Goal: Task Accomplishment & Management: Complete application form

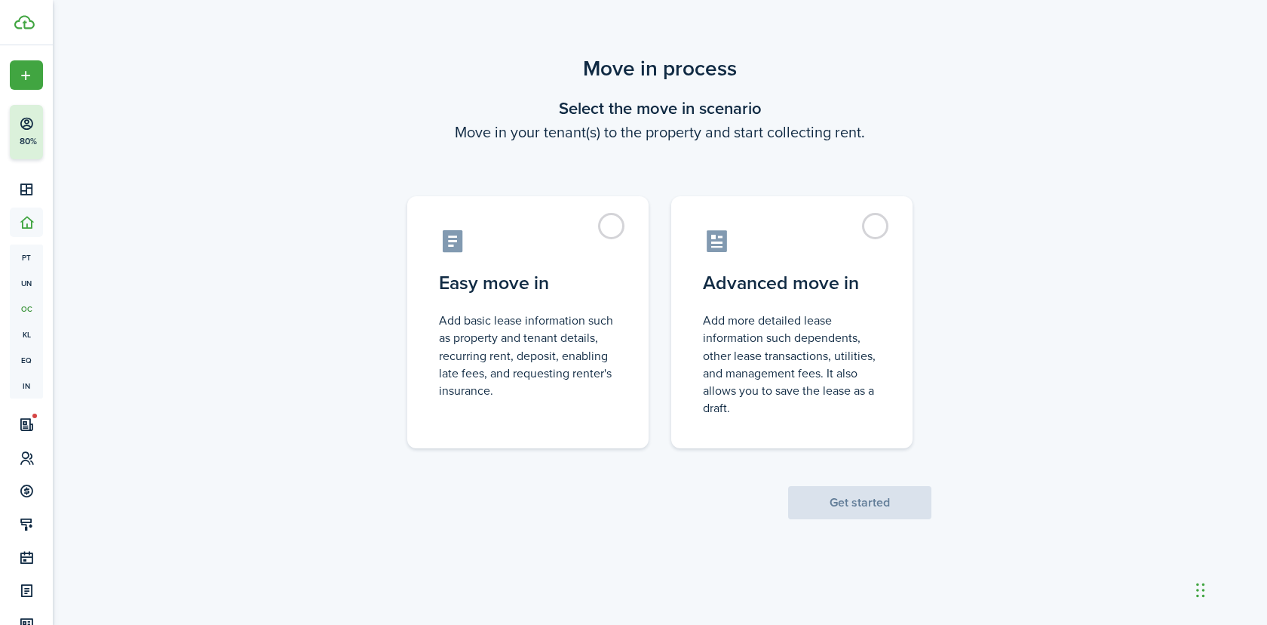
click at [783, 333] on control-radio-card-description "Add more detailed lease information such dependents, other lease transactions, …" at bounding box center [792, 364] width 178 height 105
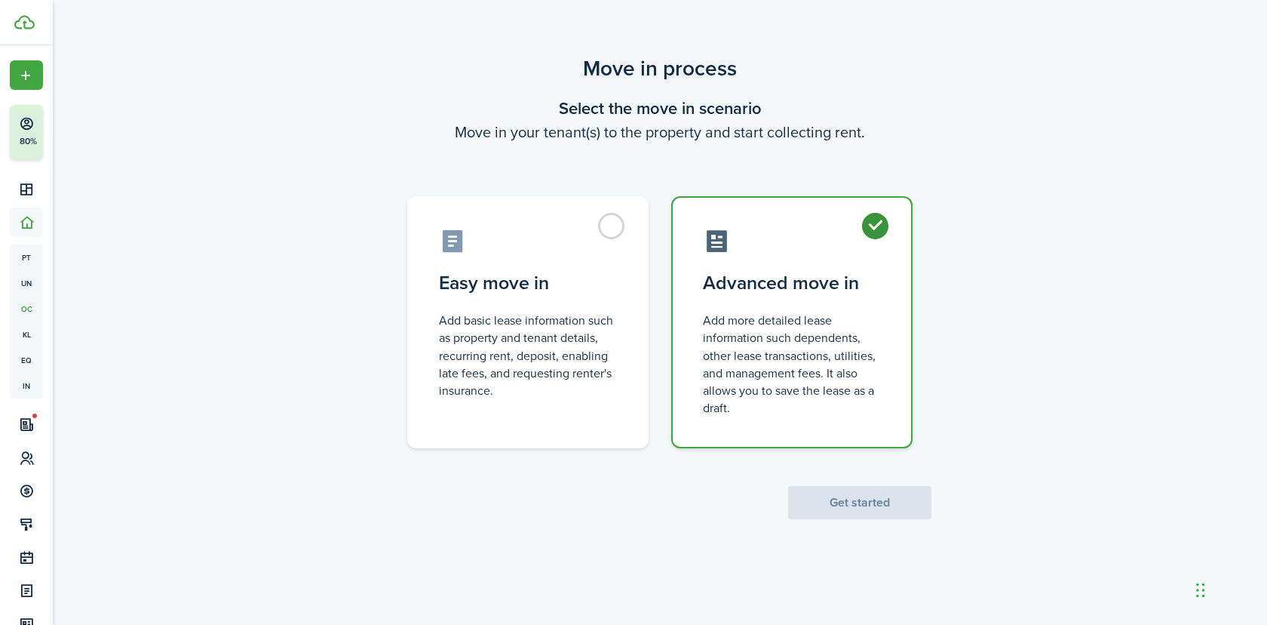
radio input "true"
click at [853, 496] on button "Get started" at bounding box center [859, 502] width 143 height 33
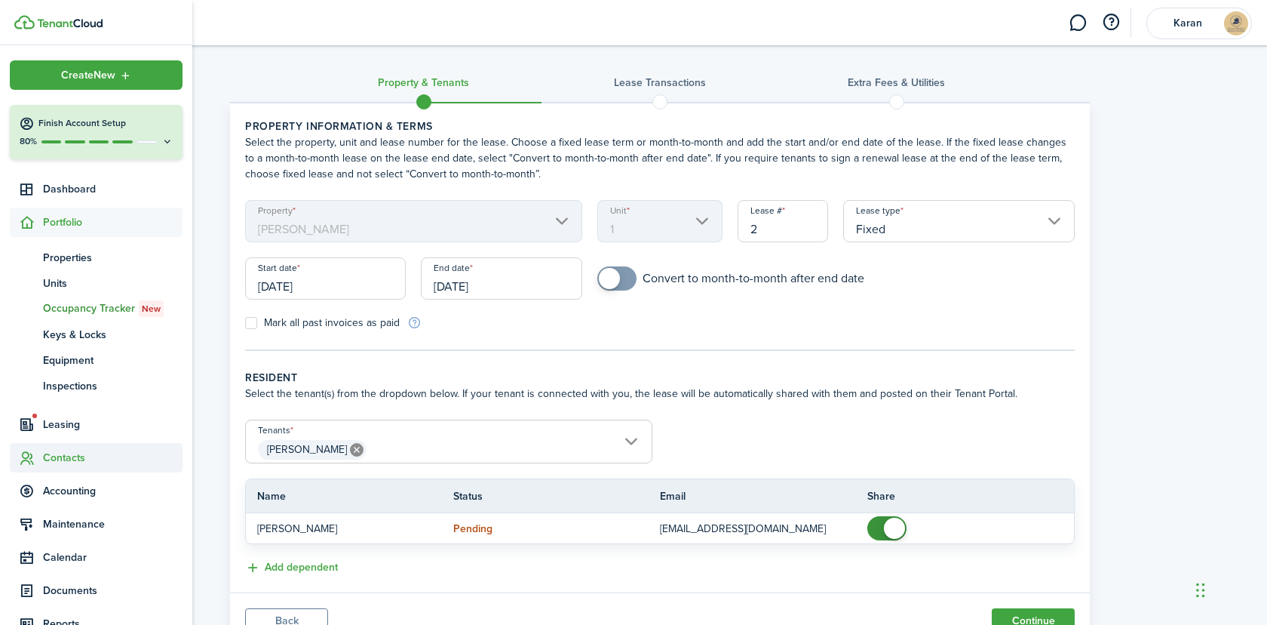
click at [66, 450] on span "Contacts" at bounding box center [113, 458] width 140 height 16
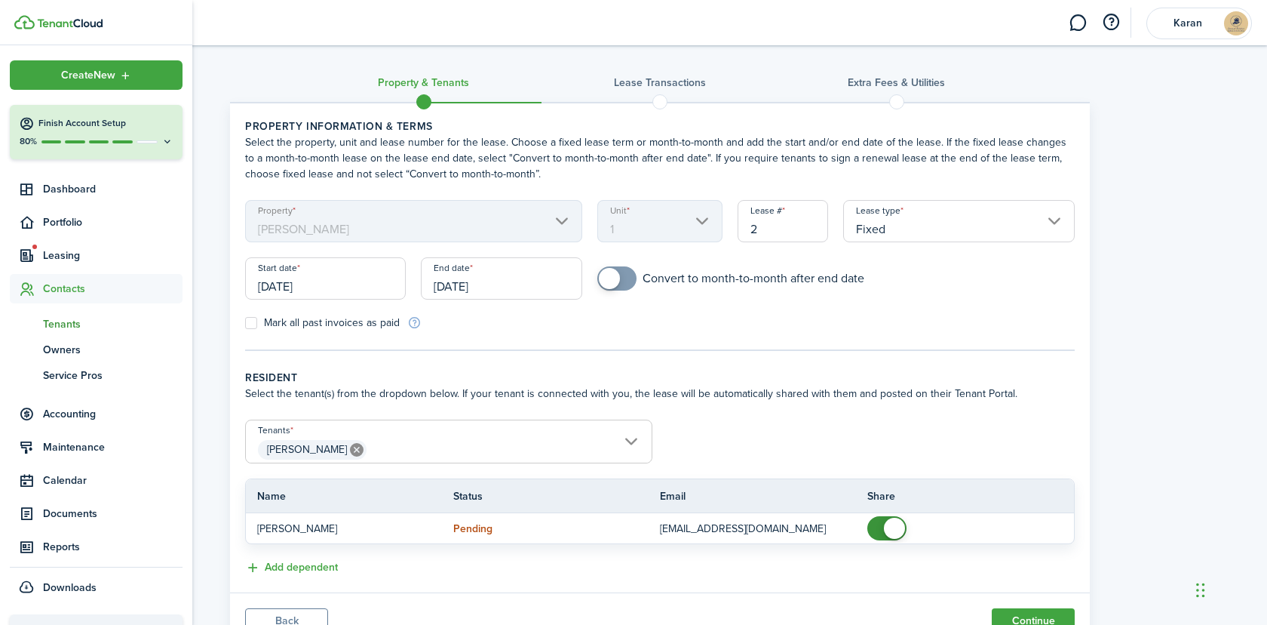
click at [72, 326] on span "Tenants" at bounding box center [113, 324] width 140 height 16
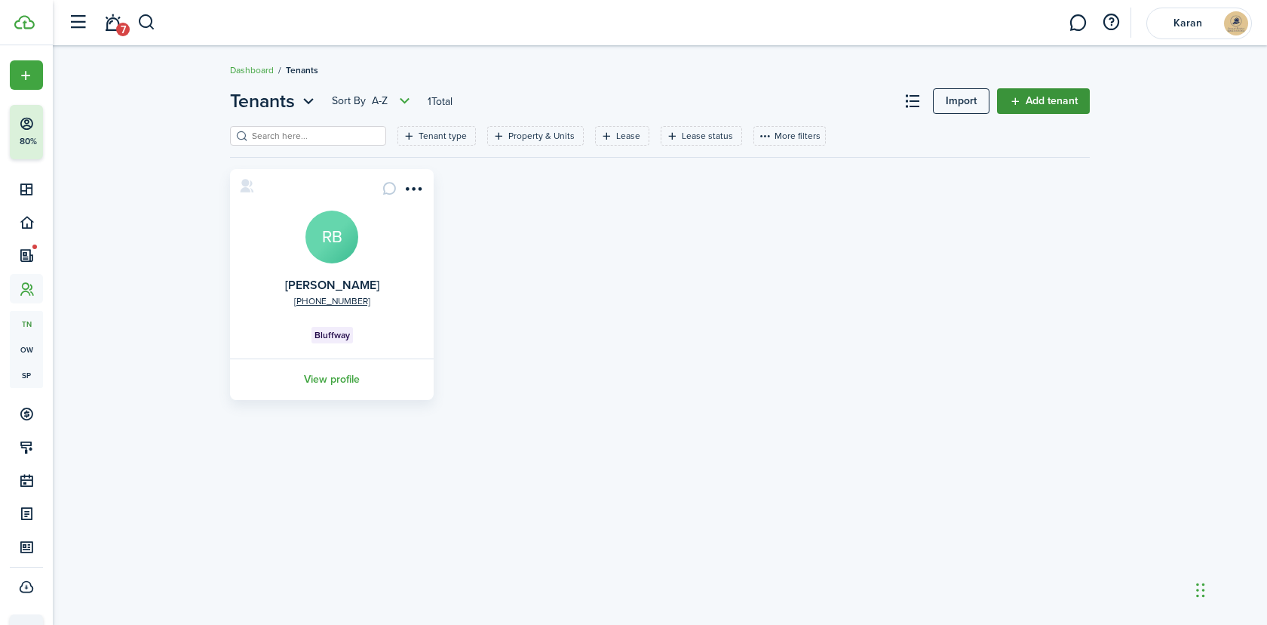
click at [1061, 100] on link "Add tenant" at bounding box center [1043, 101] width 93 height 26
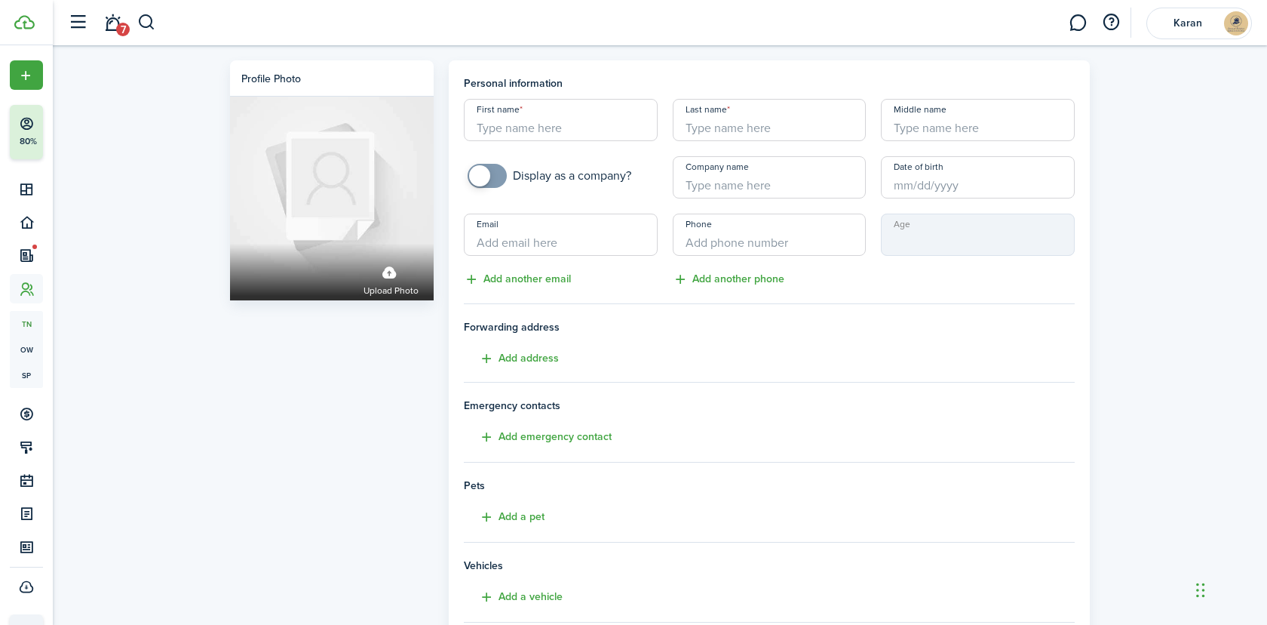
click at [542, 132] on input "First name" at bounding box center [561, 120] width 194 height 42
paste input "[PERSON_NAME]"
type input "[PERSON_NAME]"
click at [754, 111] on input "Last name" at bounding box center [770, 120] width 194 height 42
paste input "Chittor"
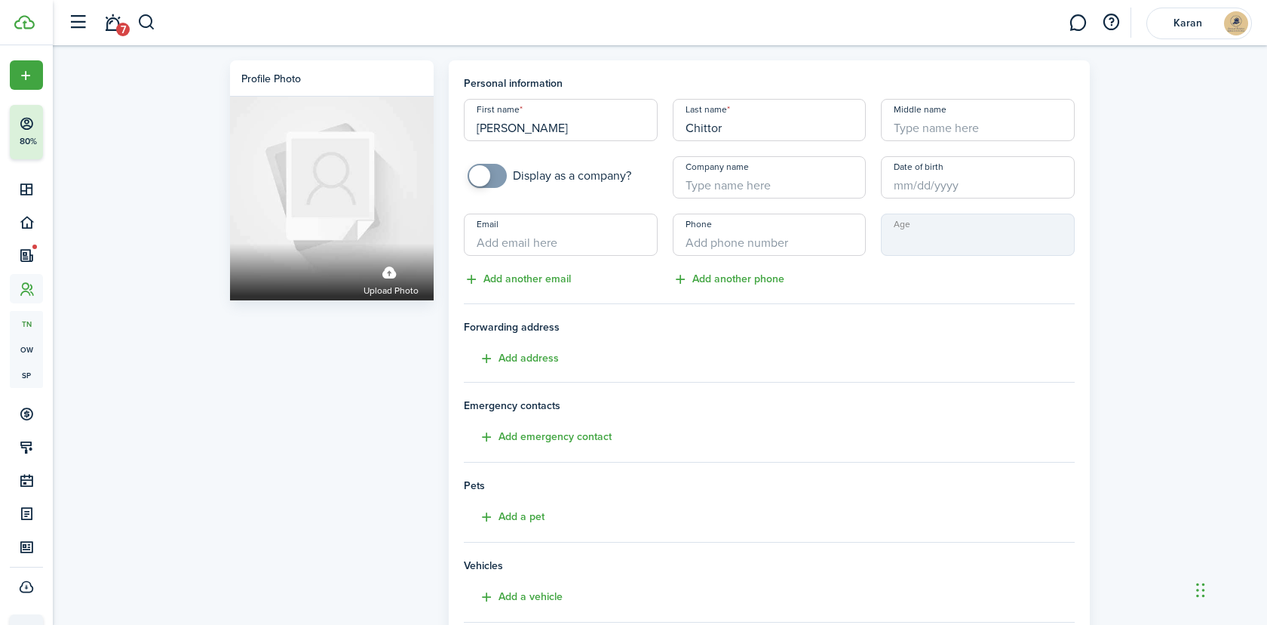
type input "Chittor"
click at [569, 232] on input "Email" at bounding box center [561, 234] width 194 height 42
paste input "[PERSON_NAME][EMAIL_ADDRESS][DOMAIN_NAME]"
type input "[PERSON_NAME][EMAIL_ADDRESS][DOMAIN_NAME]"
click at [745, 233] on input "+1" at bounding box center [770, 234] width 194 height 42
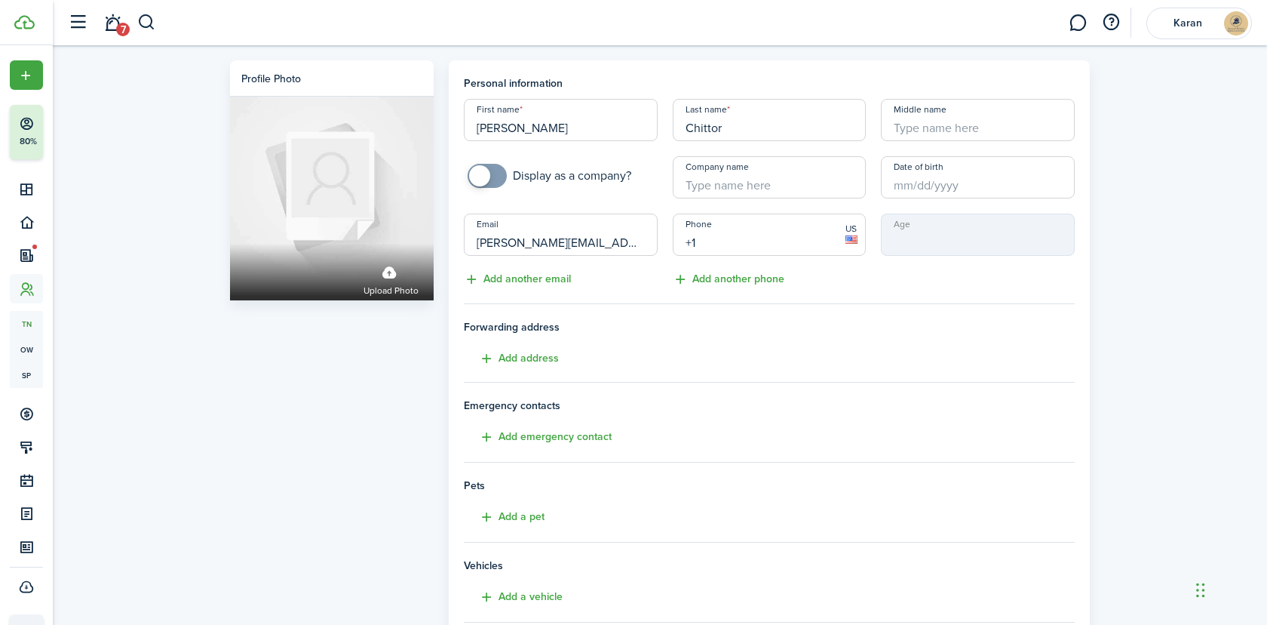
click at [745, 241] on input "+1" at bounding box center [770, 234] width 194 height 42
paste input "[PHONE_NUMBER]"
type input "[PHONE_NUMBER]"
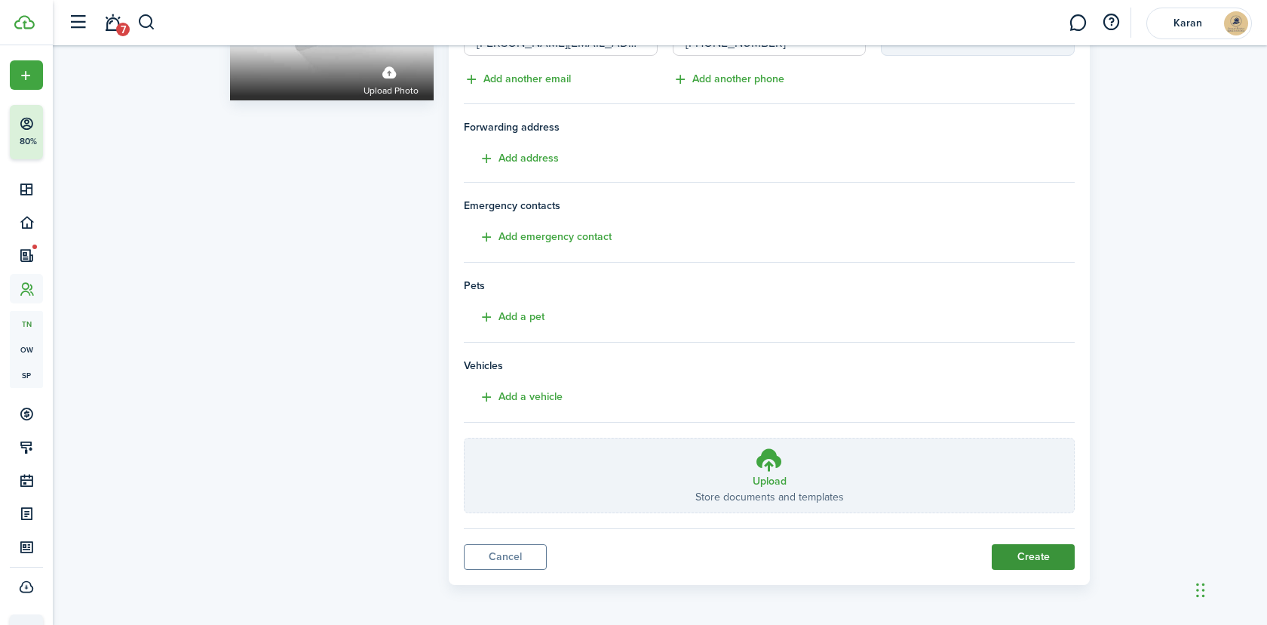
click at [1028, 545] on button "Create" at bounding box center [1033, 557] width 83 height 26
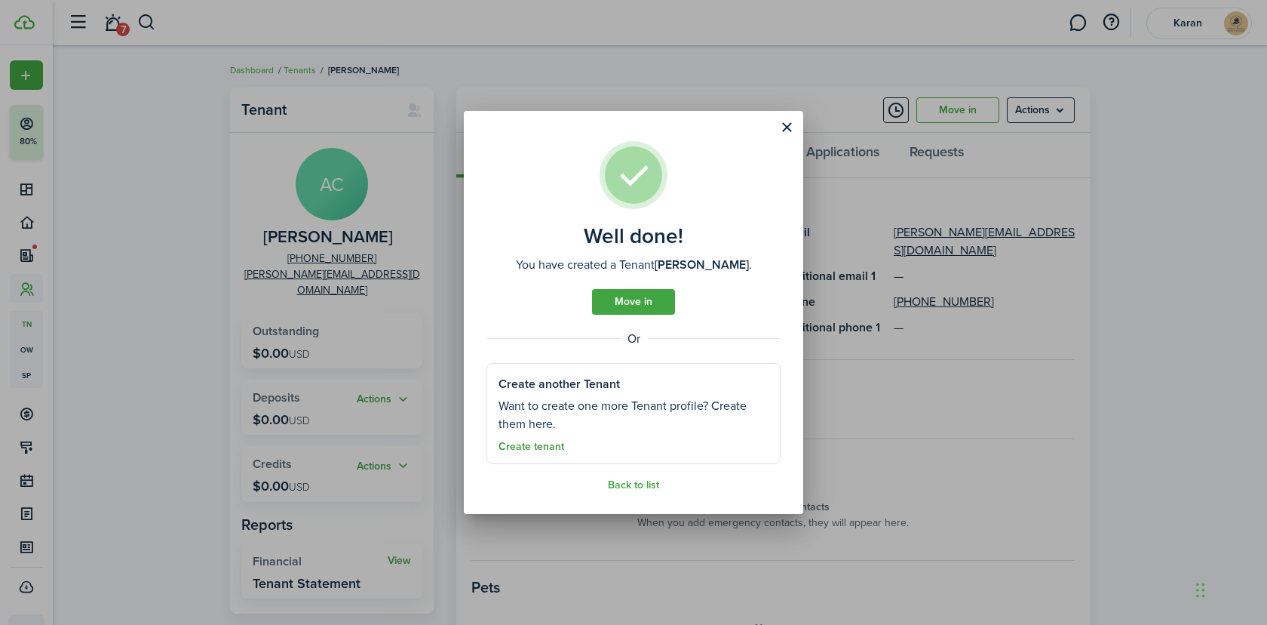
click at [548, 447] on link "Create tenant" at bounding box center [532, 447] width 66 height 12
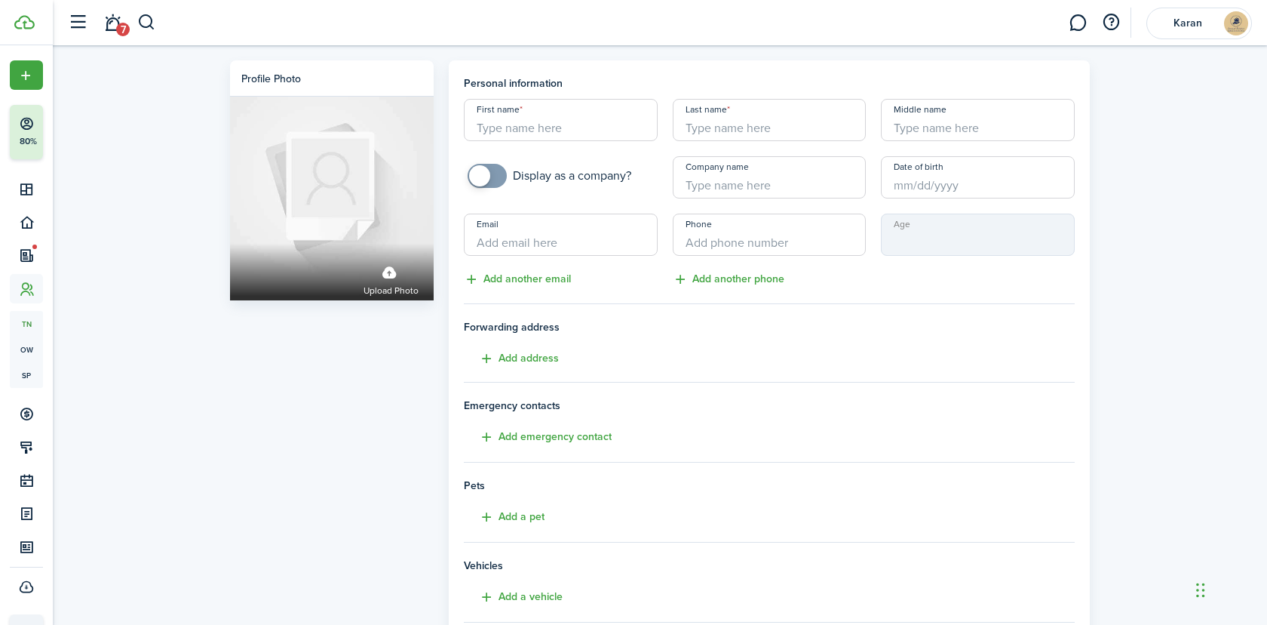
click at [562, 137] on input "First name" at bounding box center [561, 120] width 194 height 42
paste input "[PERSON_NAME]"
type input "[PERSON_NAME]"
click at [752, 128] on input "Last name" at bounding box center [770, 120] width 194 height 42
paste input "[PERSON_NAME]"
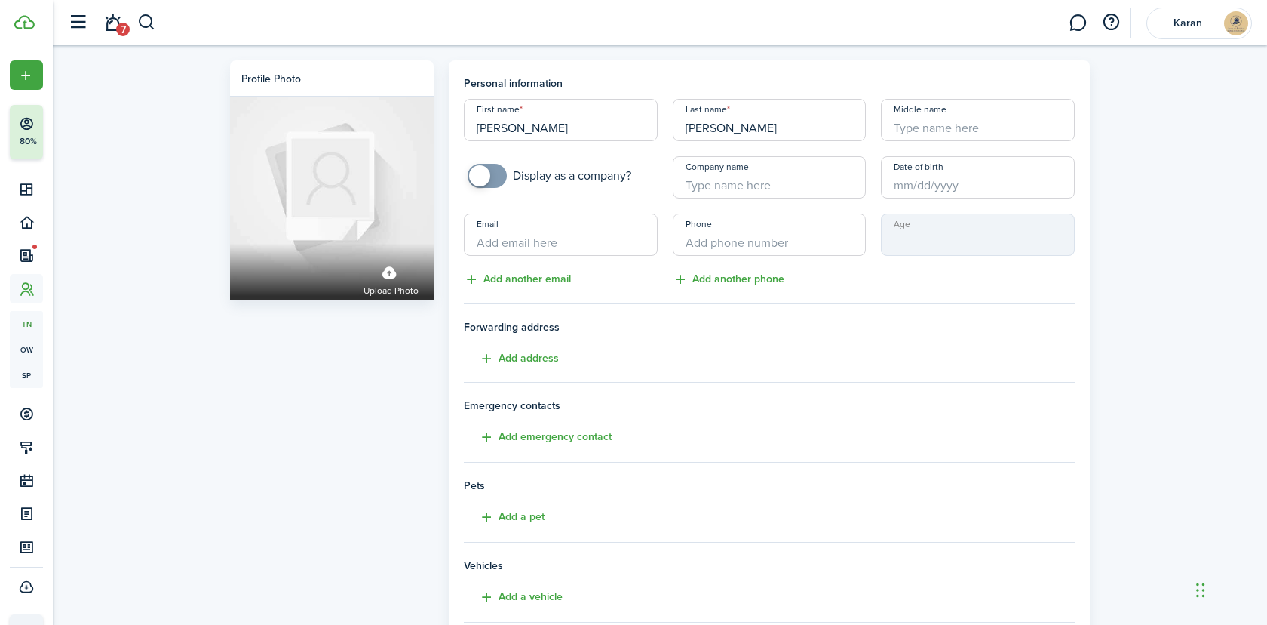
type input "[PERSON_NAME]"
click at [629, 230] on input "Email" at bounding box center [561, 234] width 194 height 42
paste input "[EMAIL_ADDRESS][DOMAIN_NAME]"
type input "[EMAIL_ADDRESS][DOMAIN_NAME]"
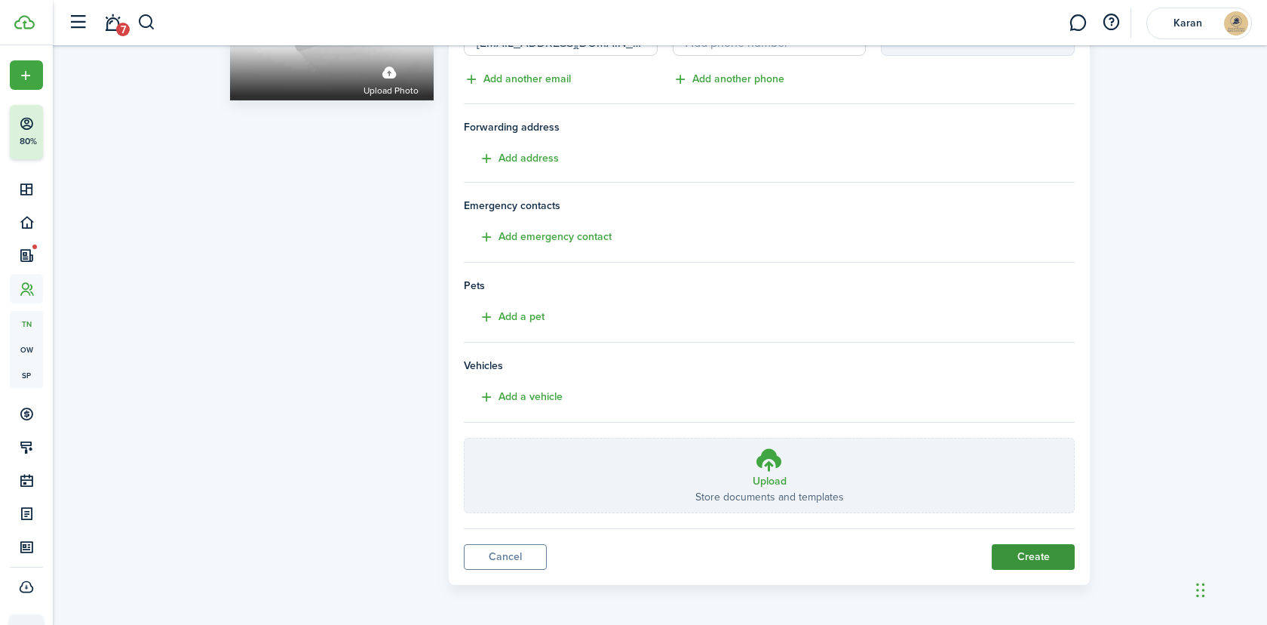
click at [1028, 551] on button "Create" at bounding box center [1033, 557] width 83 height 26
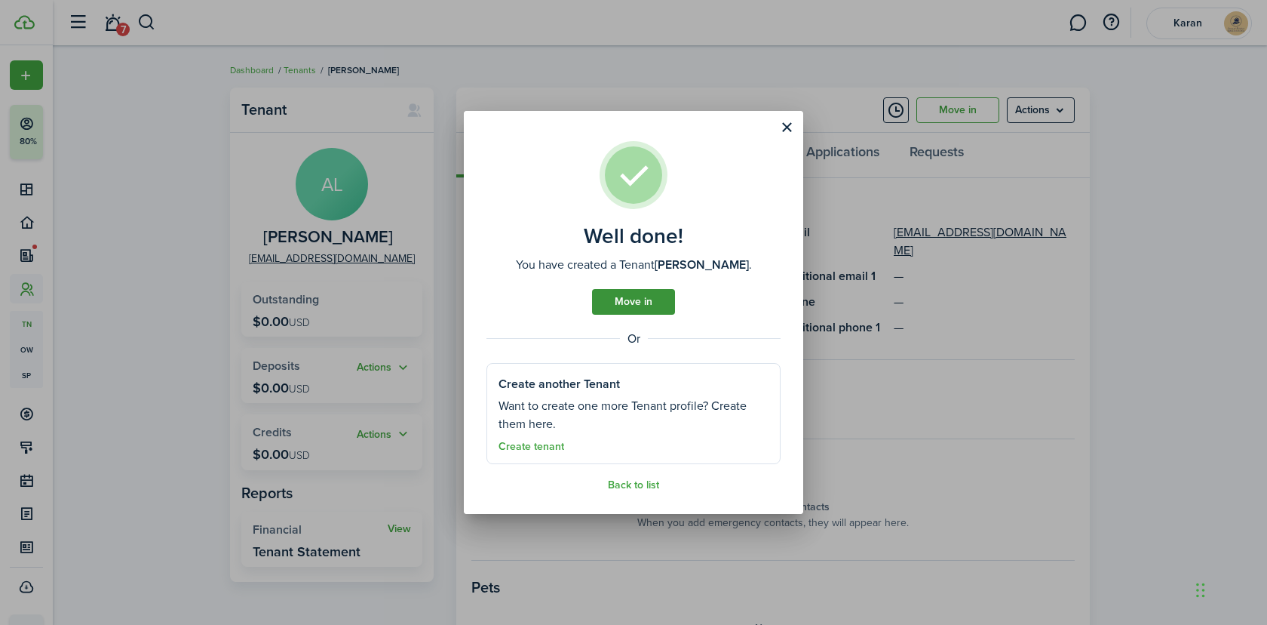
click at [643, 301] on link "Move in" at bounding box center [633, 302] width 83 height 26
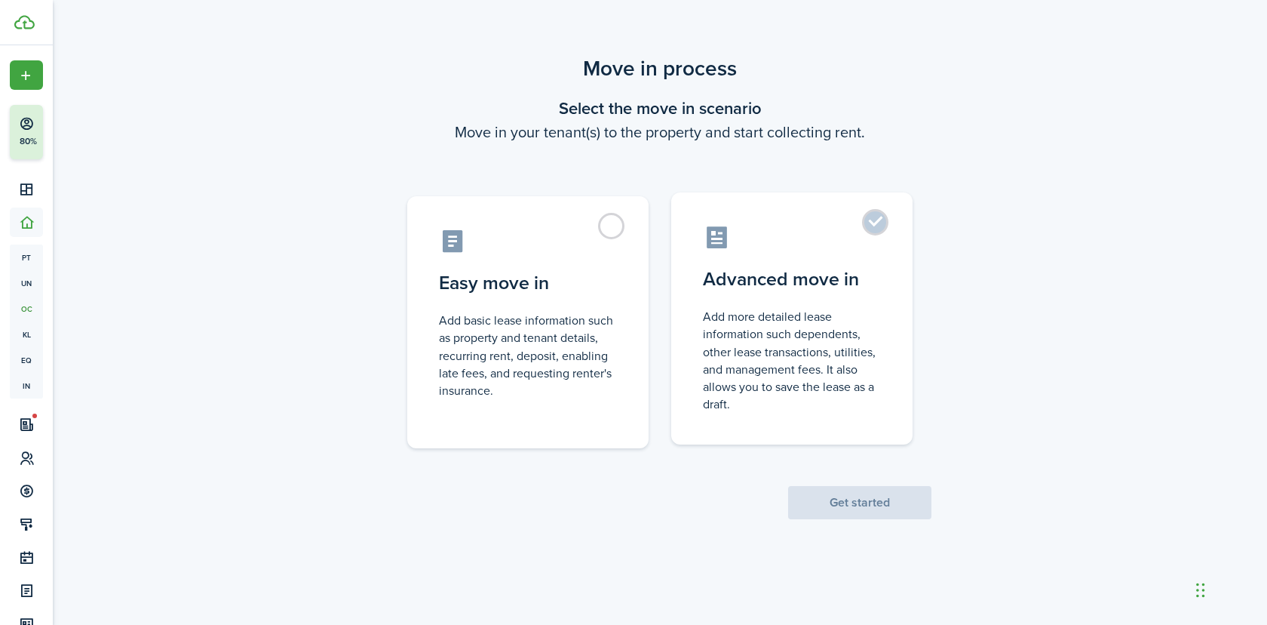
click at [778, 302] on label "Advanced move in Add more detailed lease information such dependents, other lea…" at bounding box center [791, 318] width 241 height 252
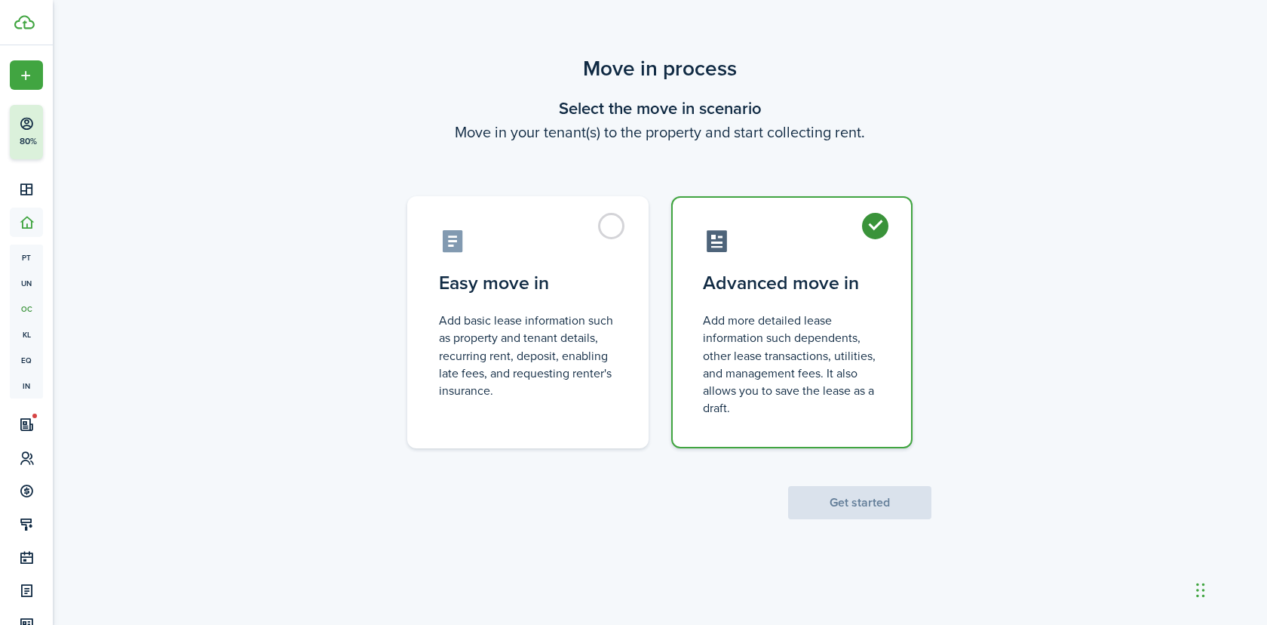
radio input "true"
click at [873, 501] on button "Get started" at bounding box center [859, 502] width 143 height 33
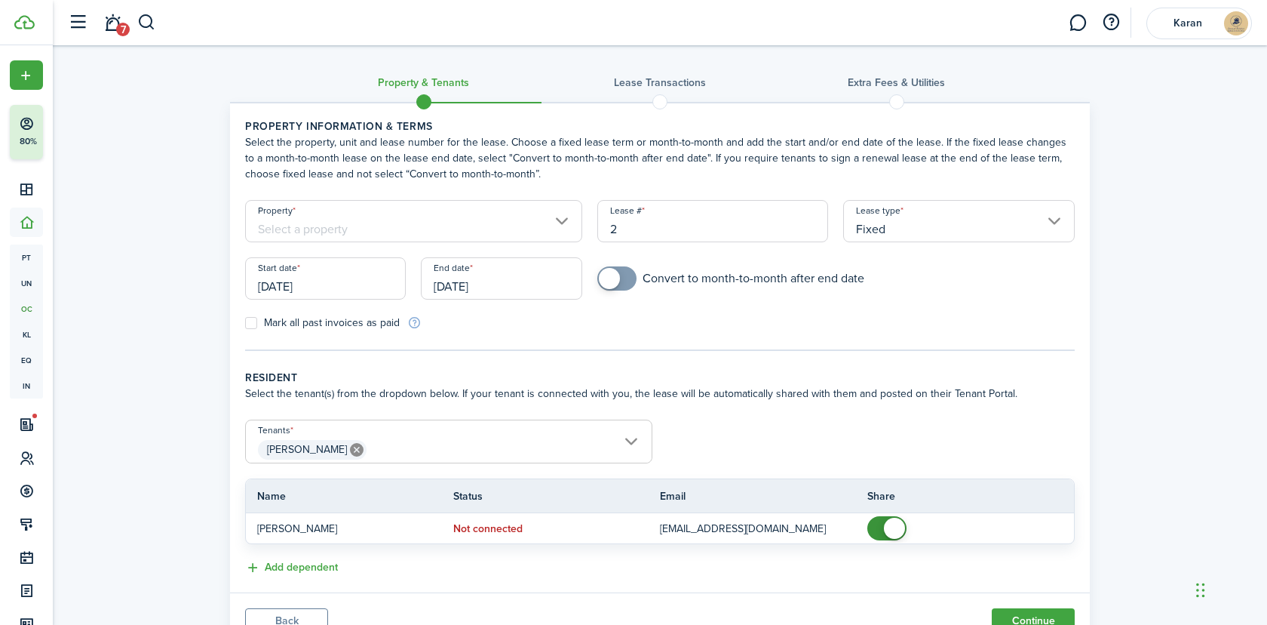
click at [469, 213] on input "Property" at bounding box center [413, 221] width 337 height 42
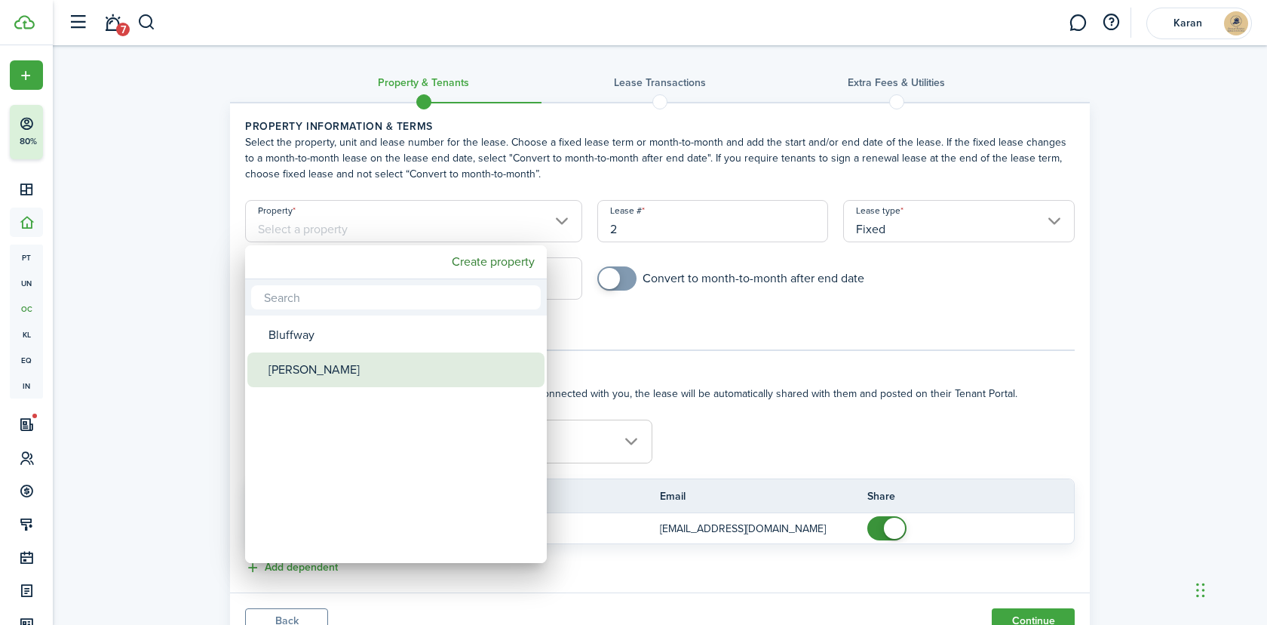
click at [346, 366] on div "[PERSON_NAME]" at bounding box center [402, 369] width 267 height 35
type input "[PERSON_NAME]"
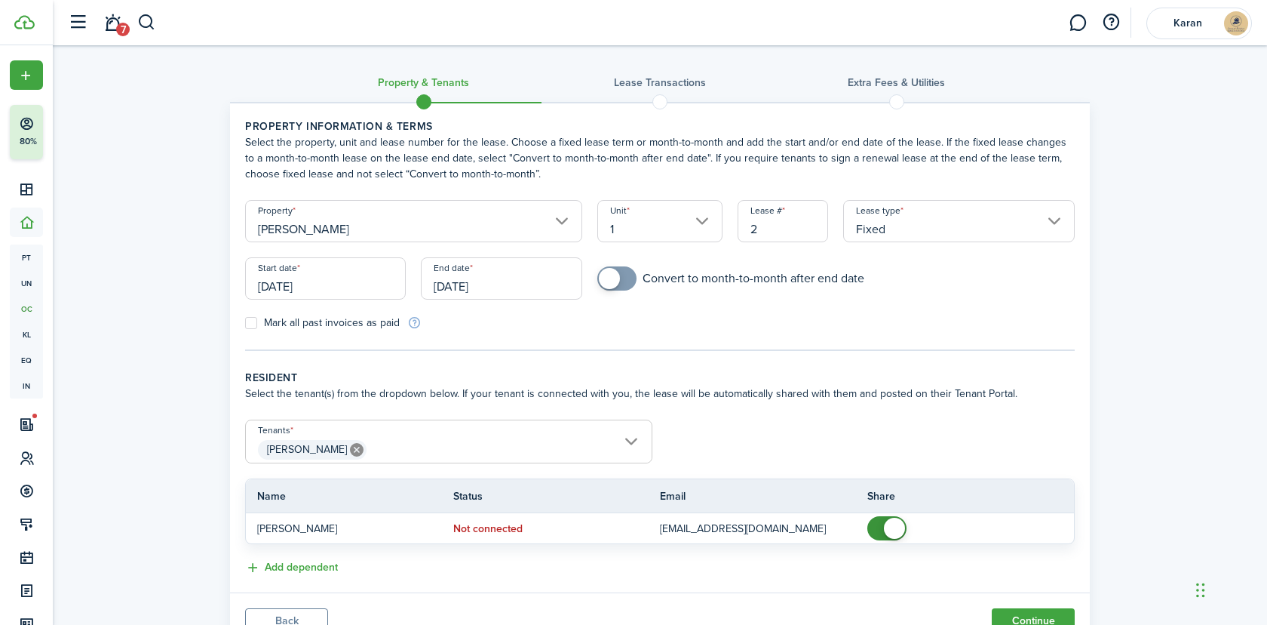
click at [659, 222] on input "1" at bounding box center [660, 221] width 126 height 42
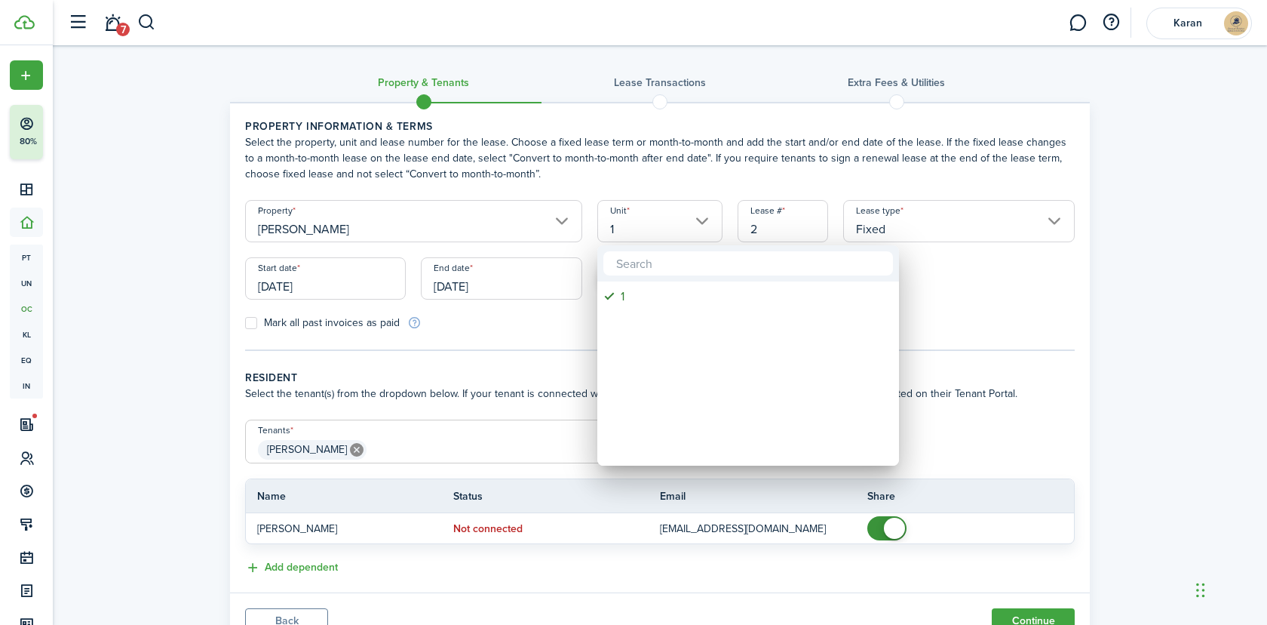
click at [659, 155] on div at bounding box center [633, 312] width 1509 height 866
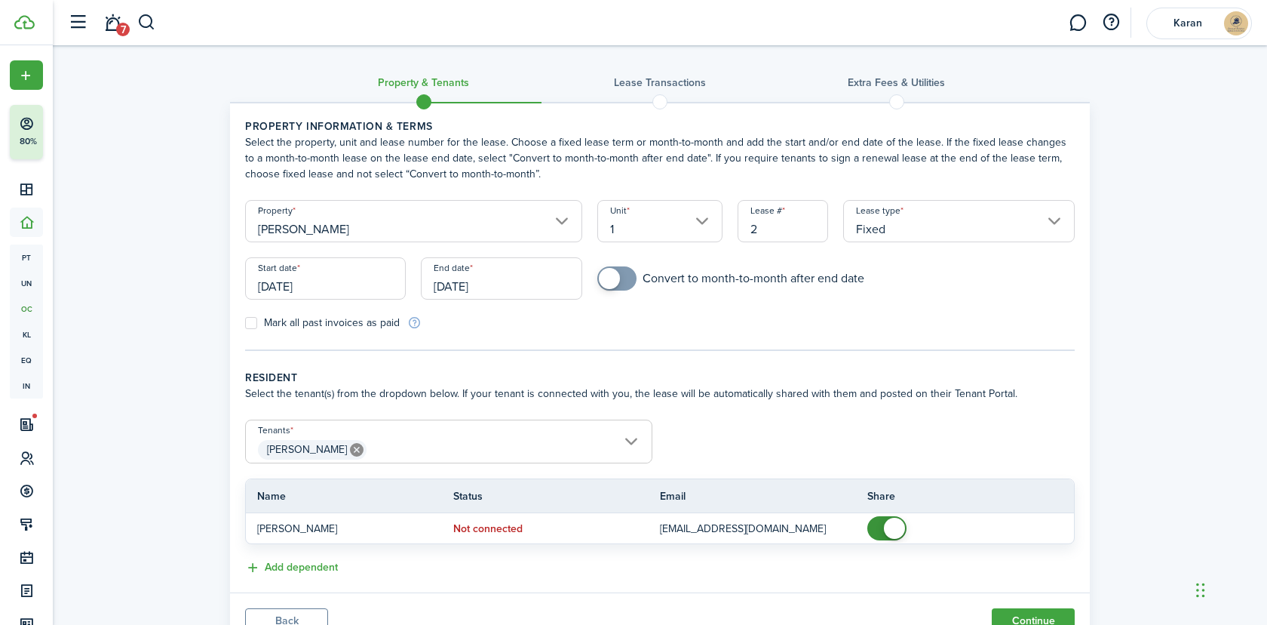
click at [443, 439] on span "[PERSON_NAME]" at bounding box center [449, 450] width 406 height 26
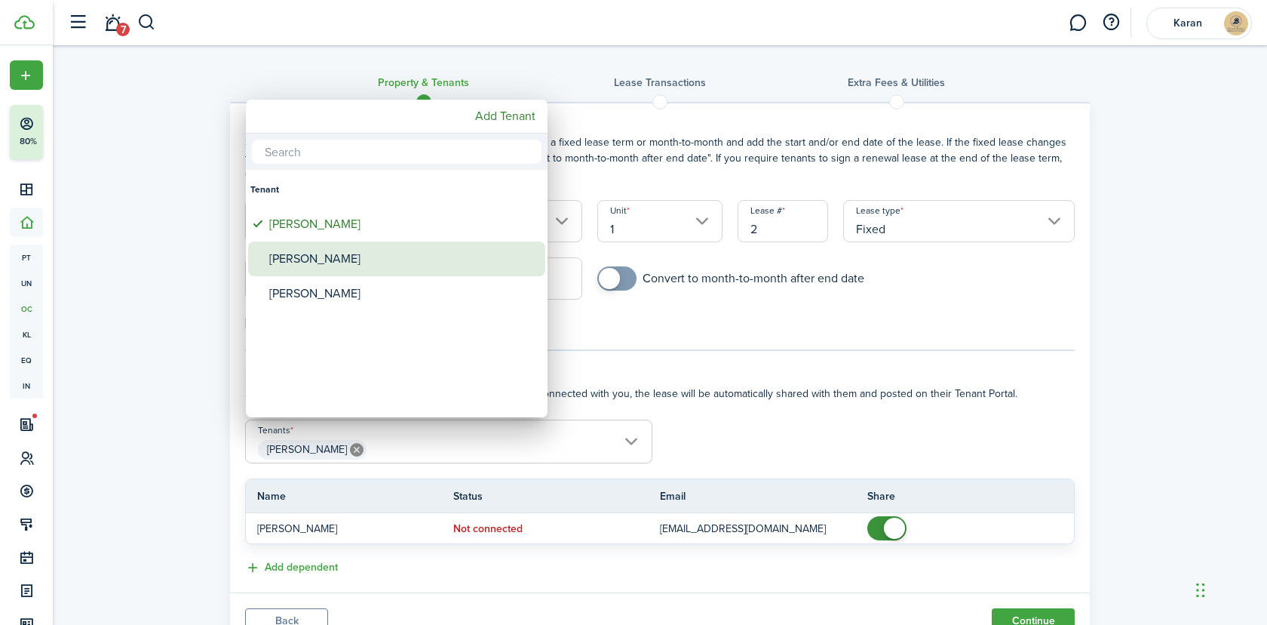
click at [346, 260] on div "[PERSON_NAME]" at bounding box center [402, 258] width 267 height 35
type input "[PERSON_NAME], [PERSON_NAME]"
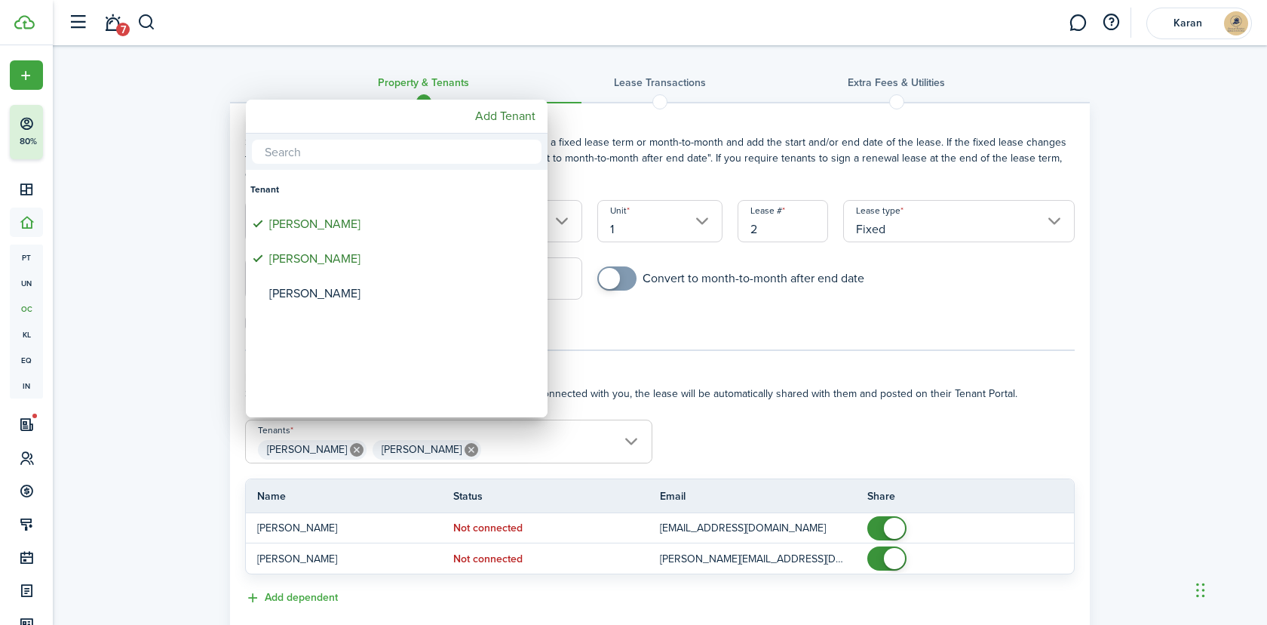
click at [897, 525] on div at bounding box center [633, 312] width 1509 height 866
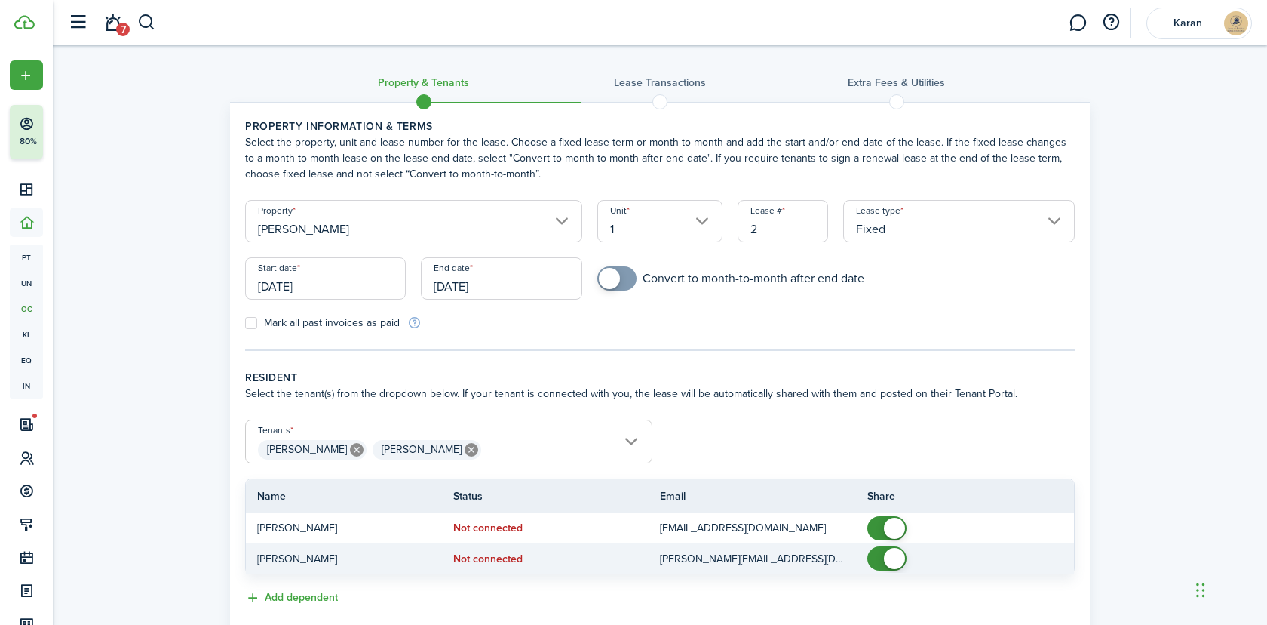
checkbox input "false"
click at [897, 567] on span at bounding box center [894, 558] width 21 height 21
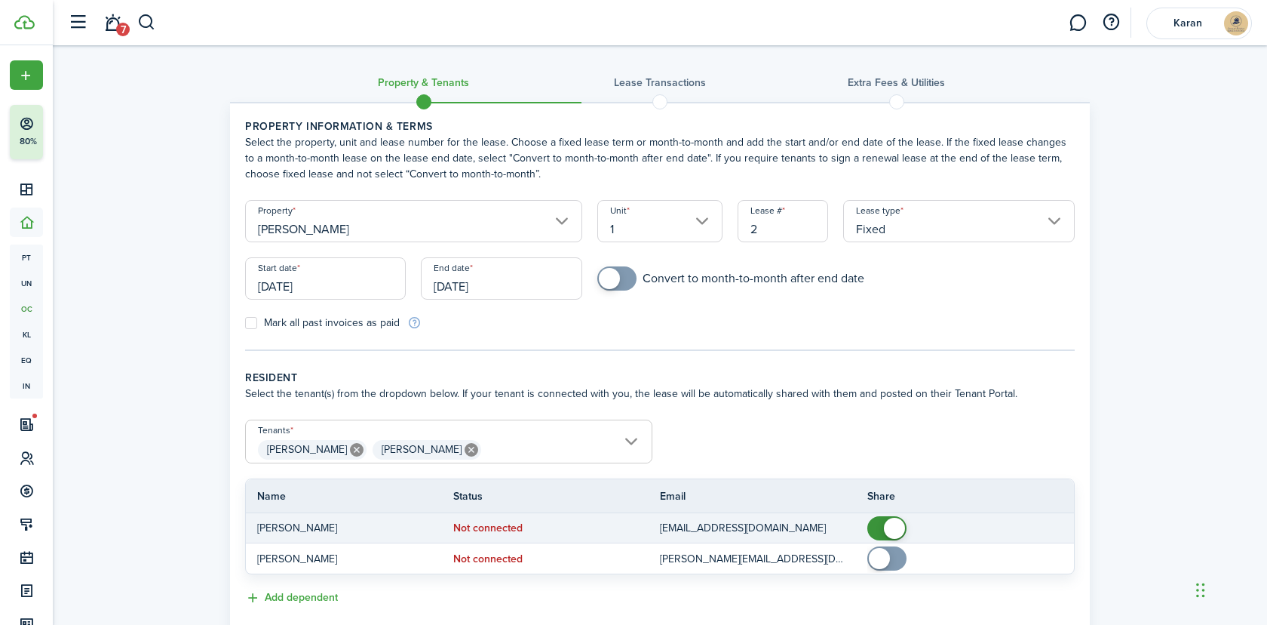
checkbox input "false"
click at [897, 522] on span at bounding box center [894, 528] width 21 height 21
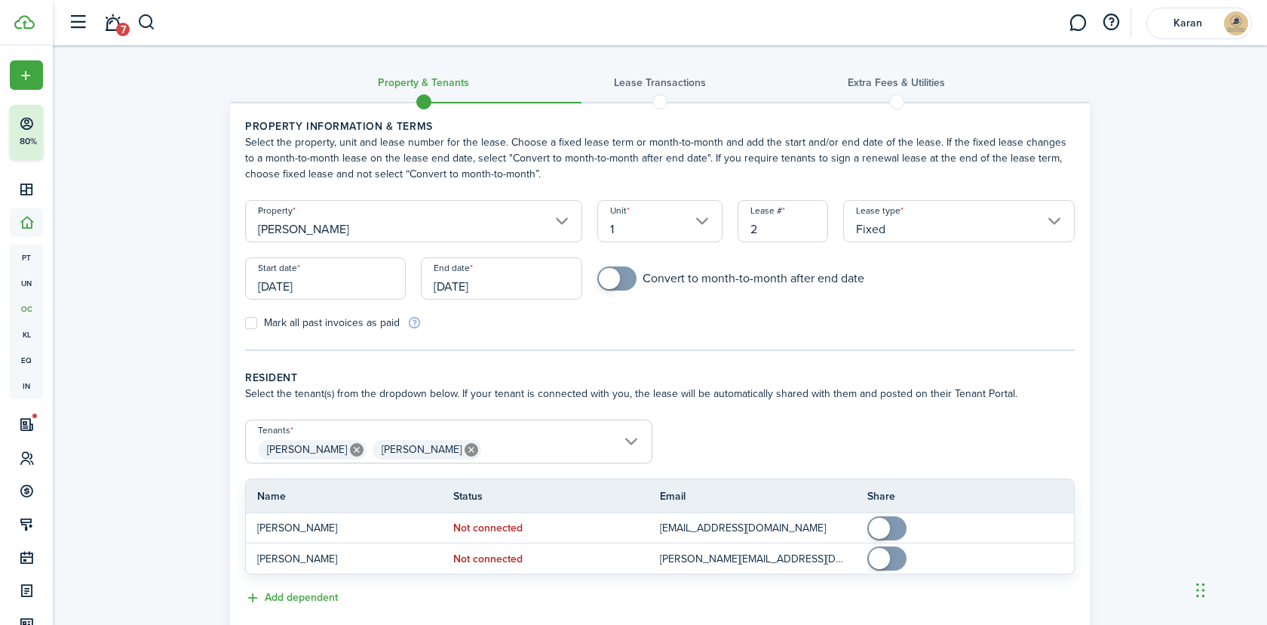
click at [297, 324] on label "Mark all past invoices as paid" at bounding box center [322, 323] width 155 height 12
click at [245, 324] on input "Mark all past invoices as paid" at bounding box center [244, 323] width 1 height 1
checkbox input "true"
click at [309, 299] on input "[DATE]" at bounding box center [325, 278] width 161 height 42
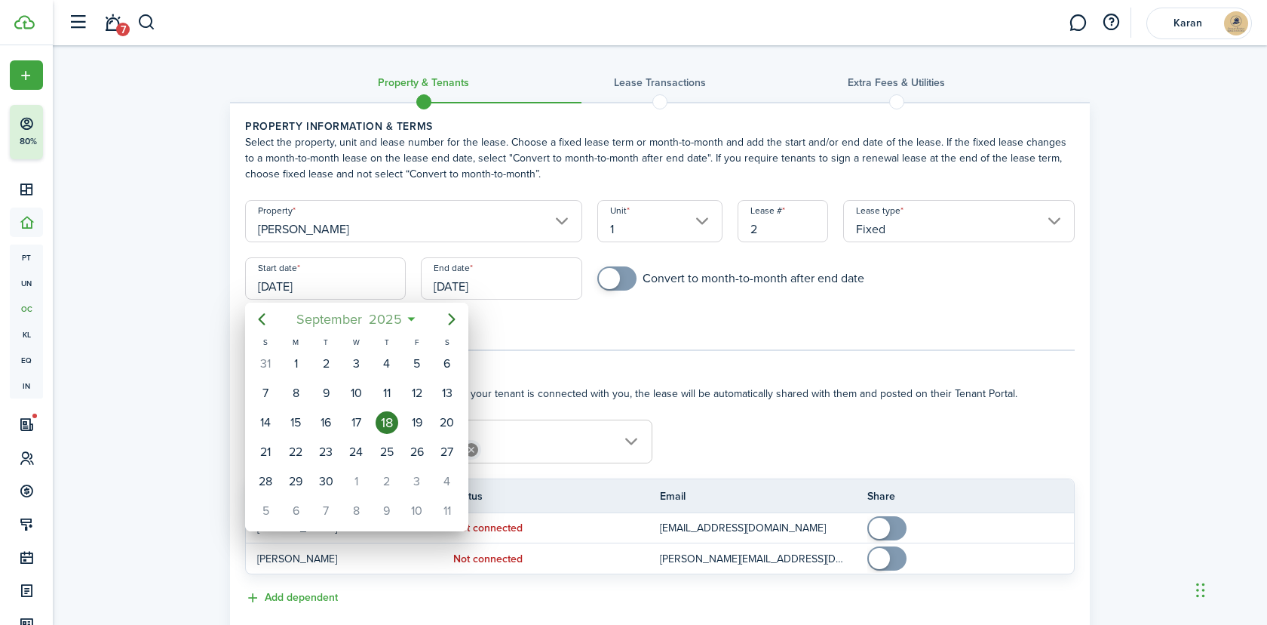
click at [344, 323] on span "September" at bounding box center [329, 319] width 72 height 27
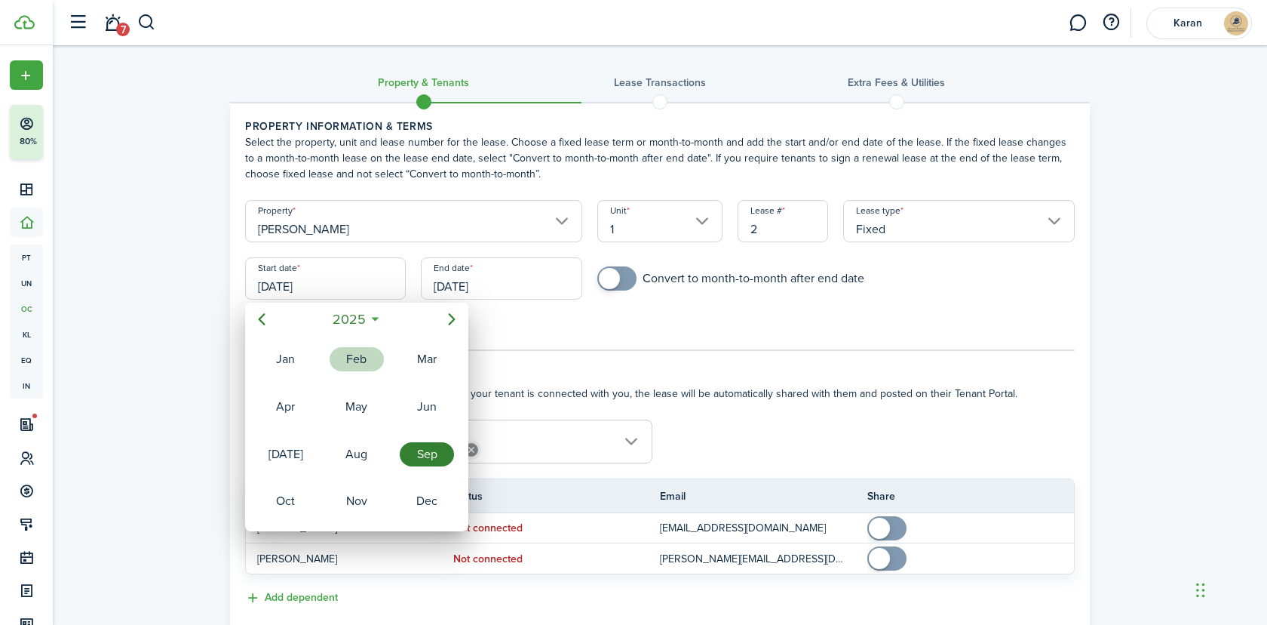
click at [363, 356] on div "Feb" at bounding box center [357, 359] width 54 height 24
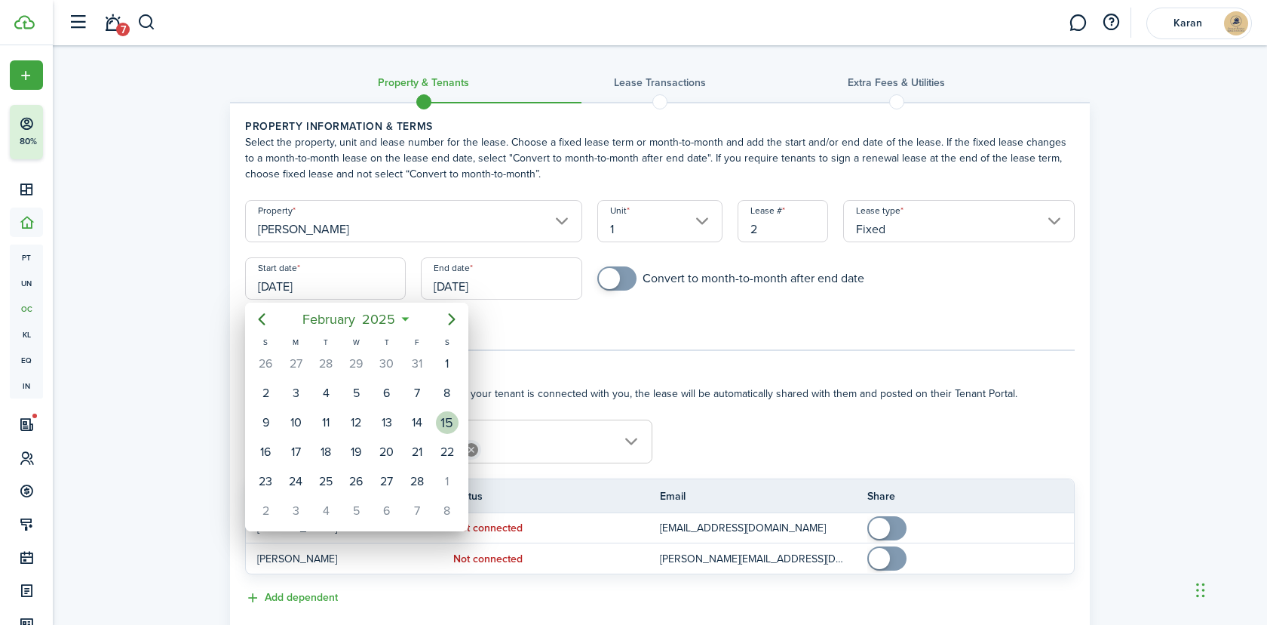
click at [438, 421] on div "15" at bounding box center [447, 422] width 23 height 23
type input "[DATE]"
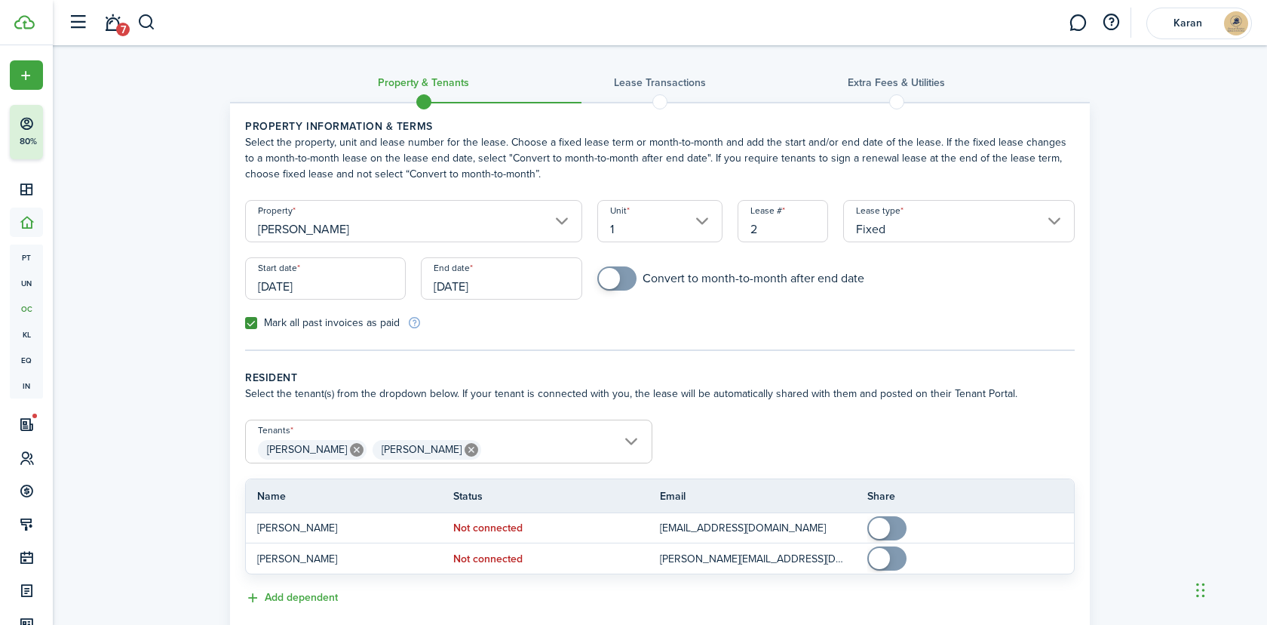
click at [502, 280] on input "[DATE]" at bounding box center [501, 278] width 161 height 42
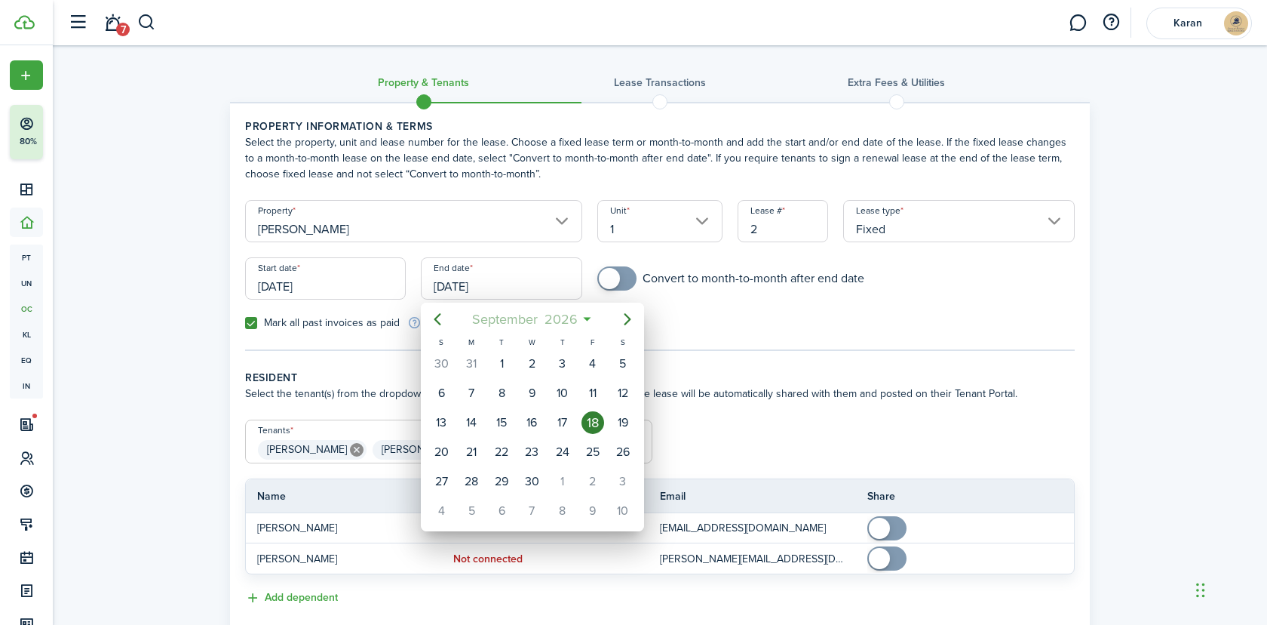
click at [531, 324] on span "September" at bounding box center [504, 319] width 72 height 27
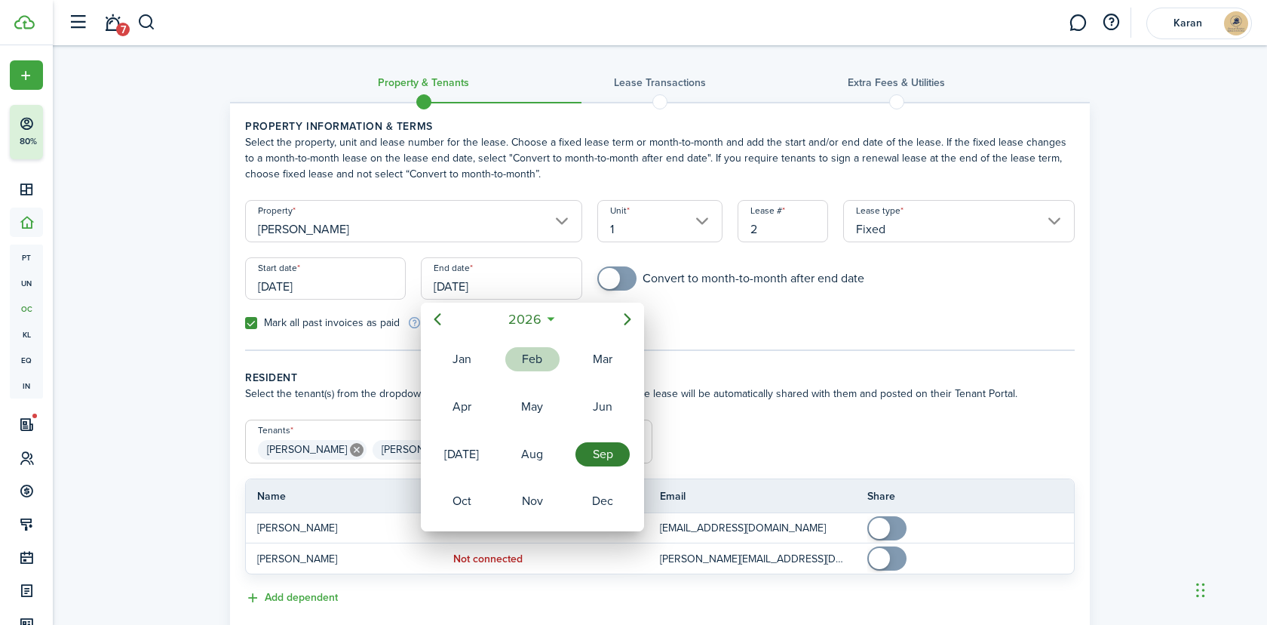
click at [537, 362] on div "Feb" at bounding box center [532, 359] width 54 height 24
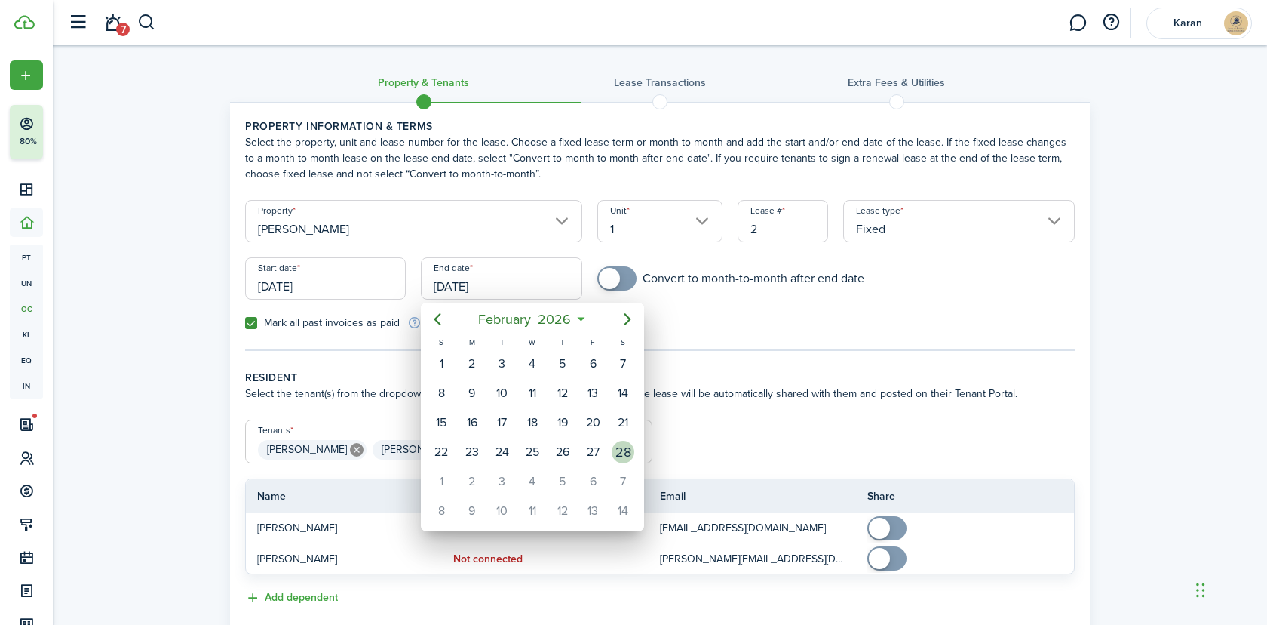
click at [624, 451] on div "28" at bounding box center [623, 452] width 23 height 23
type input "[DATE]"
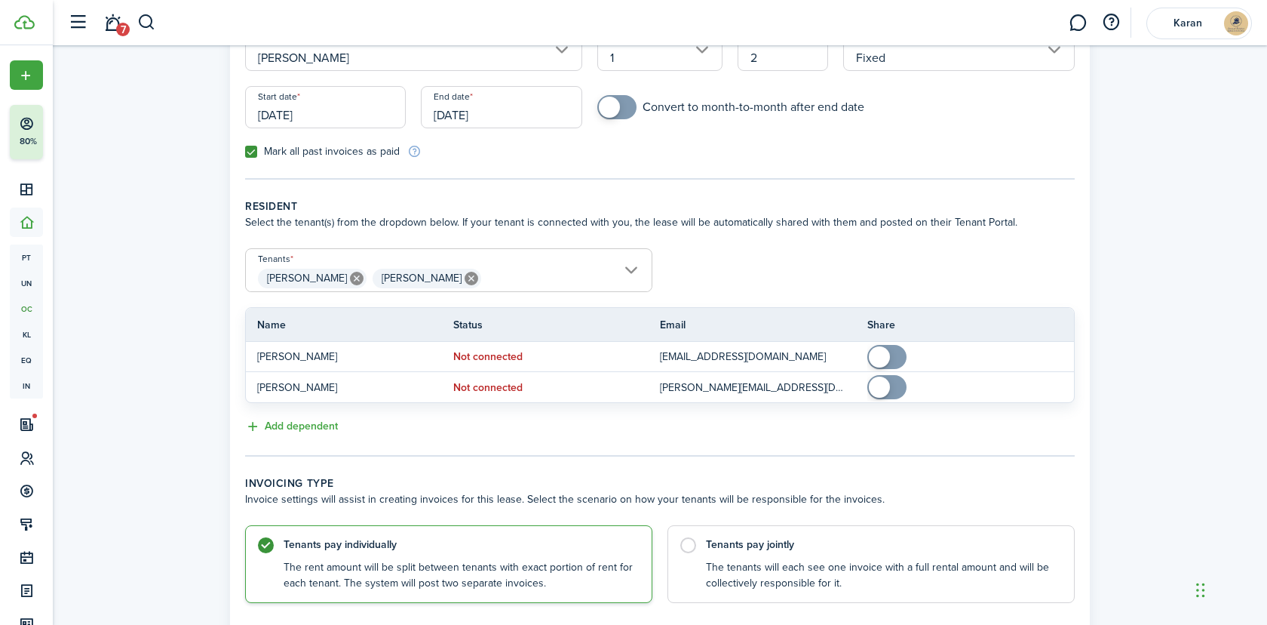
scroll to position [263, 0]
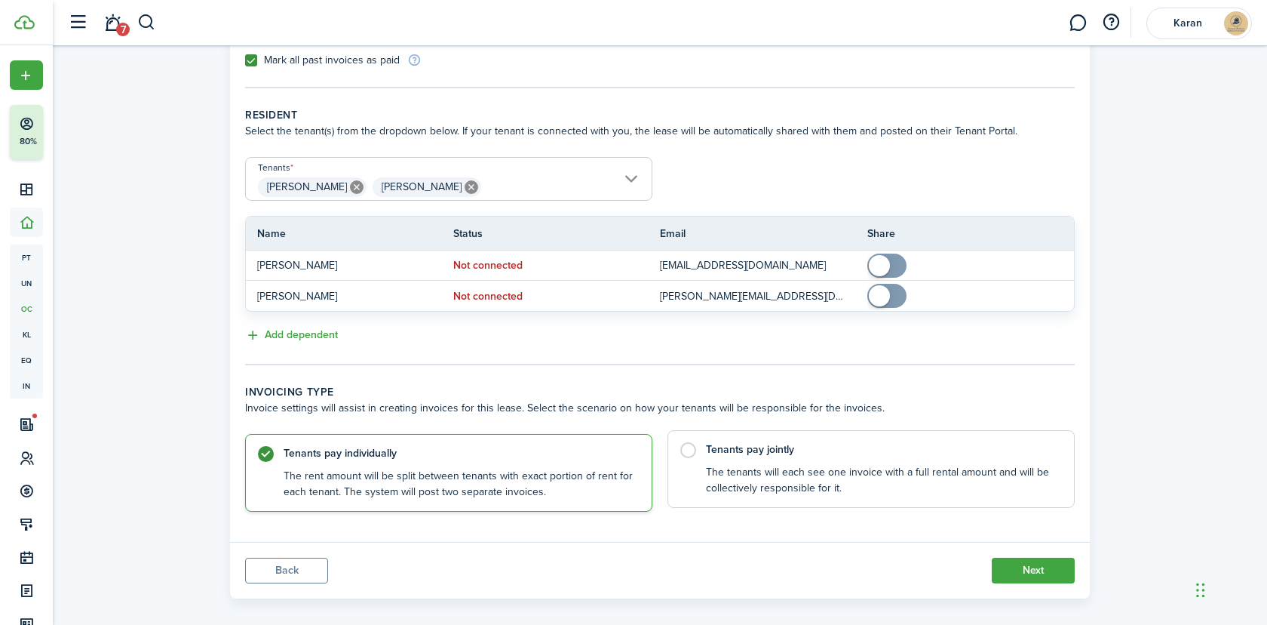
click at [882, 497] on label "Tenants pay jointly The tenants will each see one invoice with a full rental am…" at bounding box center [871, 469] width 407 height 78
radio input "false"
radio input "true"
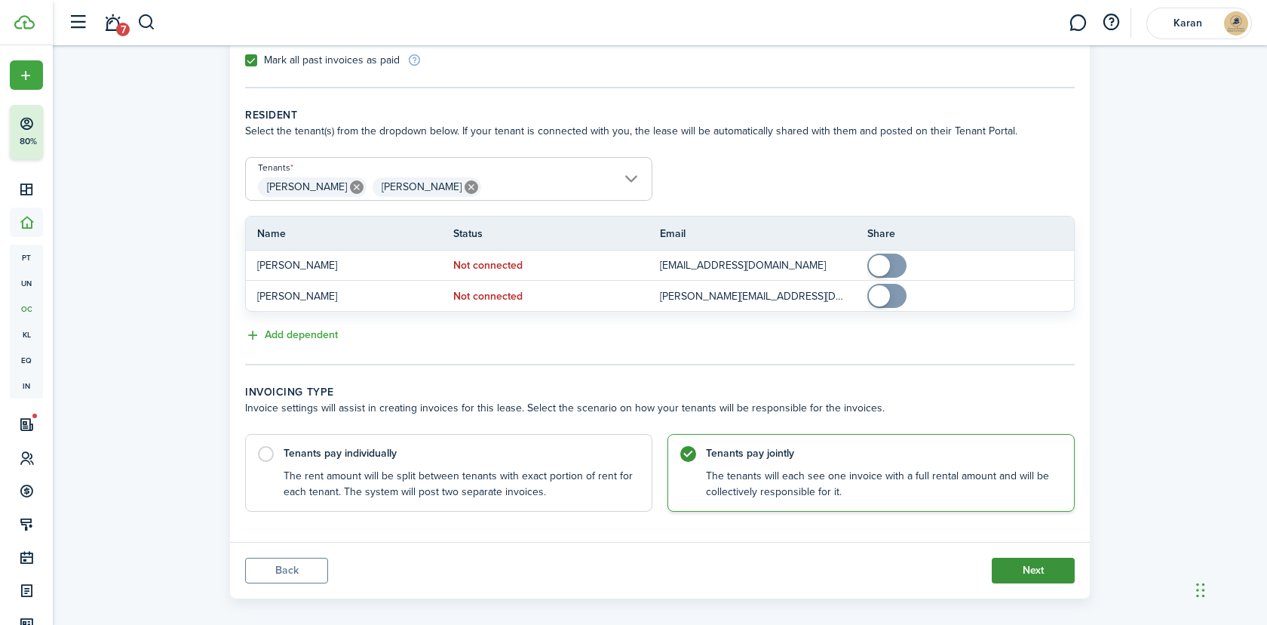
click at [1021, 562] on button "Next" at bounding box center [1033, 570] width 83 height 26
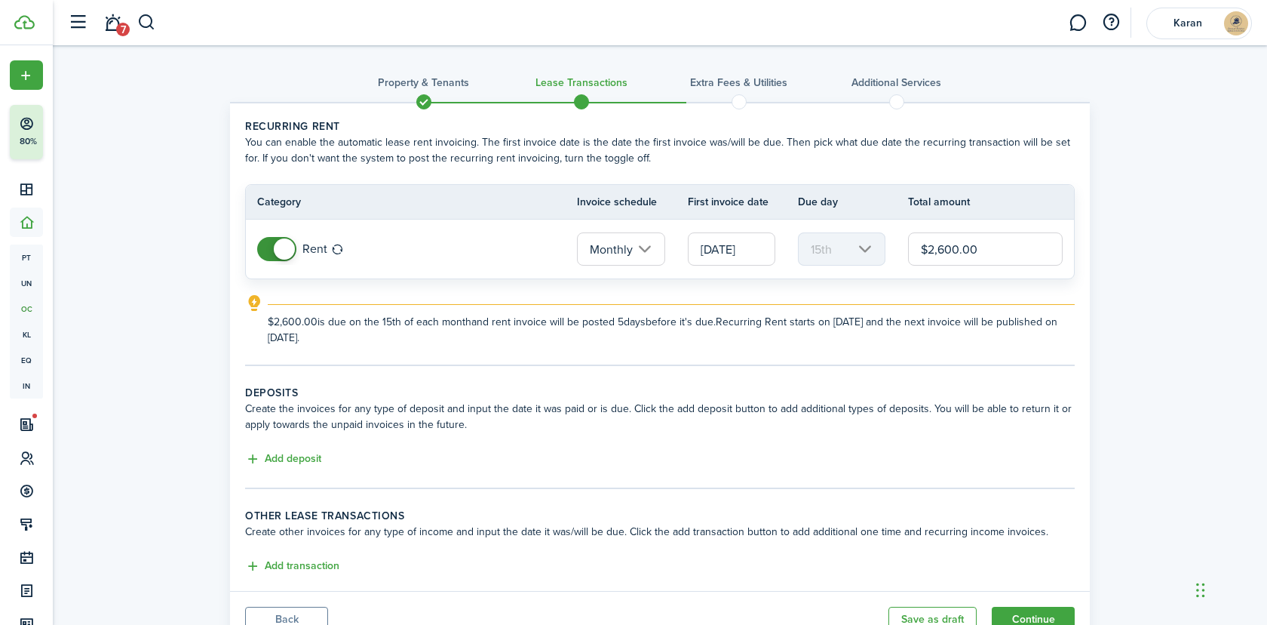
click at [745, 241] on input "[DATE]" at bounding box center [732, 248] width 88 height 33
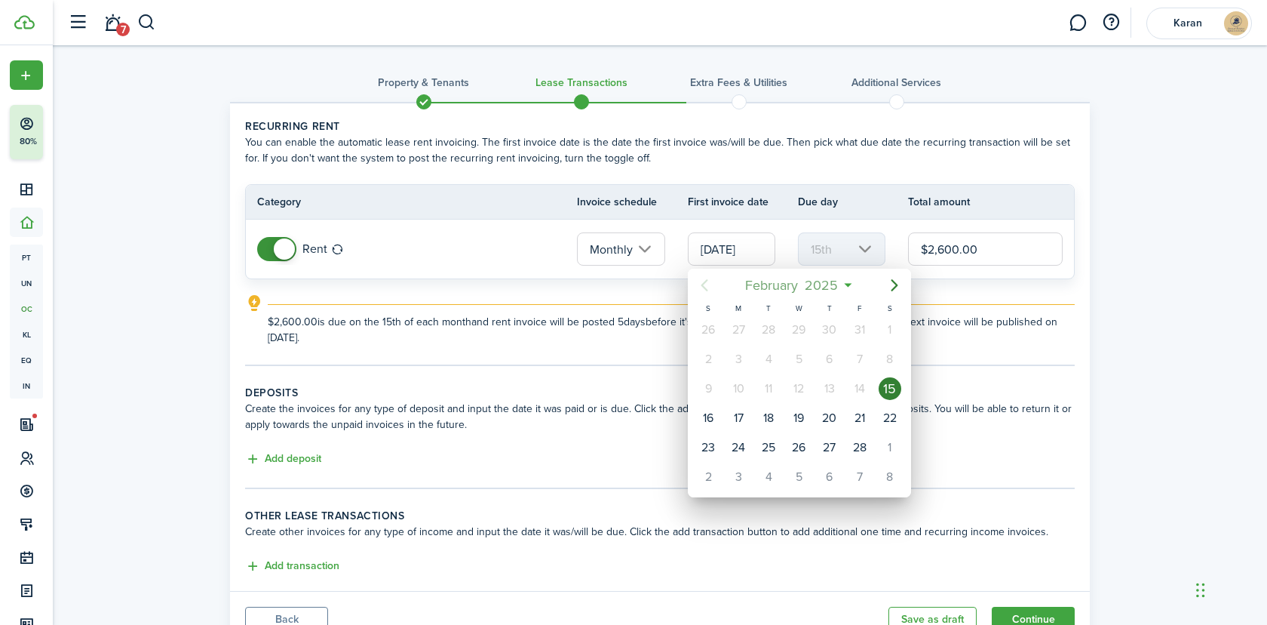
click at [786, 282] on span "February" at bounding box center [772, 285] width 60 height 27
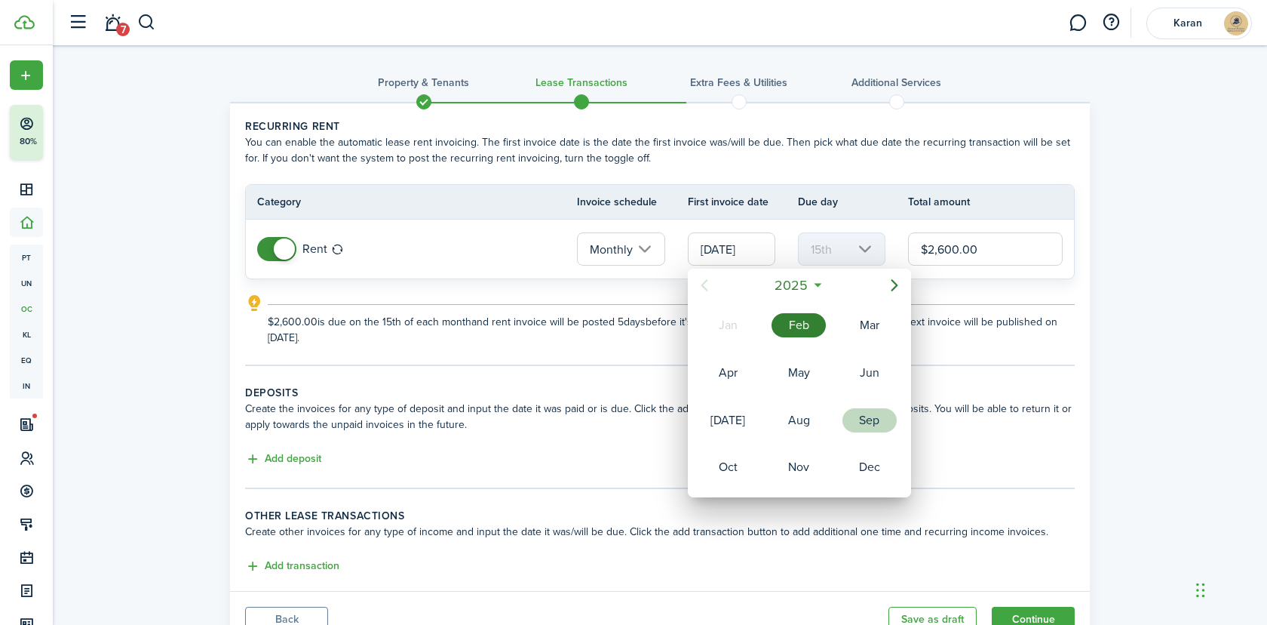
click at [859, 426] on div "Sep" at bounding box center [870, 420] width 54 height 24
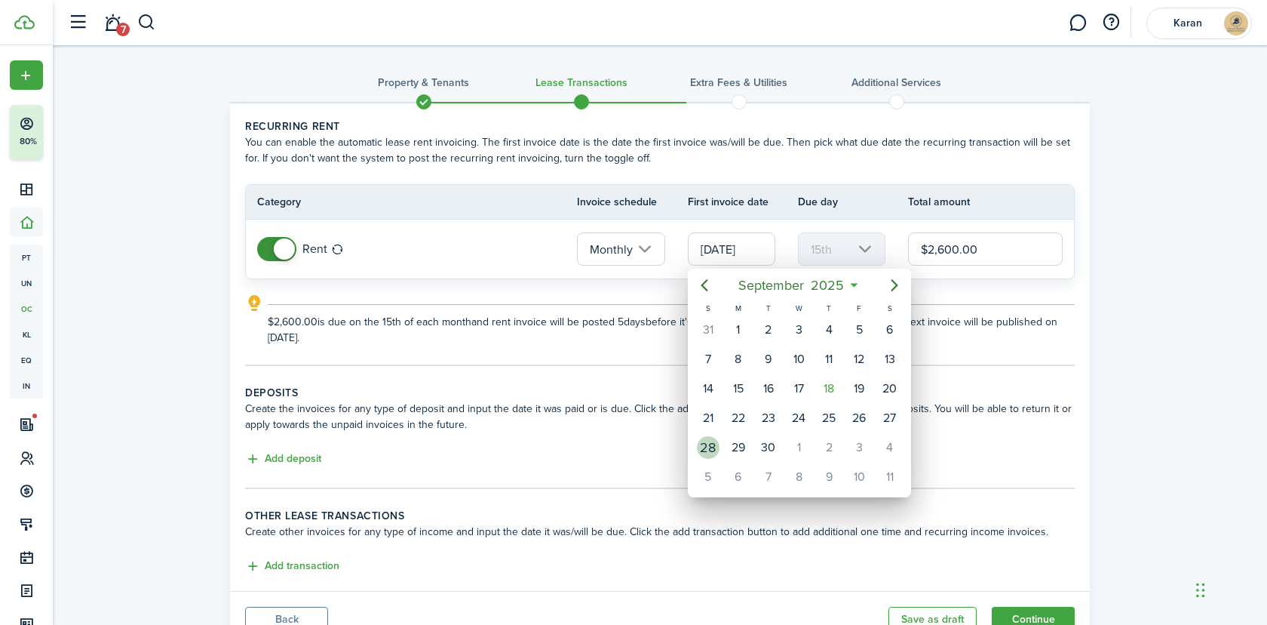
click at [715, 442] on div "28" at bounding box center [708, 447] width 23 height 23
type input "[DATE]"
type input "28th"
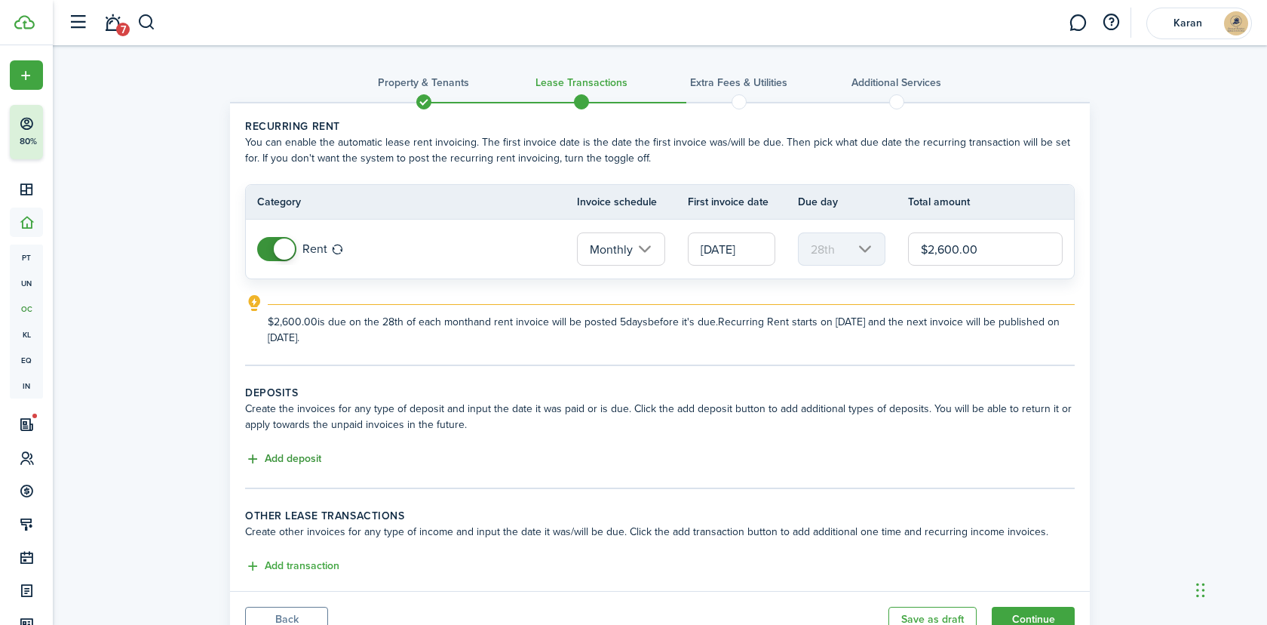
click at [314, 456] on button "Add deposit" at bounding box center [283, 458] width 76 height 17
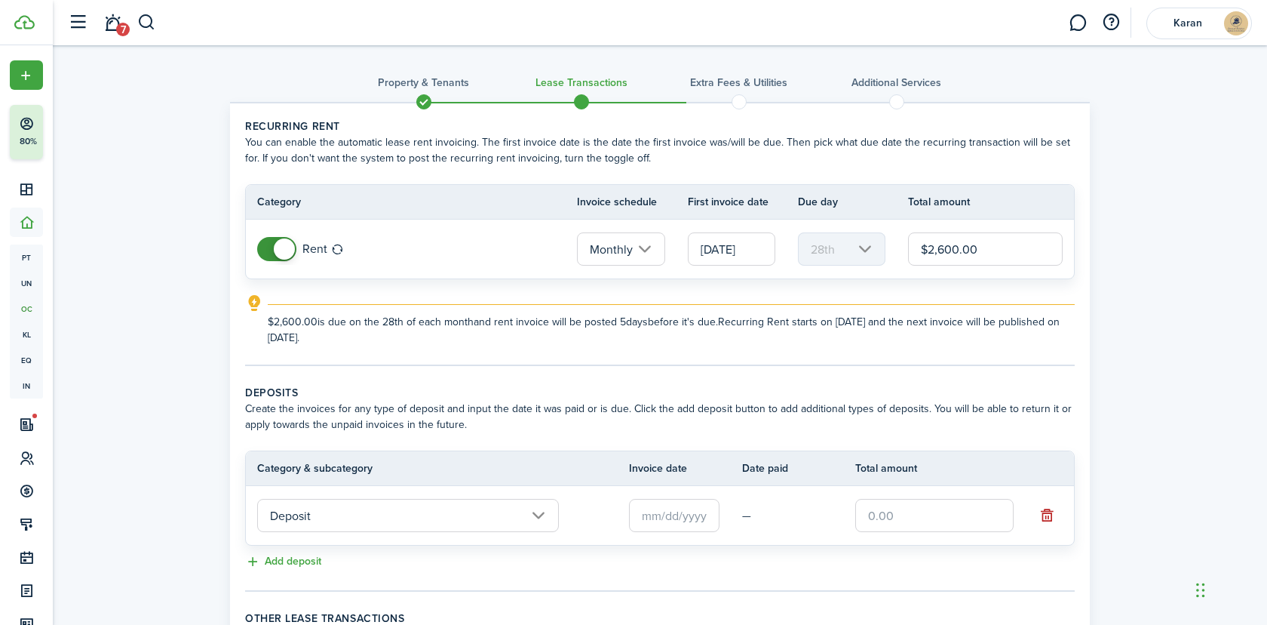
click at [938, 508] on input "text" at bounding box center [934, 515] width 158 height 33
paste input "$2,600"
type input "$2,600.00"
click at [686, 521] on input "text" at bounding box center [674, 515] width 91 height 33
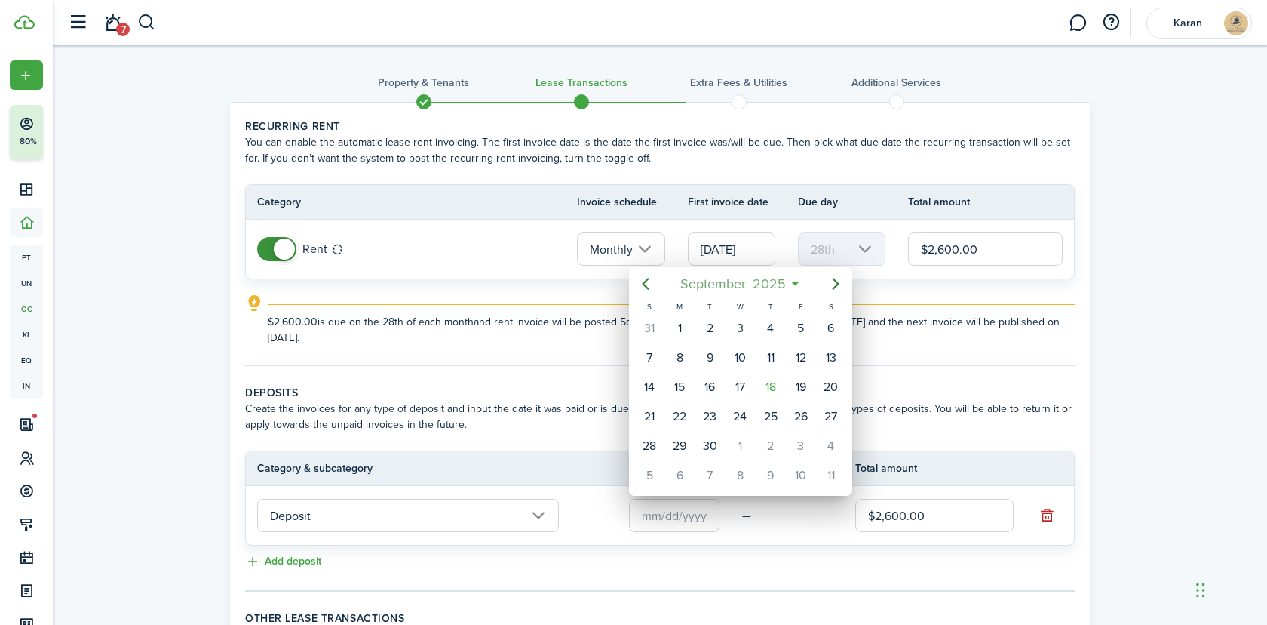
click at [739, 283] on span "September" at bounding box center [713, 283] width 72 height 27
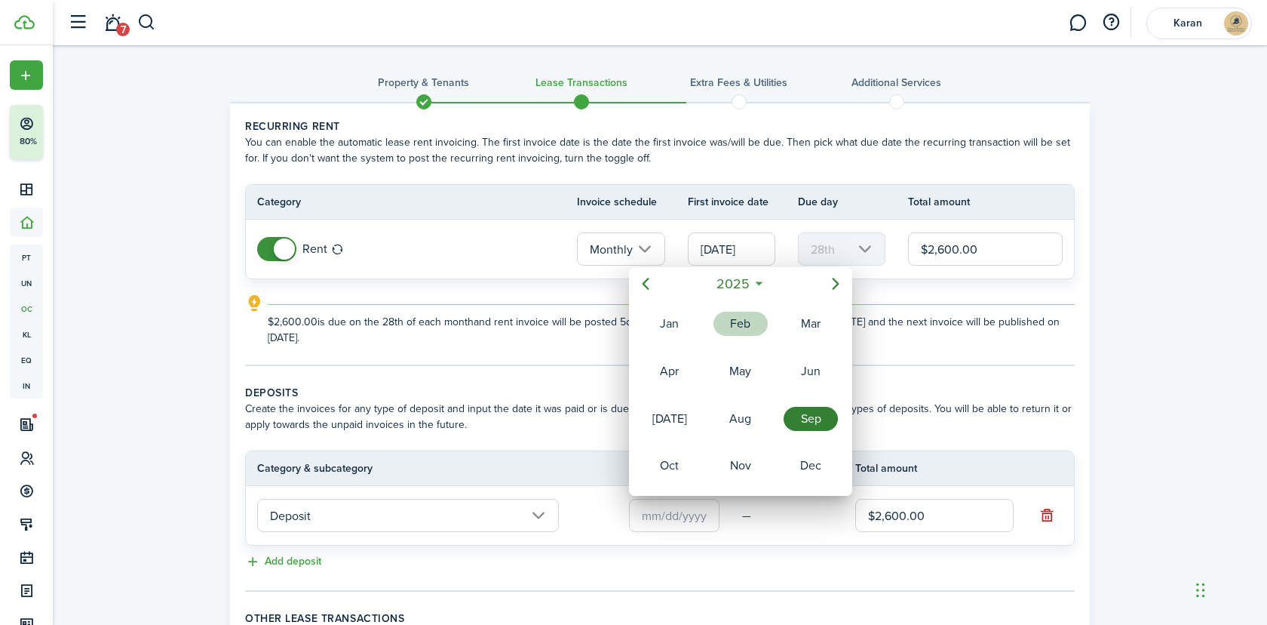
click at [729, 328] on div "Feb" at bounding box center [741, 324] width 54 height 24
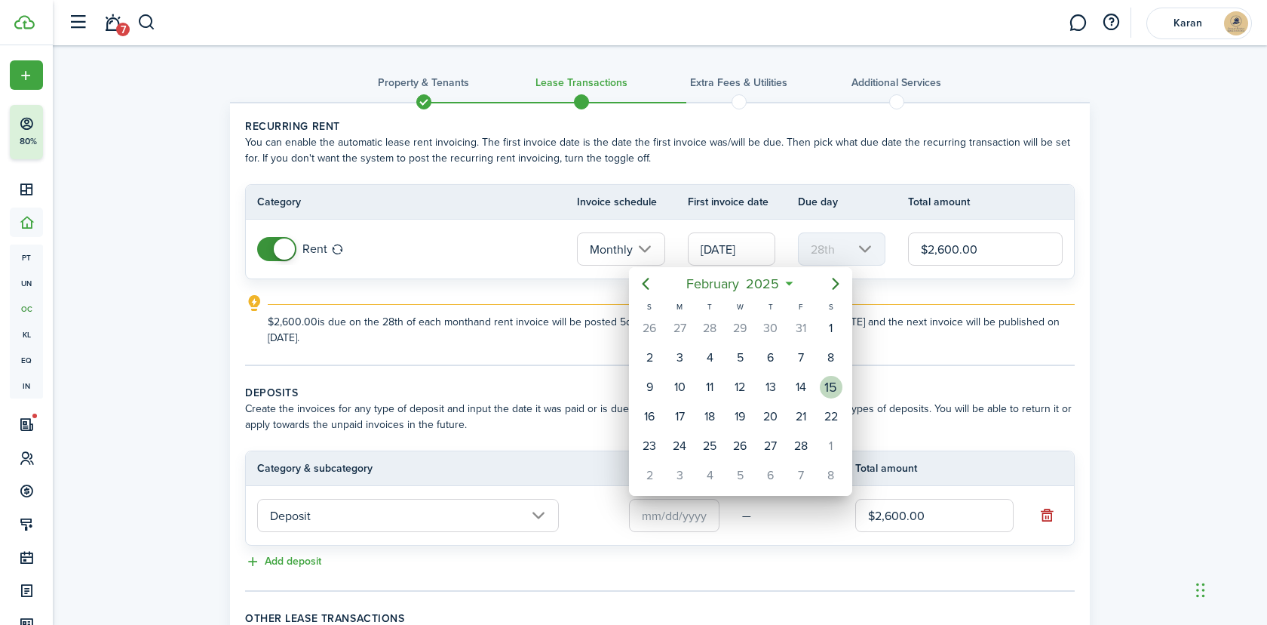
click at [831, 385] on div "15" at bounding box center [831, 387] width 23 height 23
type input "[DATE]"
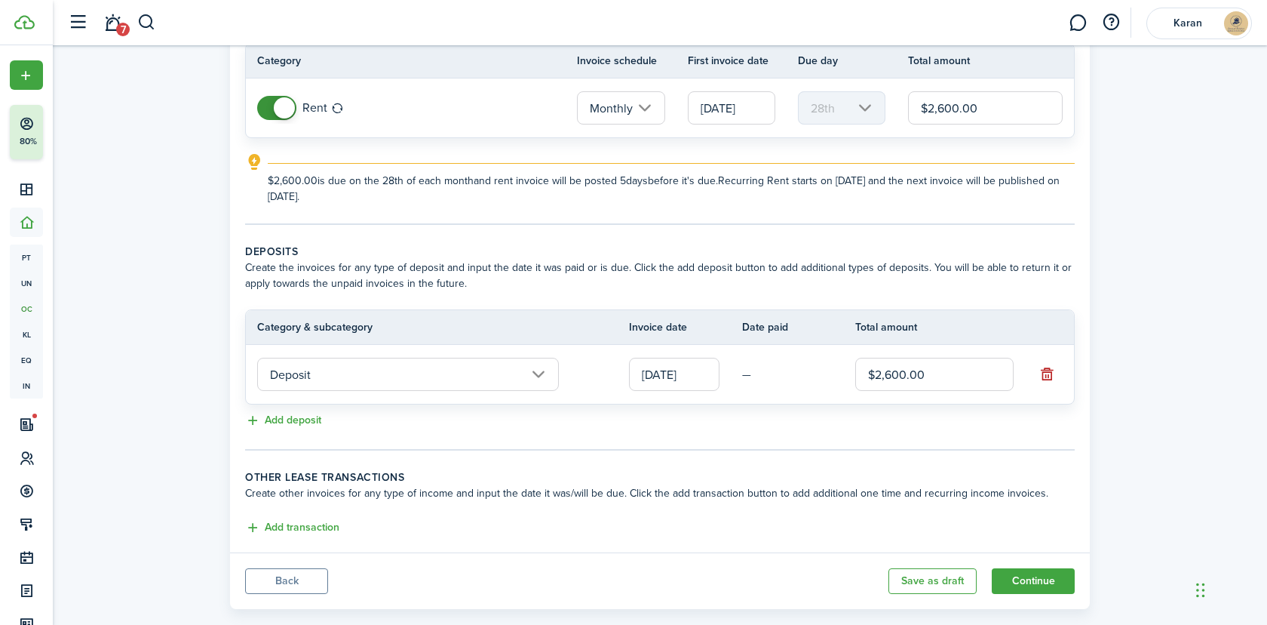
scroll to position [166, 0]
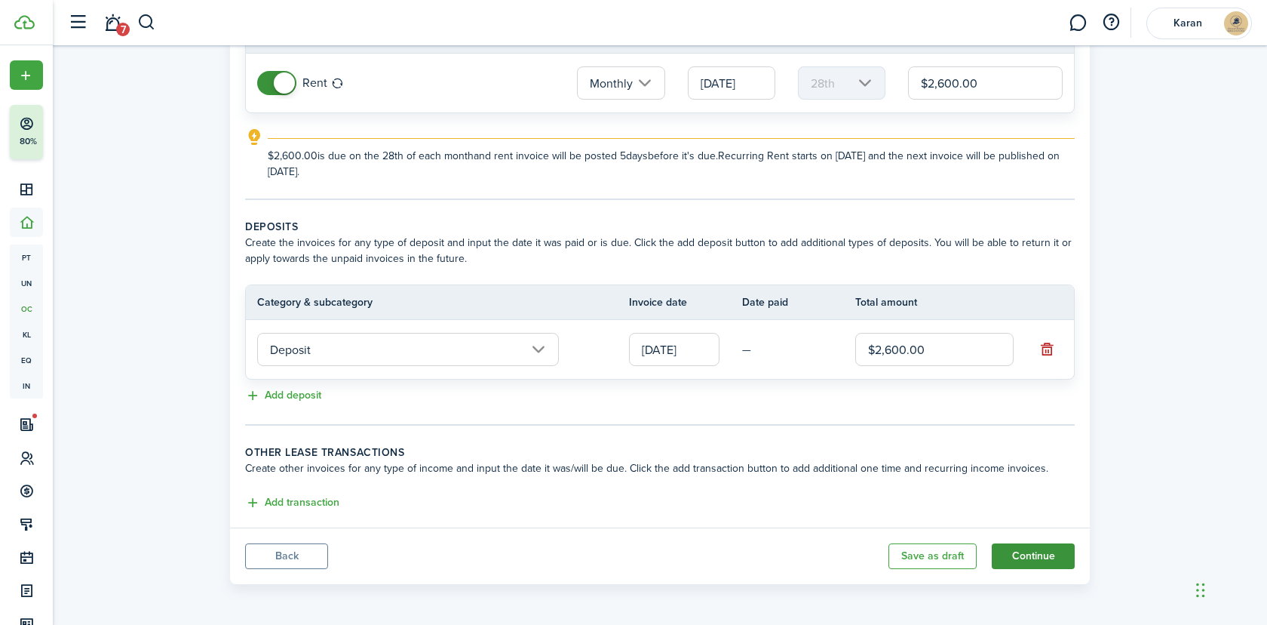
click at [1045, 554] on button "Continue" at bounding box center [1033, 556] width 83 height 26
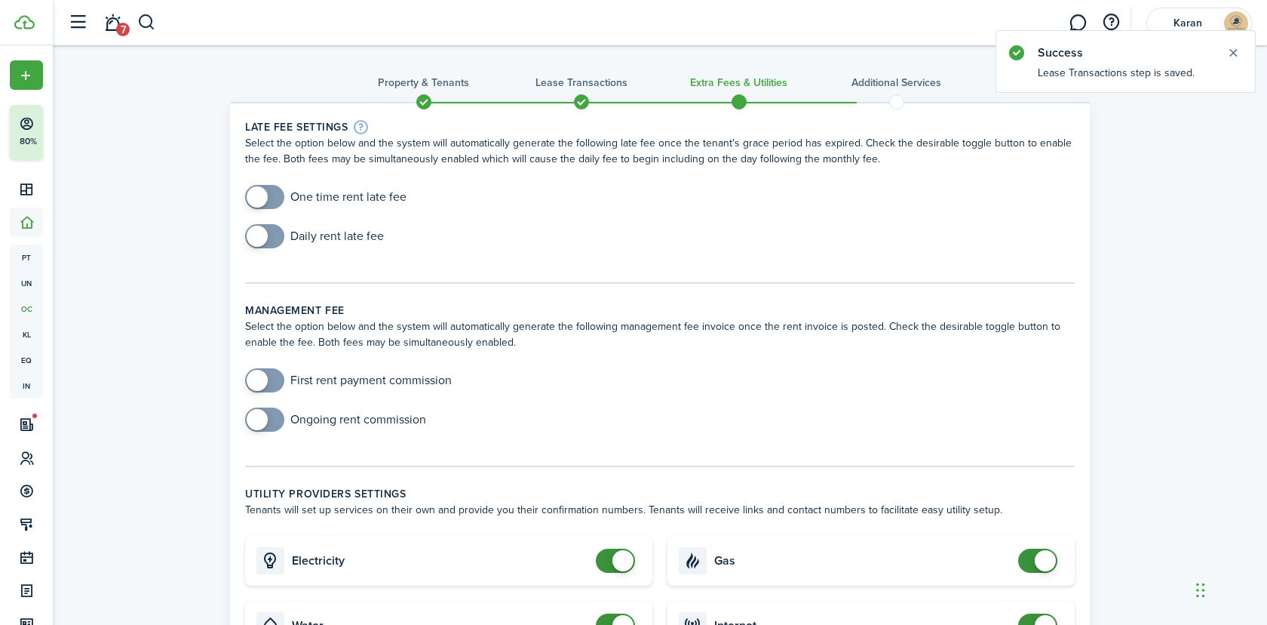
checkbox input "true"
click at [272, 199] on span at bounding box center [264, 197] width 15 height 24
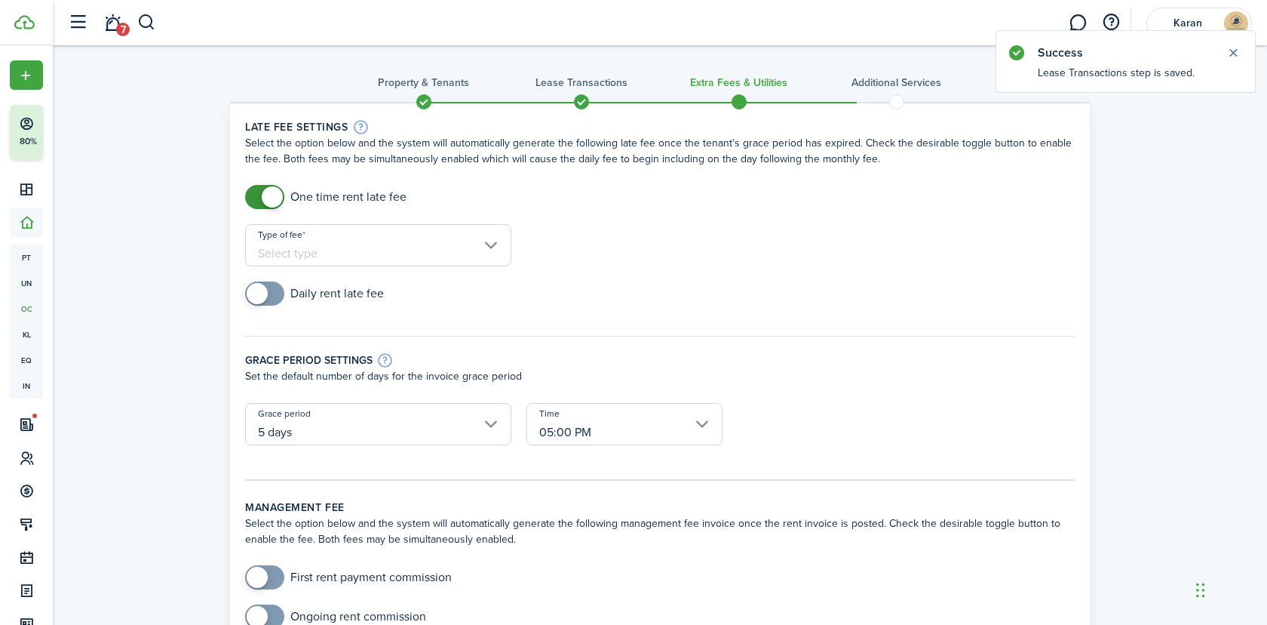
click at [390, 244] on input "Type of fee" at bounding box center [378, 245] width 266 height 42
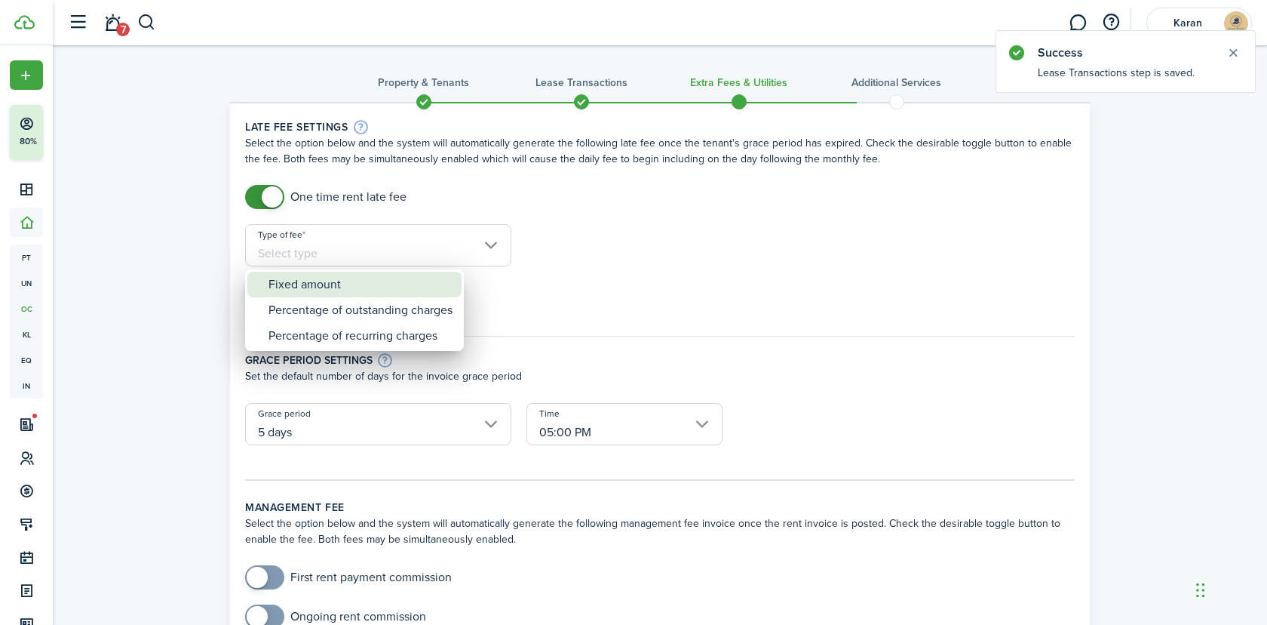
click at [371, 281] on div "Fixed amount" at bounding box center [361, 285] width 184 height 26
type input "Fixed amount"
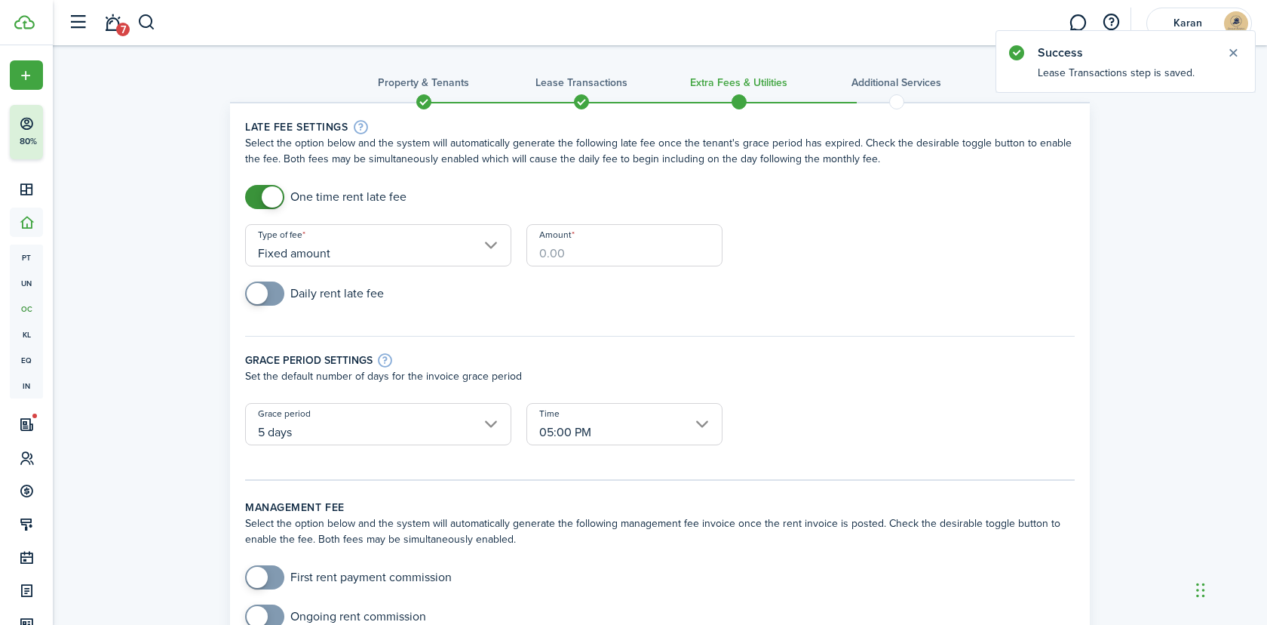
click at [573, 266] on div "Amount" at bounding box center [624, 252] width 211 height 57
paste input "$390"
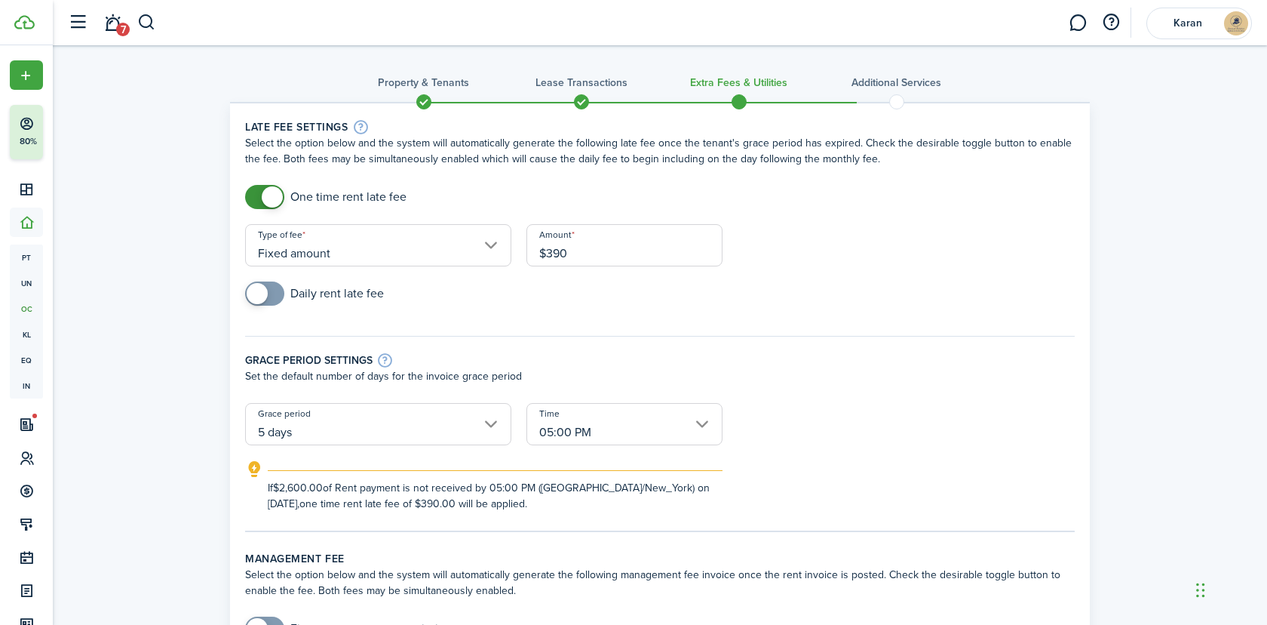
type input "$390.00"
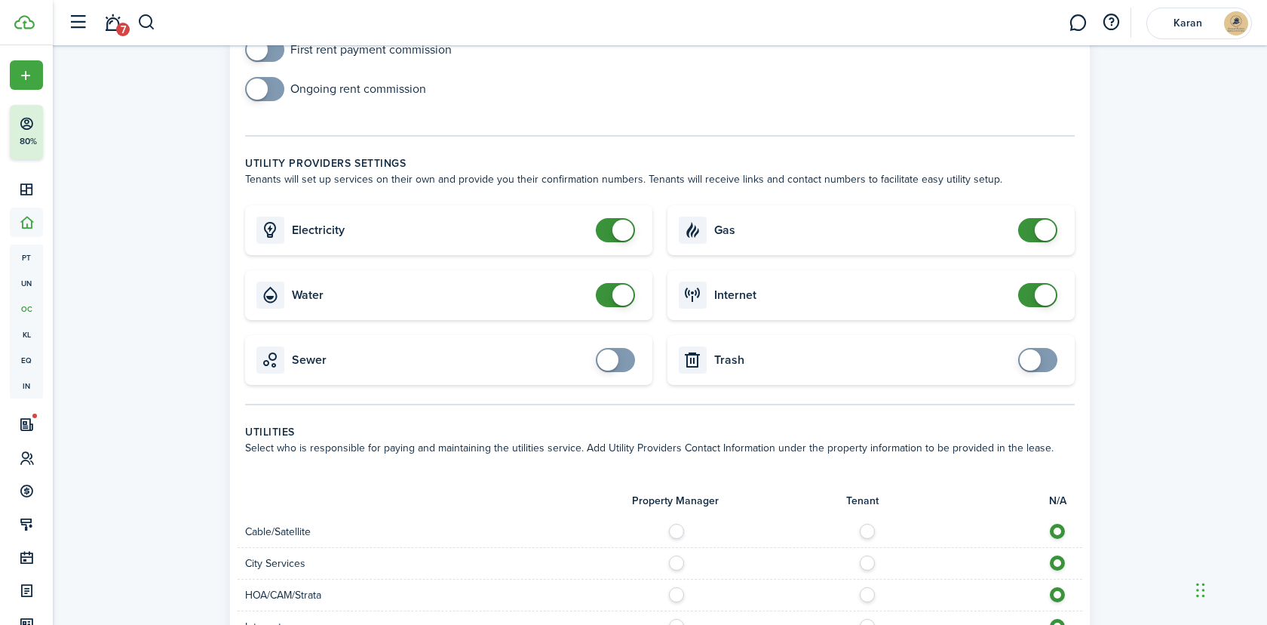
scroll to position [680, 0]
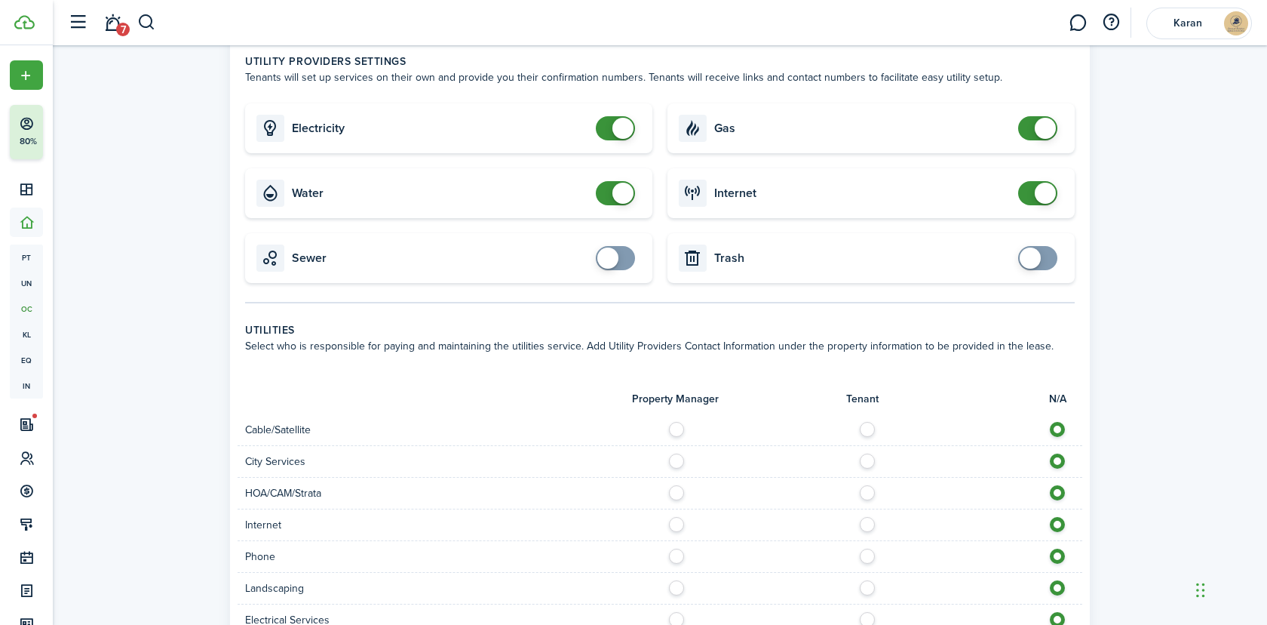
checkbox input "false"
click at [615, 201] on span at bounding box center [615, 193] width 15 height 24
checkbox input "false"
click at [619, 129] on span at bounding box center [623, 128] width 21 height 21
checkbox input "false"
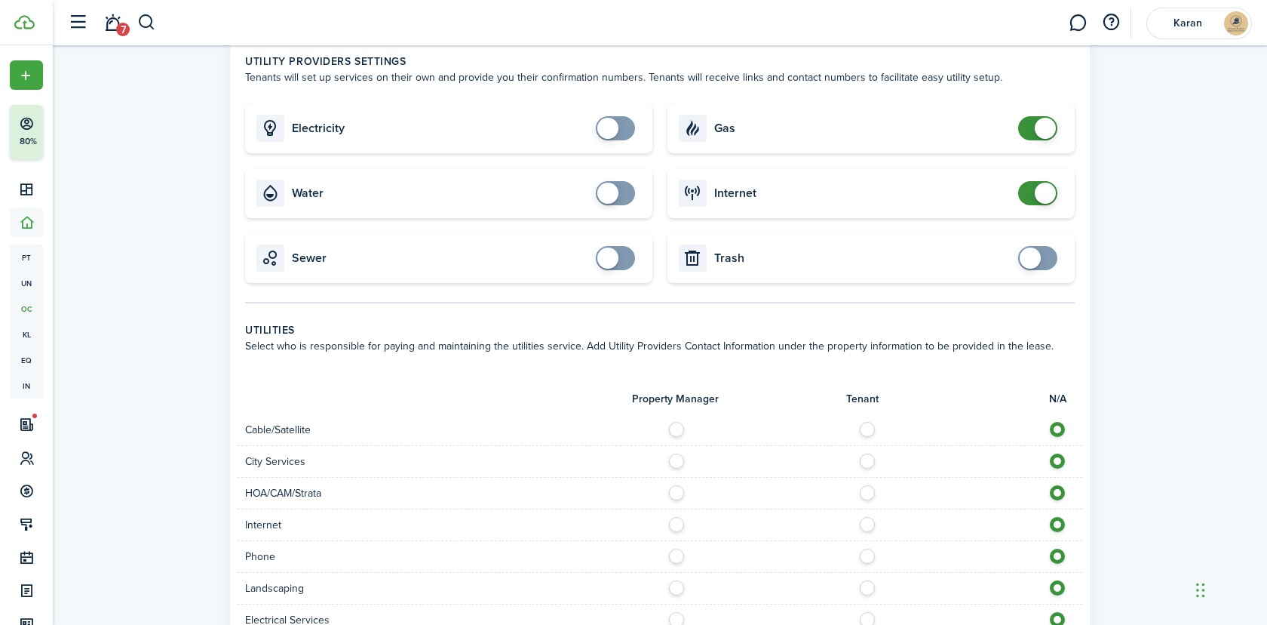
click at [1049, 125] on span at bounding box center [1045, 128] width 21 height 21
checkbox input "false"
click at [1034, 198] on span at bounding box center [1038, 193] width 15 height 24
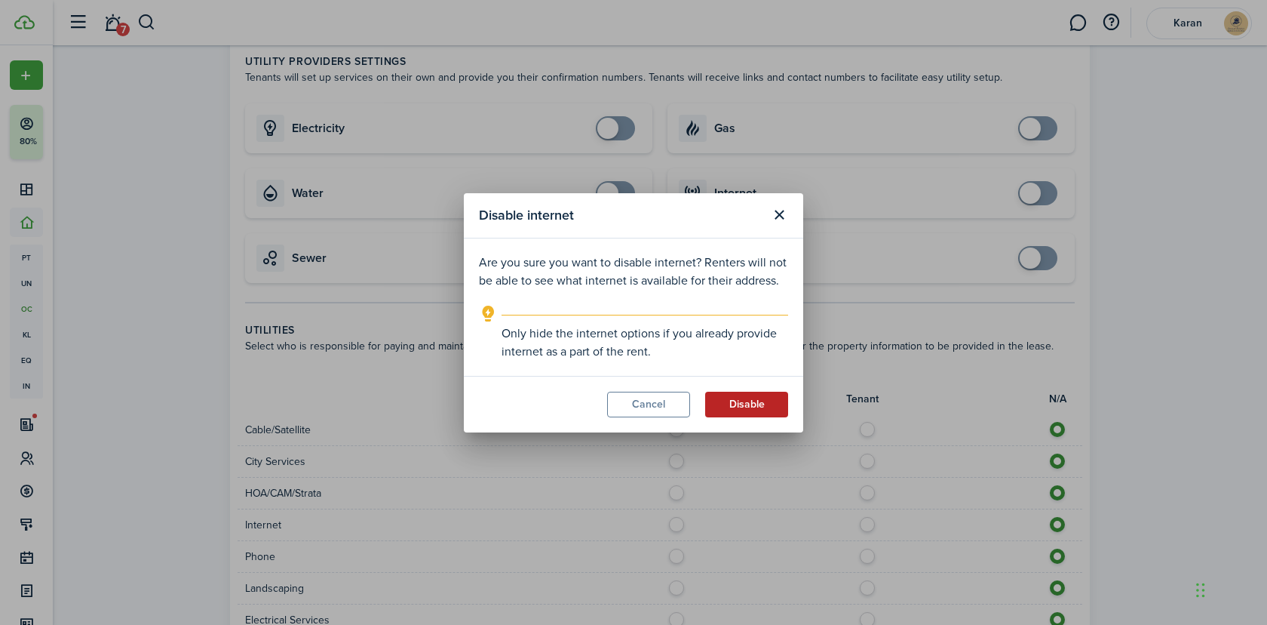
click at [753, 407] on button "Disable" at bounding box center [746, 405] width 83 height 26
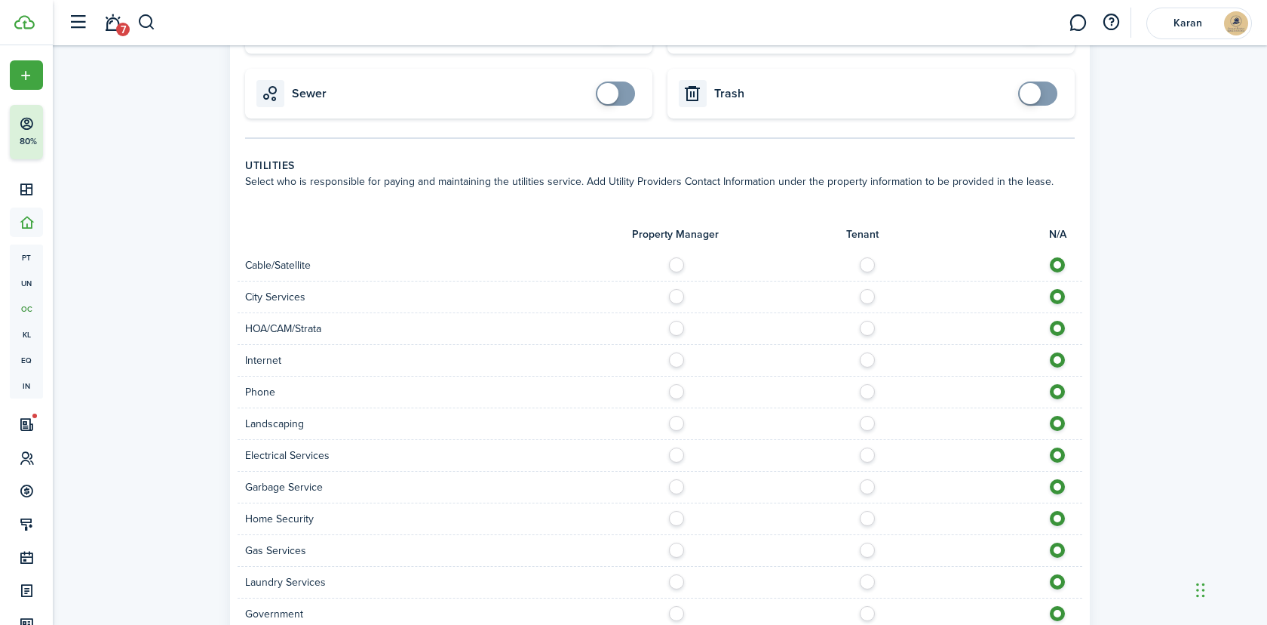
scroll to position [1121, 0]
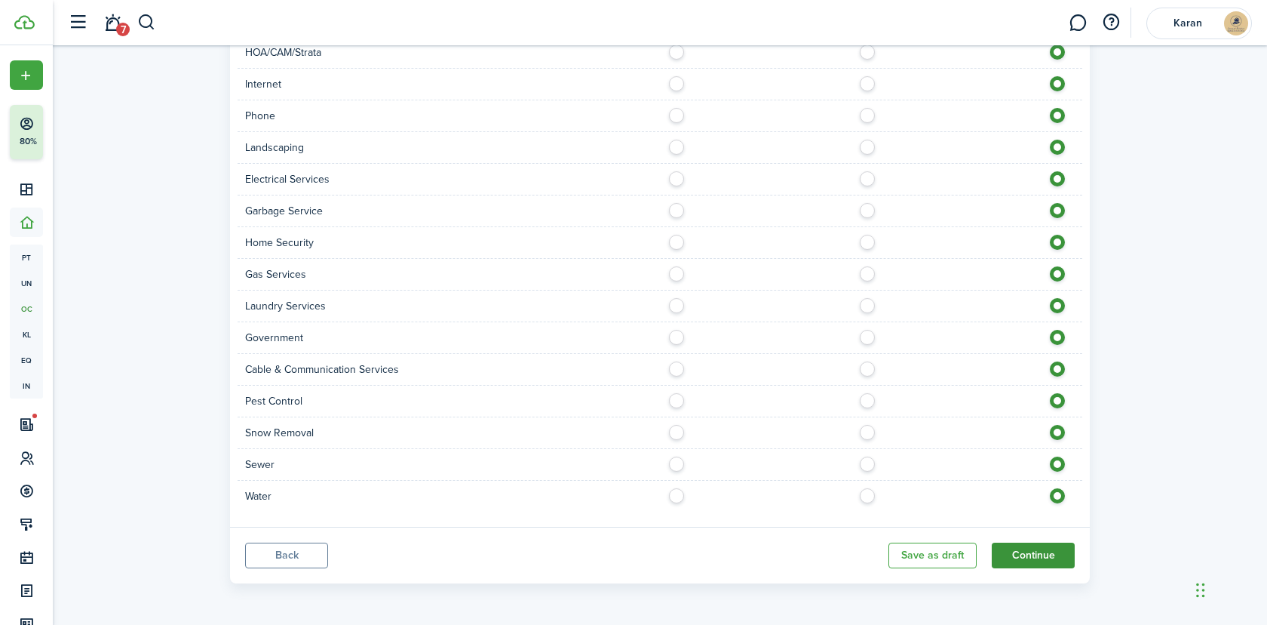
click at [1049, 550] on button "Continue" at bounding box center [1033, 555] width 83 height 26
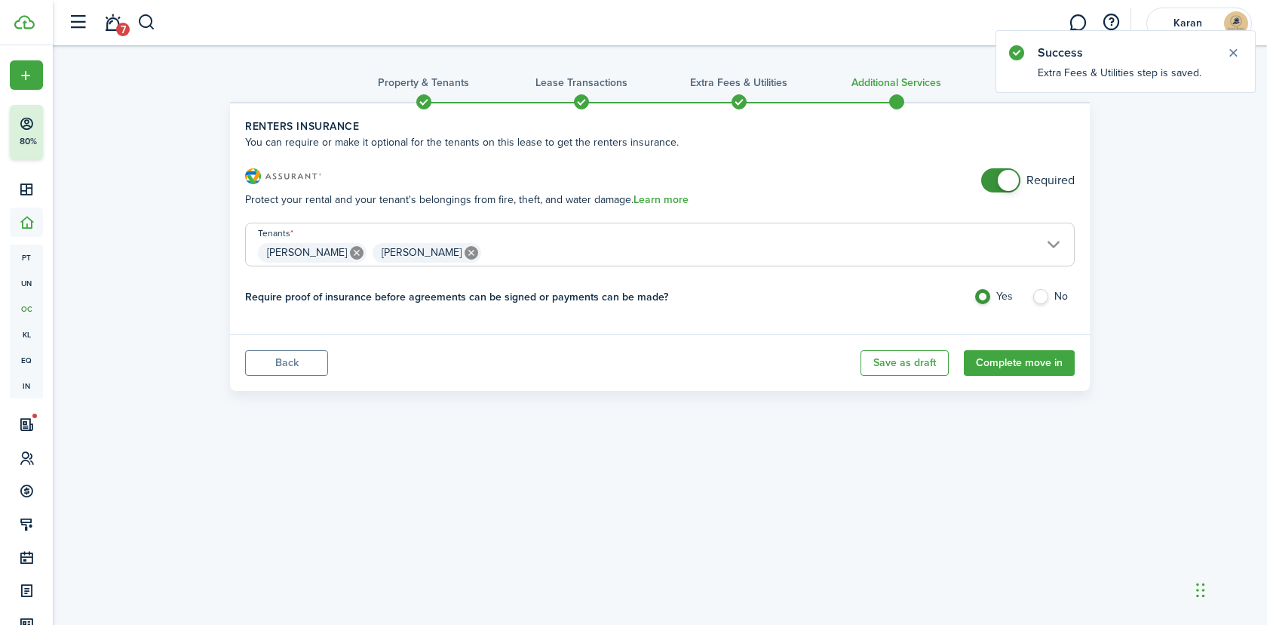
checkbox input "false"
click at [1007, 189] on span at bounding box center [1008, 180] width 21 height 21
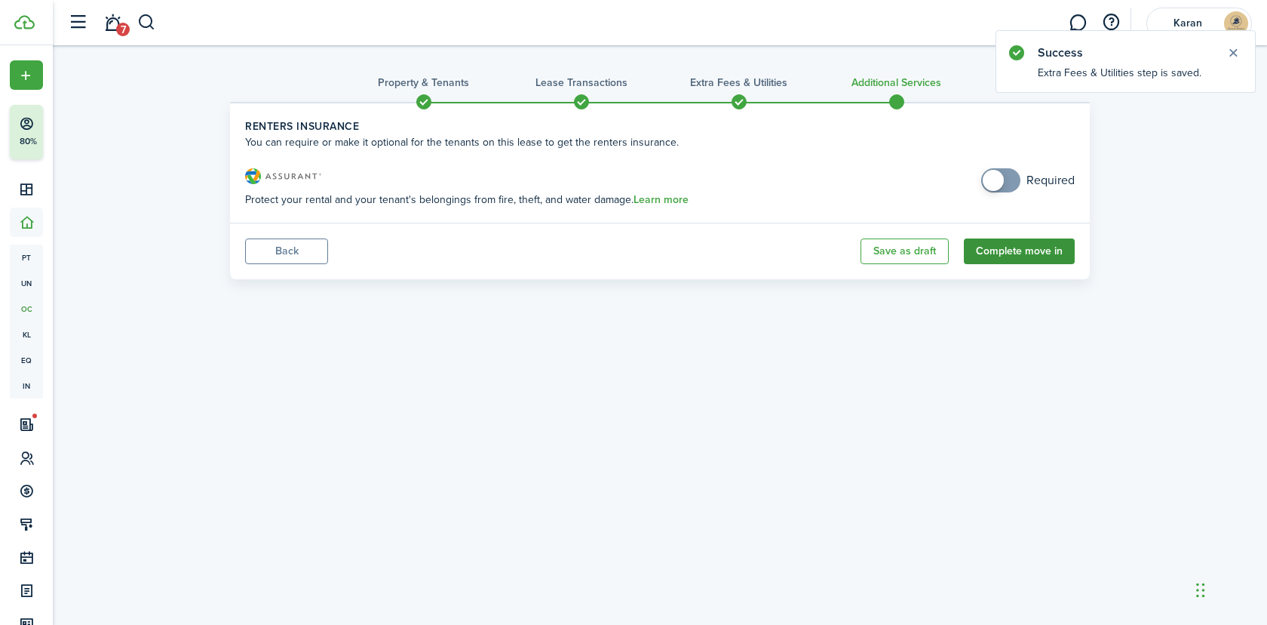
click at [1034, 255] on button "Complete move in" at bounding box center [1019, 251] width 111 height 26
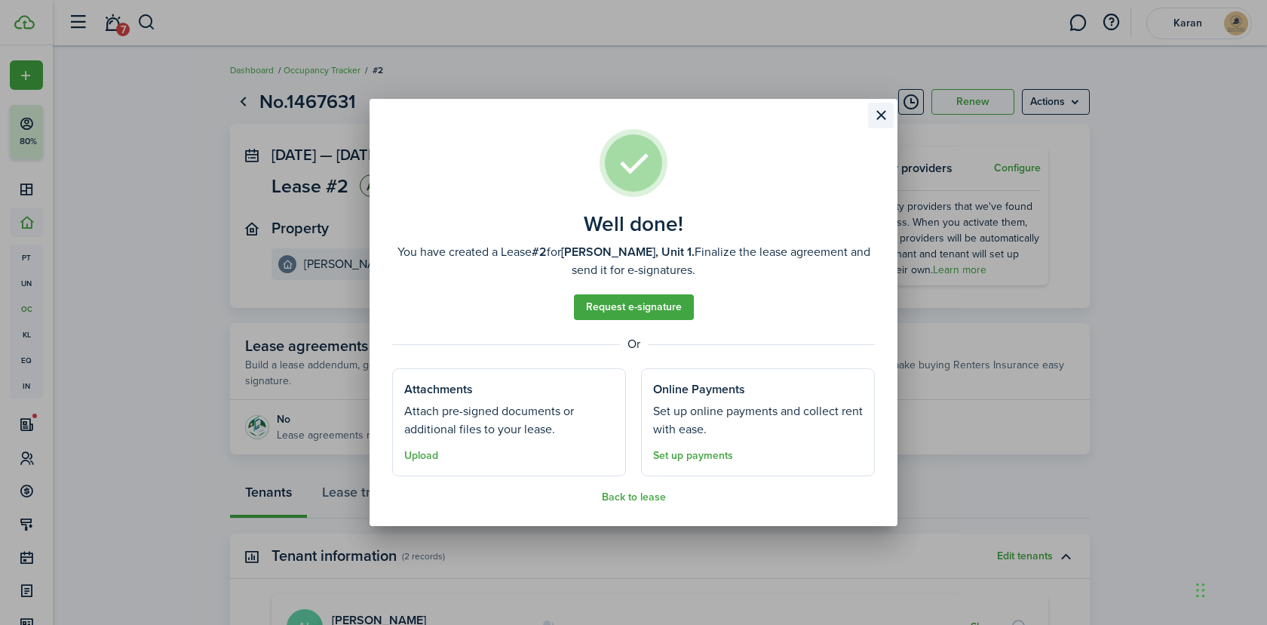
click at [875, 116] on button "Close modal" at bounding box center [881, 116] width 26 height 26
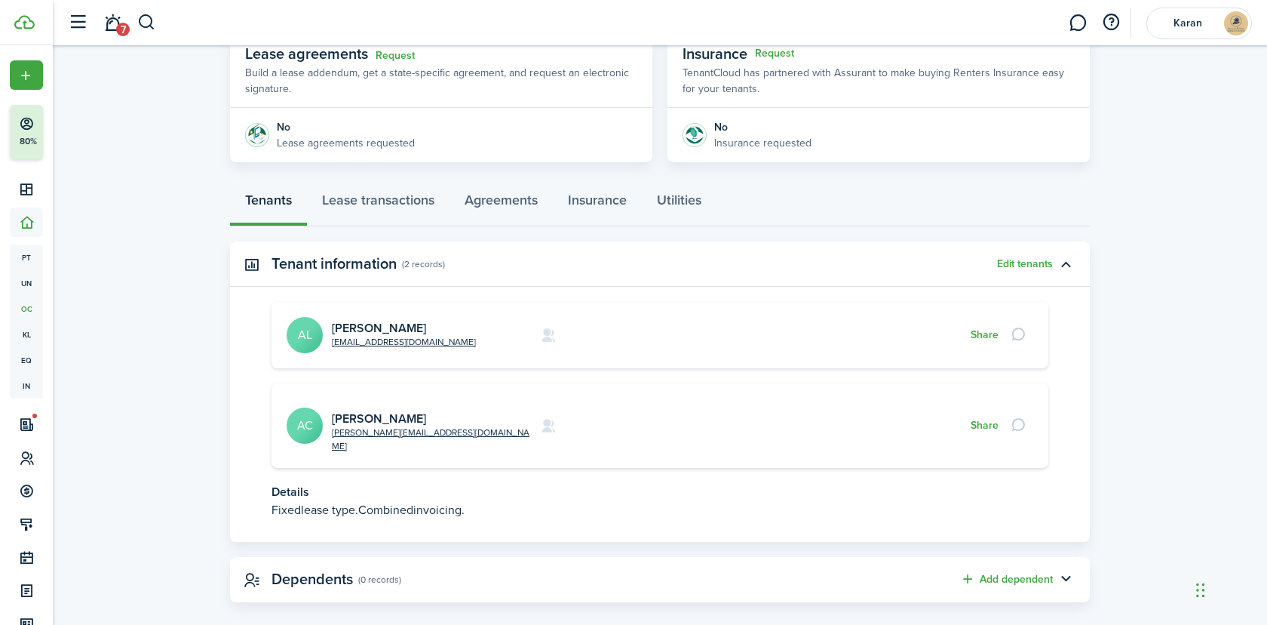
scroll to position [265, 0]
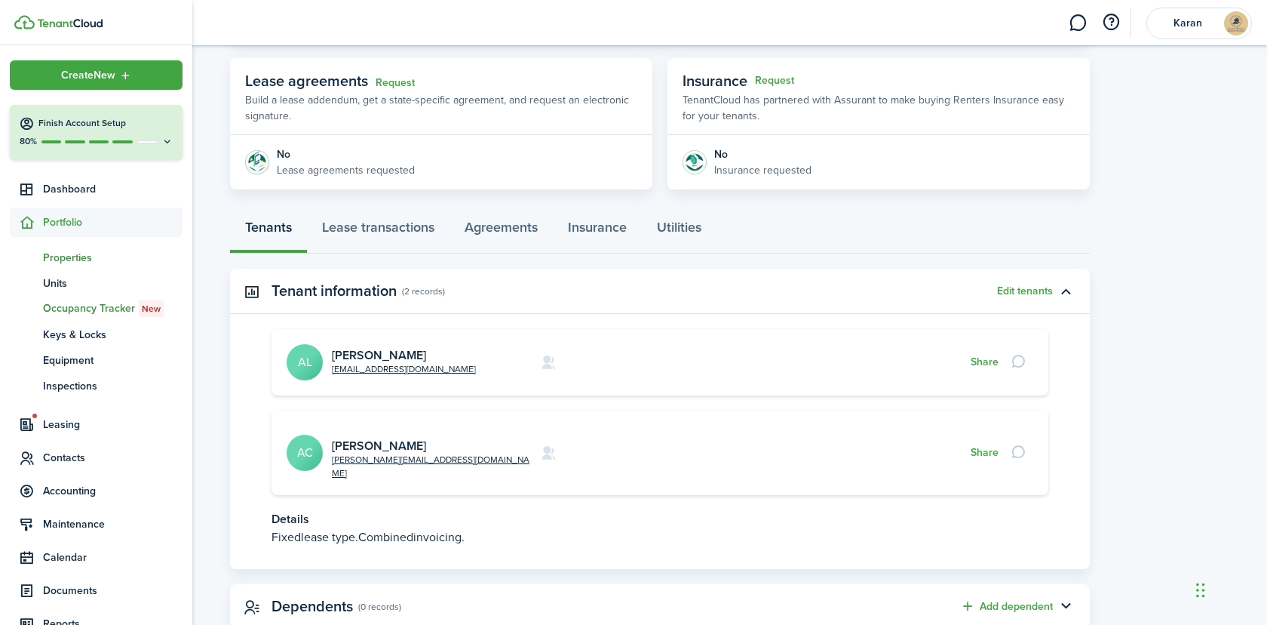
click at [54, 257] on span "Properties" at bounding box center [113, 258] width 140 height 16
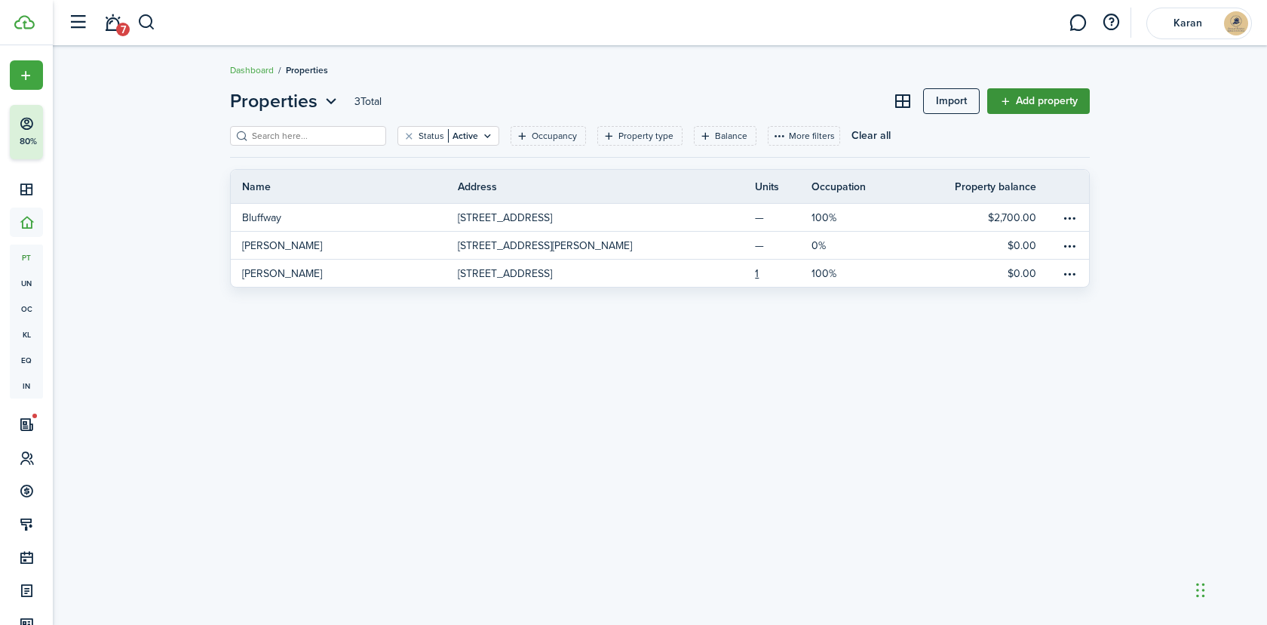
click at [1034, 99] on link "Add property" at bounding box center [1039, 101] width 103 height 26
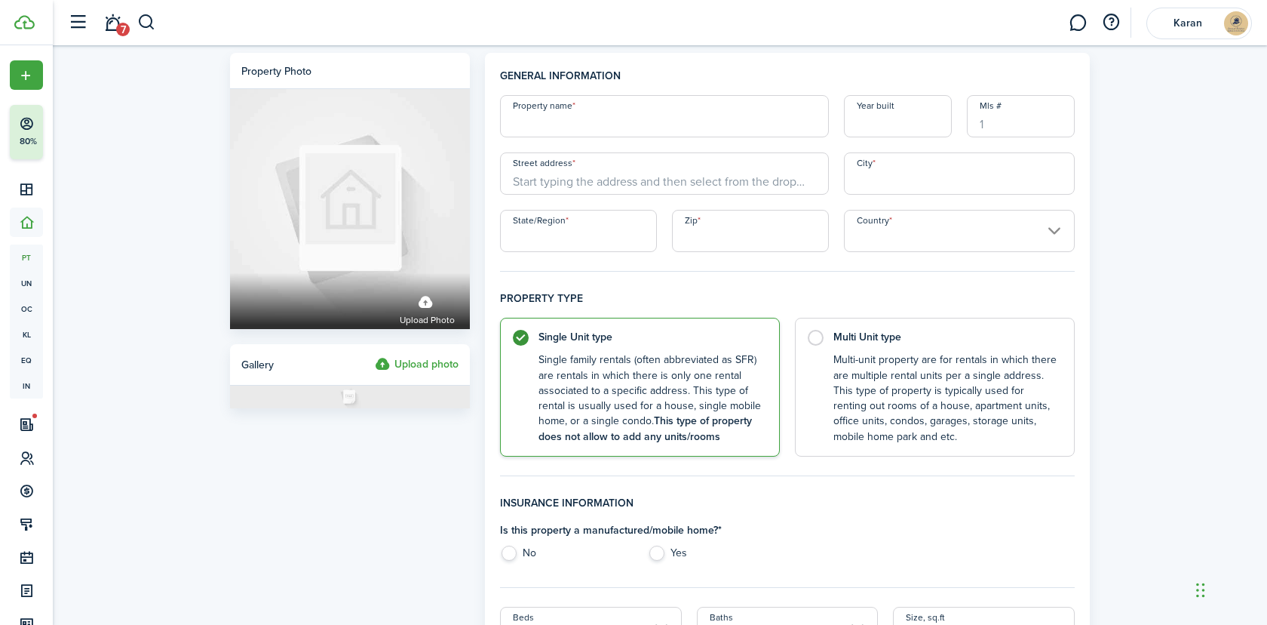
click at [605, 115] on input "Property name" at bounding box center [664, 116] width 329 height 42
paste input "[PERSON_NAME]"
type input "[PERSON_NAME]"
click at [606, 182] on input "Street address" at bounding box center [664, 173] width 329 height 42
paste input "[STREET_ADDRESS][US_STATE]"
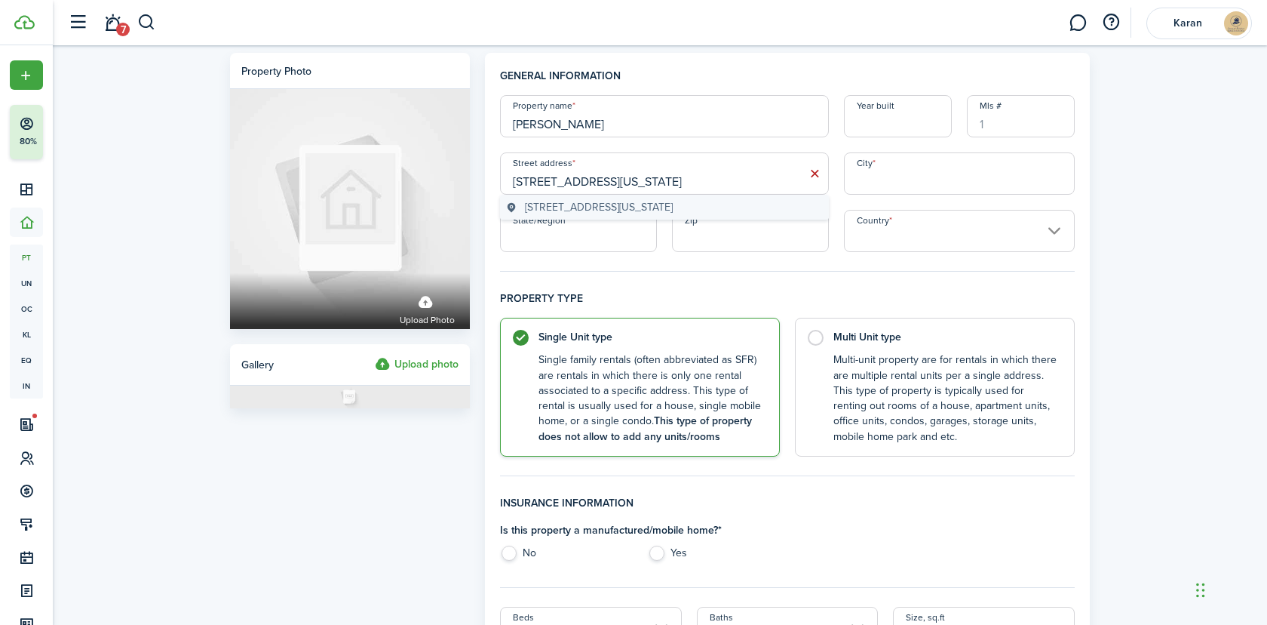
click at [654, 202] on span "[STREET_ADDRESS][US_STATE]" at bounding box center [599, 207] width 148 height 16
type input "[STREET_ADDRESS]"
type input "[GEOGRAPHIC_DATA]"
type input "OH"
type input "43017"
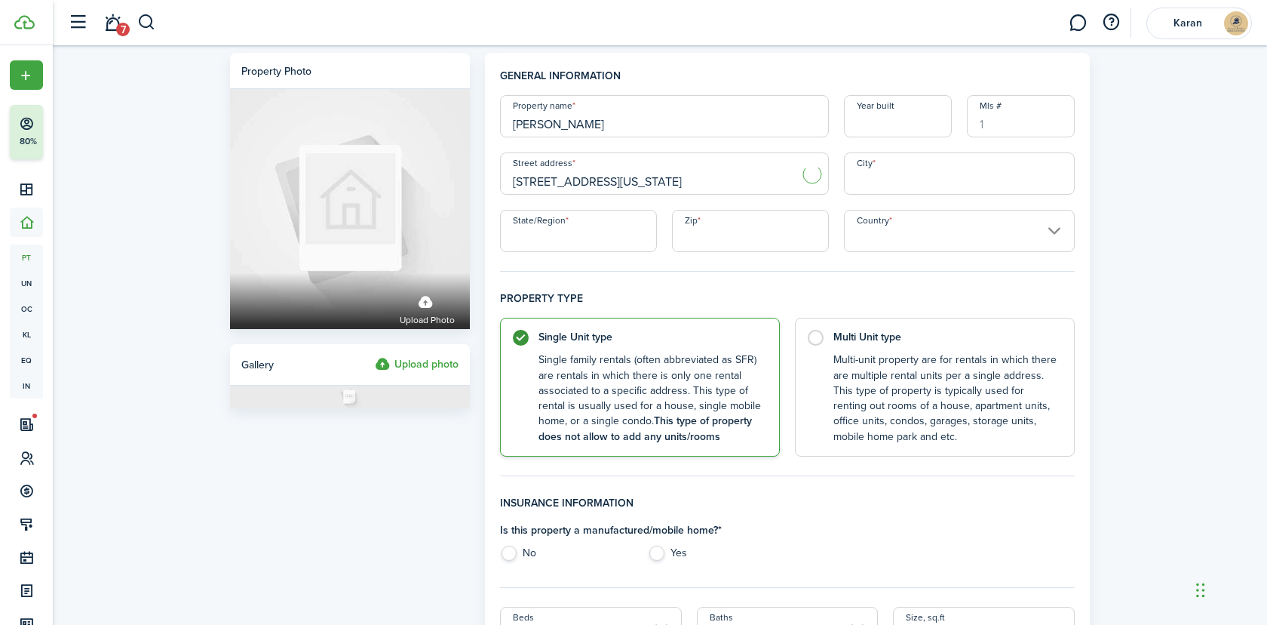
type input "[GEOGRAPHIC_DATA]"
click at [891, 361] on control-radio-card-description "Multi-unit property are for rentals in which there are multiple rental units pe…" at bounding box center [947, 395] width 226 height 92
radio input "false"
radio input "true"
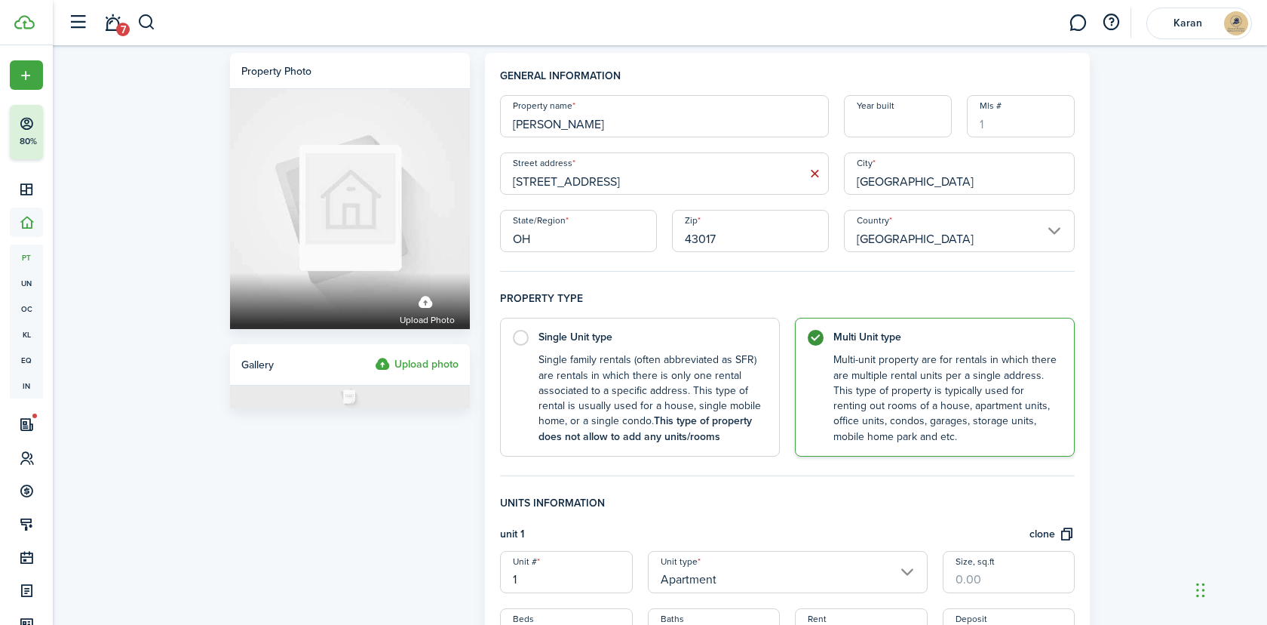
scroll to position [94, 0]
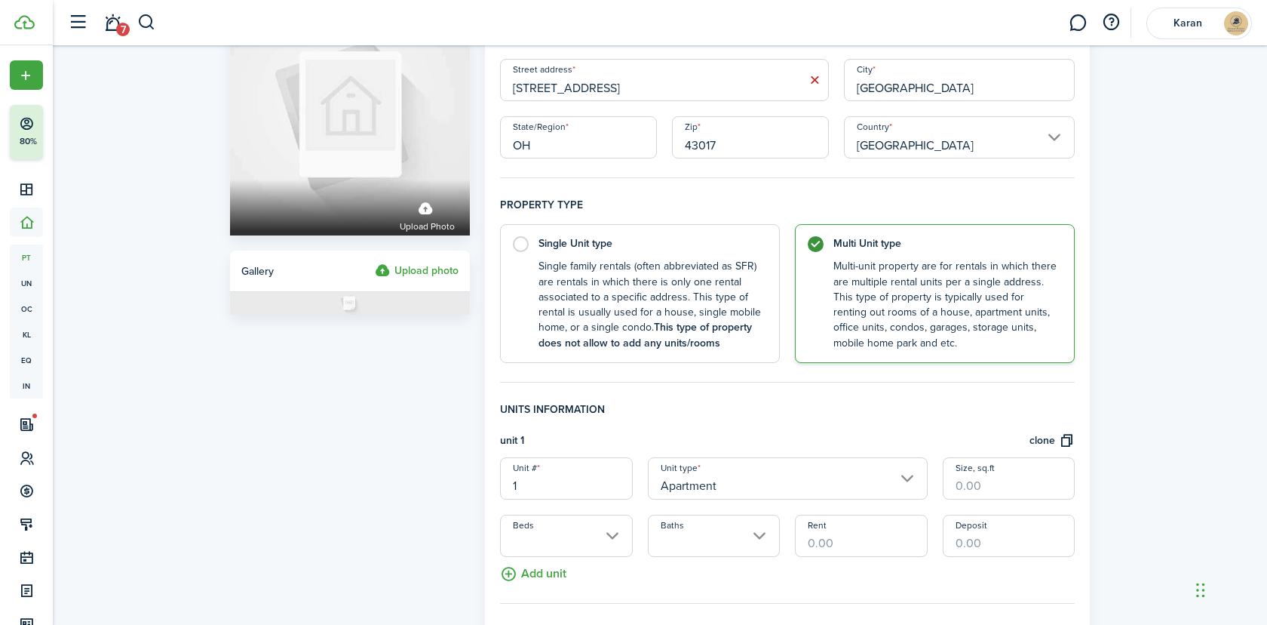
click at [745, 481] on input "Apartment" at bounding box center [788, 478] width 280 height 42
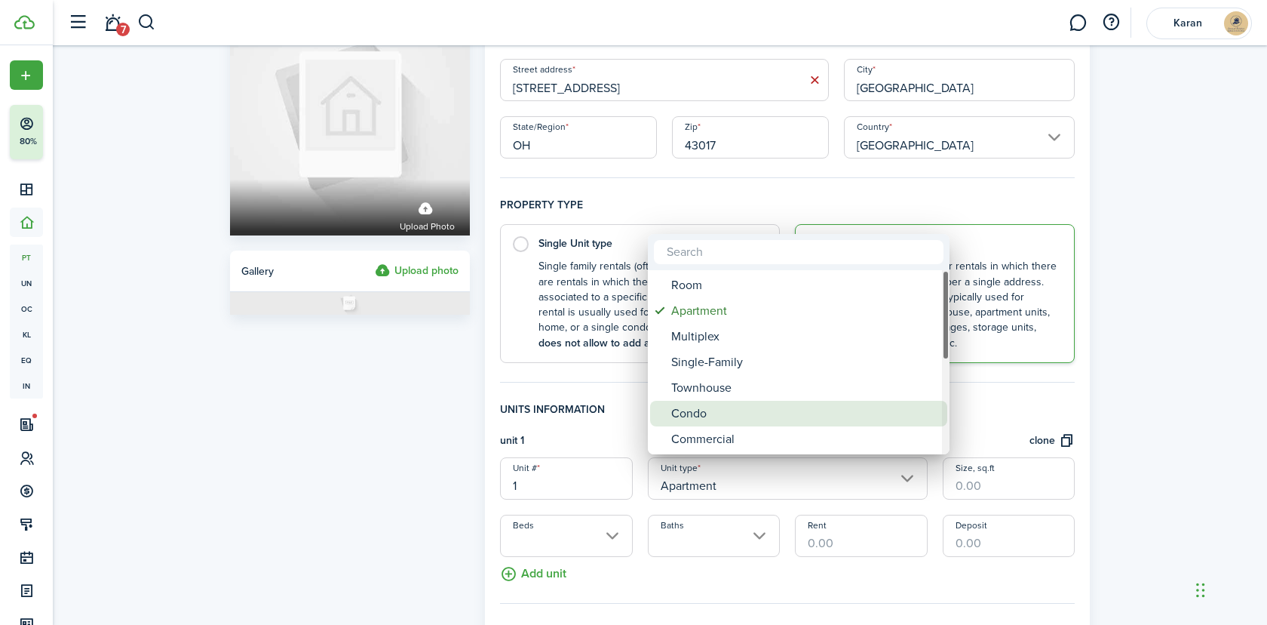
click at [718, 418] on div "Condo" at bounding box center [804, 414] width 267 height 26
type input "Condo"
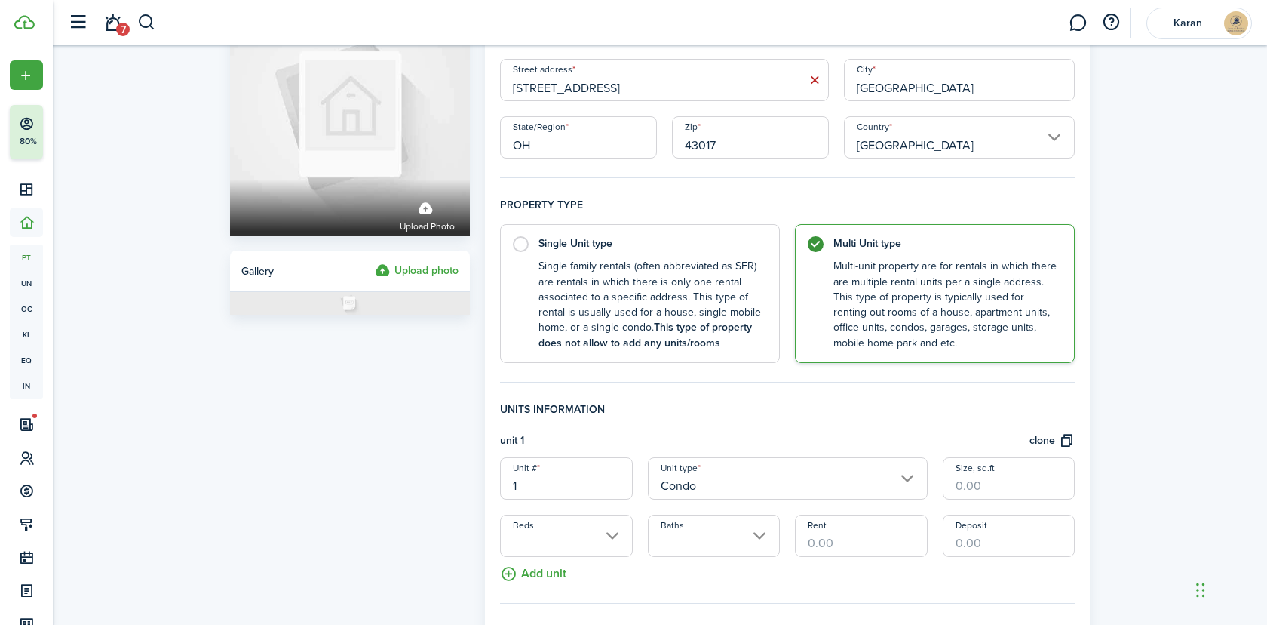
click at [1001, 477] on input "Size, sq.ft" at bounding box center [1009, 478] width 132 height 42
paste input "1,104"
type input "1,104"
click at [548, 530] on input "Beds" at bounding box center [566, 535] width 132 height 42
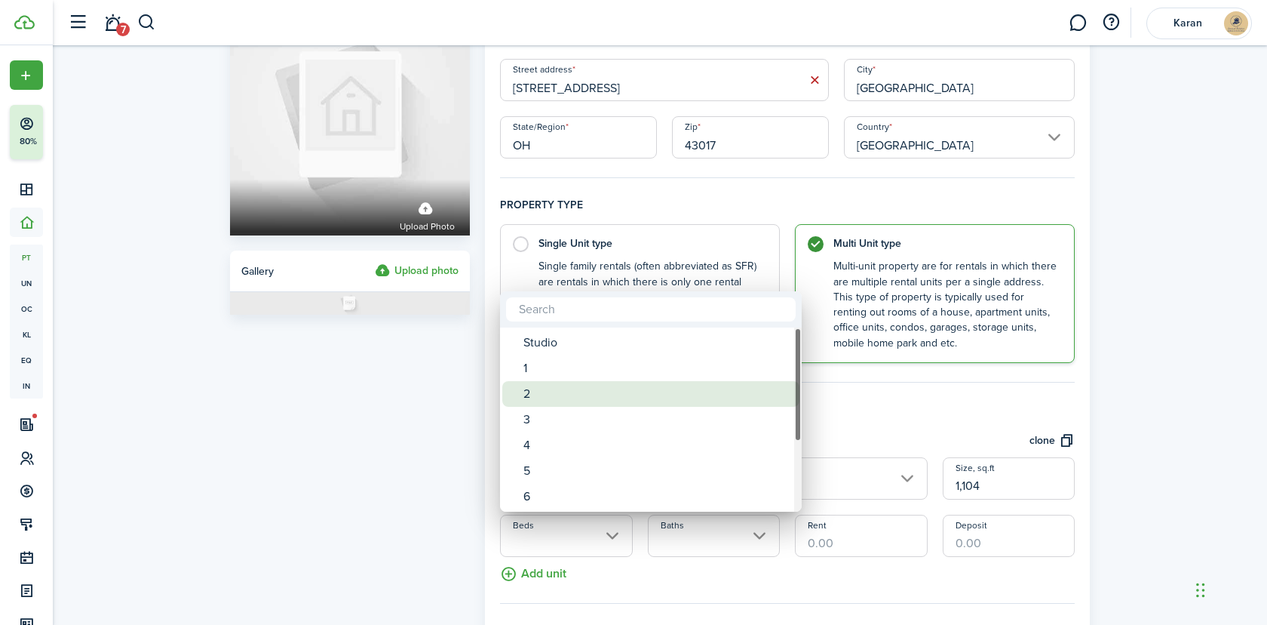
click at [560, 391] on div "2" at bounding box center [657, 394] width 267 height 26
type input "2"
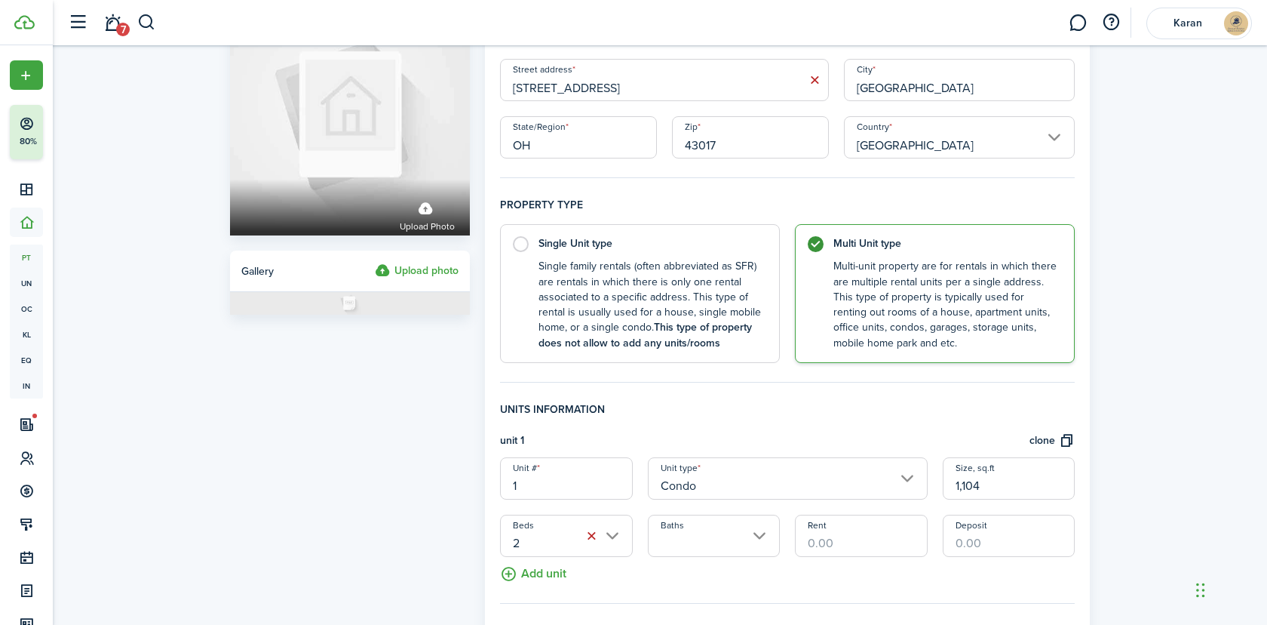
click at [694, 548] on input "Baths" at bounding box center [714, 535] width 132 height 42
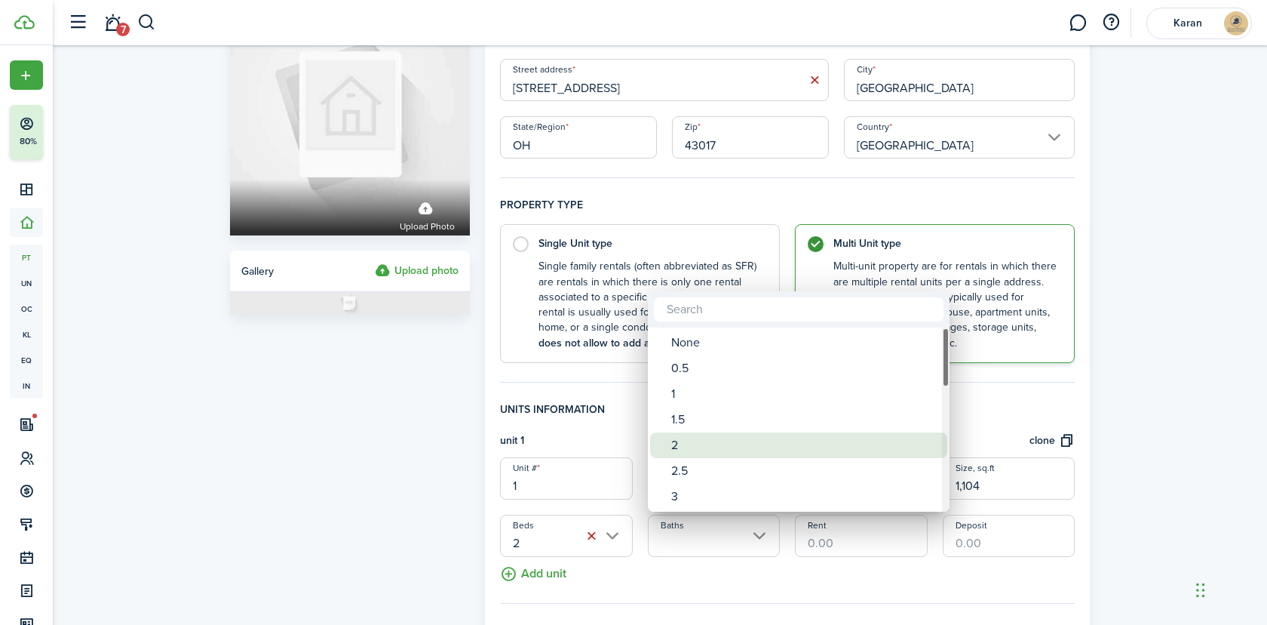
click at [693, 445] on div "2" at bounding box center [804, 445] width 267 height 26
type input "2"
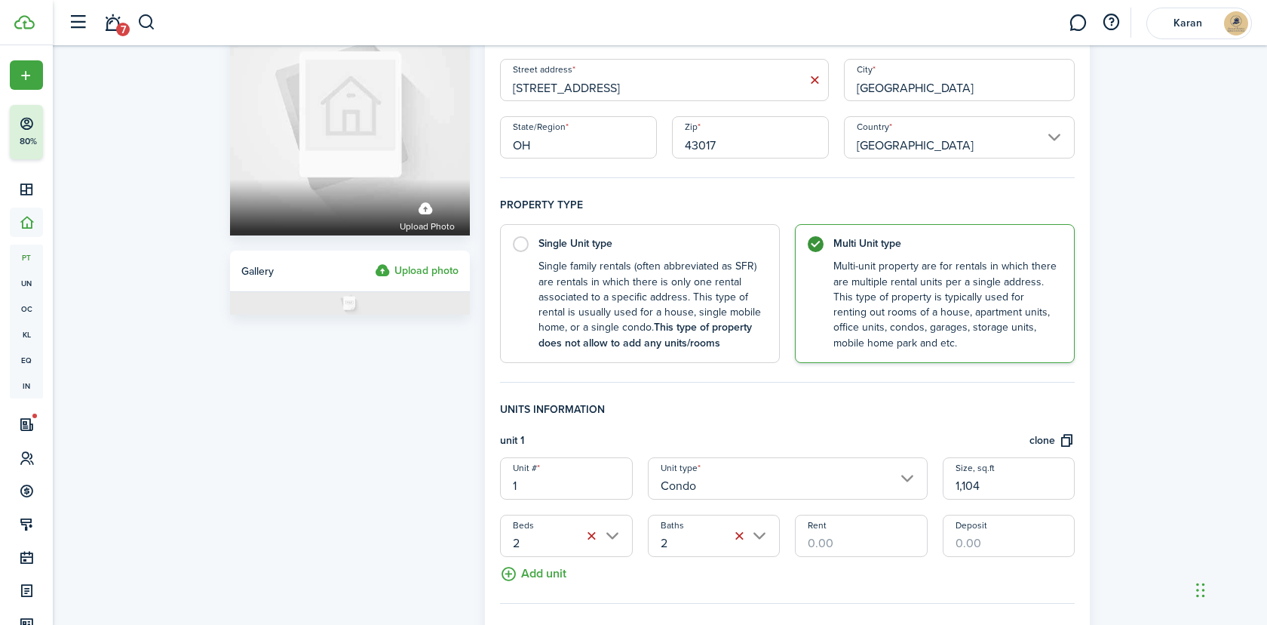
click at [890, 538] on input "Rent" at bounding box center [861, 535] width 132 height 42
paste input "$1,759"
type input "$1,759.00"
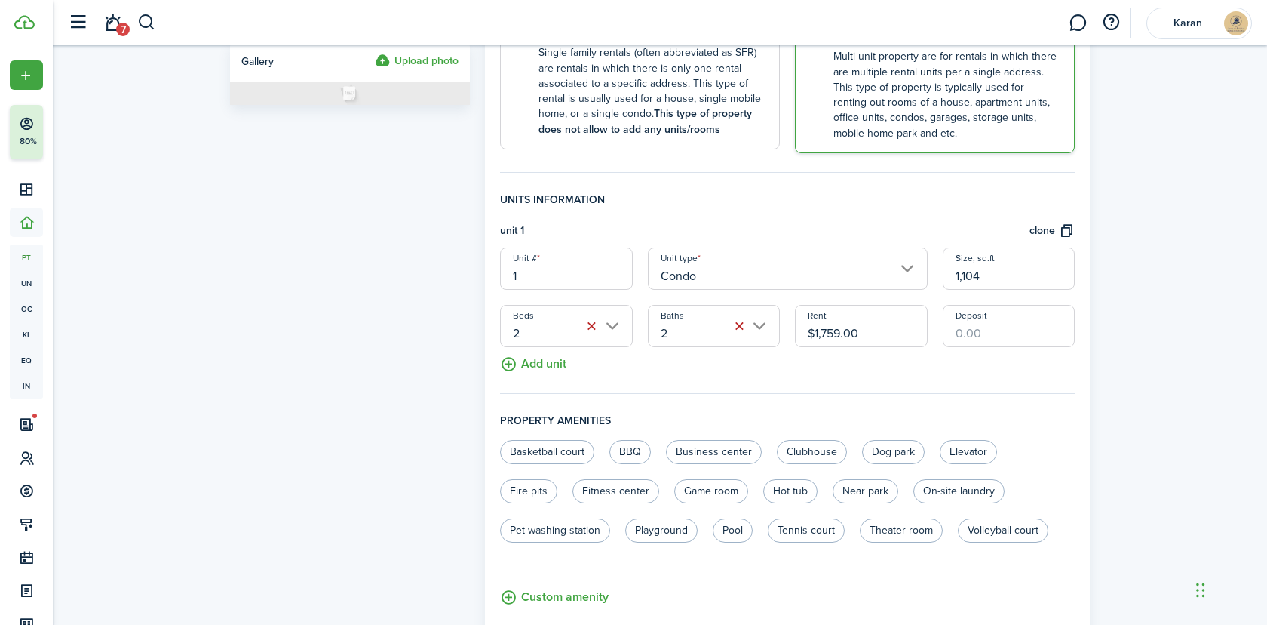
scroll to position [542, 0]
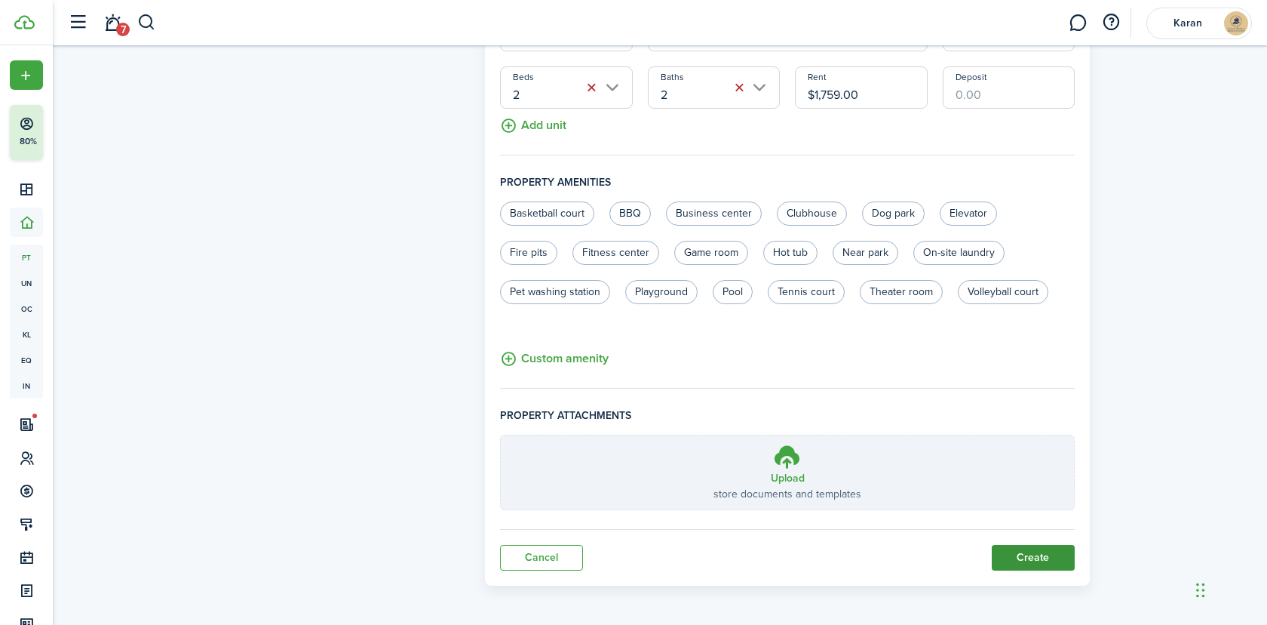
click at [1049, 556] on button "Create" at bounding box center [1033, 558] width 83 height 26
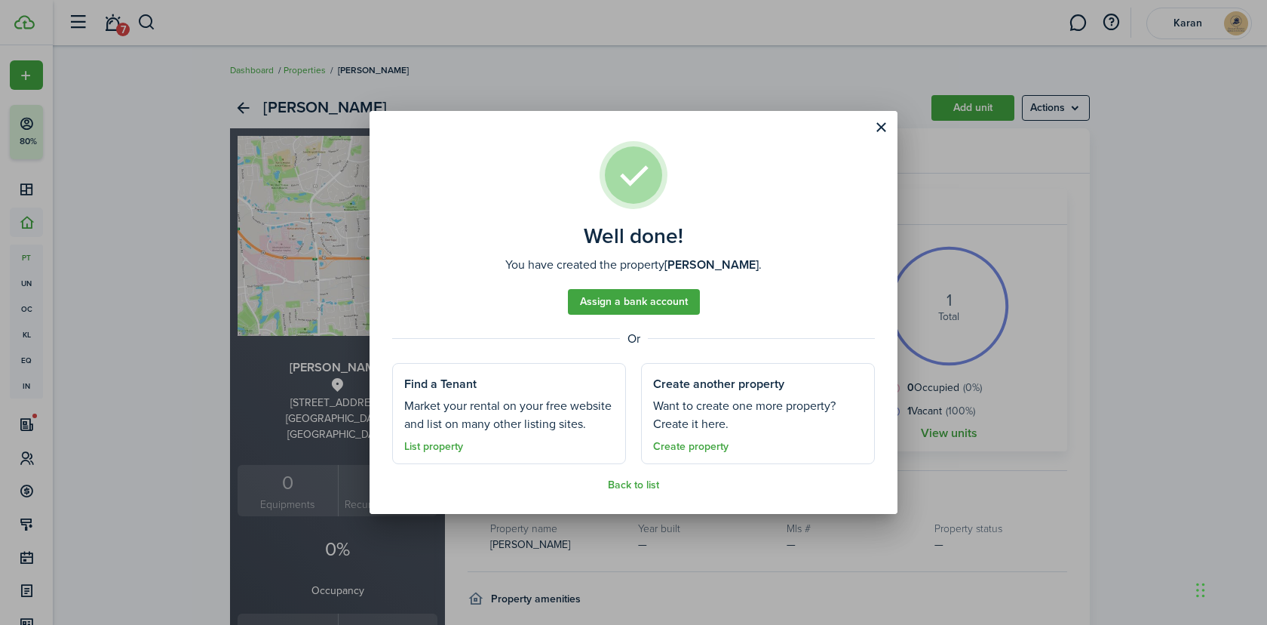
click at [1012, 290] on div "Well done! You have created the property [PERSON_NAME] . Assign a bank account …" at bounding box center [633, 312] width 1267 height 625
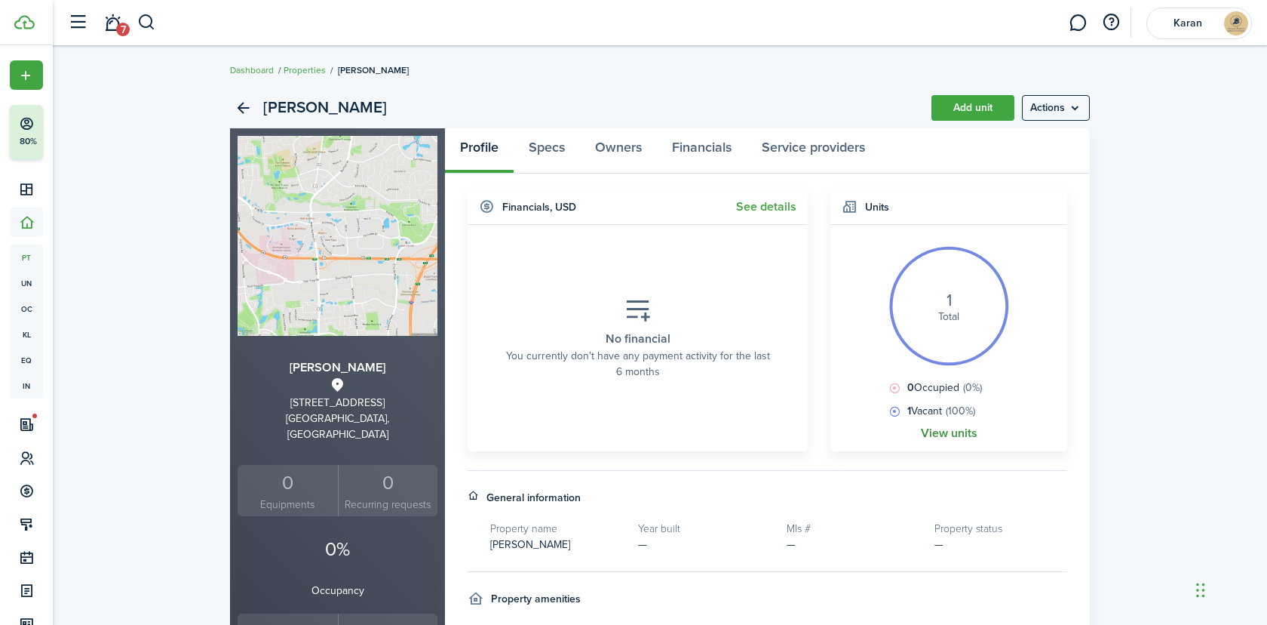
click at [935, 432] on link "View units" at bounding box center [949, 433] width 57 height 14
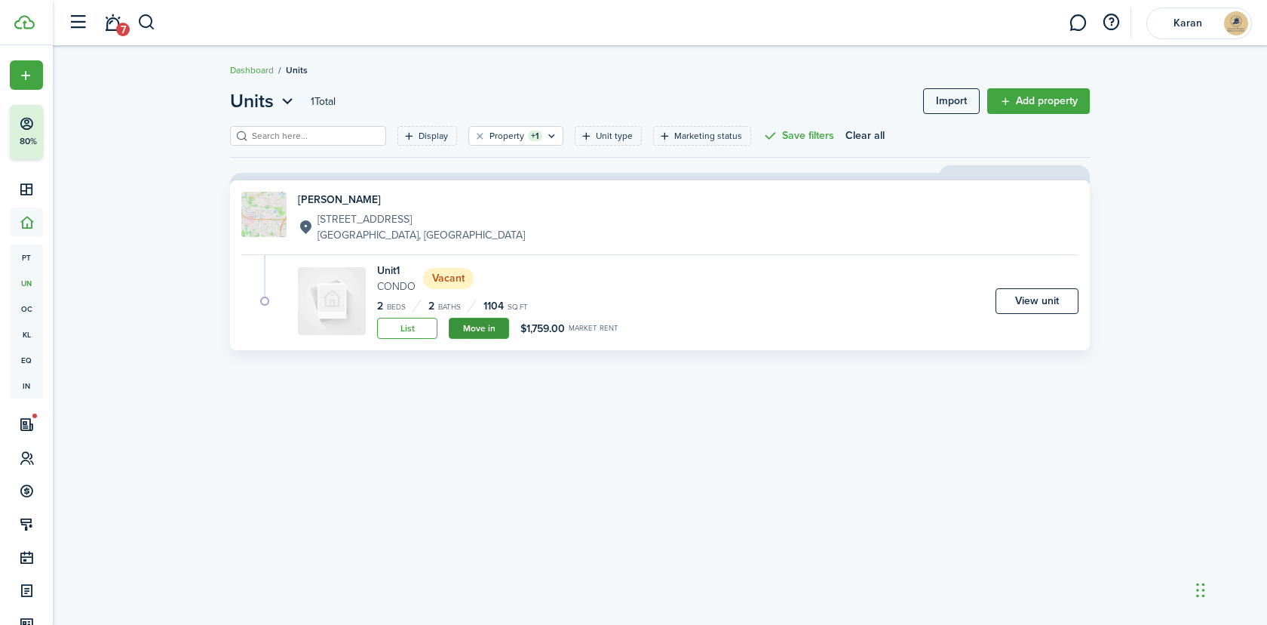
click at [478, 328] on link "Move in" at bounding box center [479, 328] width 60 height 21
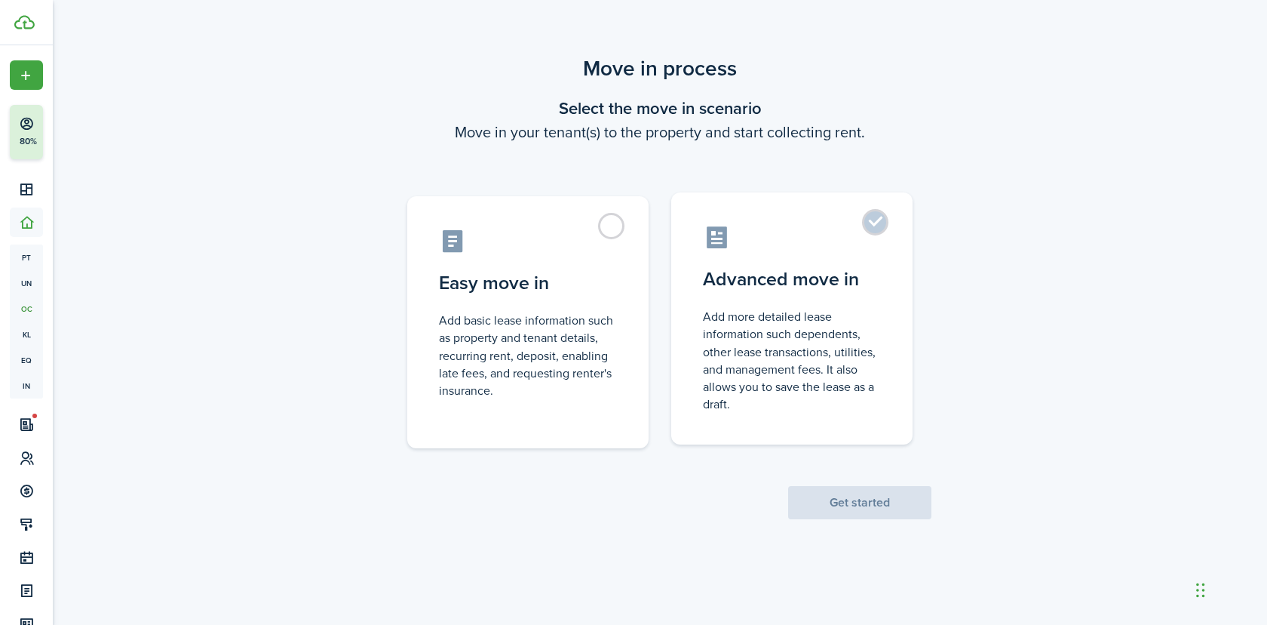
click at [772, 319] on control-radio-card-description "Add more detailed lease information such dependents, other lease transactions, …" at bounding box center [792, 360] width 178 height 105
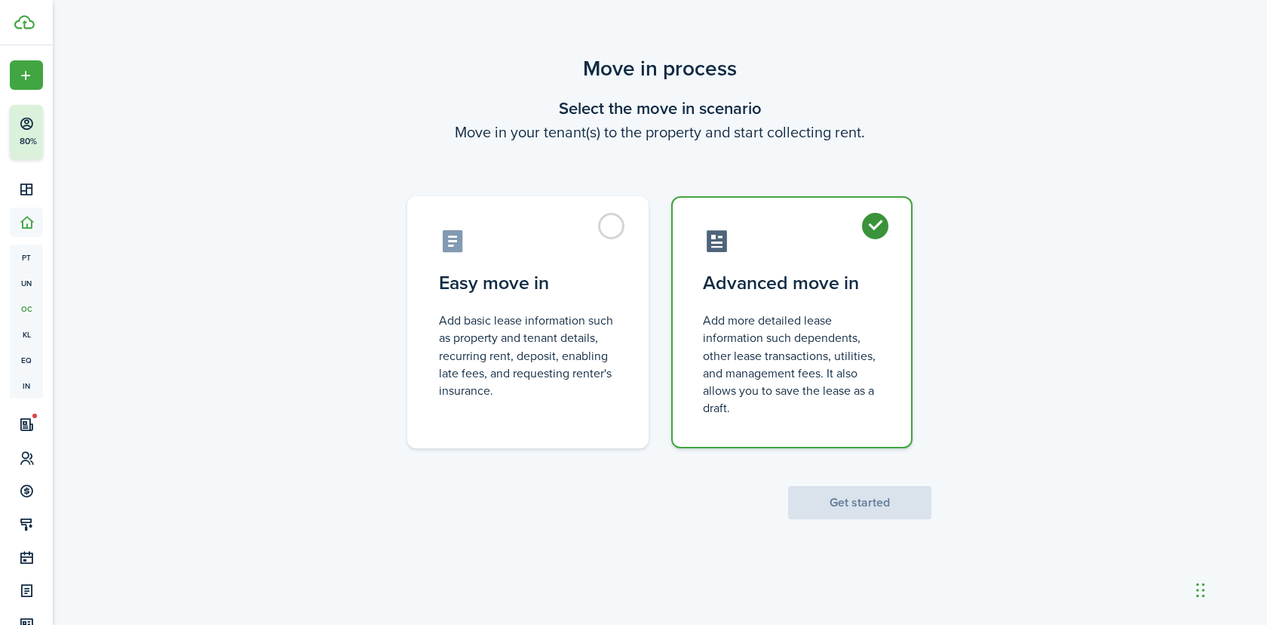
radio input "true"
click at [844, 496] on button "Get started" at bounding box center [859, 502] width 143 height 33
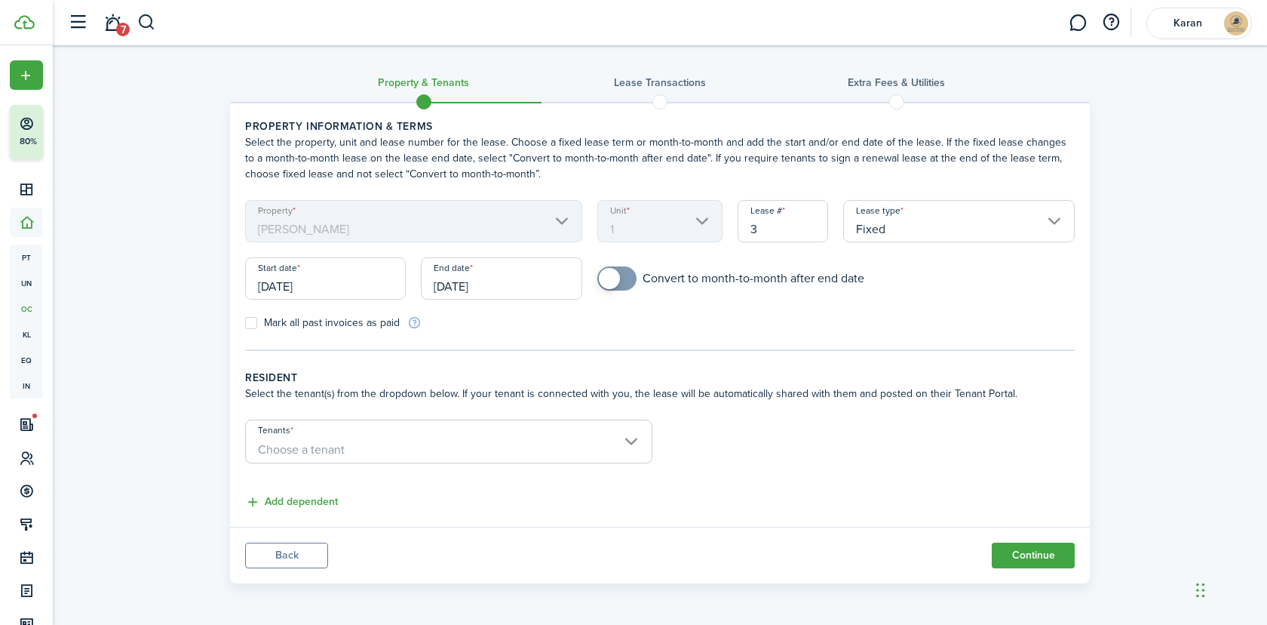
click at [381, 432] on input "Tenants" at bounding box center [449, 429] width 406 height 18
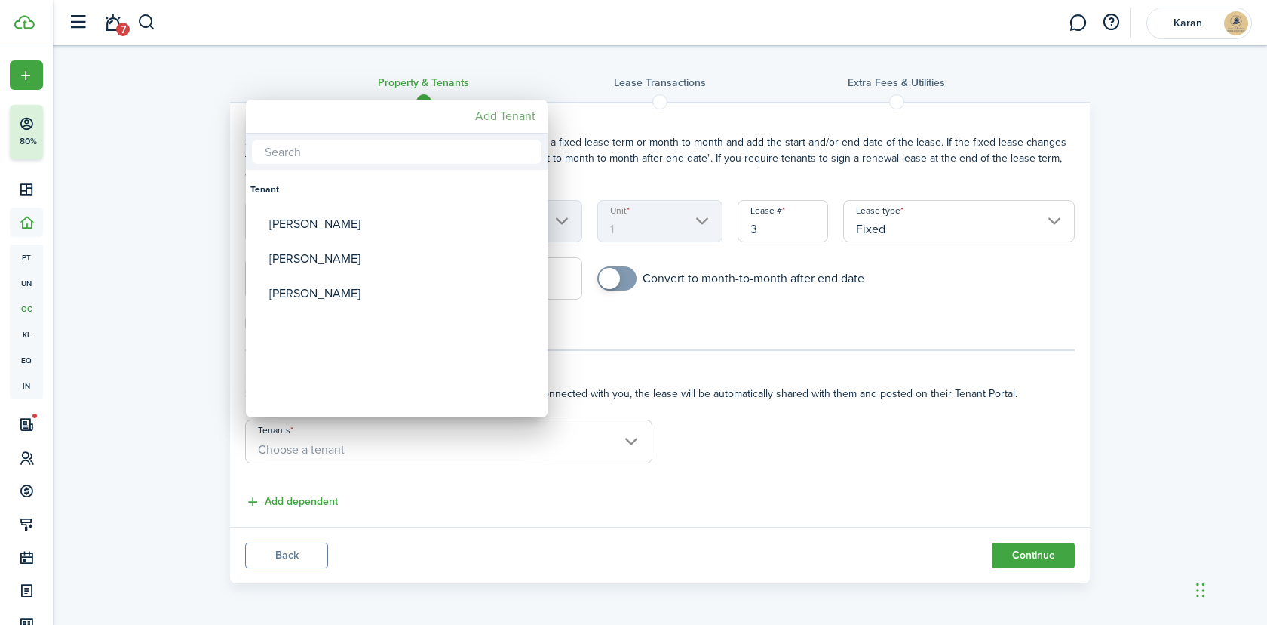
click at [505, 122] on mbsc-button "Add Tenant" at bounding box center [505, 116] width 72 height 27
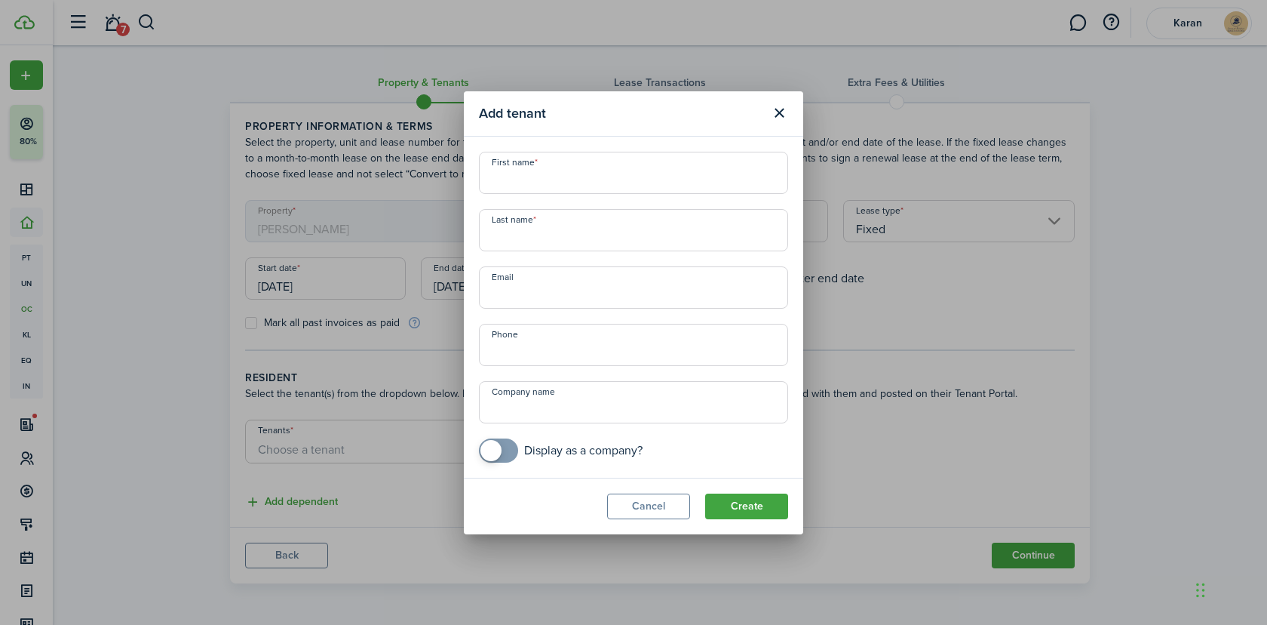
click at [578, 182] on input "First name" at bounding box center [633, 173] width 309 height 42
paste input "[PERSON_NAME]"
type input "[PERSON_NAME]"
click at [614, 244] on input "Last name" at bounding box center [633, 230] width 309 height 42
paste input "[PERSON_NAME]"
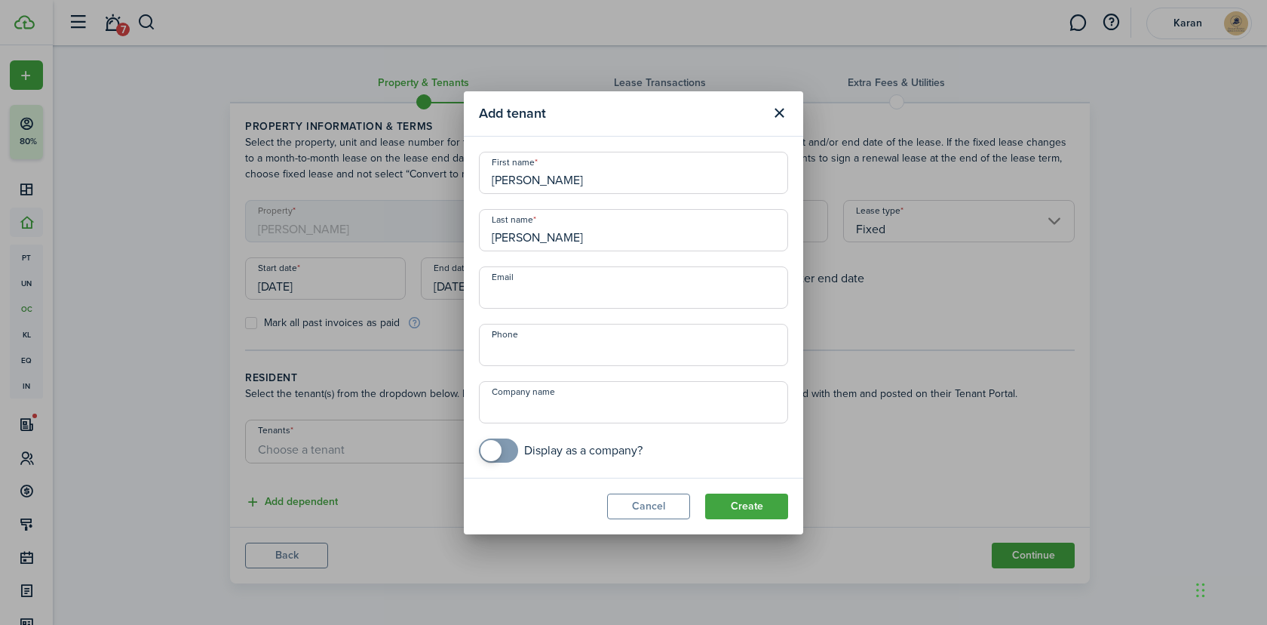
type input "[PERSON_NAME]"
click at [542, 293] on input "Email" at bounding box center [633, 287] width 309 height 42
paste input "[EMAIL_ADDRESS][DOMAIN_NAME]"
type input "[EMAIL_ADDRESS][DOMAIN_NAME]"
click at [754, 503] on button "Create" at bounding box center [746, 506] width 83 height 26
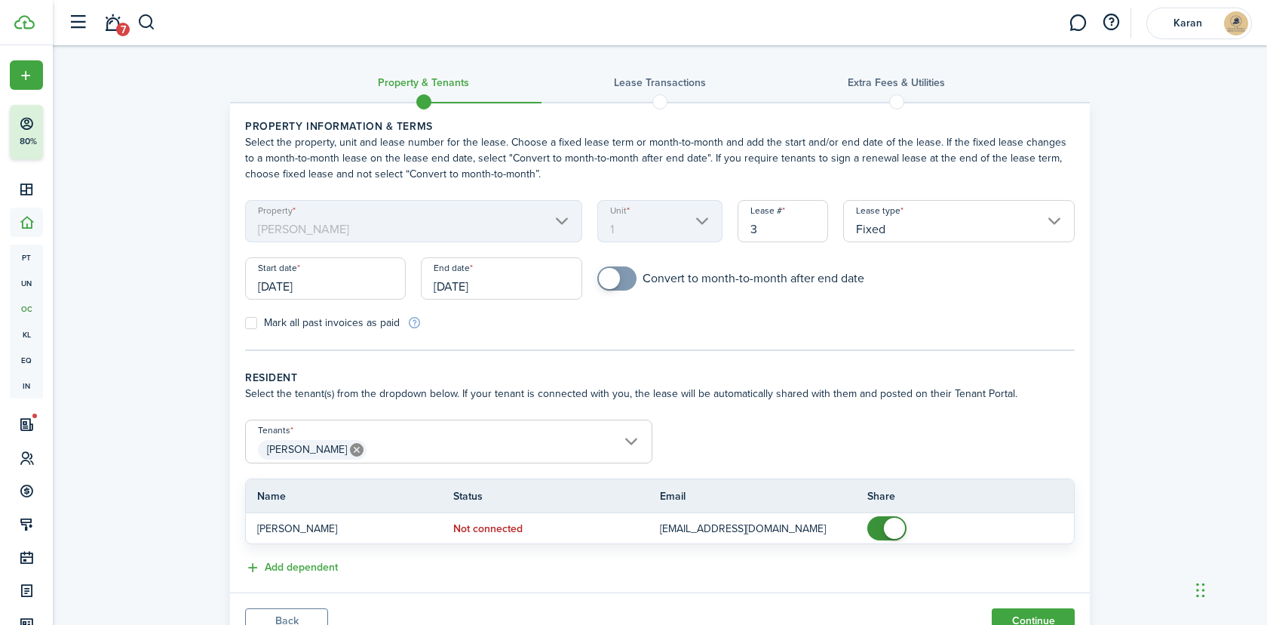
click at [443, 437] on span "[PERSON_NAME]" at bounding box center [449, 450] width 406 height 26
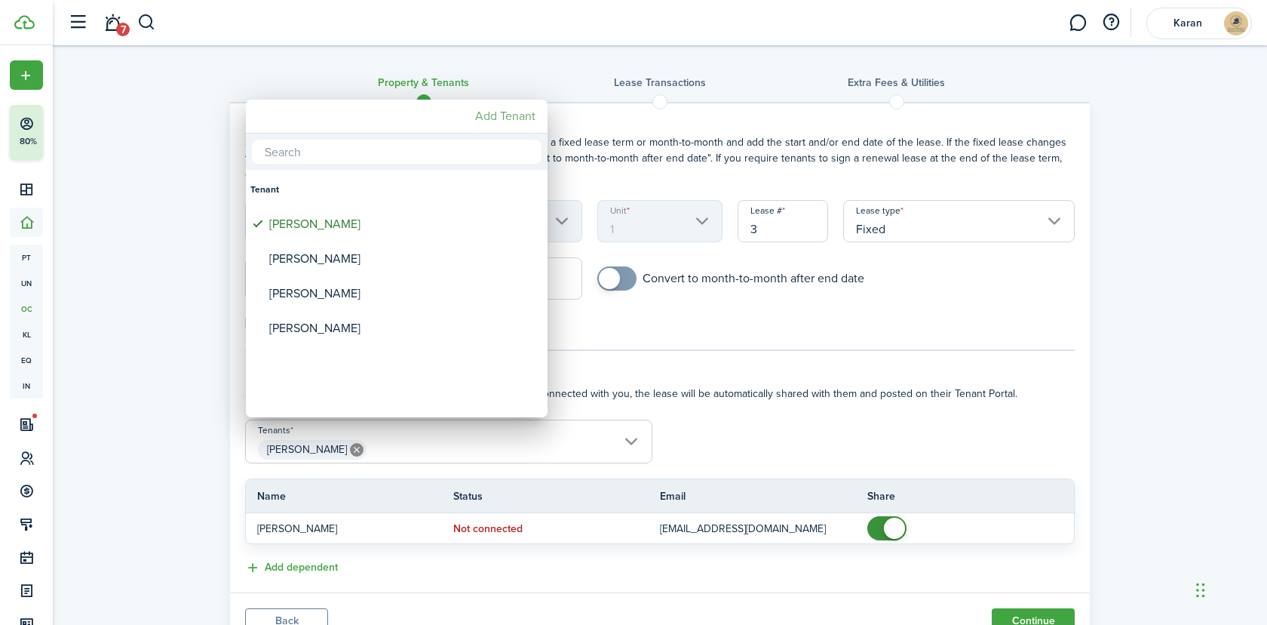
click at [505, 112] on mbsc-button "Add Tenant" at bounding box center [505, 116] width 72 height 27
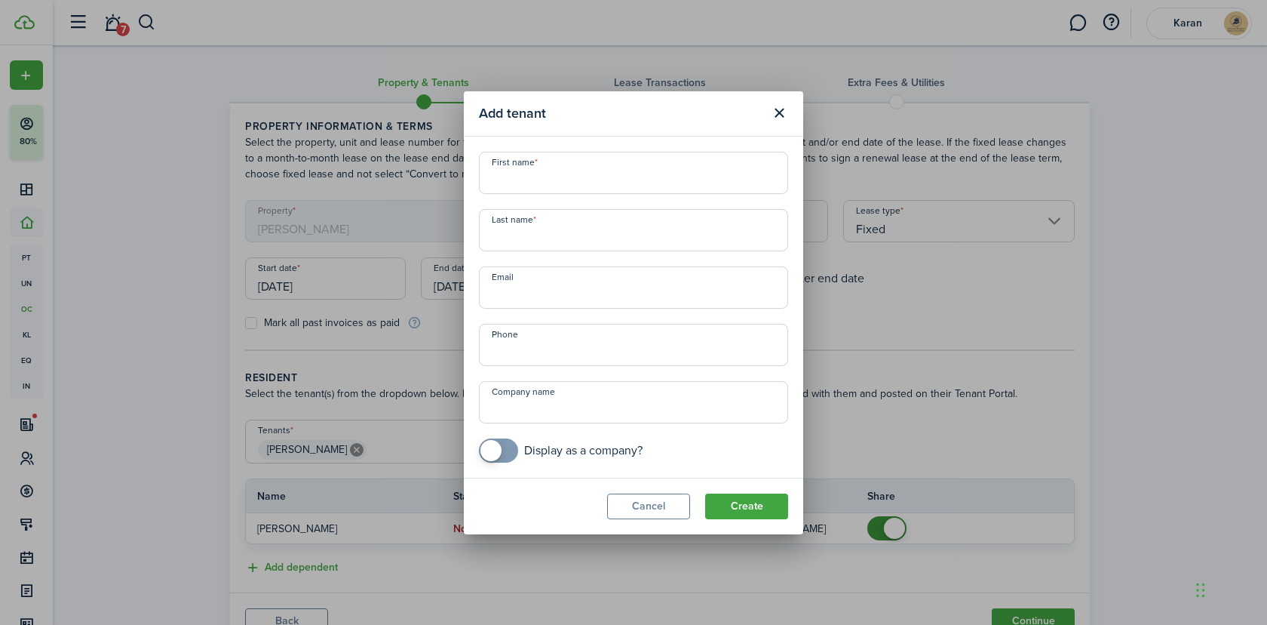
click at [575, 174] on input "First name" at bounding box center [633, 173] width 309 height 42
paste input "[EMAIL_ADDRESS][DOMAIN_NAME]"
type input "[EMAIL_ADDRESS][DOMAIN_NAME]"
drag, startPoint x: 628, startPoint y: 183, endPoint x: 489, endPoint y: 183, distance: 139.6
click at [489, 183] on input "[EMAIL_ADDRESS][DOMAIN_NAME]" at bounding box center [633, 173] width 309 height 42
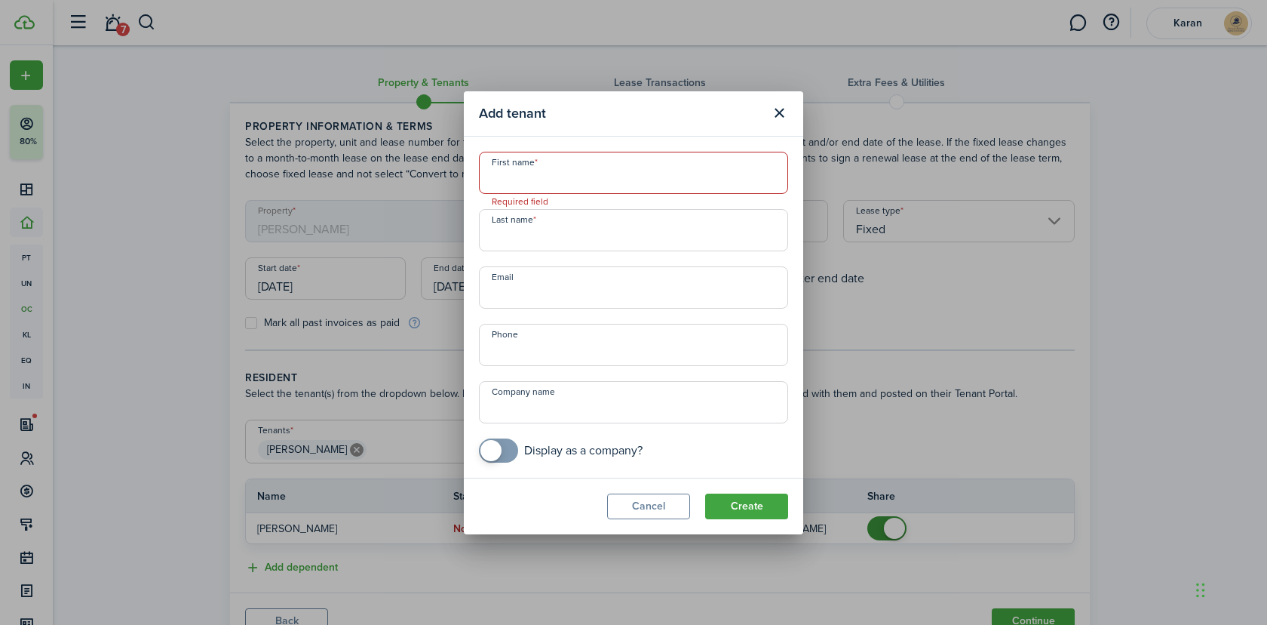
paste input "[PERSON_NAME]"
type input "[PERSON_NAME]"
click at [595, 227] on input "Last name" at bounding box center [633, 230] width 309 height 42
paste input "[PERSON_NAME]"
type input "[PERSON_NAME]"
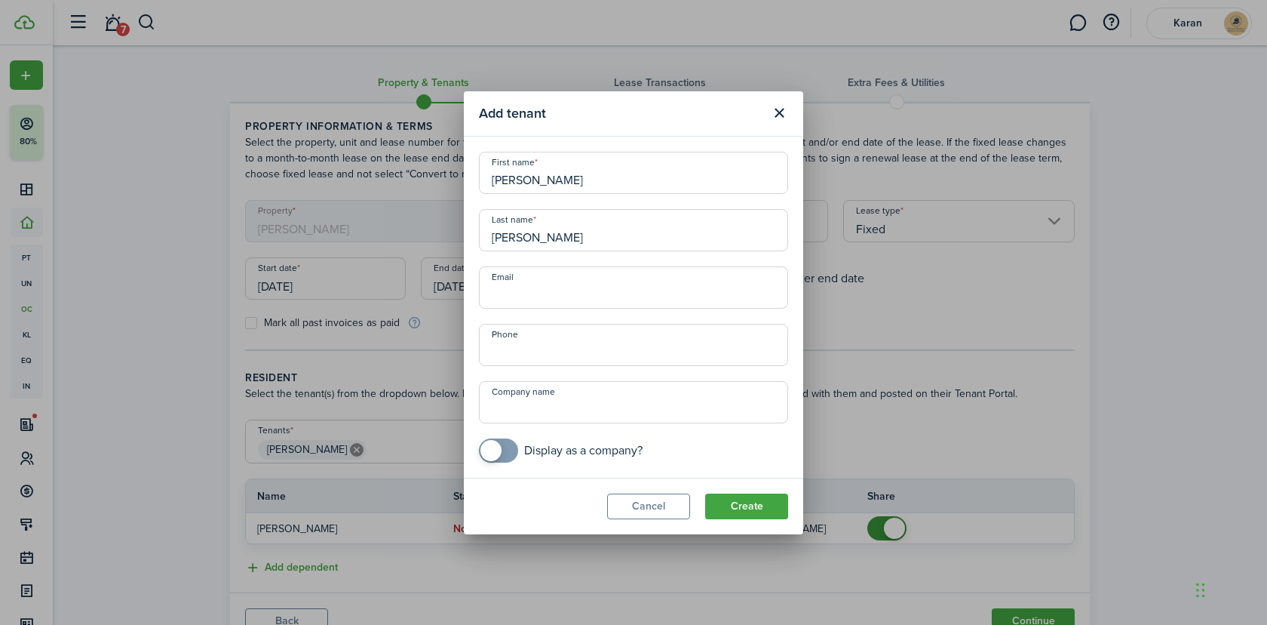
click at [614, 283] on input "Email" at bounding box center [633, 287] width 309 height 42
paste input "[EMAIL_ADDRESS][DOMAIN_NAME]"
type input "[EMAIL_ADDRESS][DOMAIN_NAME]"
click at [625, 343] on input "+1" at bounding box center [633, 345] width 309 height 42
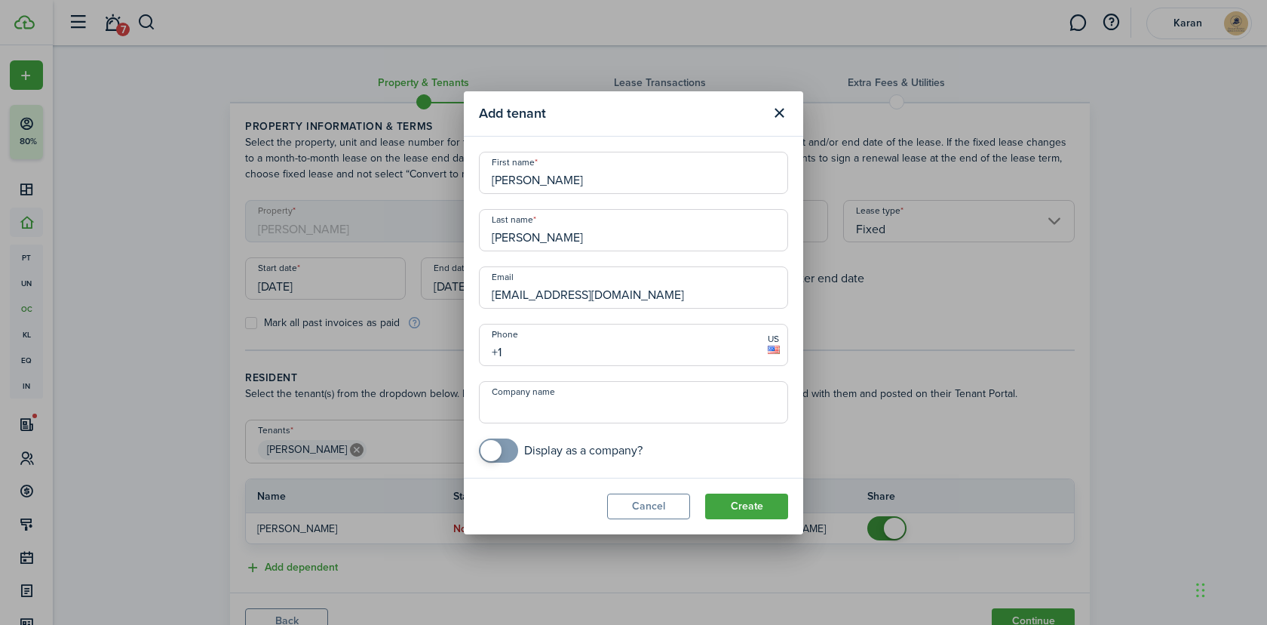
paste input "[PHONE_NUMBER]"
type input "[PHONE_NUMBER]"
click at [739, 501] on button "Create" at bounding box center [746, 506] width 83 height 26
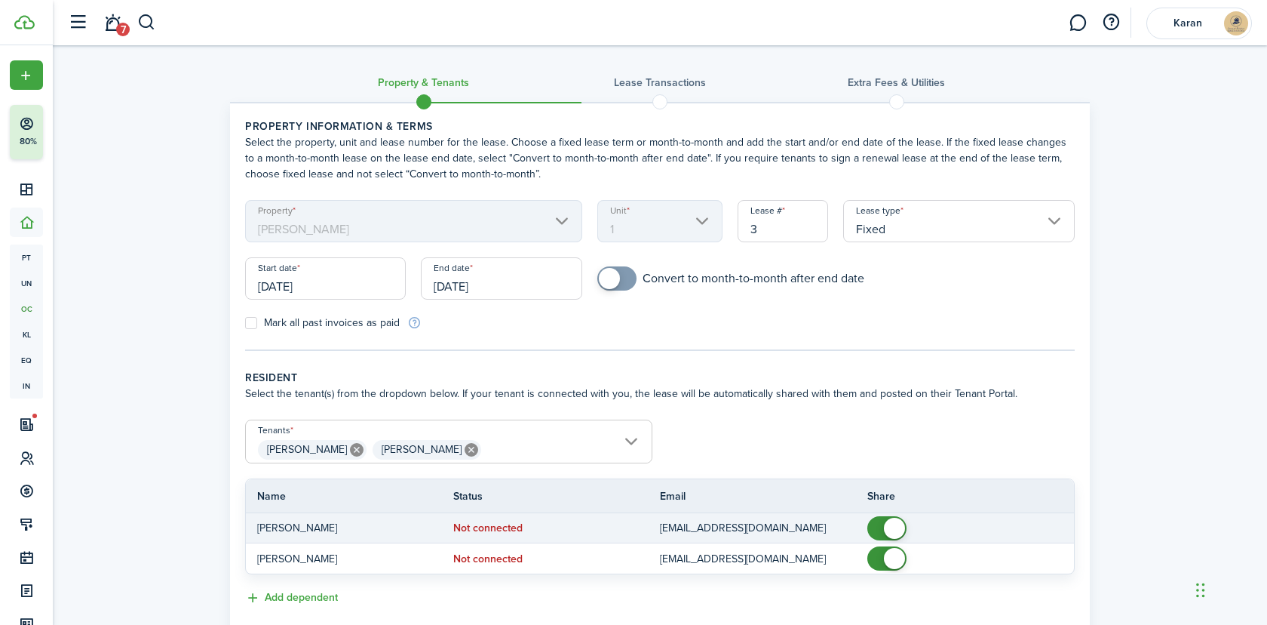
checkbox input "false"
click at [890, 528] on span at bounding box center [894, 528] width 21 height 21
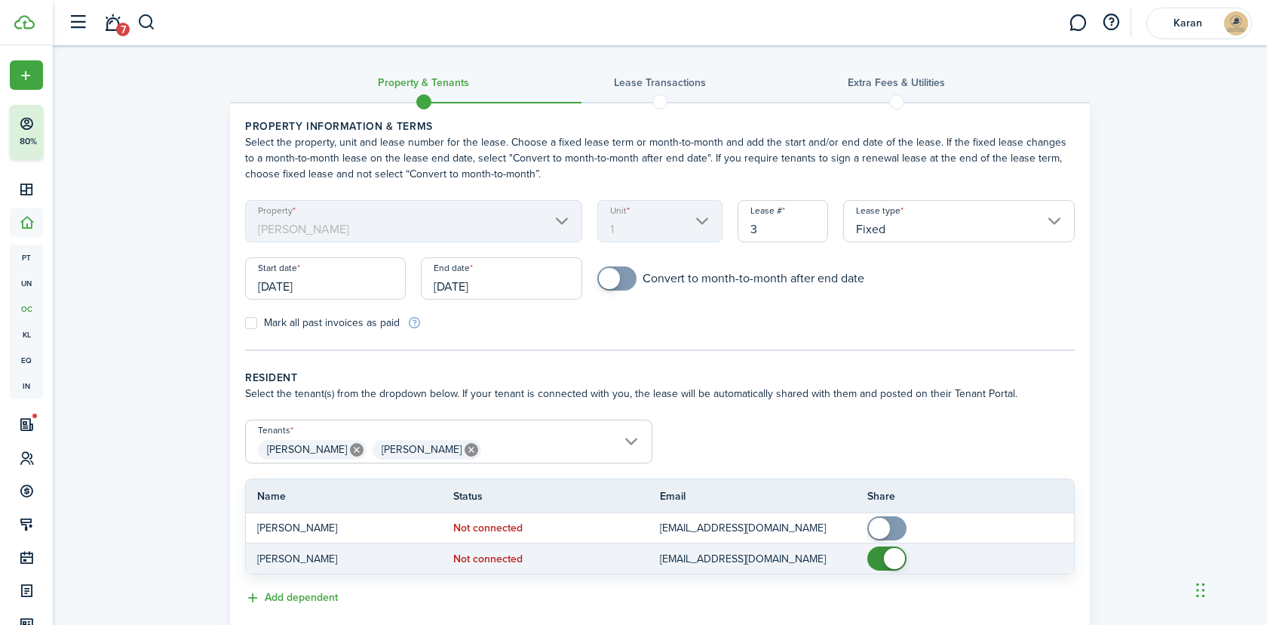
checkbox input "false"
click at [892, 552] on span at bounding box center [894, 558] width 21 height 21
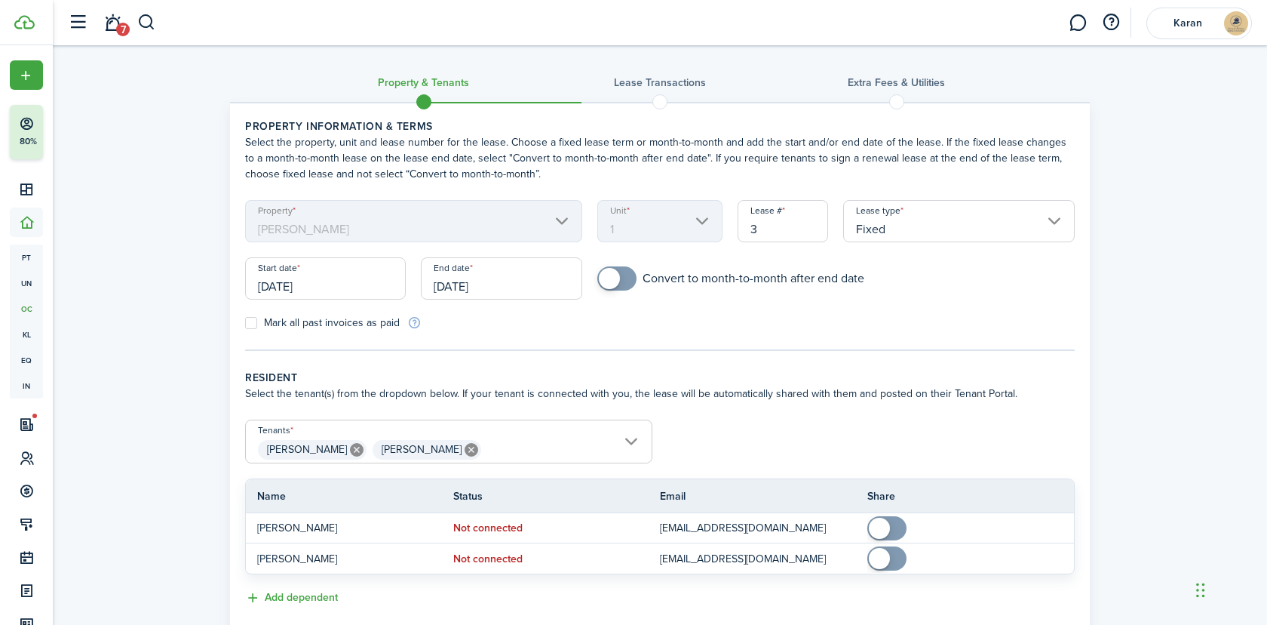
click at [352, 325] on label "Mark all past invoices as paid" at bounding box center [322, 323] width 155 height 12
click at [245, 324] on input "Mark all past invoices as paid" at bounding box center [244, 323] width 1 height 1
checkbox input "true"
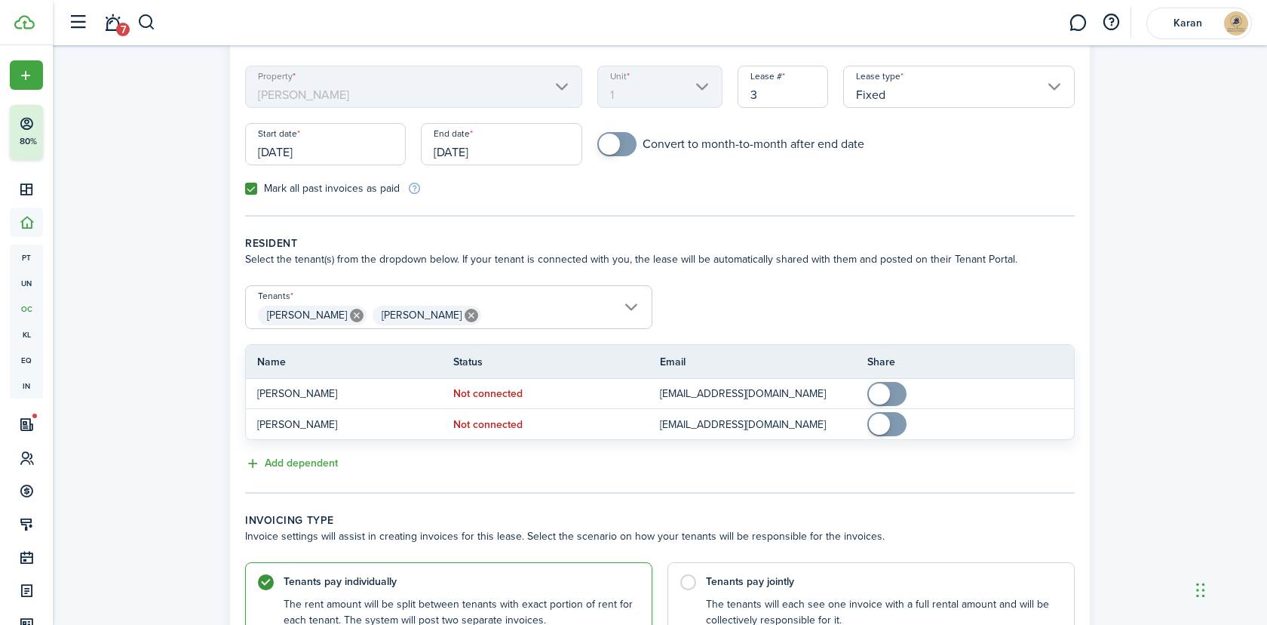
scroll to position [203, 0]
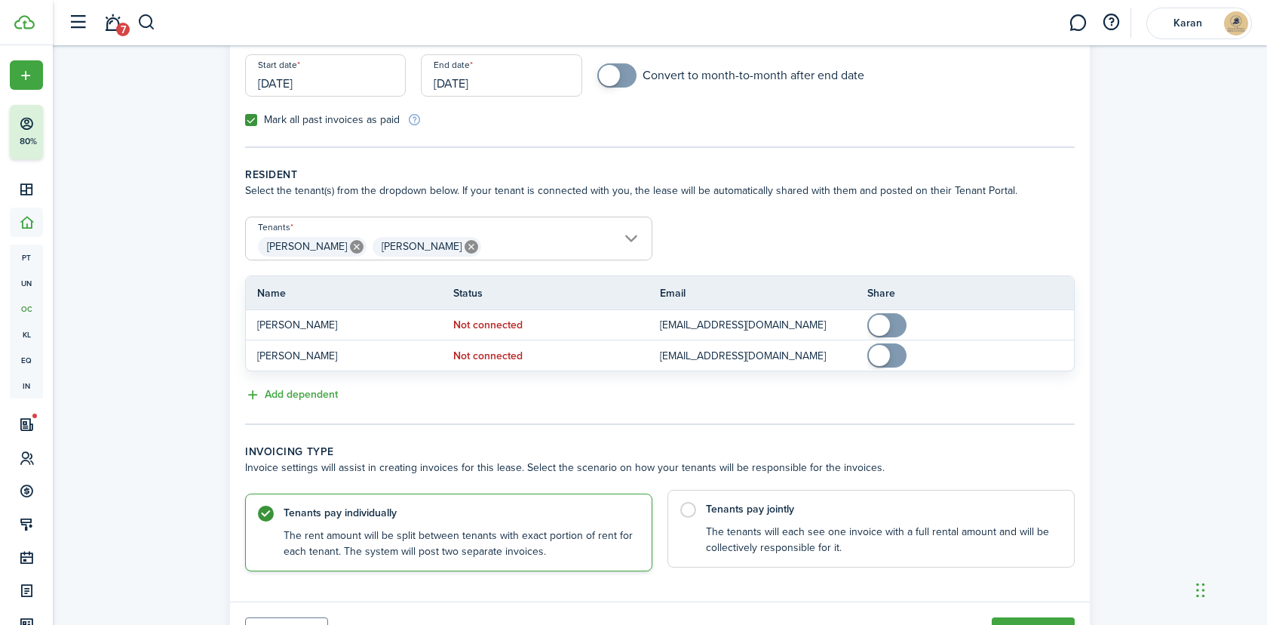
click at [863, 533] on control-radio-card-description "The tenants will each see one invoice with a full rental amount and will be col…" at bounding box center [882, 539] width 353 height 31
radio input "false"
radio input "true"
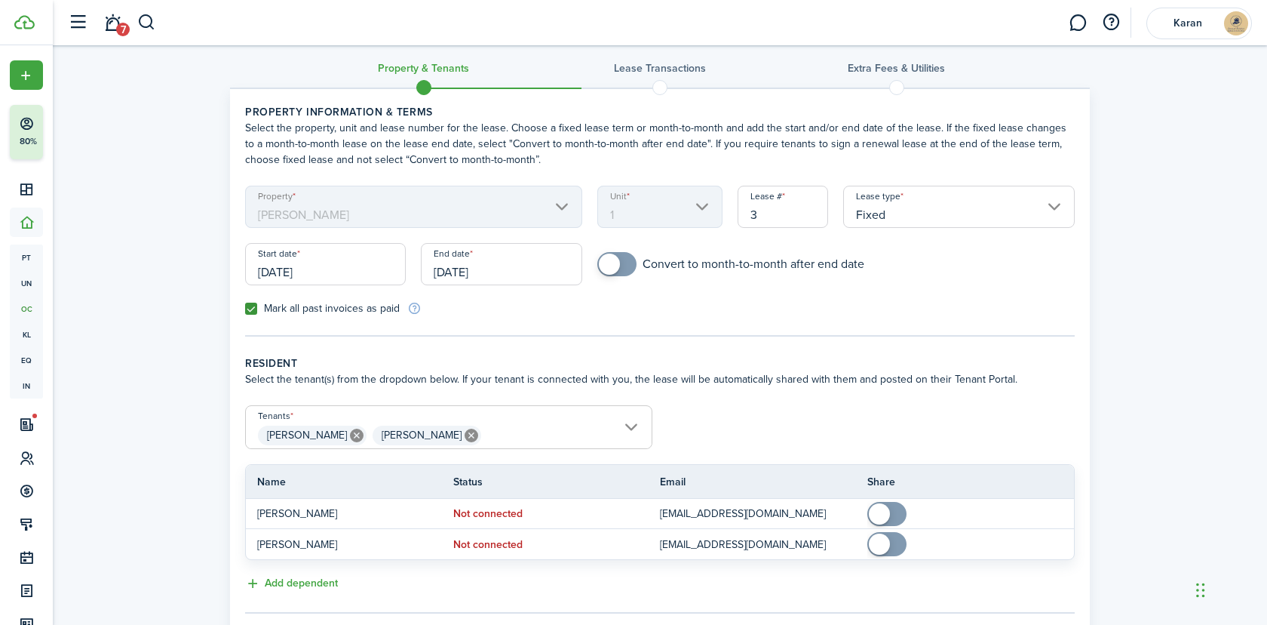
click at [362, 269] on input "[DATE]" at bounding box center [325, 264] width 161 height 42
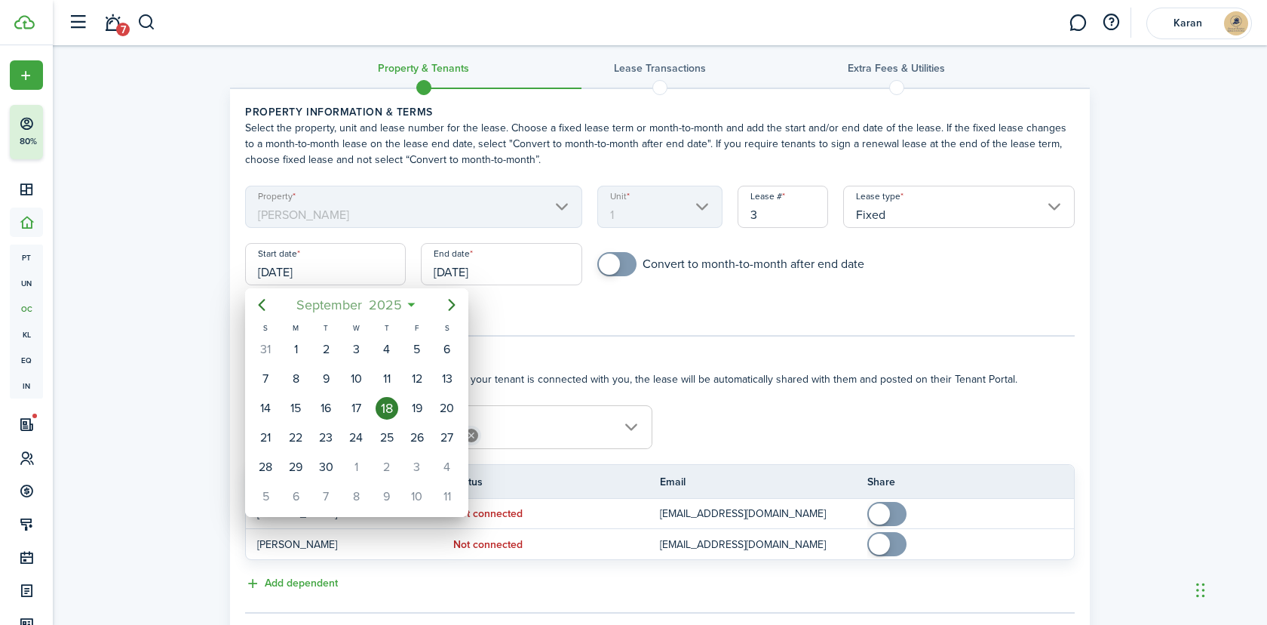
click at [375, 307] on span "2025" at bounding box center [385, 304] width 40 height 27
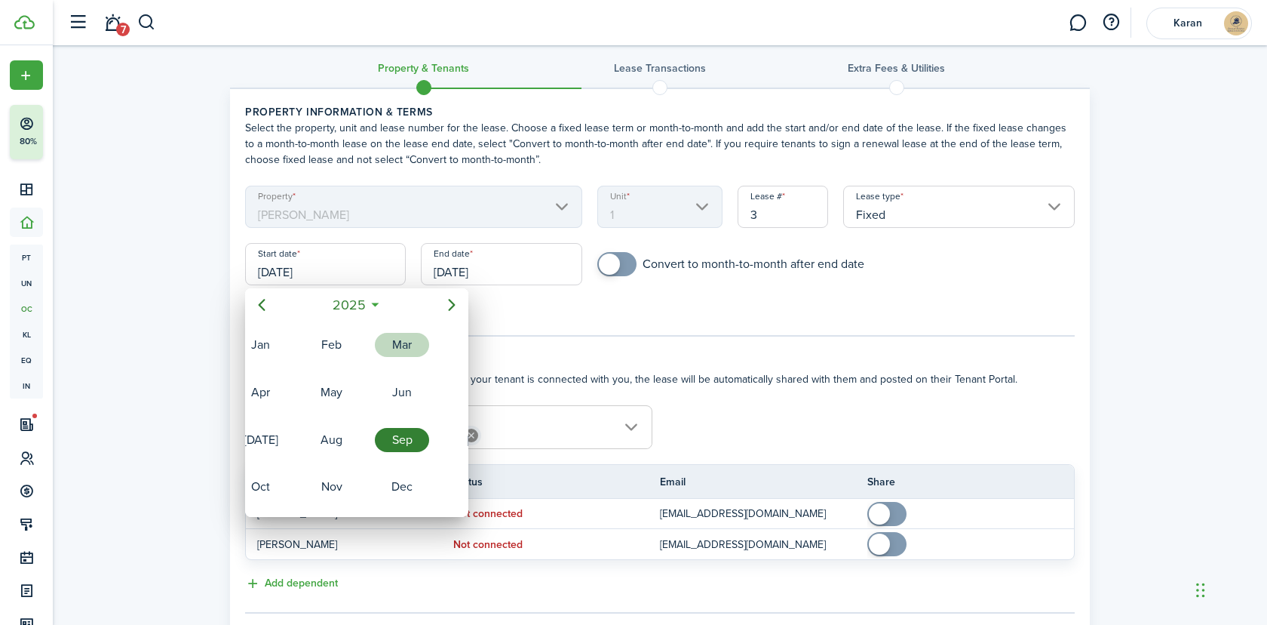
drag, startPoint x: 422, startPoint y: 347, endPoint x: 400, endPoint y: 366, distance: 28.9
click at [400, 366] on div "Mar" at bounding box center [402, 344] width 60 height 45
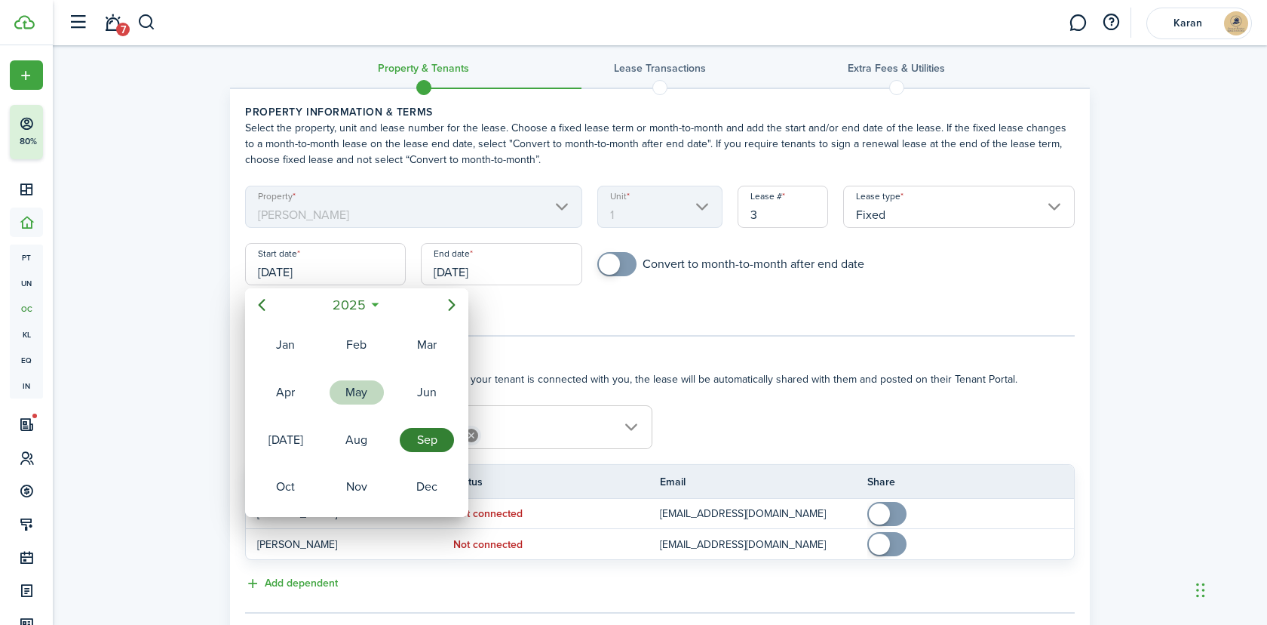
click at [358, 393] on div "May" at bounding box center [357, 392] width 54 height 24
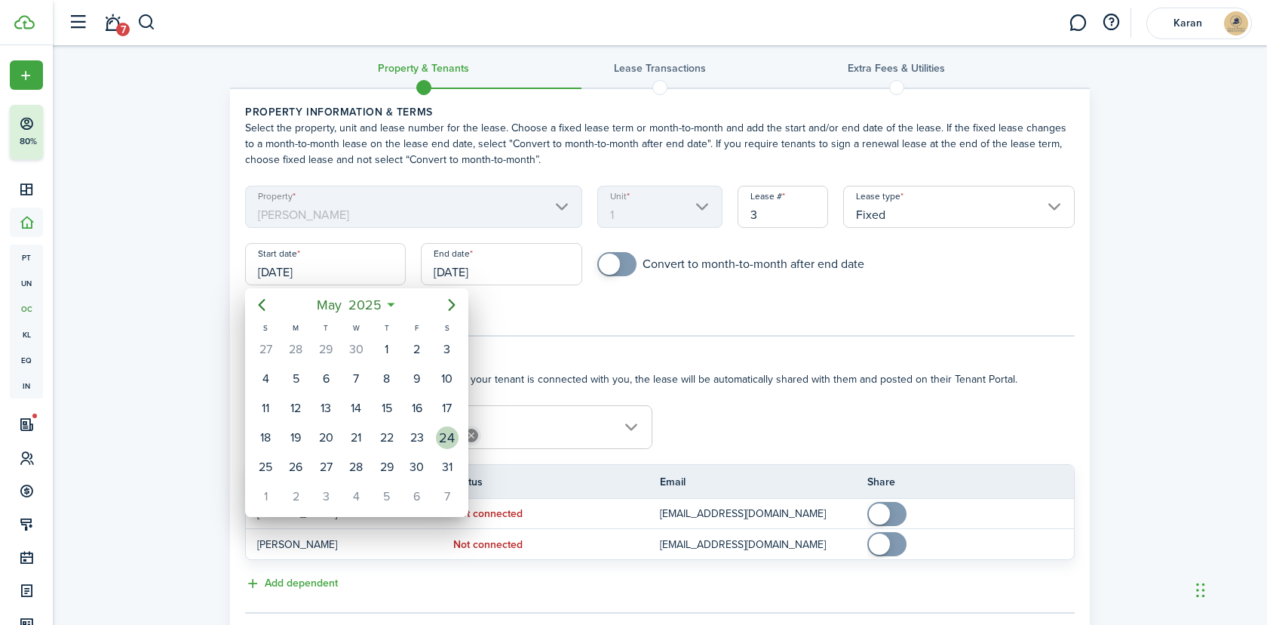
click at [449, 432] on div "24" at bounding box center [447, 437] width 23 height 23
type input "[DATE]"
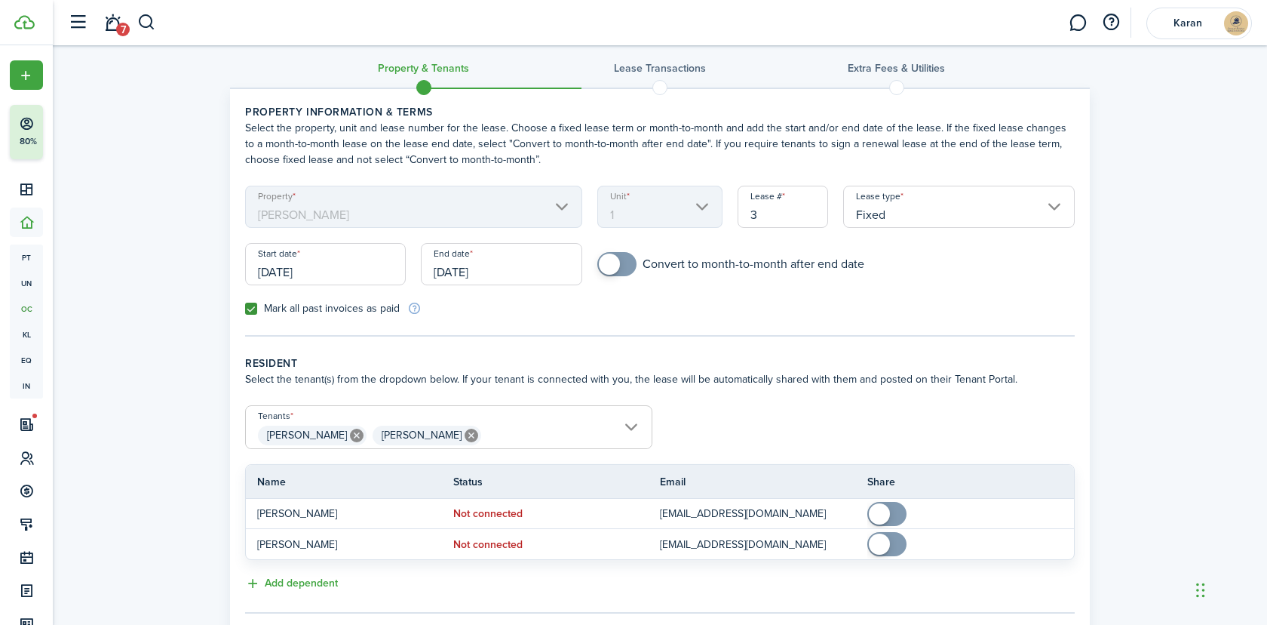
click at [476, 277] on input "[DATE]" at bounding box center [501, 264] width 161 height 42
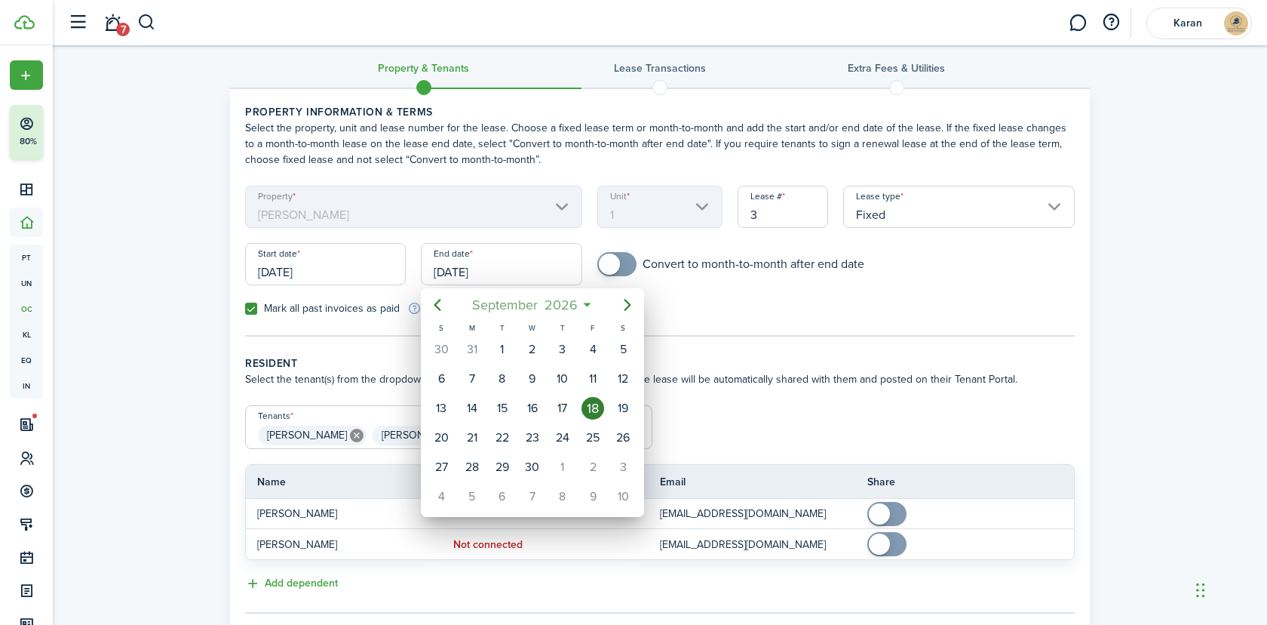
click at [520, 295] on span "September" at bounding box center [504, 304] width 72 height 27
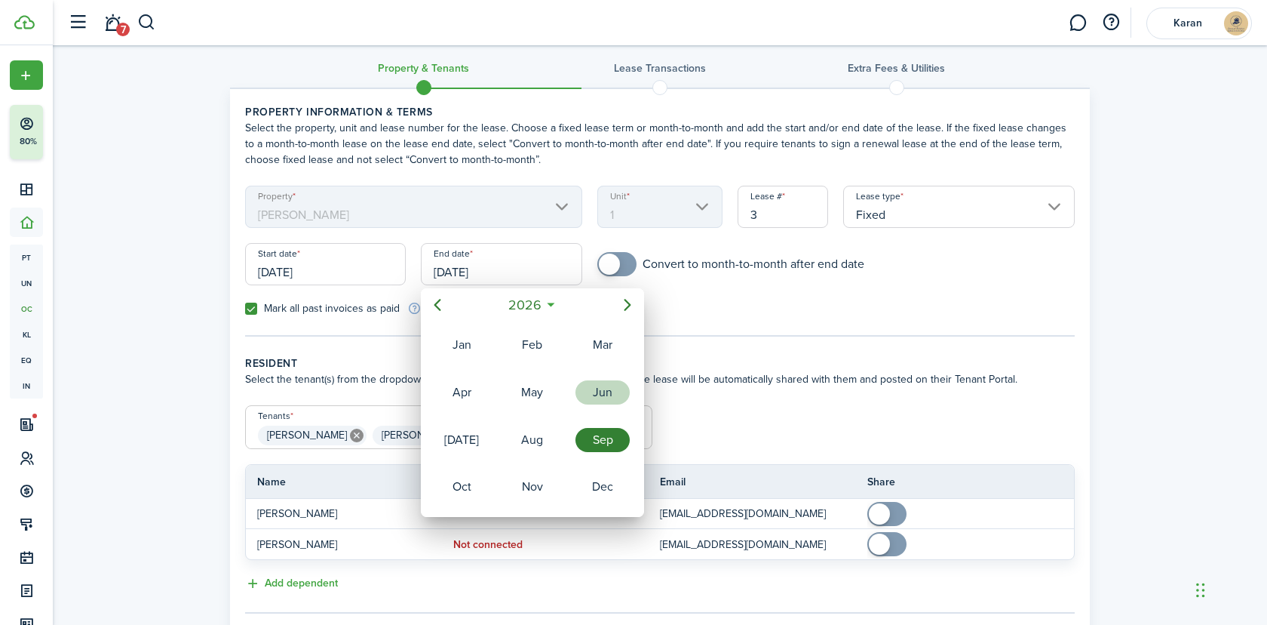
click at [620, 390] on div "Jun" at bounding box center [603, 392] width 54 height 24
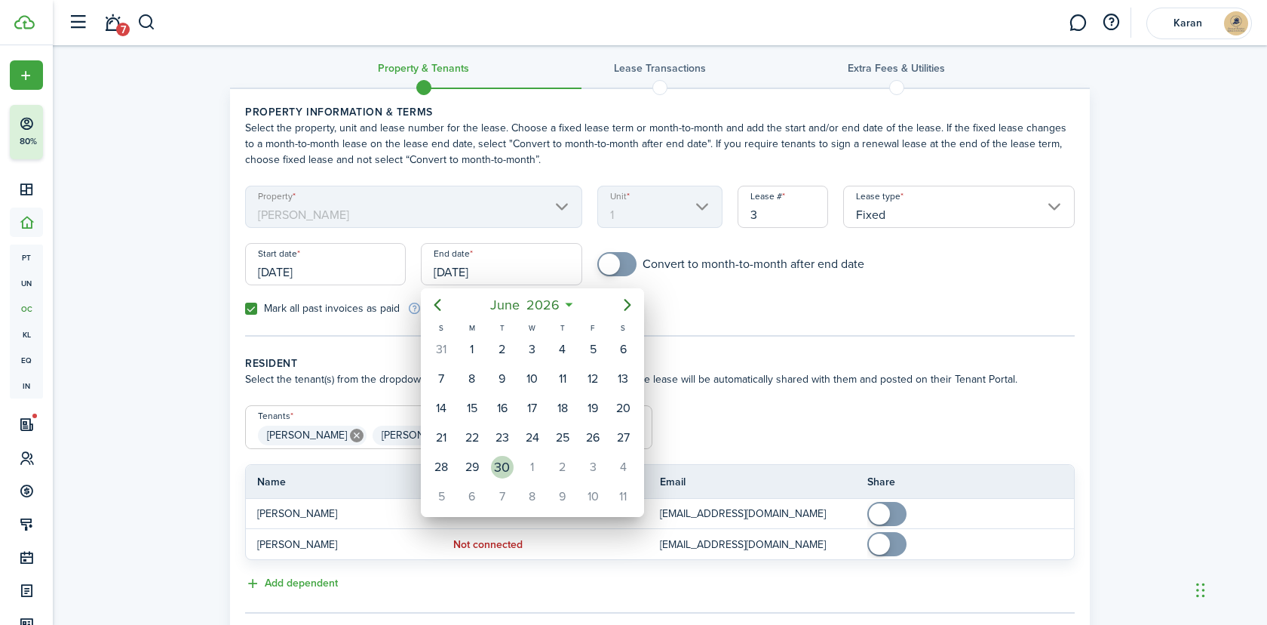
click at [507, 465] on div "30" at bounding box center [502, 467] width 23 height 23
type input "[DATE]"
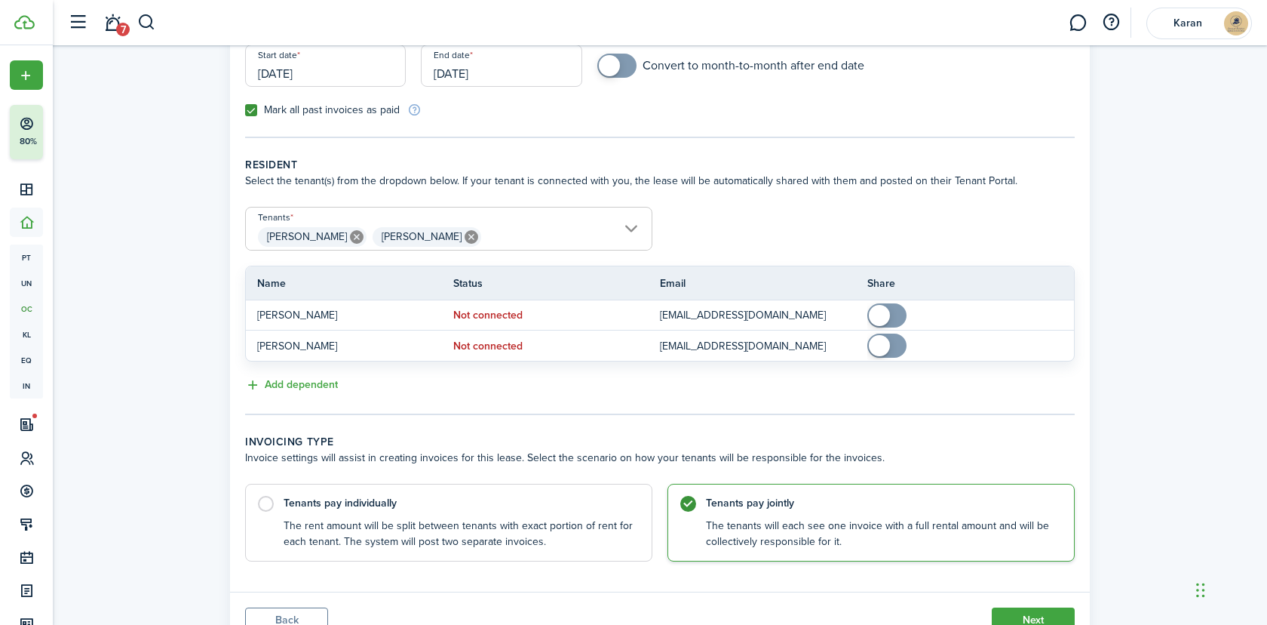
scroll to position [277, 0]
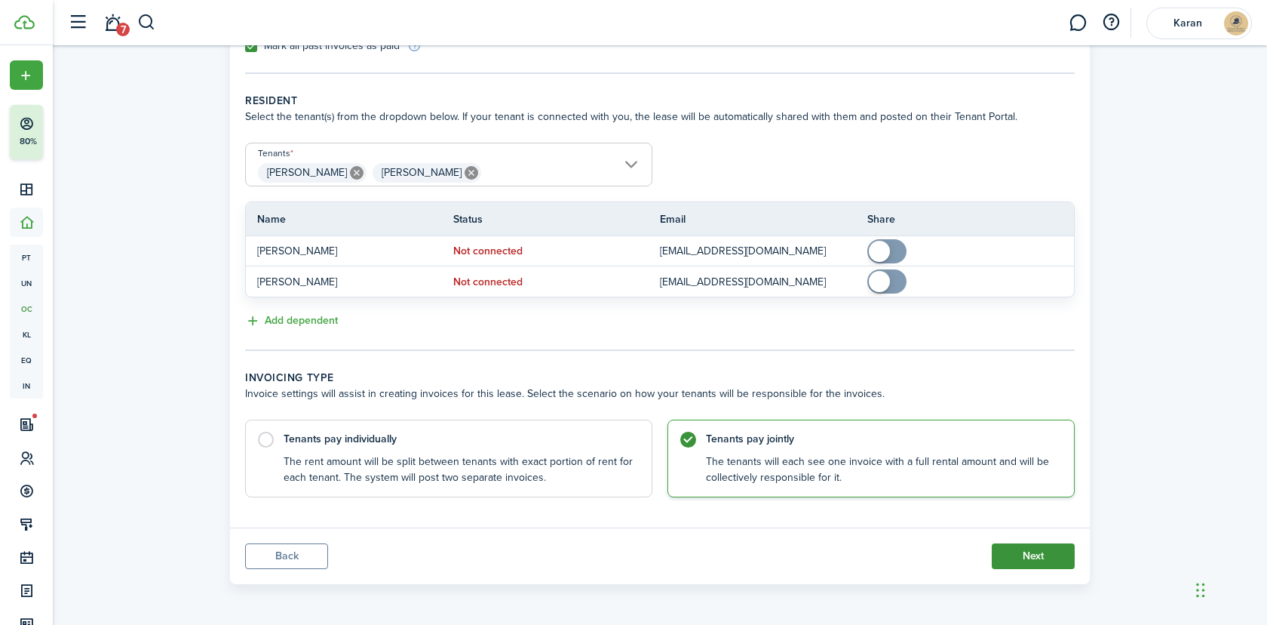
click at [1020, 555] on button "Next" at bounding box center [1033, 556] width 83 height 26
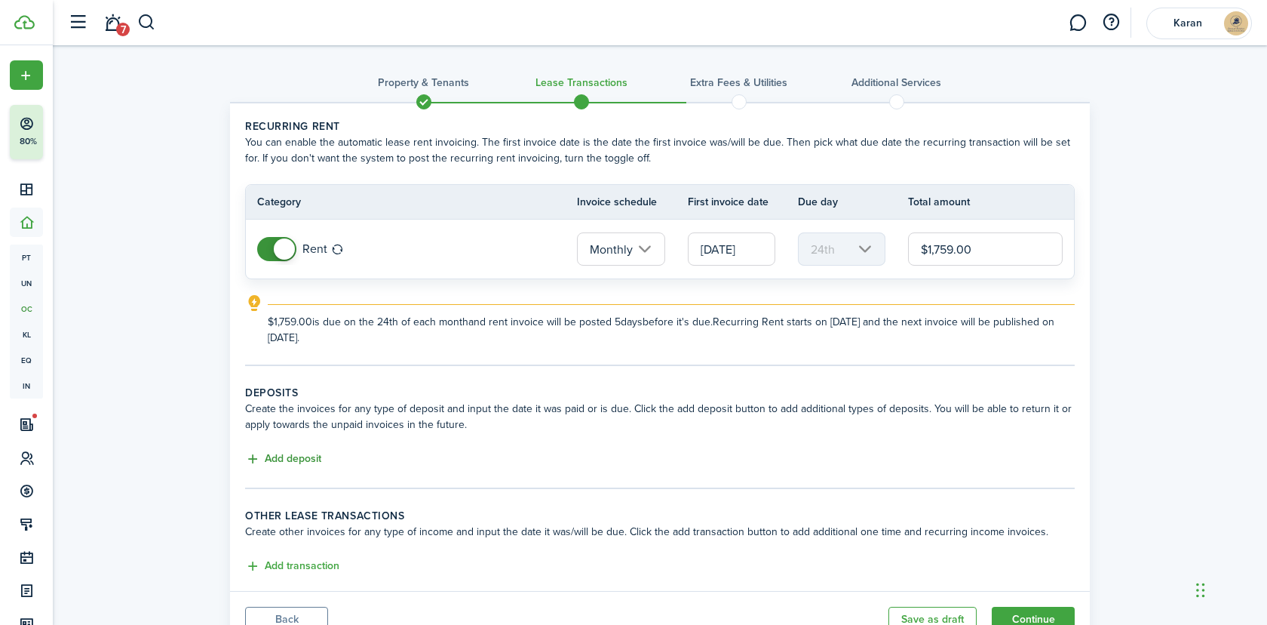
click at [300, 459] on button "Add deposit" at bounding box center [283, 458] width 76 height 17
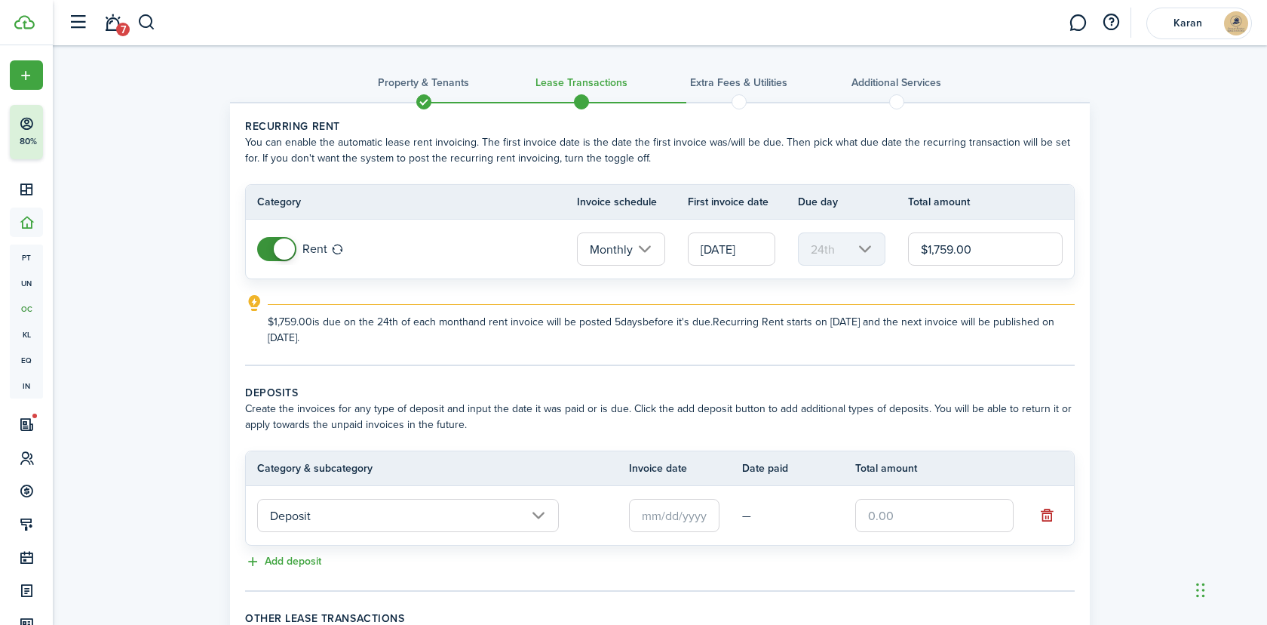
click at [933, 524] on input "text" at bounding box center [934, 515] width 158 height 33
paste input "$1,699"
click at [671, 510] on input "text" at bounding box center [674, 515] width 91 height 33
type input "$1,699.00"
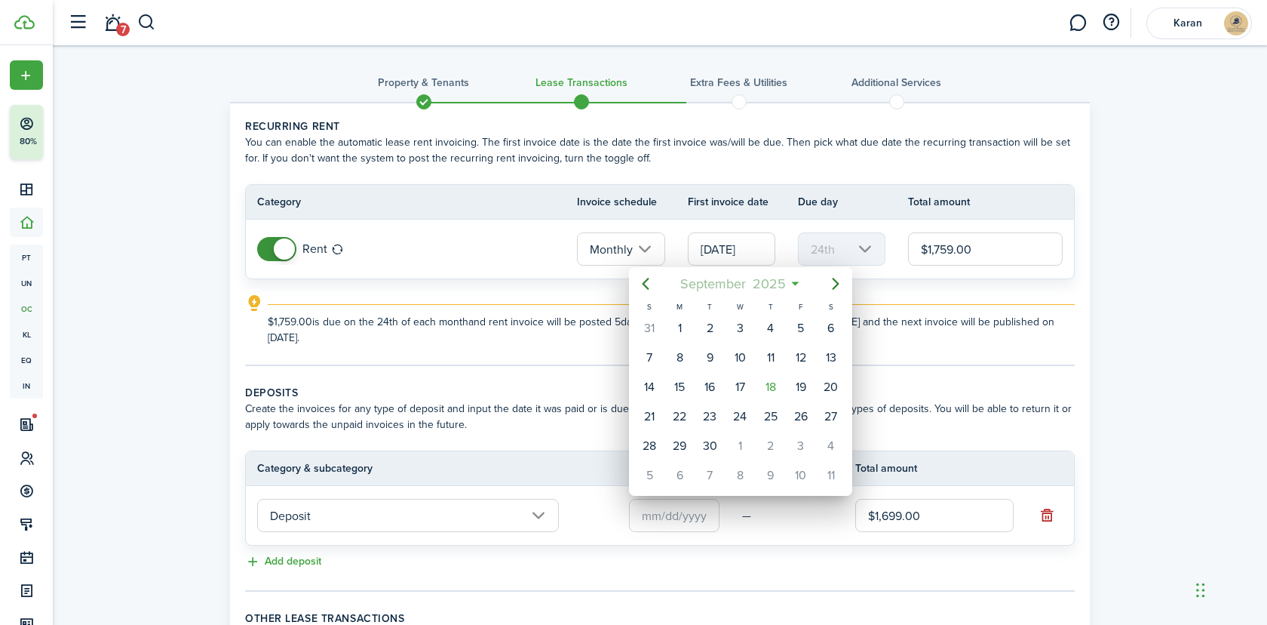
click at [719, 279] on span "September" at bounding box center [713, 283] width 72 height 27
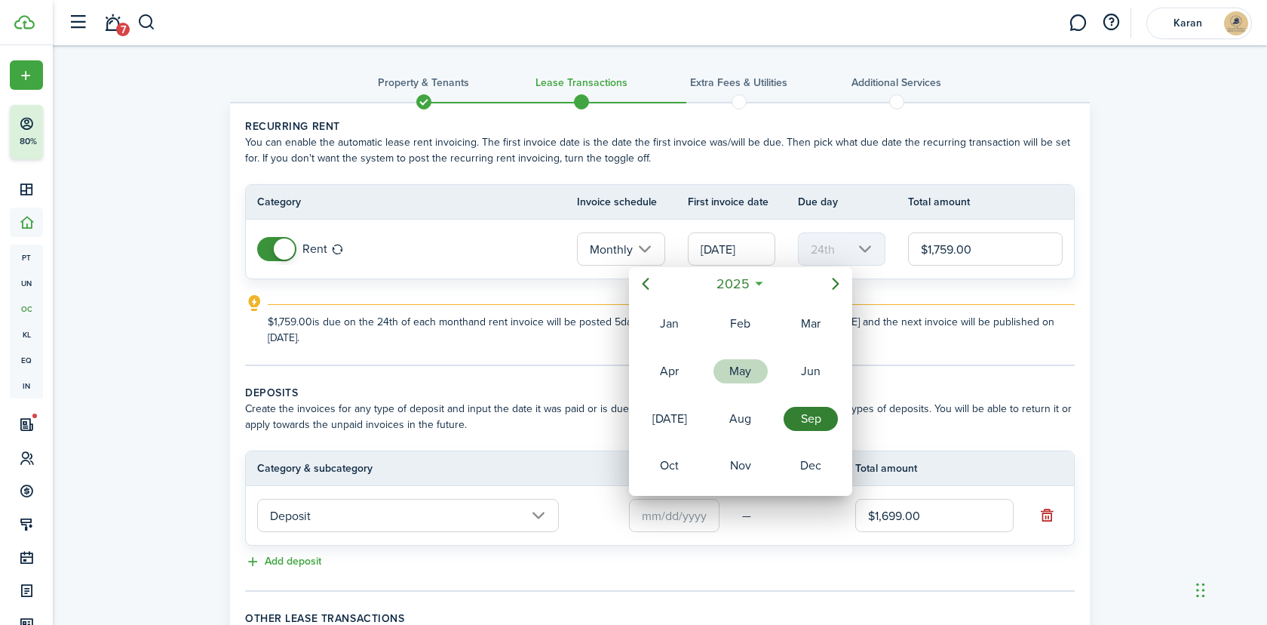
click at [737, 365] on div "May" at bounding box center [741, 371] width 54 height 24
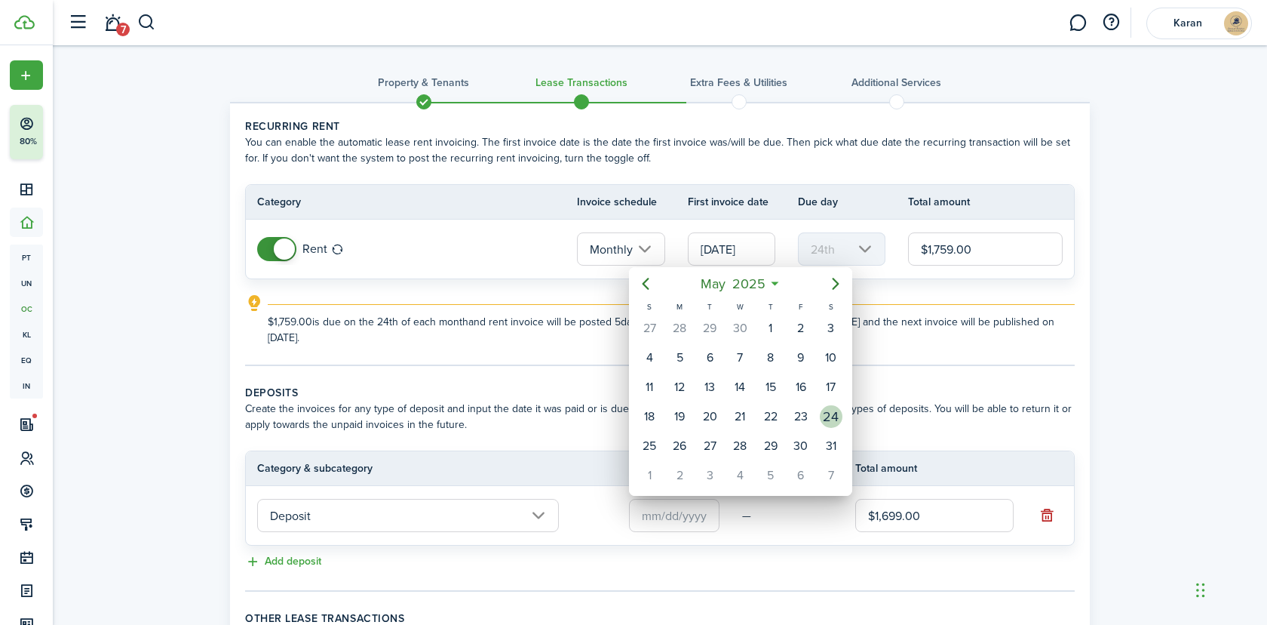
click at [825, 416] on div "24" at bounding box center [831, 416] width 23 height 23
type input "[DATE]"
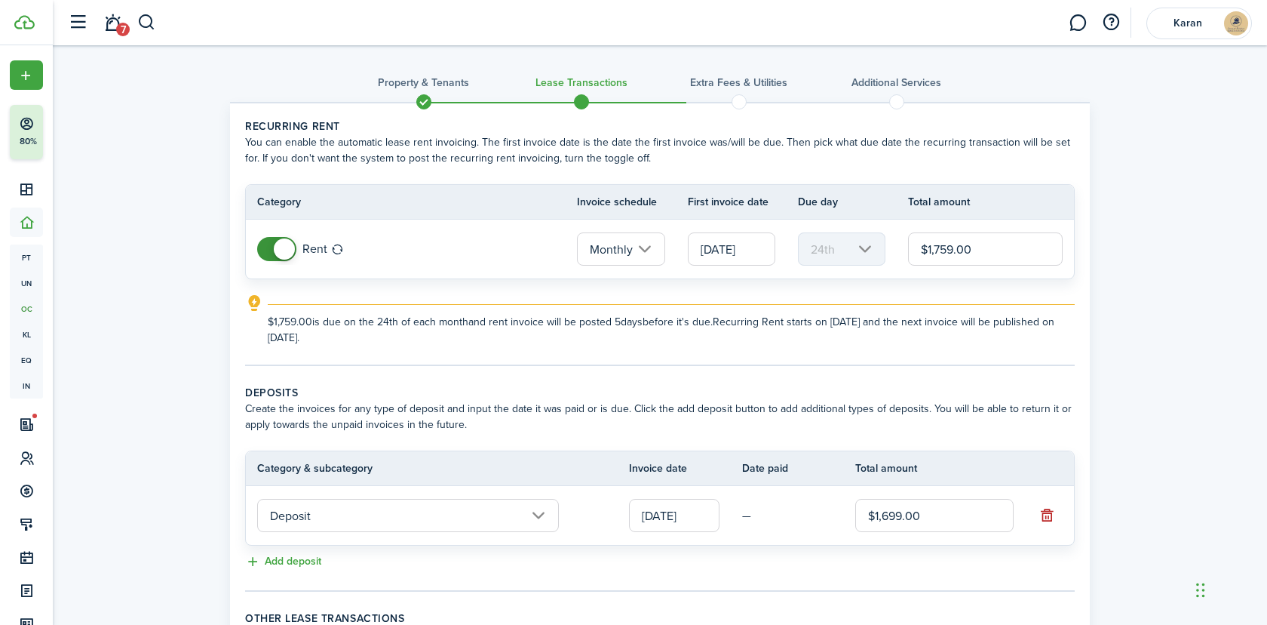
click at [741, 255] on input "[DATE]" at bounding box center [732, 248] width 88 height 33
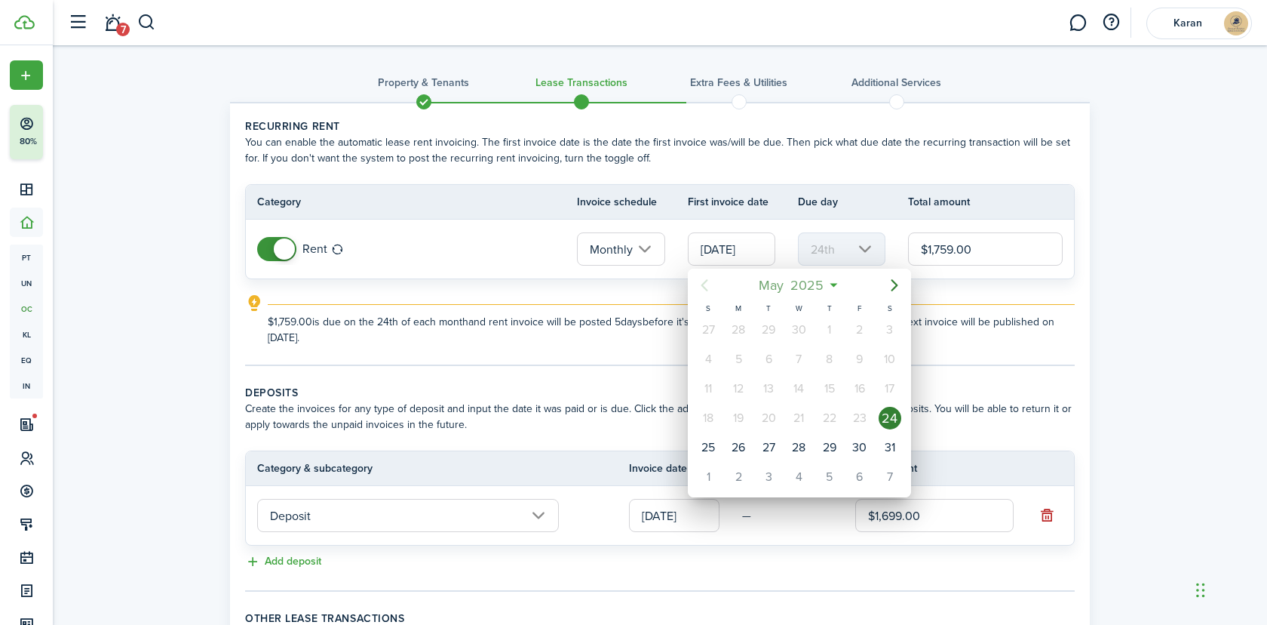
click at [810, 285] on span "2025" at bounding box center [808, 285] width 40 height 27
click at [862, 413] on div "Sep" at bounding box center [870, 420] width 54 height 24
click at [716, 447] on div "28" at bounding box center [708, 447] width 23 height 23
type input "[DATE]"
type input "28th"
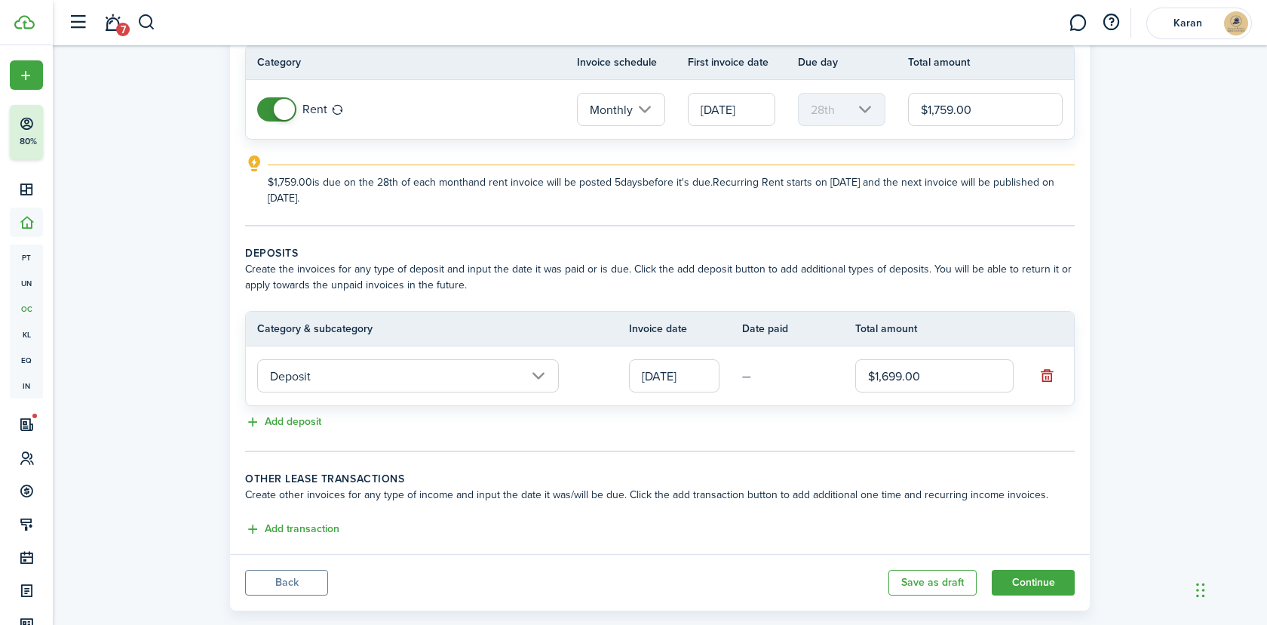
scroll to position [166, 0]
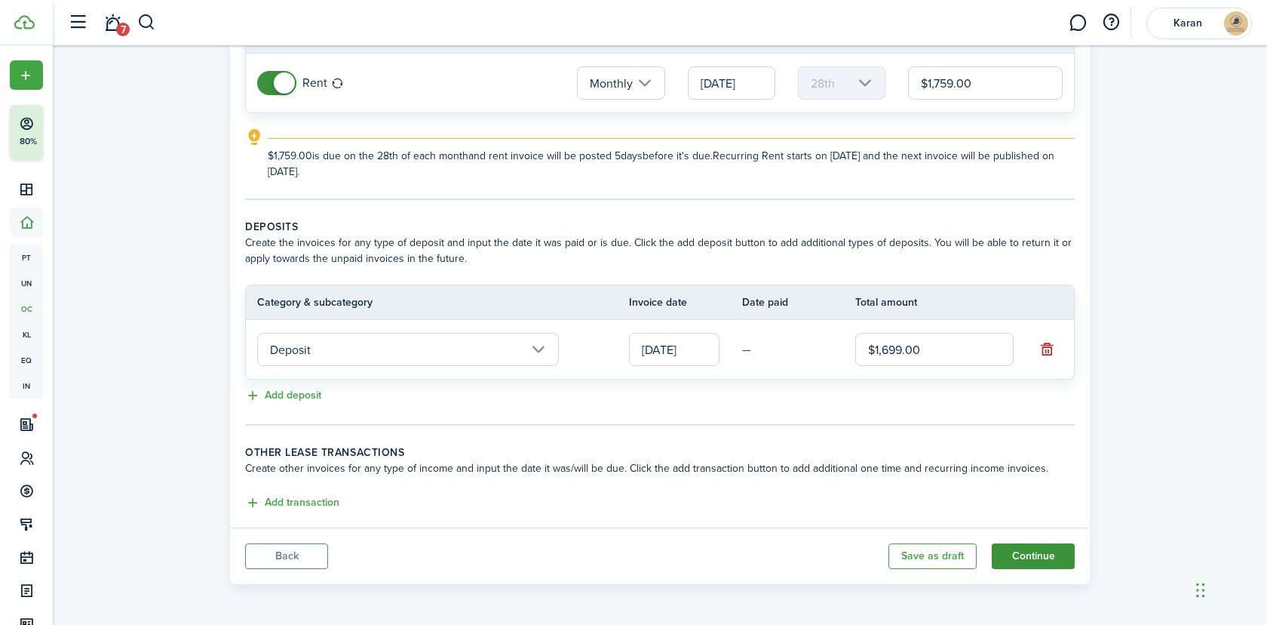
click at [1037, 559] on button "Continue" at bounding box center [1033, 556] width 83 height 26
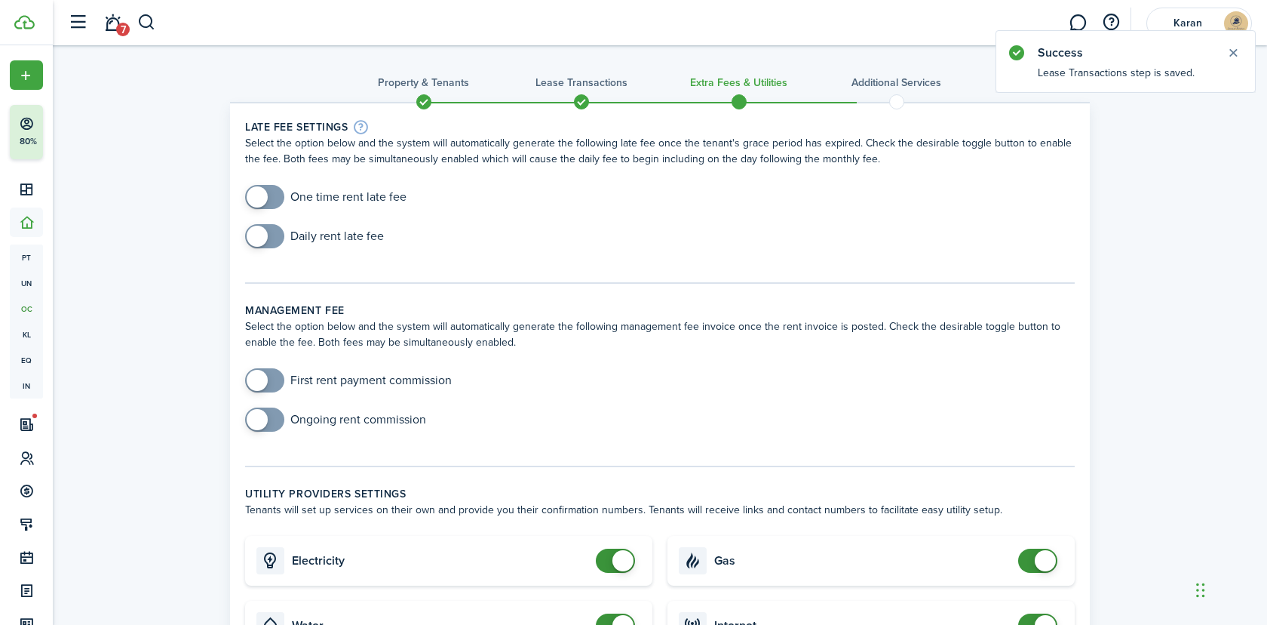
click at [304, 198] on input "checkbox" at bounding box center [325, 197] width 161 height 24
checkbox input "true"
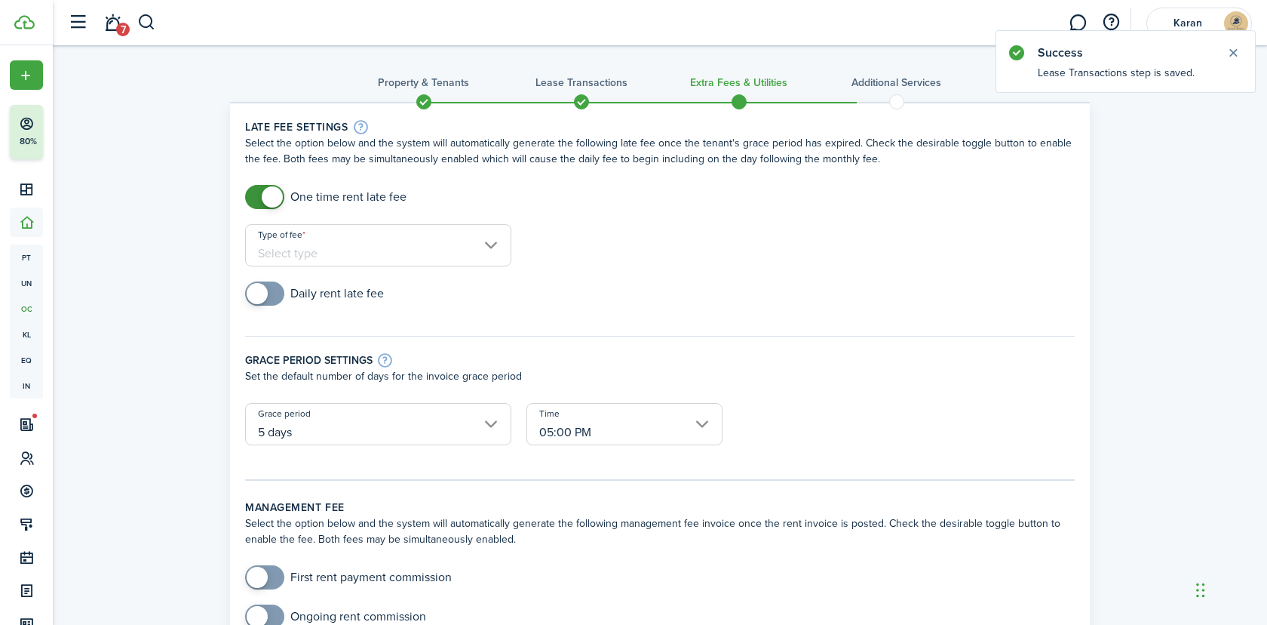
click at [376, 244] on input "Type of fee" at bounding box center [378, 245] width 266 height 42
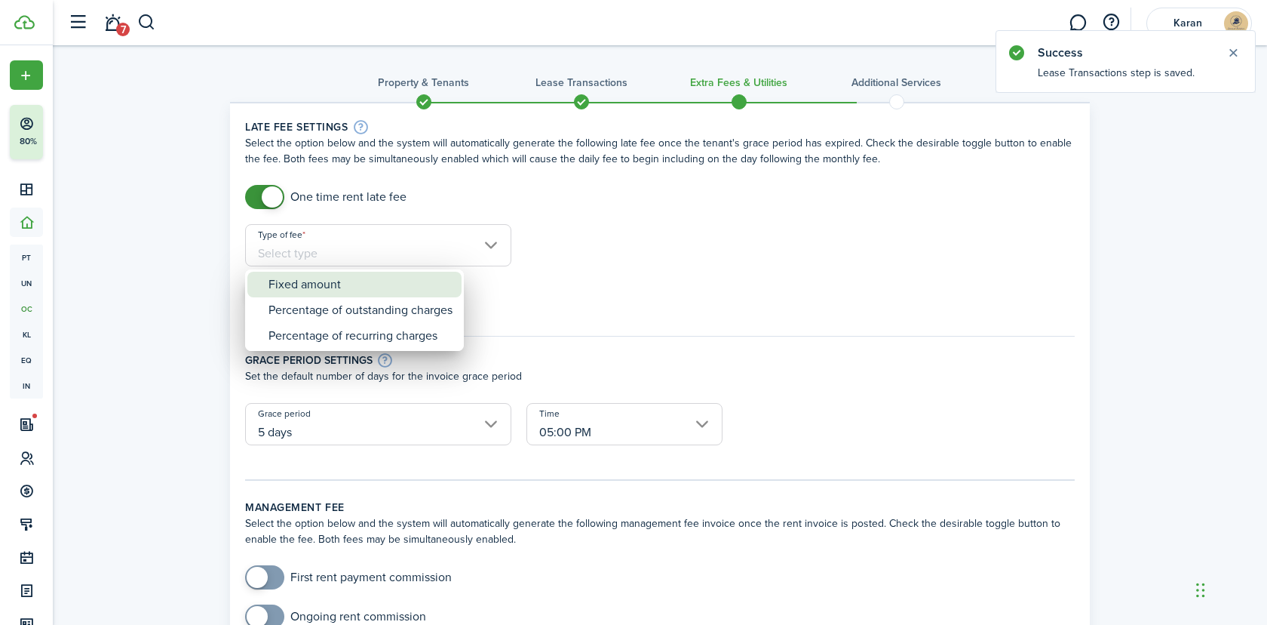
click at [367, 281] on div "Fixed amount" at bounding box center [361, 285] width 184 height 26
type input "Fixed amount"
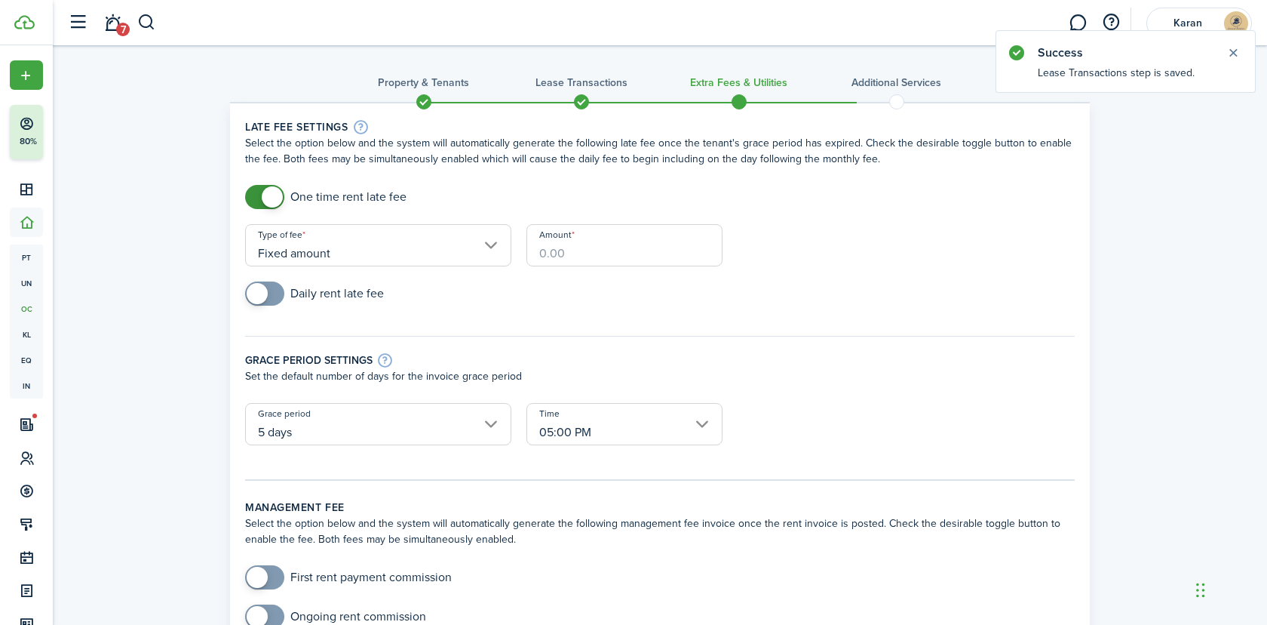
click at [597, 257] on input "Amount" at bounding box center [625, 245] width 196 height 42
paste input "$263.85"
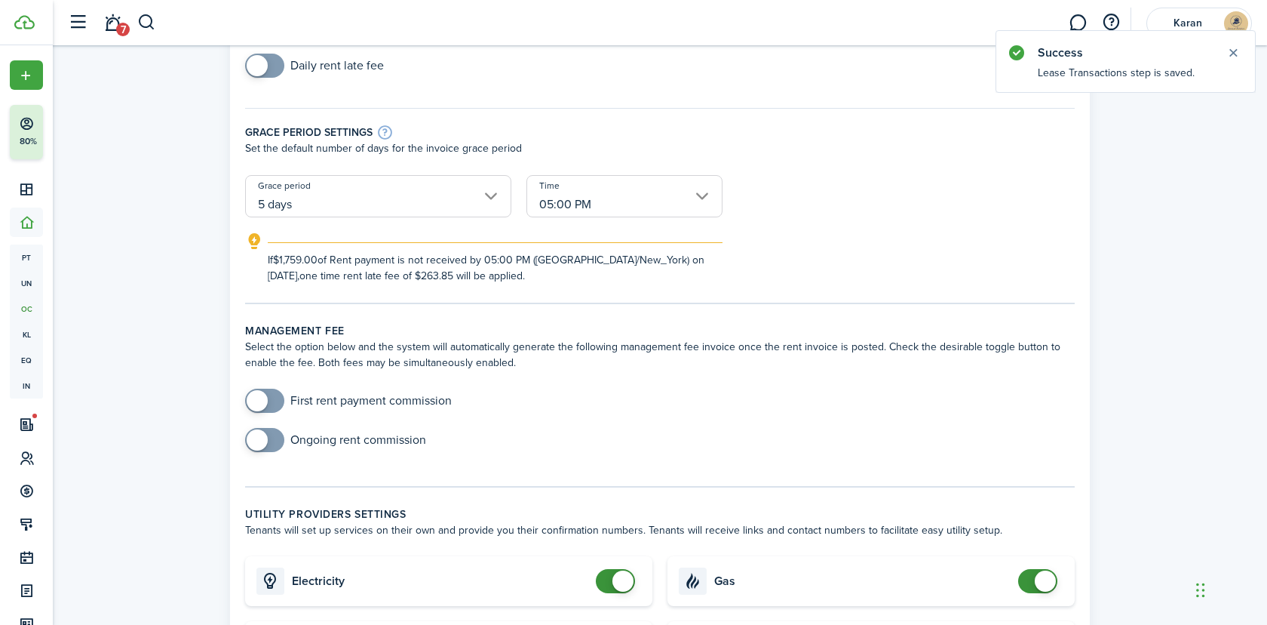
scroll to position [345, 0]
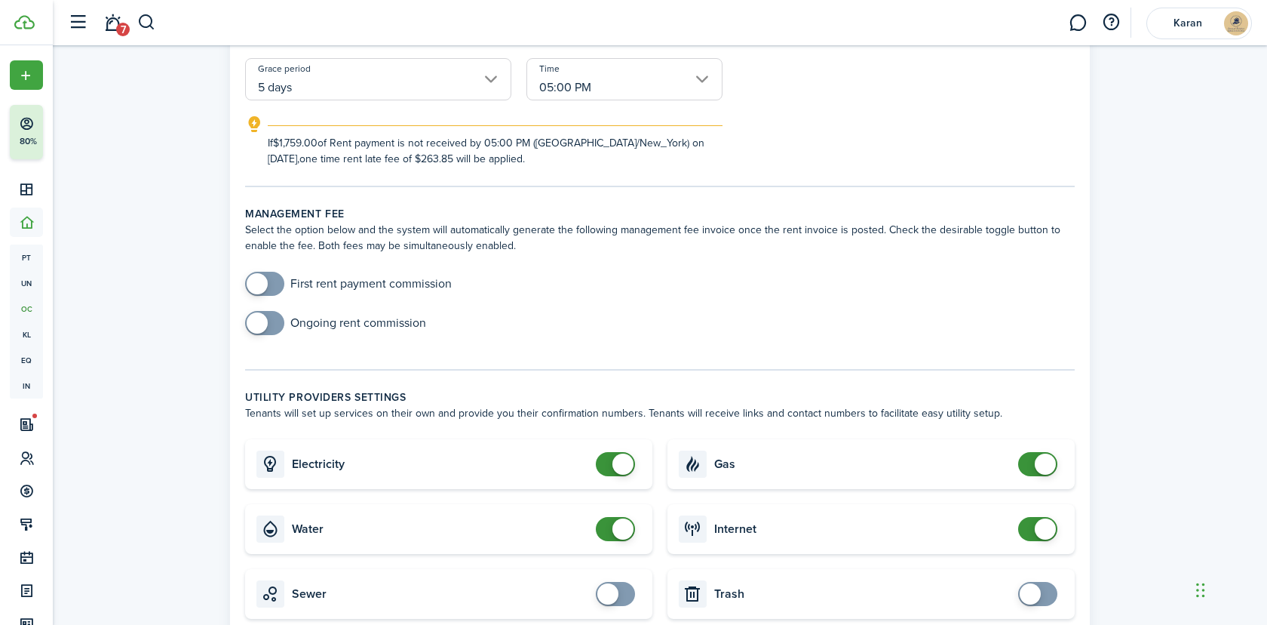
type input "$263.85"
checkbox input "false"
click at [620, 465] on span at bounding box center [623, 463] width 21 height 21
checkbox input "false"
click at [620, 530] on span at bounding box center [623, 528] width 21 height 21
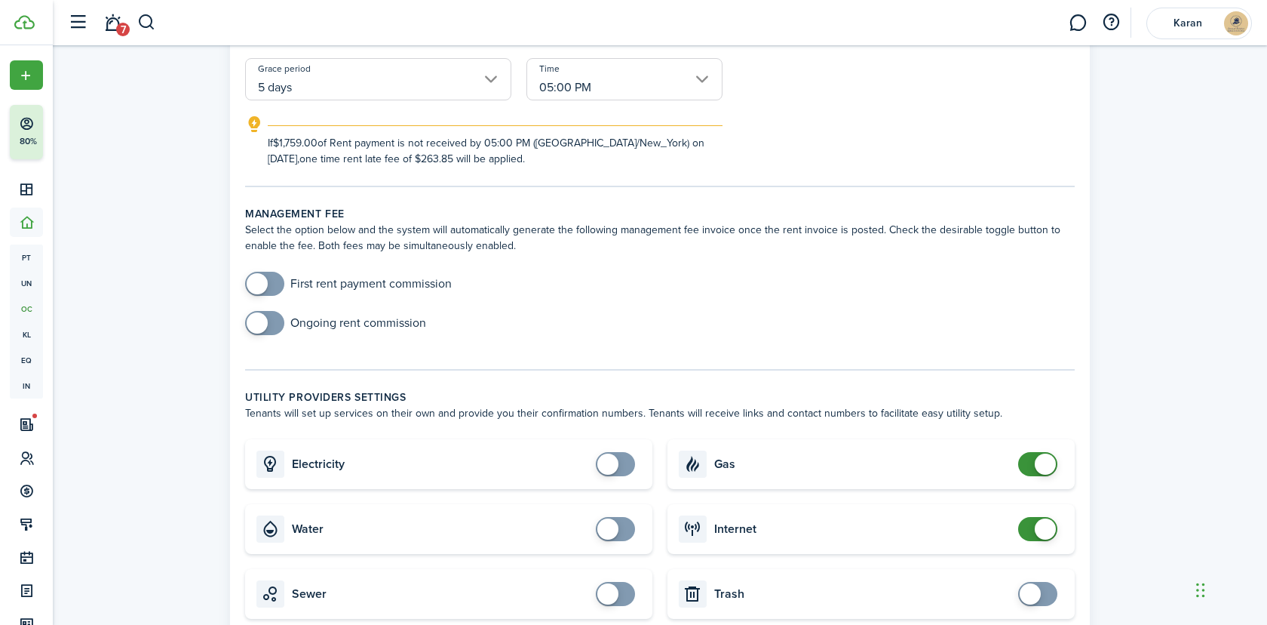
checkbox input "false"
click at [1042, 462] on span at bounding box center [1045, 463] width 21 height 21
checkbox input "false"
click at [1040, 531] on span at bounding box center [1045, 528] width 21 height 21
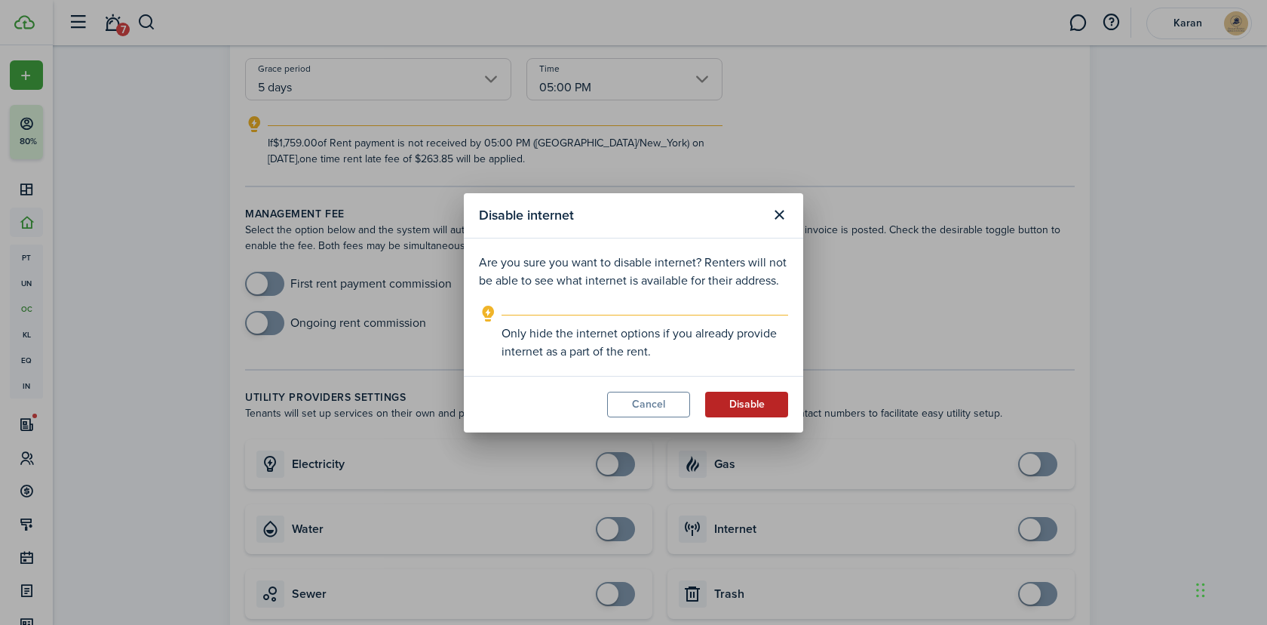
click at [754, 411] on button "Disable" at bounding box center [746, 405] width 83 height 26
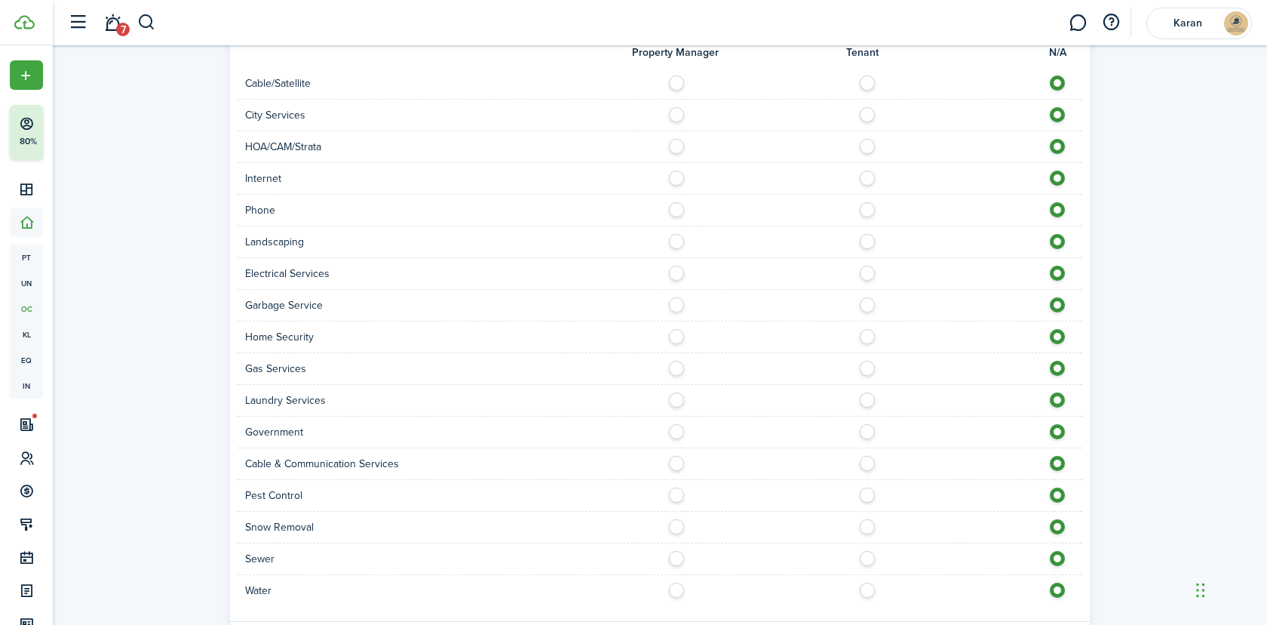
scroll to position [1121, 0]
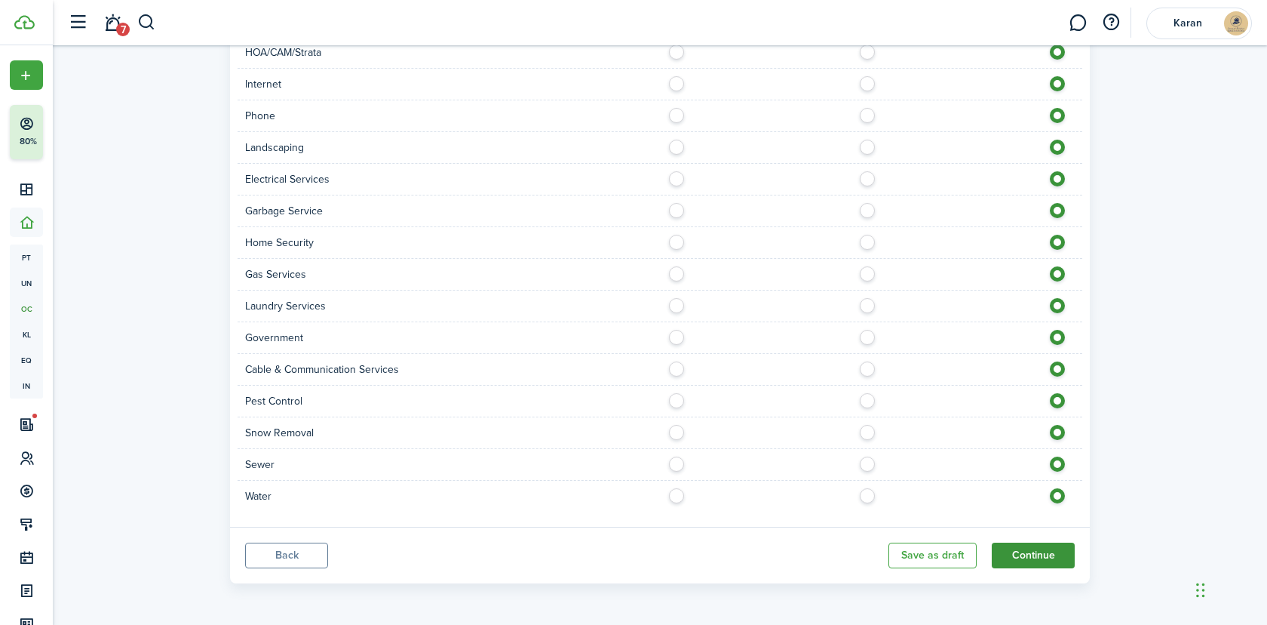
click at [1032, 548] on button "Continue" at bounding box center [1033, 555] width 83 height 26
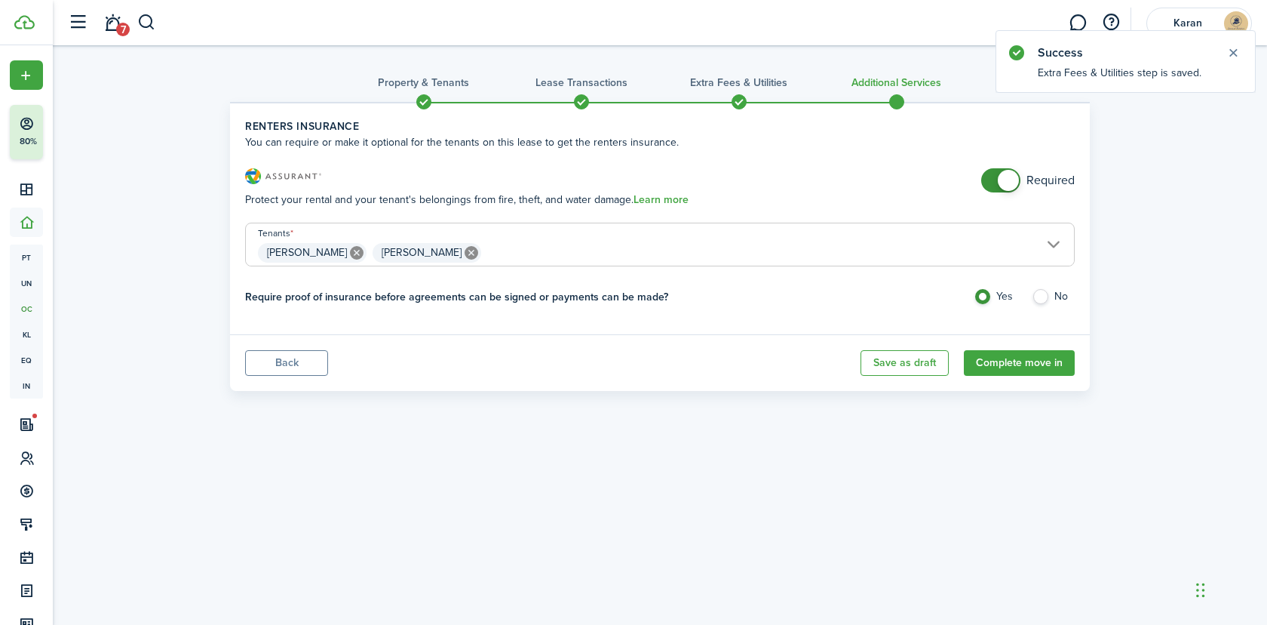
checkbox input "false"
click at [1015, 174] on span at bounding box center [1008, 180] width 21 height 21
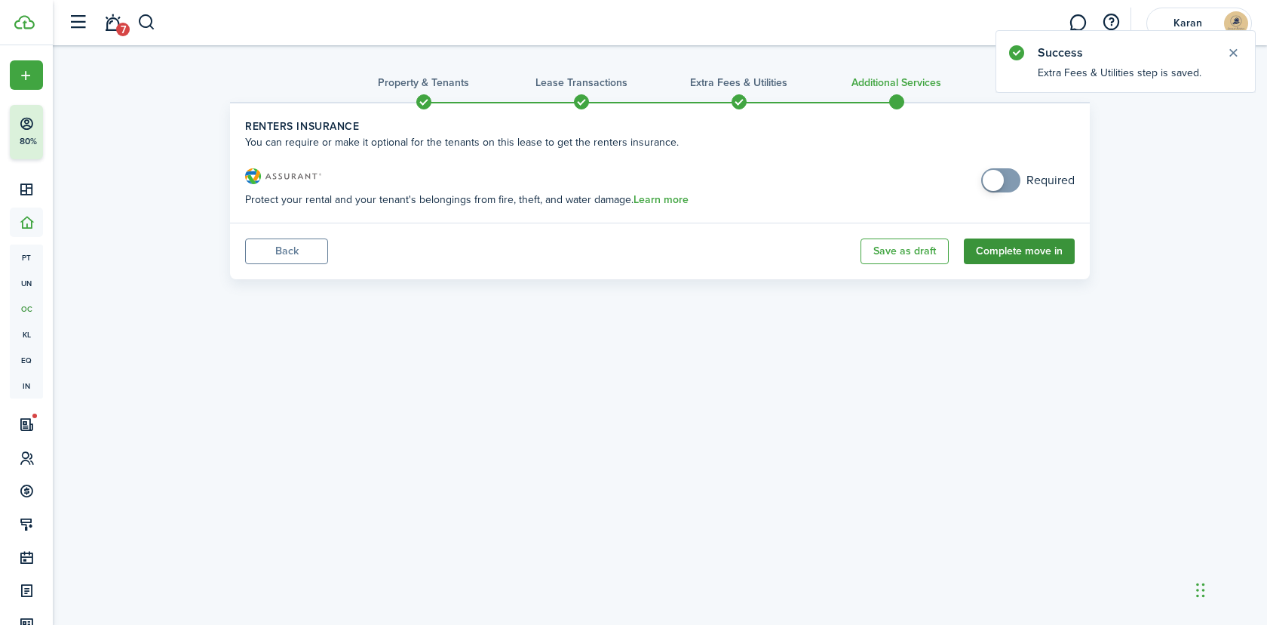
click at [1022, 248] on button "Complete move in" at bounding box center [1019, 251] width 111 height 26
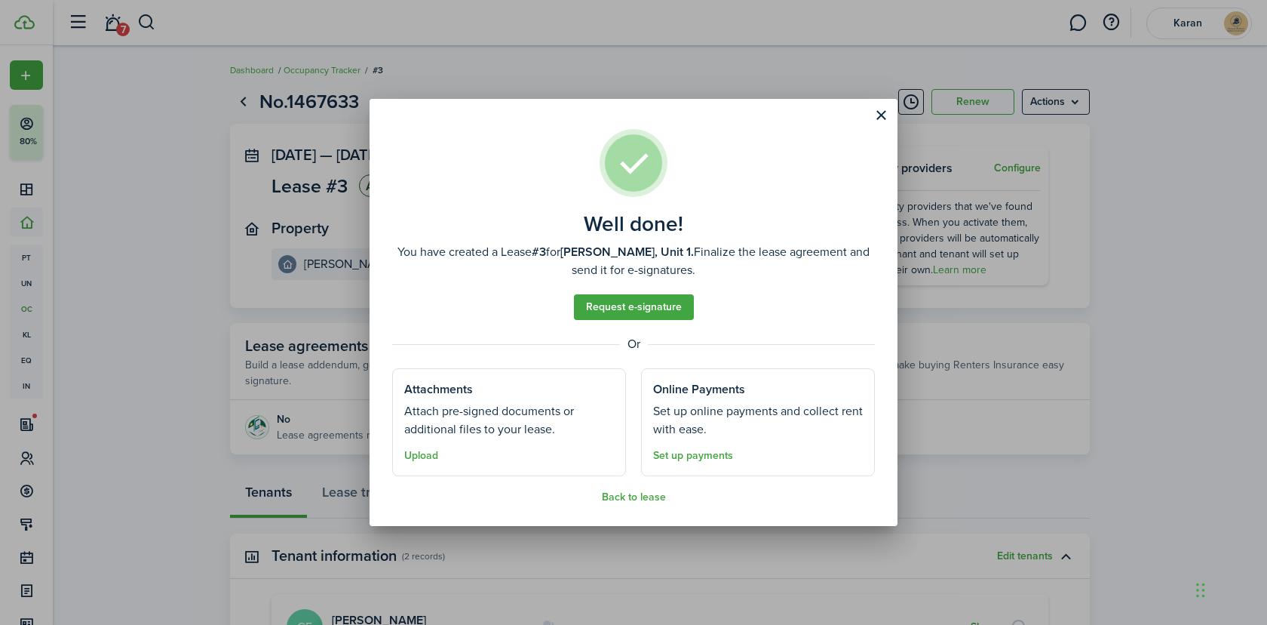
click at [281, 371] on div "Well done! You have created a Lease #3 for [PERSON_NAME], Unit 1. Finalize the …" at bounding box center [633, 312] width 1267 height 625
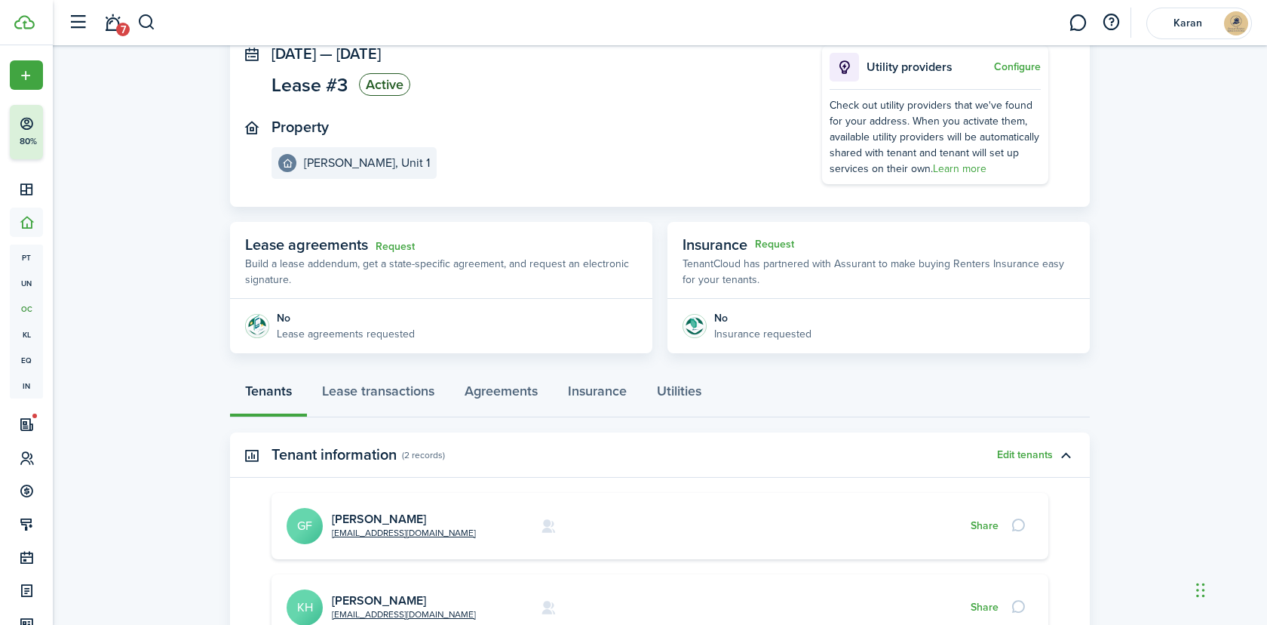
scroll to position [112, 0]
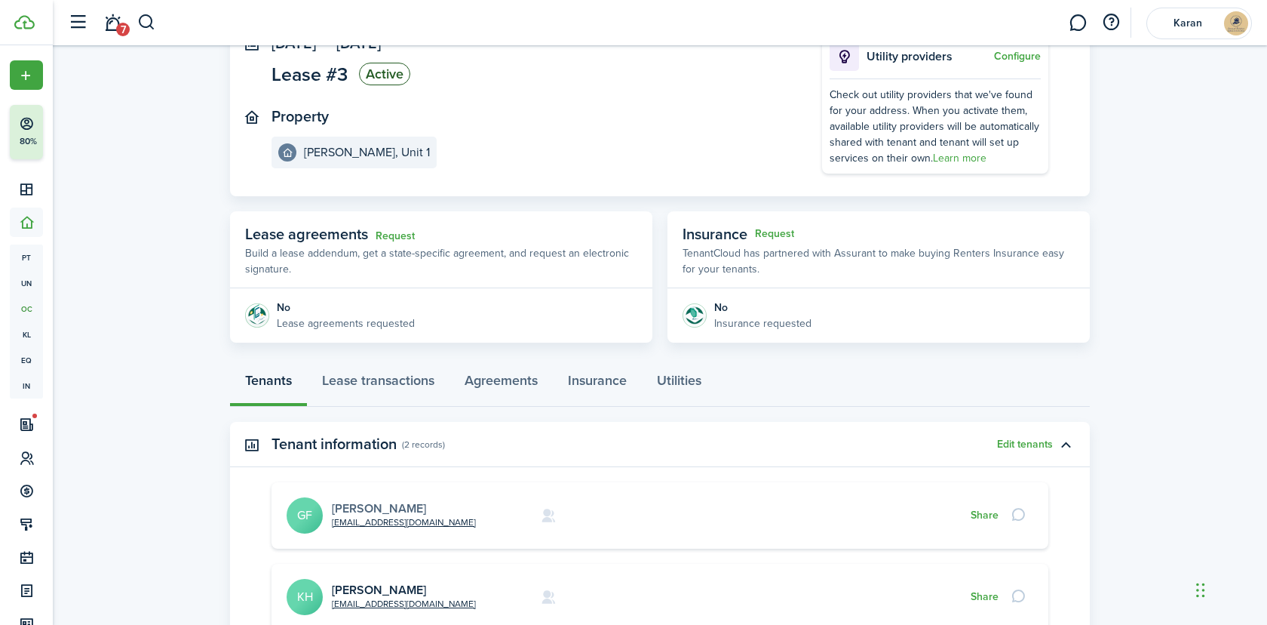
click at [385, 505] on link "[PERSON_NAME]" at bounding box center [379, 507] width 94 height 17
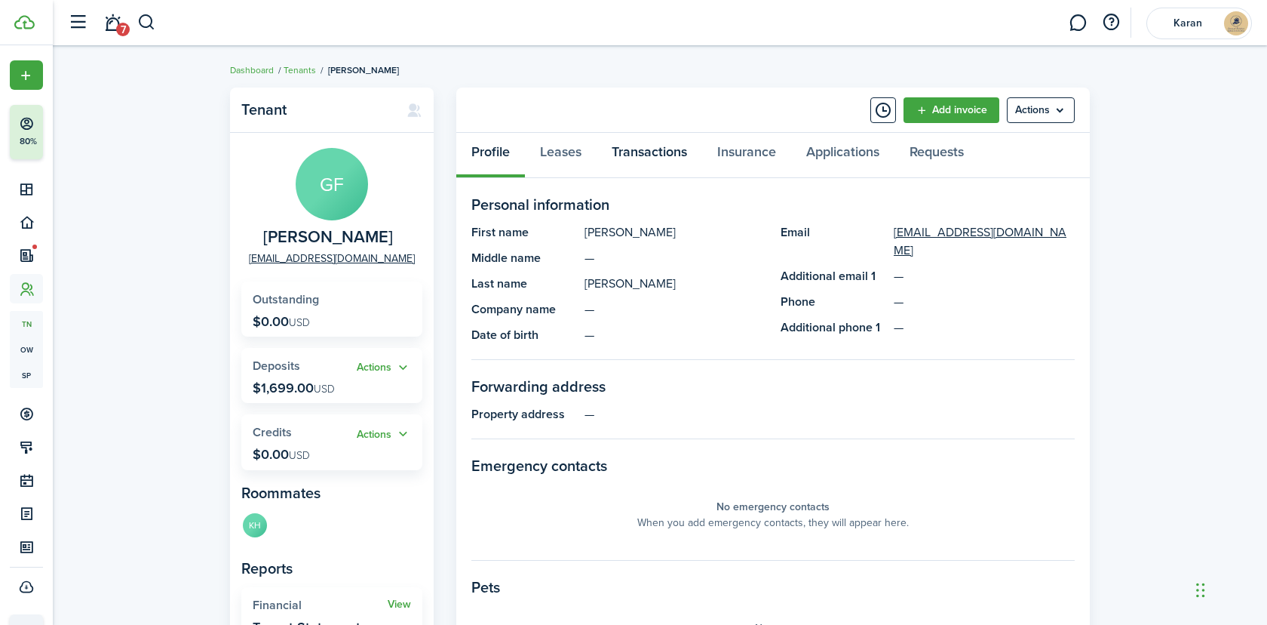
click at [647, 146] on link "Transactions" at bounding box center [650, 155] width 106 height 45
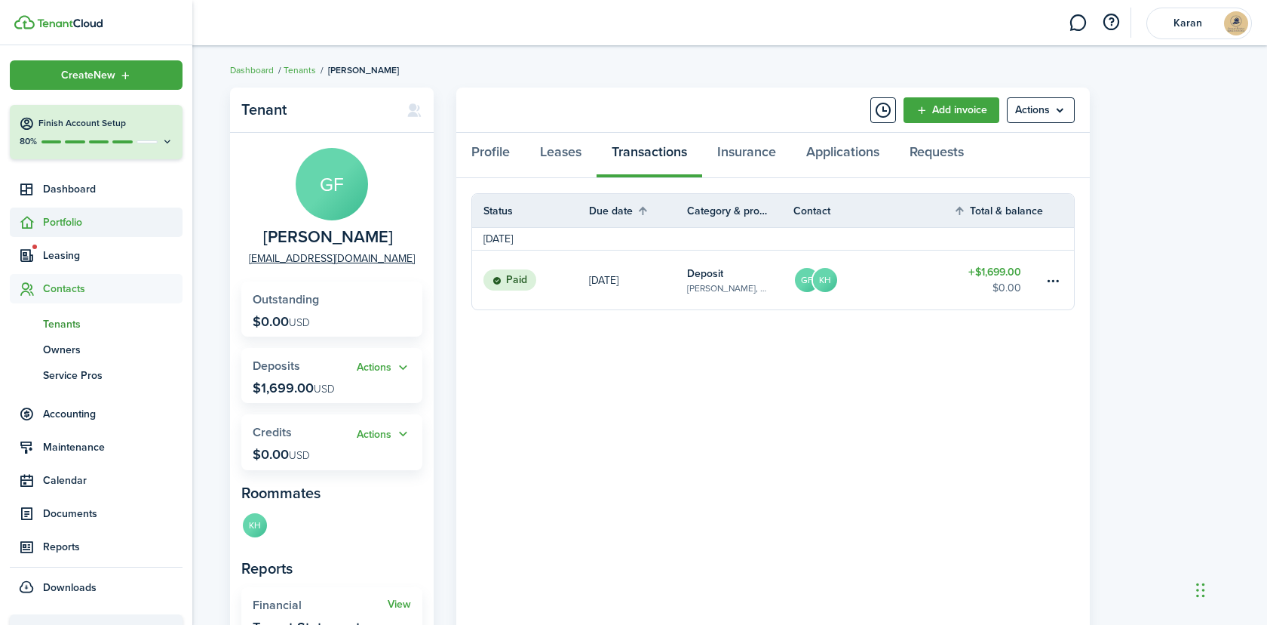
click at [45, 216] on span "Portfolio" at bounding box center [113, 222] width 140 height 16
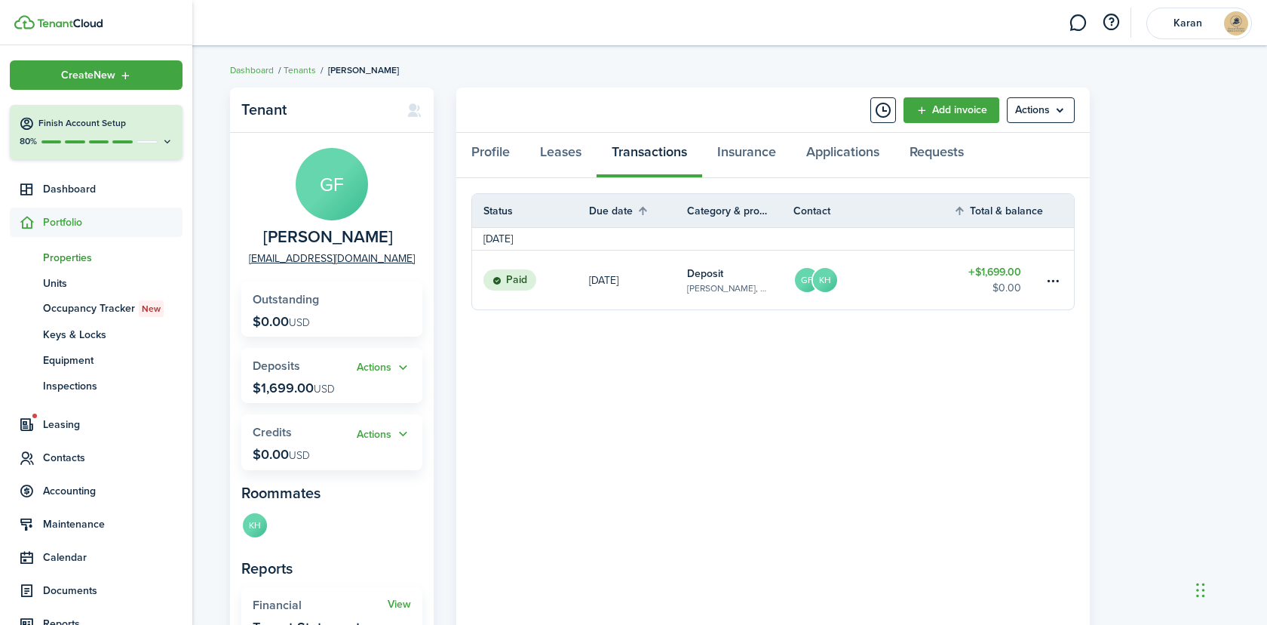
click at [65, 250] on span "Properties" at bounding box center [113, 258] width 140 height 16
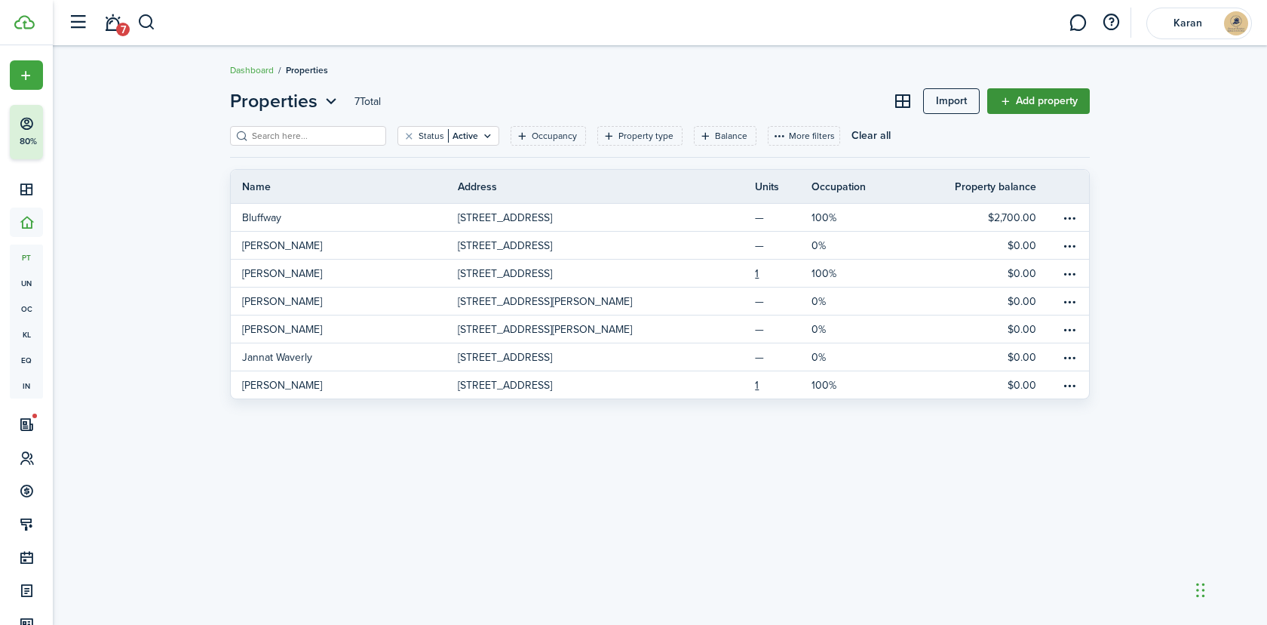
click at [1040, 97] on link "Add property" at bounding box center [1039, 101] width 103 height 26
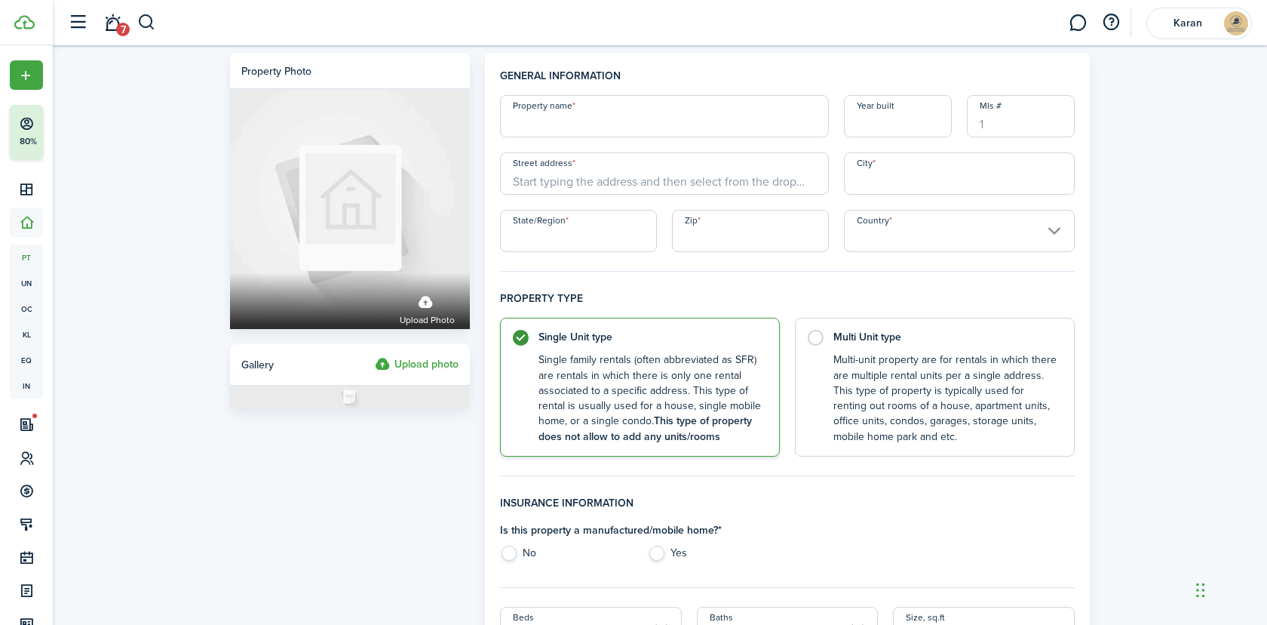
click at [641, 103] on input "Property name" at bounding box center [664, 116] width 329 height 42
paste input "[GEOGRAPHIC_DATA]"
type input "[GEOGRAPHIC_DATA]"
click at [625, 174] on input "Street address" at bounding box center [664, 173] width 329 height 42
paste input "[STREET_ADDRESS][US_STATE]"
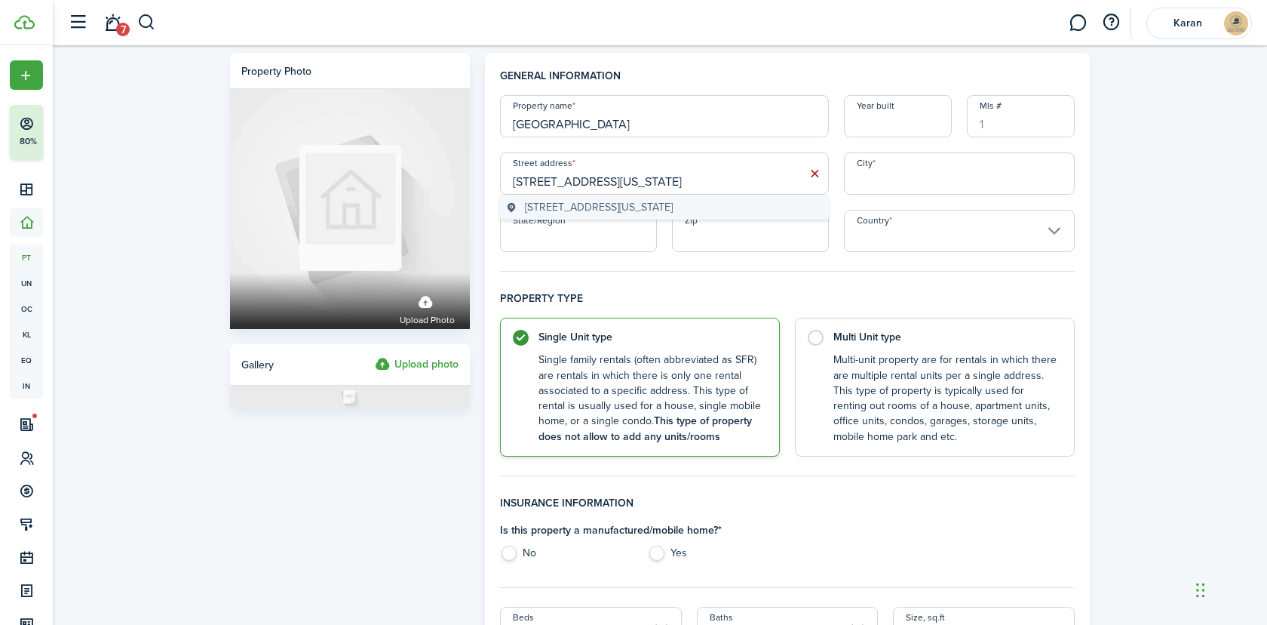
click at [644, 202] on span "[STREET_ADDRESS][US_STATE]" at bounding box center [599, 207] width 148 height 16
type input "[GEOGRAPHIC_DATA]"
type input "[PERSON_NAME]"
type input "OH"
type input "43026"
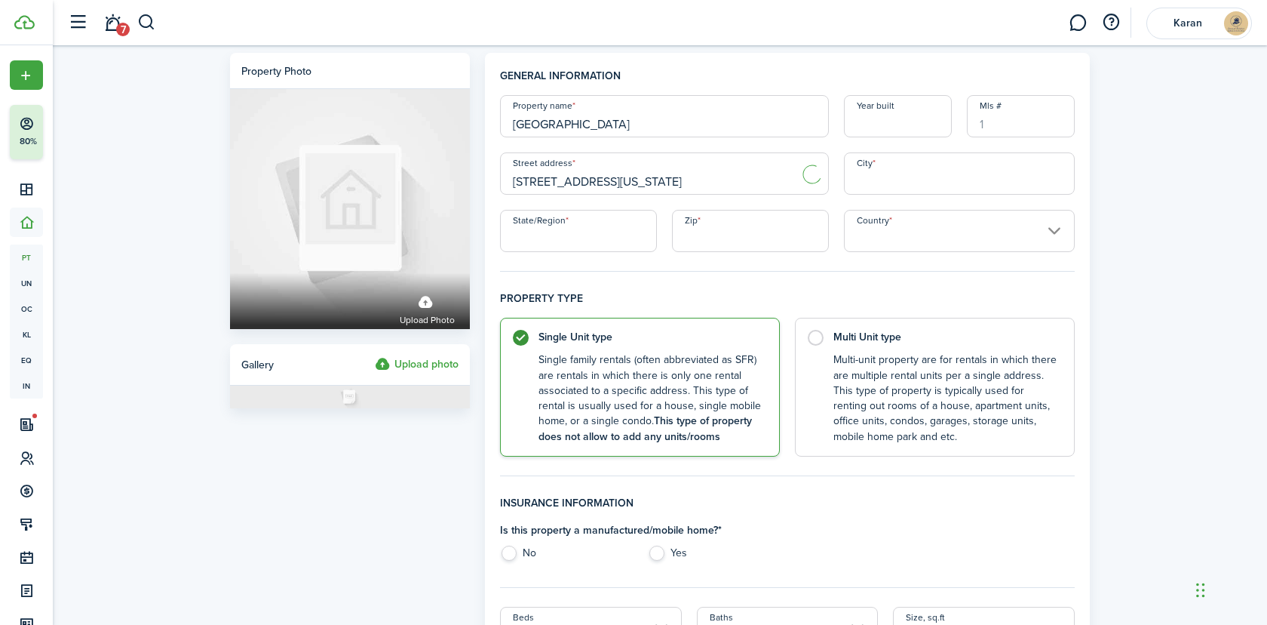
type input "[GEOGRAPHIC_DATA]"
click at [859, 349] on control-radio-card-description "Multi-unit property are for rentals in which there are multiple rental units pe…" at bounding box center [947, 395] width 226 height 92
radio input "false"
radio input "true"
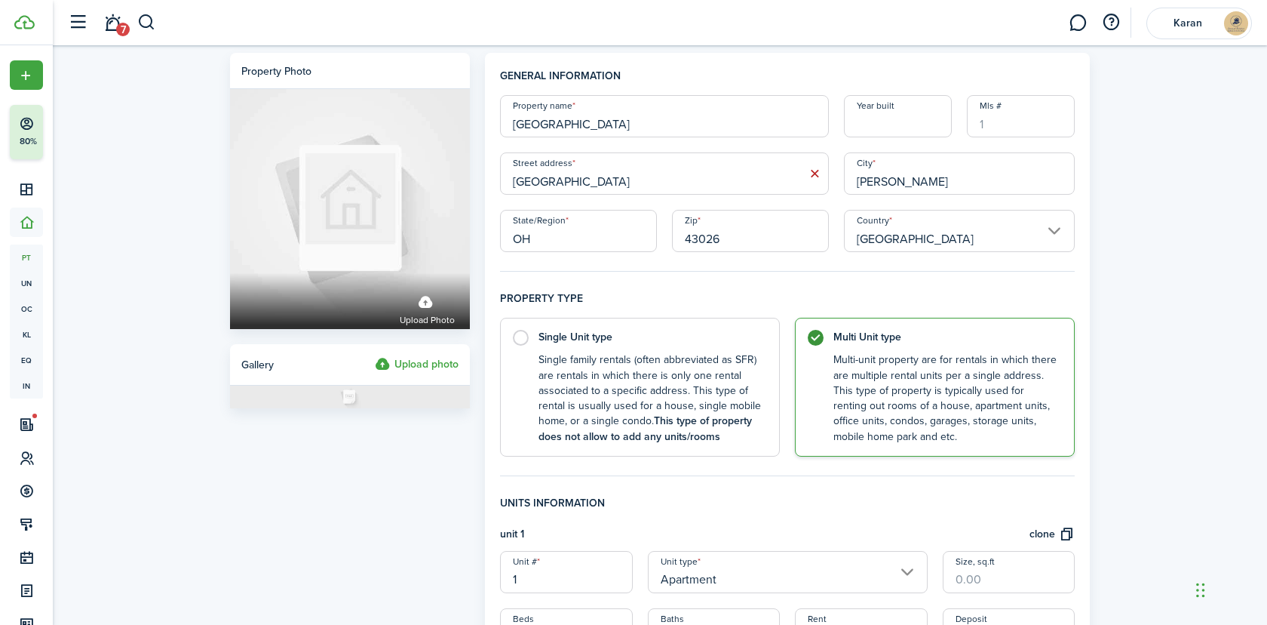
click at [889, 376] on control-radio-card-description "Multi-unit property are for rentals in which there are multiple rental units pe…" at bounding box center [947, 398] width 226 height 92
click at [746, 570] on input "Apartment" at bounding box center [788, 572] width 280 height 42
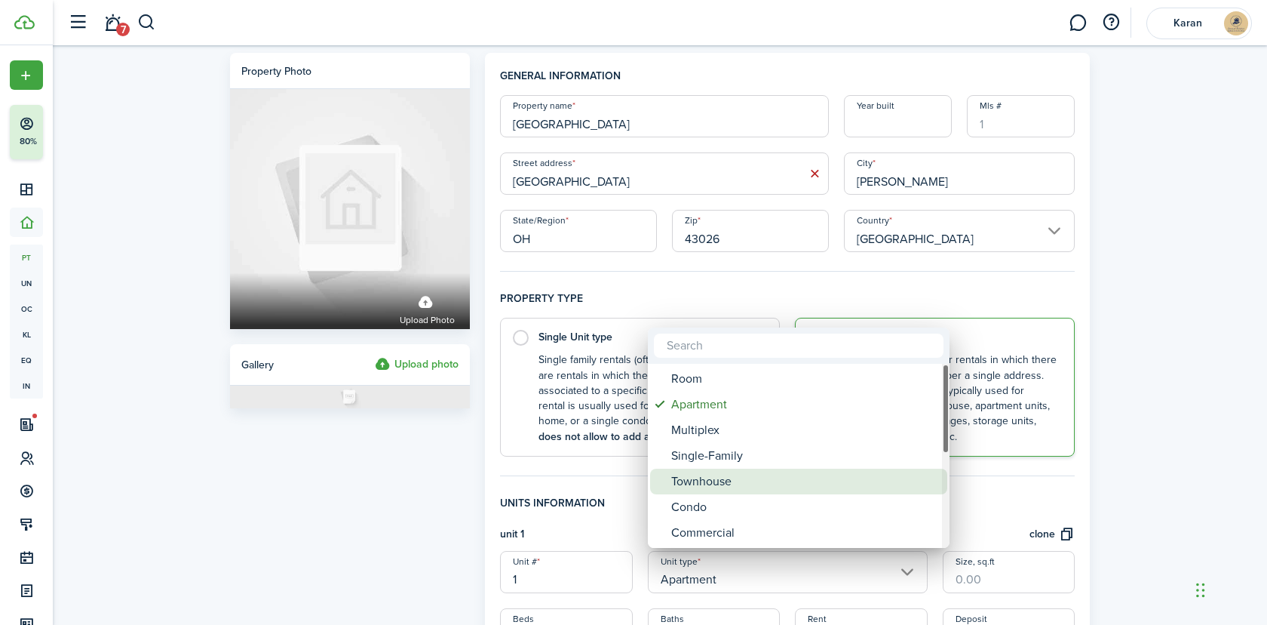
click at [734, 483] on div "Townhouse" at bounding box center [804, 481] width 267 height 26
type input "Townhouse"
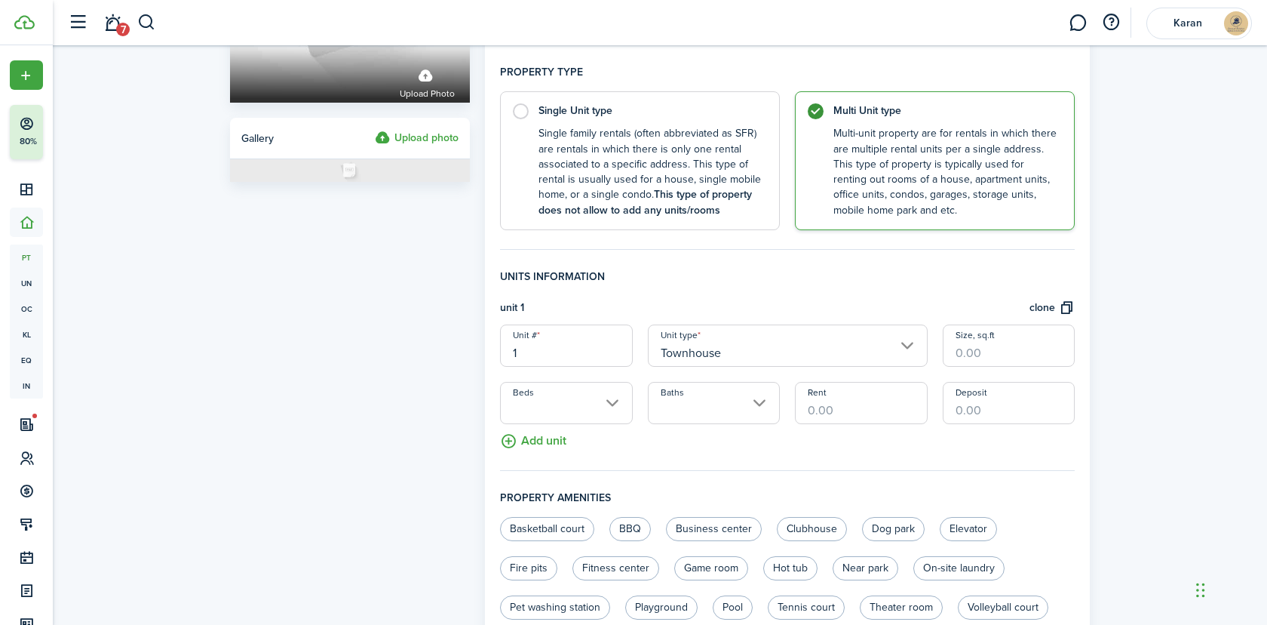
scroll to position [244, 0]
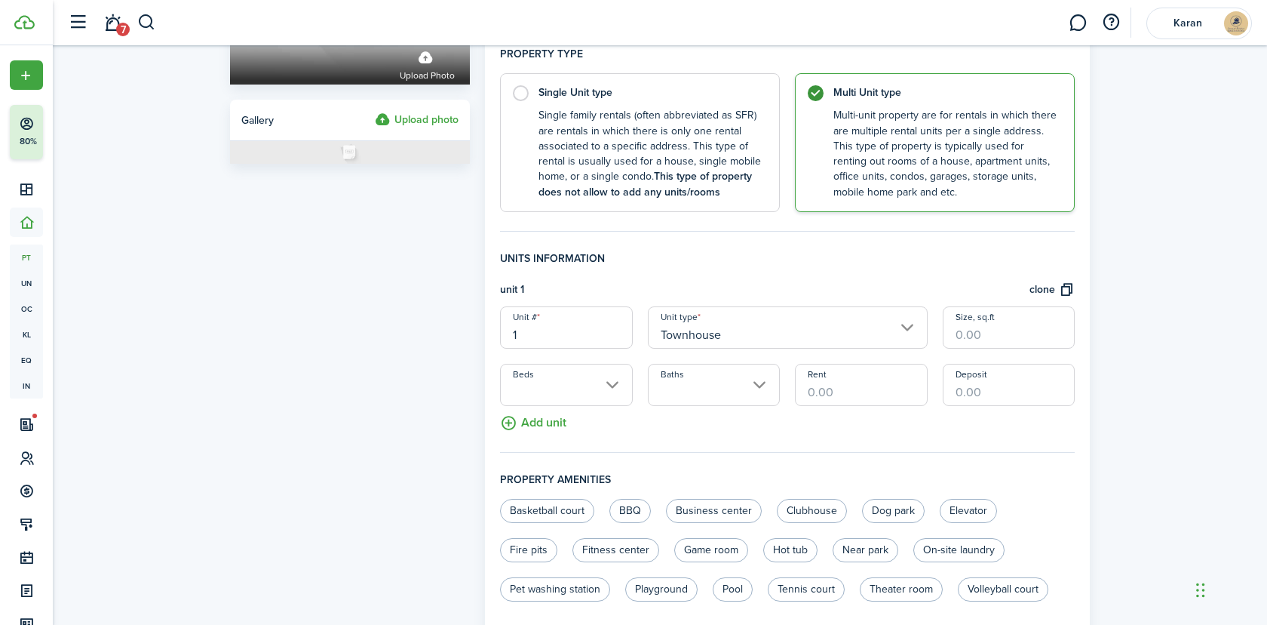
click at [1036, 323] on input "Size, sq.ft" at bounding box center [1009, 327] width 132 height 42
paste input "1,526"
type input "1,526"
click at [554, 407] on button "Add unit" at bounding box center [533, 419] width 66 height 26
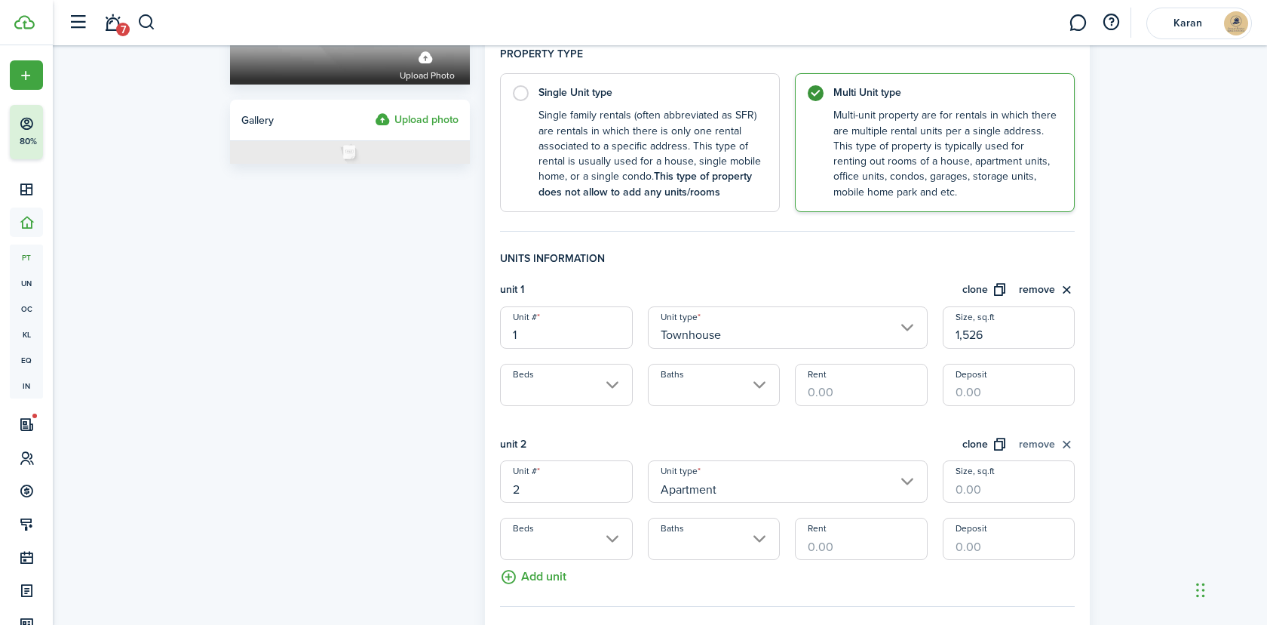
click at [1051, 443] on button "remove" at bounding box center [1047, 444] width 56 height 17
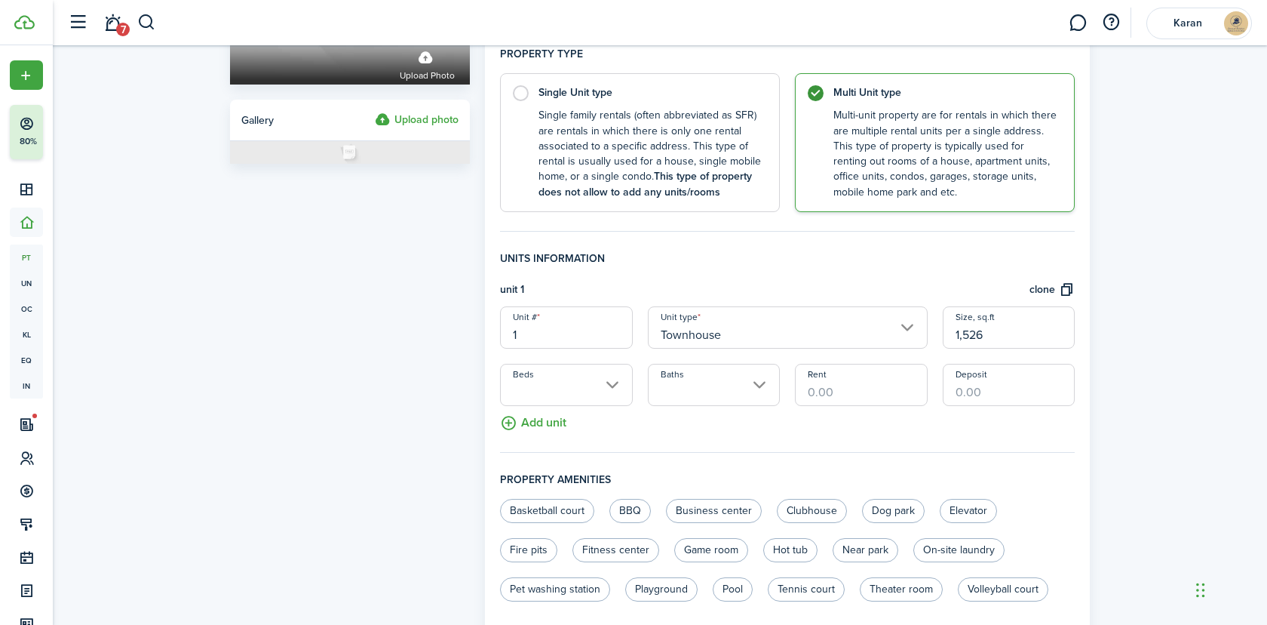
click at [590, 371] on input "Beds" at bounding box center [566, 385] width 132 height 42
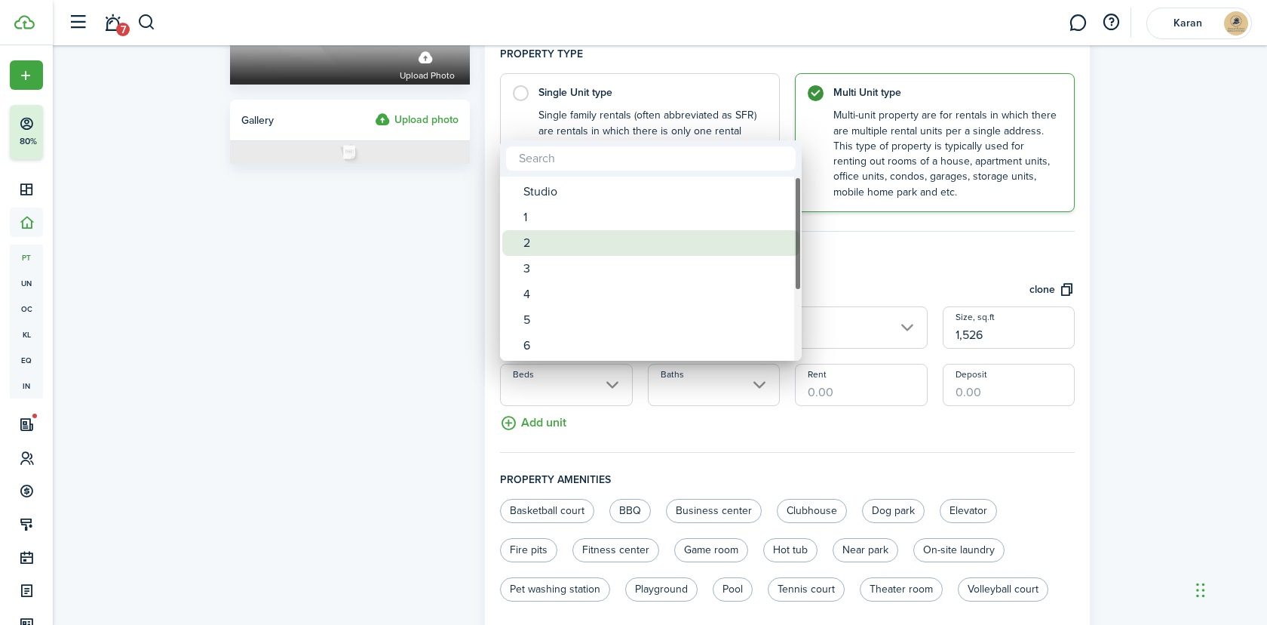
click at [555, 244] on div "2" at bounding box center [657, 243] width 267 height 26
type input "2"
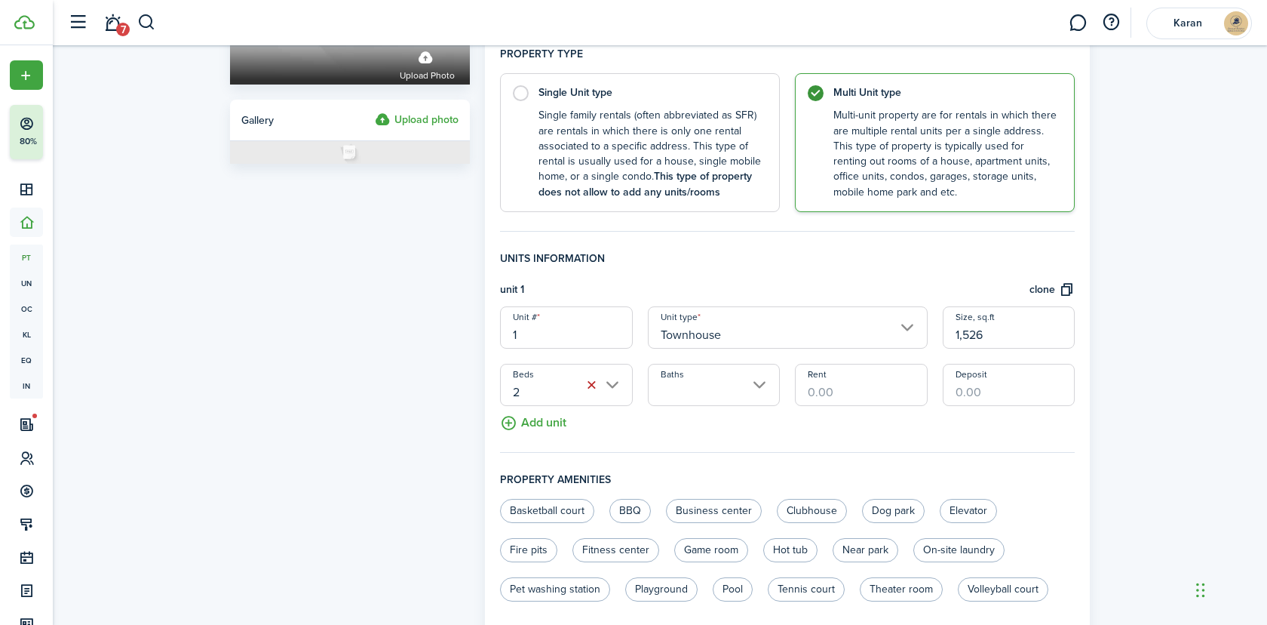
click at [718, 383] on input "Baths" at bounding box center [714, 385] width 132 height 42
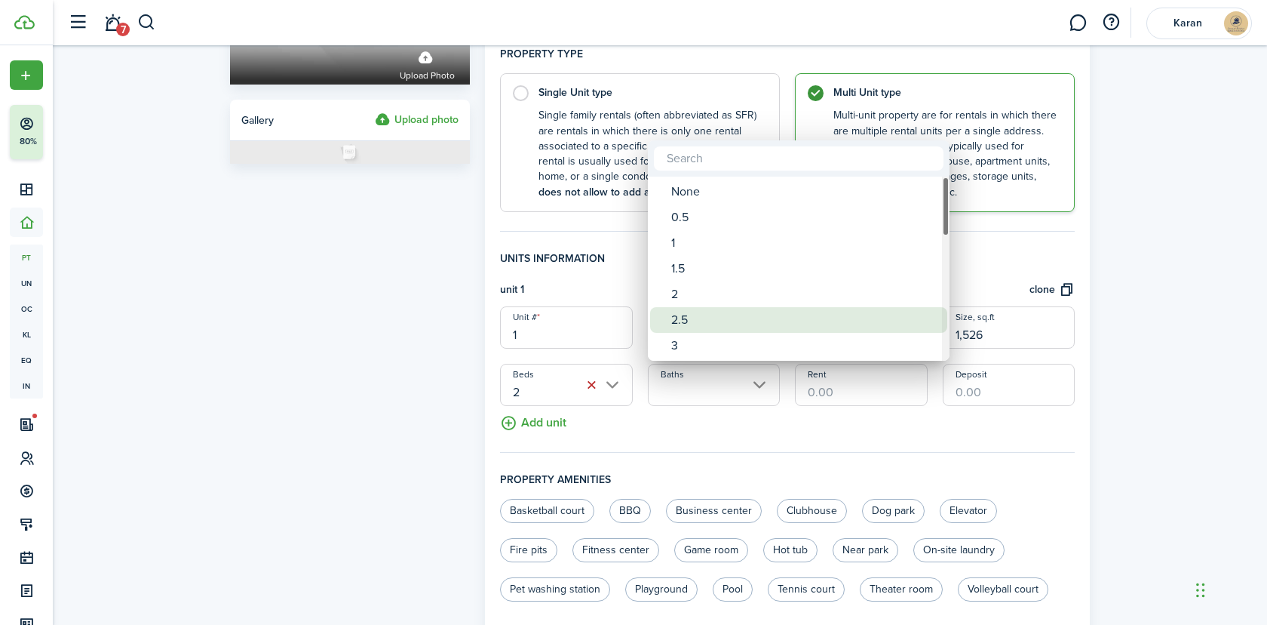
click at [696, 309] on div "2.5" at bounding box center [804, 320] width 267 height 26
type input "2.5"
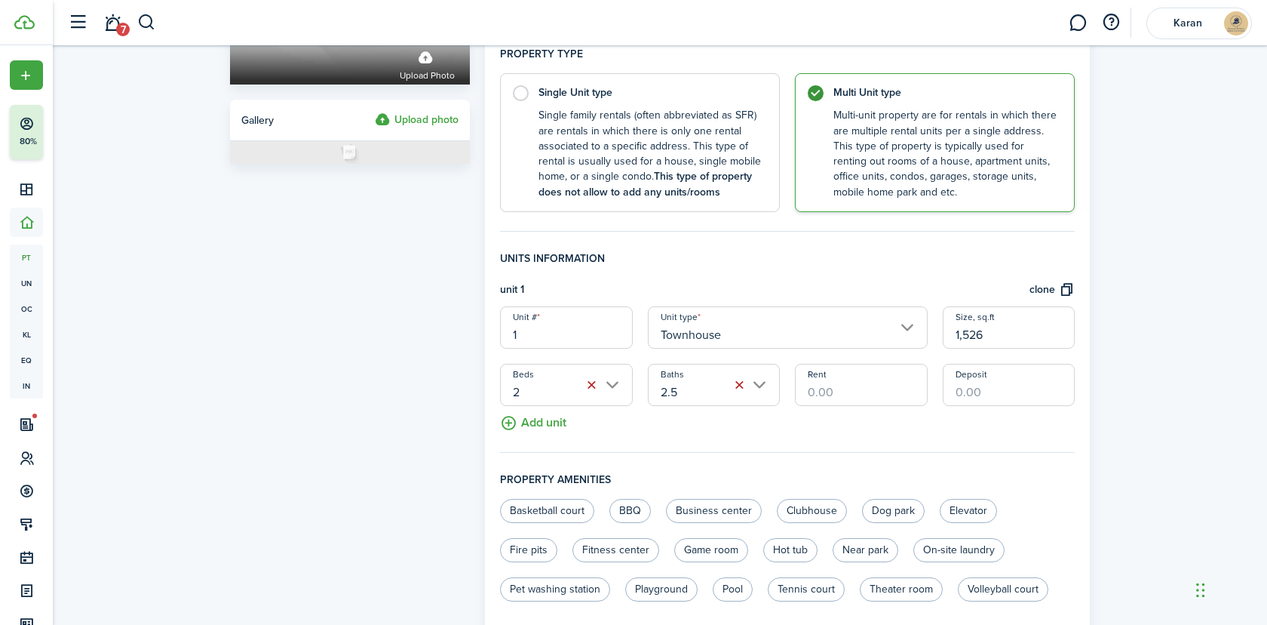
click at [872, 392] on input "Rent" at bounding box center [861, 385] width 132 height 42
paste input "$2,200"
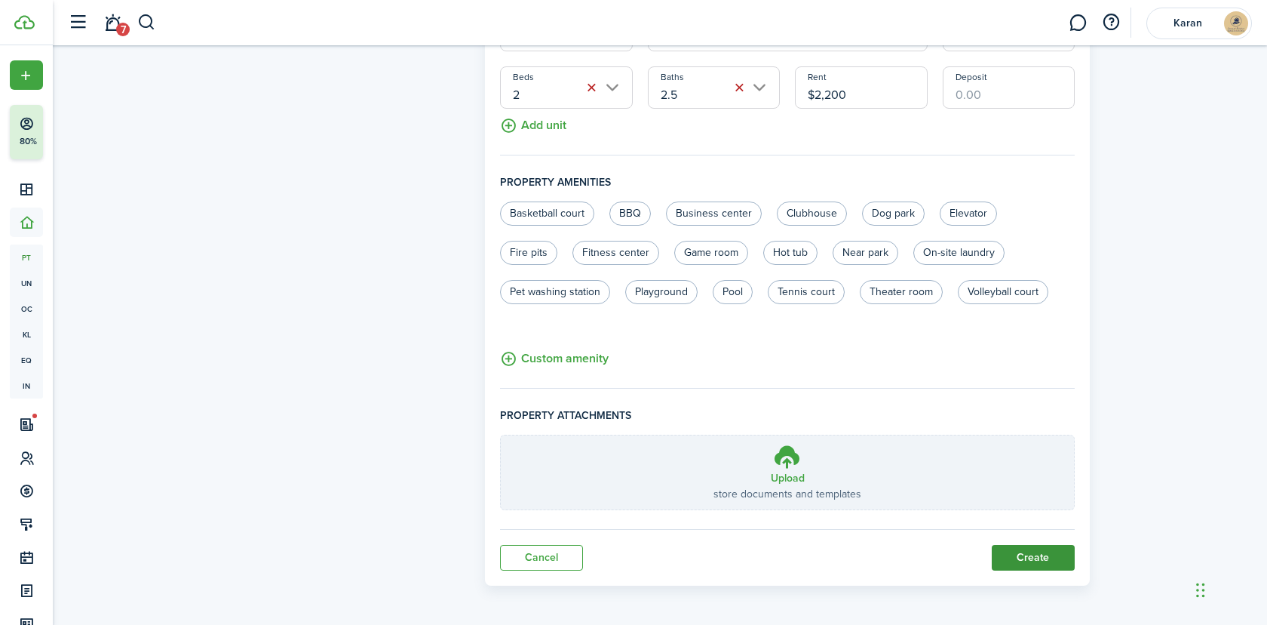
type input "$2,200.00"
click at [1052, 554] on button "Create" at bounding box center [1033, 558] width 83 height 26
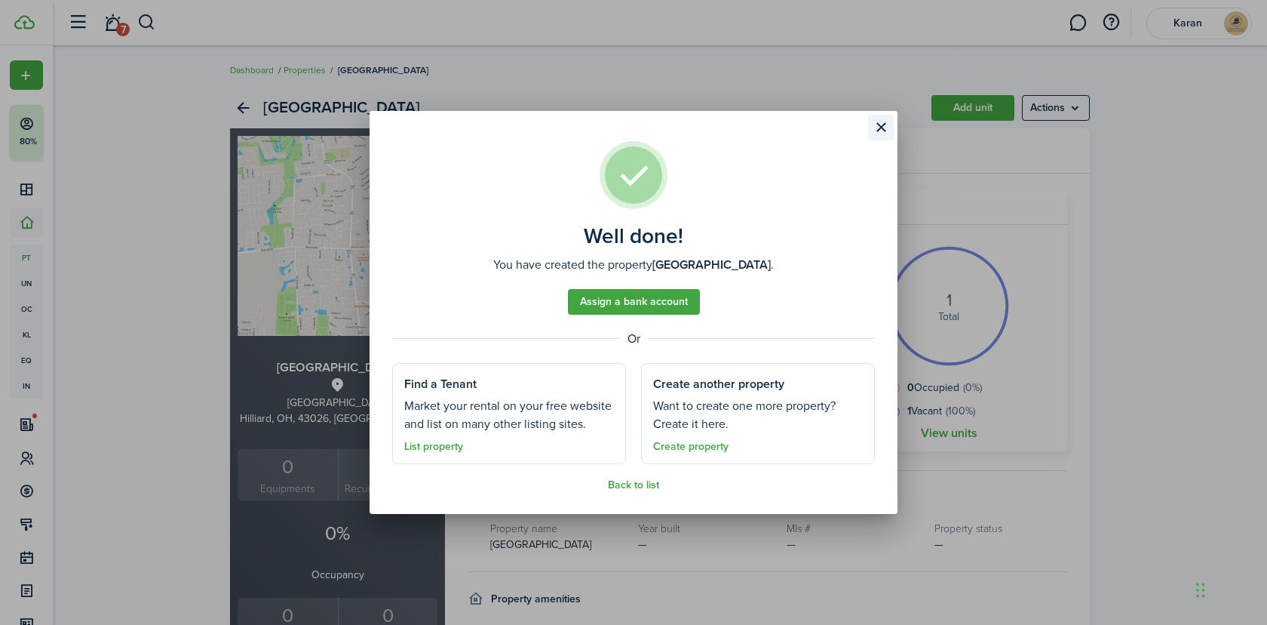
click at [877, 126] on button "Close modal" at bounding box center [881, 128] width 26 height 26
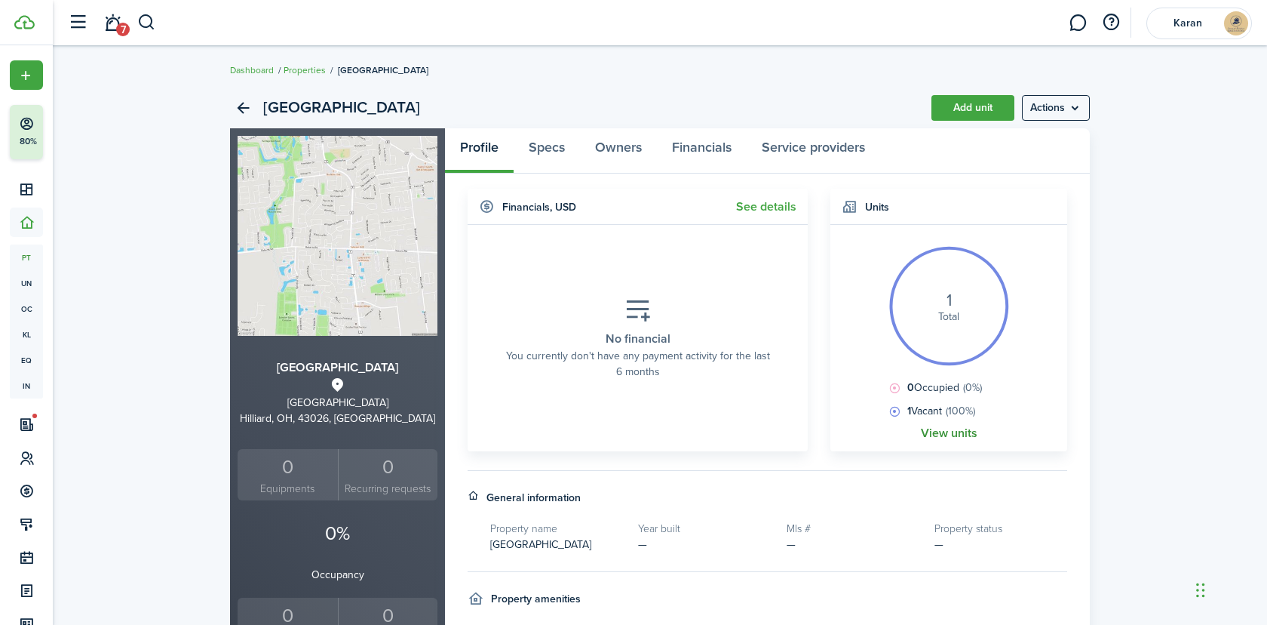
click at [950, 434] on link "View units" at bounding box center [949, 433] width 57 height 14
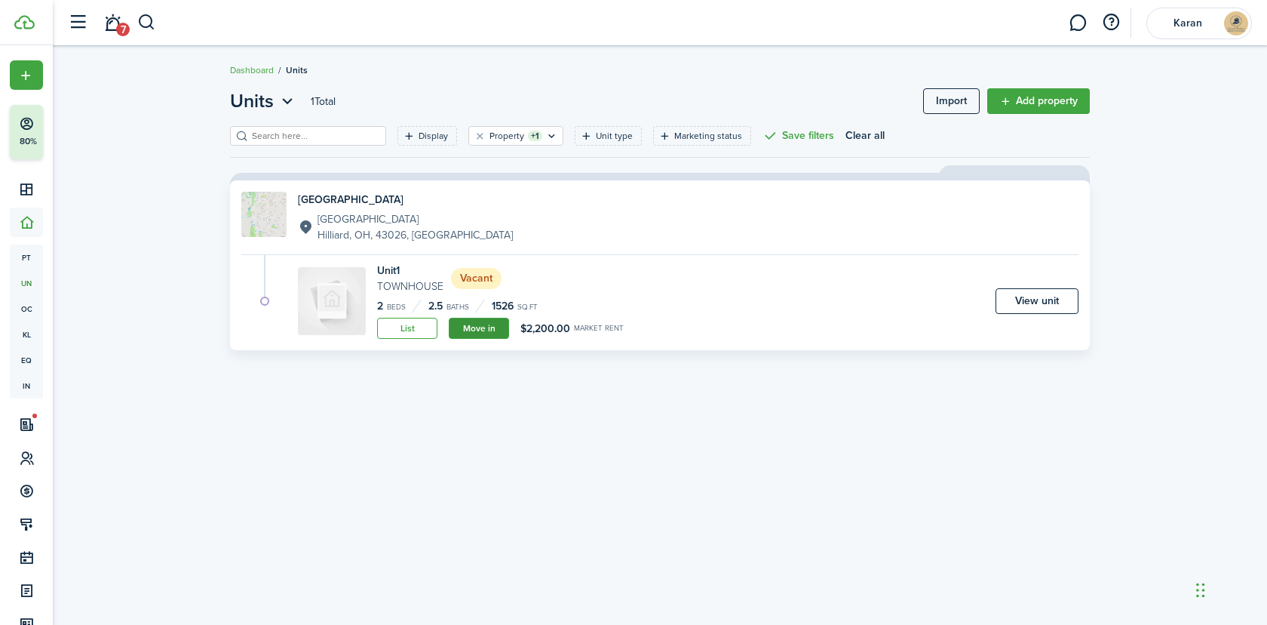
click at [478, 330] on link "Move in" at bounding box center [479, 328] width 60 height 21
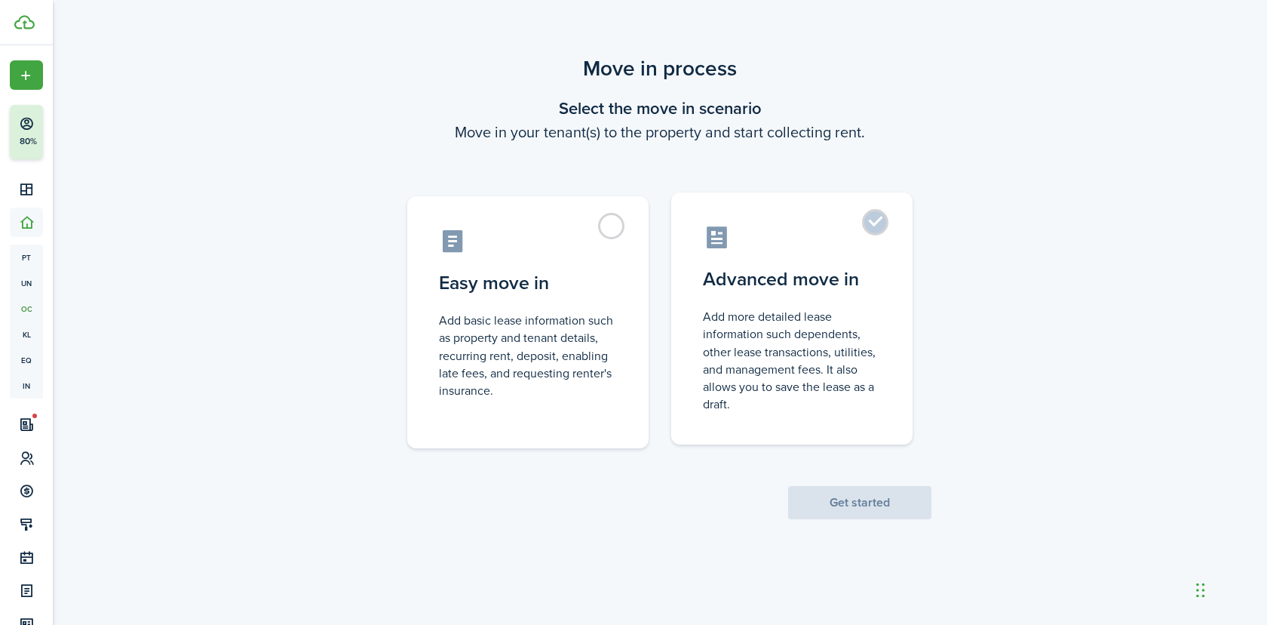
click at [846, 338] on control-radio-card-description "Add more detailed lease information such dependents, other lease transactions, …" at bounding box center [792, 360] width 178 height 105
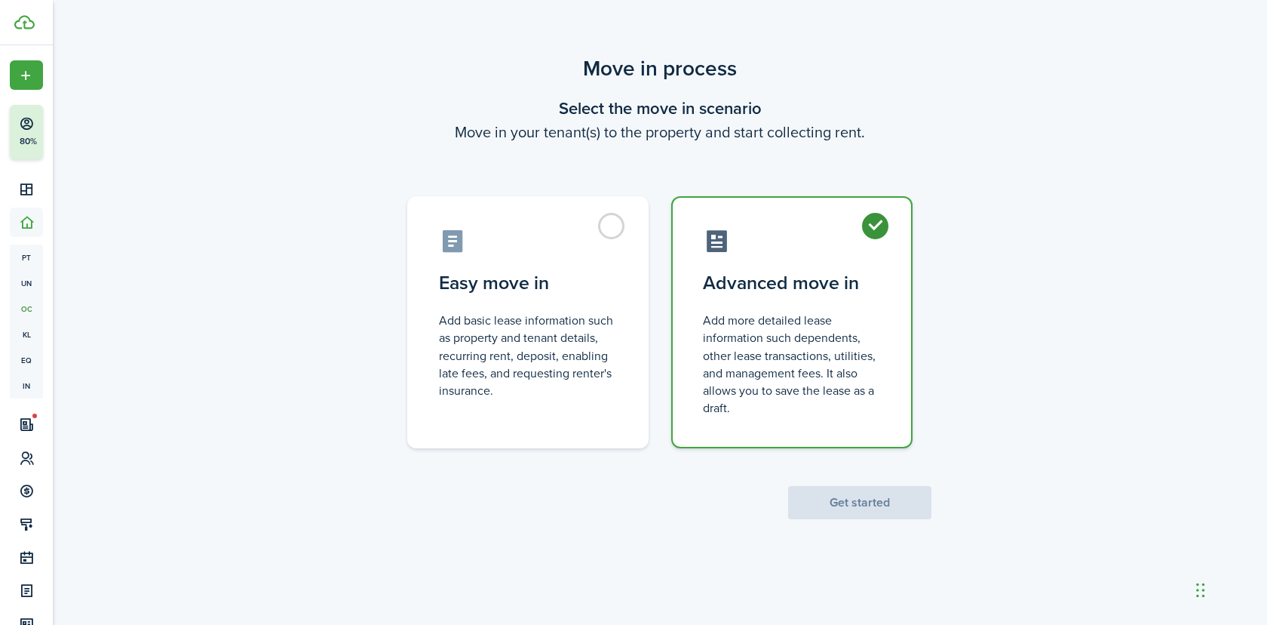
radio input "true"
click at [874, 505] on button "Get started" at bounding box center [859, 502] width 143 height 33
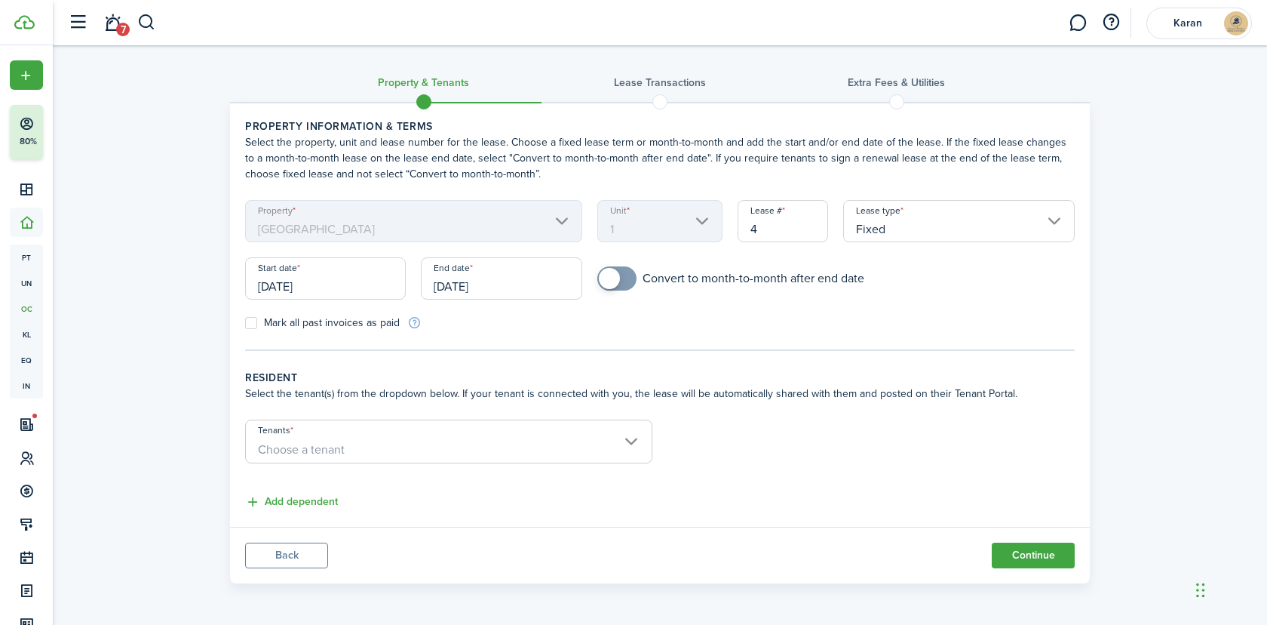
click at [362, 439] on span "Choose a tenant" at bounding box center [449, 450] width 406 height 26
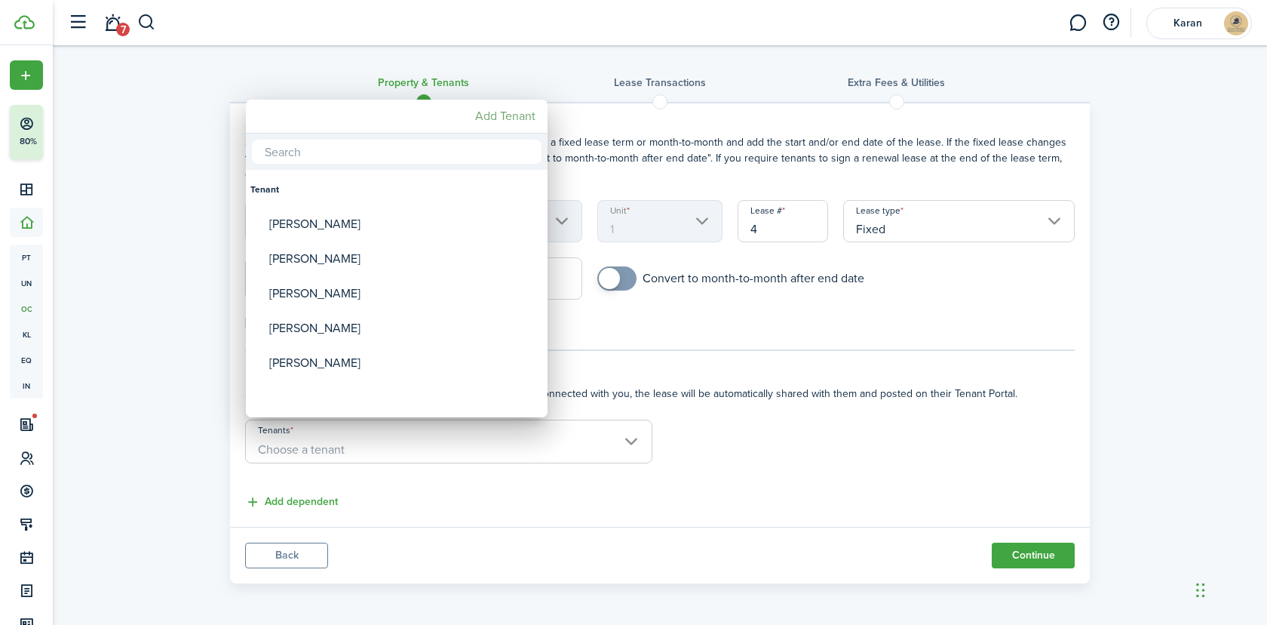
click at [509, 118] on mbsc-button "Add Tenant" at bounding box center [505, 116] width 72 height 27
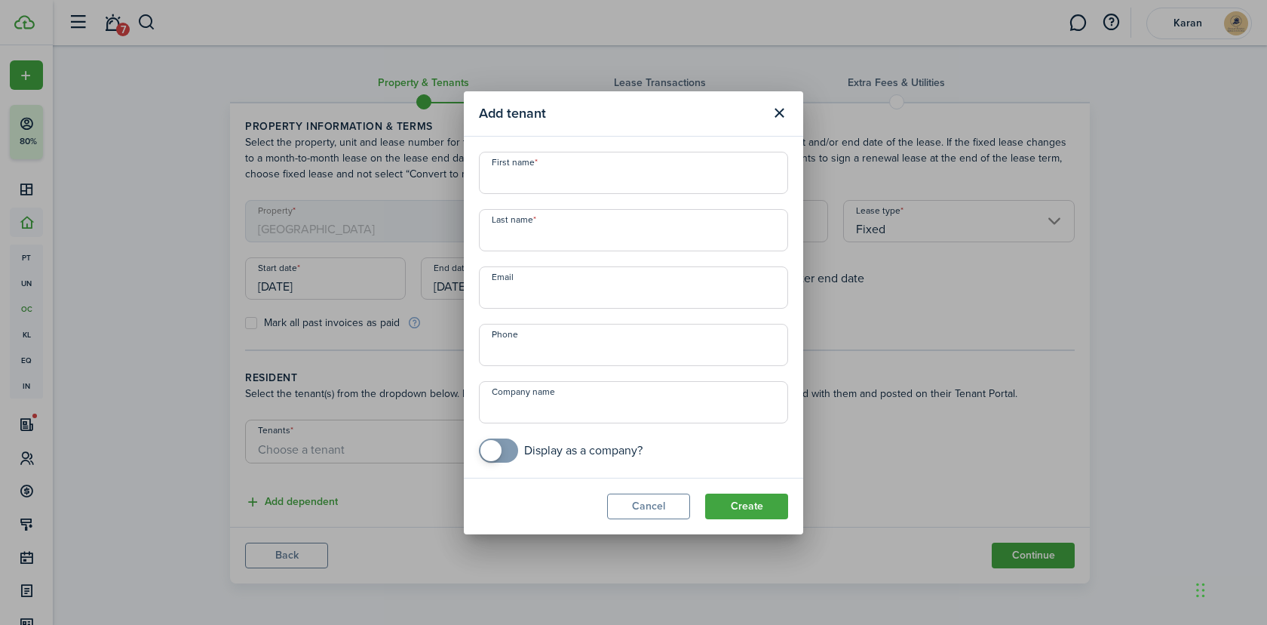
click at [596, 165] on input "First name" at bounding box center [633, 173] width 309 height 42
paste input "[GEOGRAPHIC_DATA]"
type input "[GEOGRAPHIC_DATA]"
click at [602, 241] on input "Last name" at bounding box center [633, 230] width 309 height 42
paste input "[PERSON_NAME]"
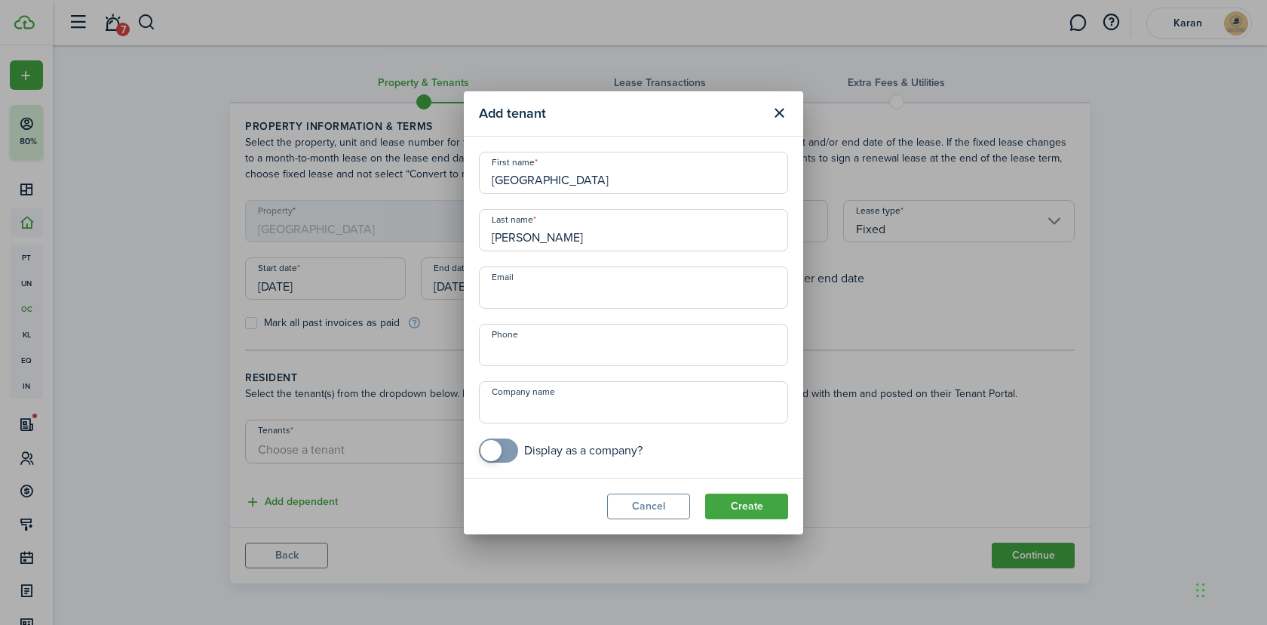
type input "[PERSON_NAME]"
click at [625, 290] on input "Email" at bounding box center [633, 287] width 309 height 42
paste input "[EMAIL_ADDRESS][DOMAIN_NAME]"
type input "[EMAIL_ADDRESS][DOMAIN_NAME]"
click at [608, 346] on input "+1" at bounding box center [633, 345] width 309 height 42
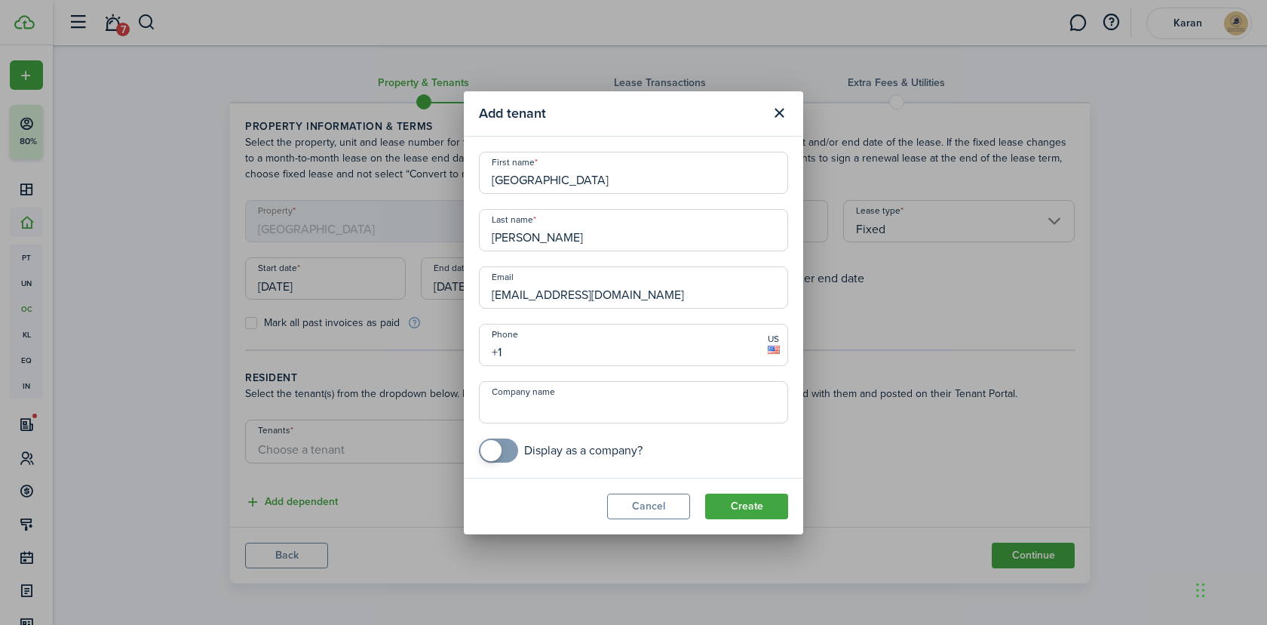
paste input "[PHONE_NUMBER]"
type input "[PHONE_NUMBER]"
click at [752, 499] on button "Create" at bounding box center [746, 506] width 83 height 26
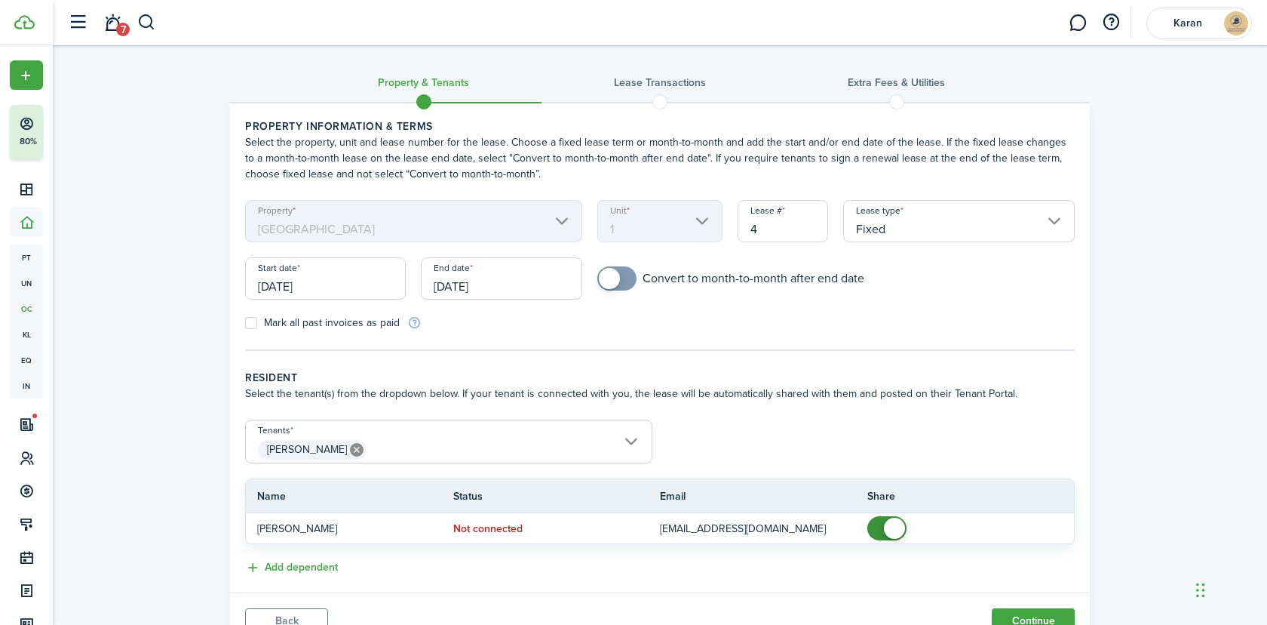
click at [320, 275] on input "[DATE]" at bounding box center [325, 278] width 161 height 42
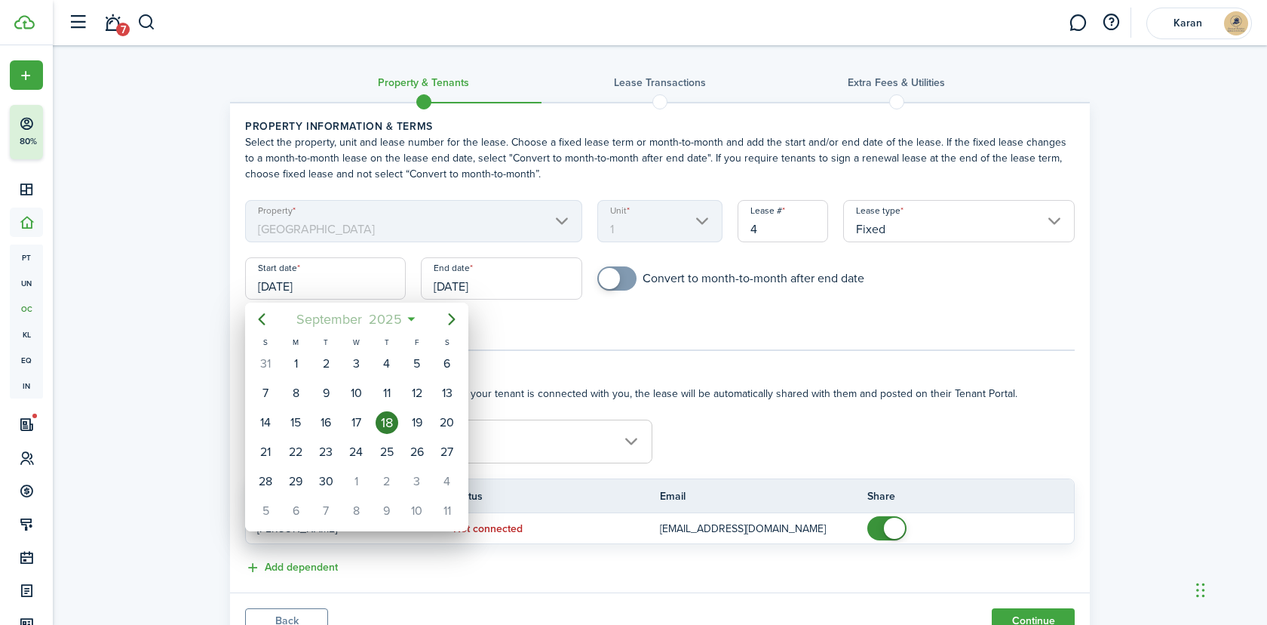
click at [325, 311] on span "September" at bounding box center [329, 319] width 72 height 27
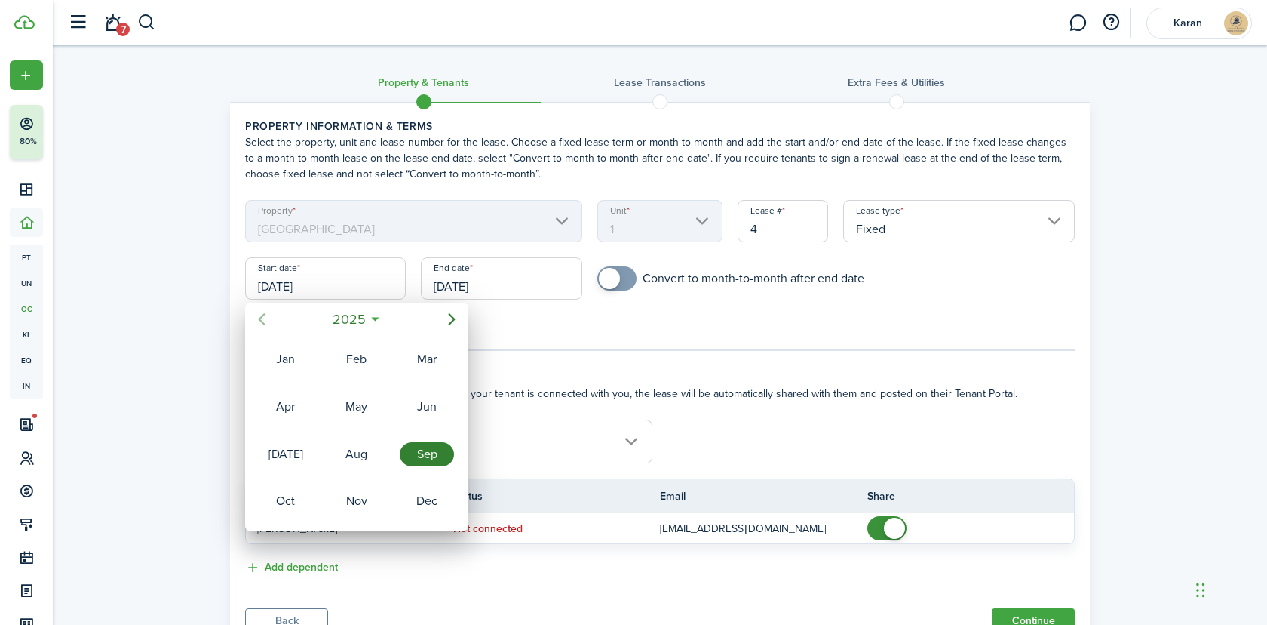
click at [260, 317] on icon "Previous page" at bounding box center [262, 319] width 7 height 12
click at [357, 318] on span "2024" at bounding box center [349, 319] width 39 height 27
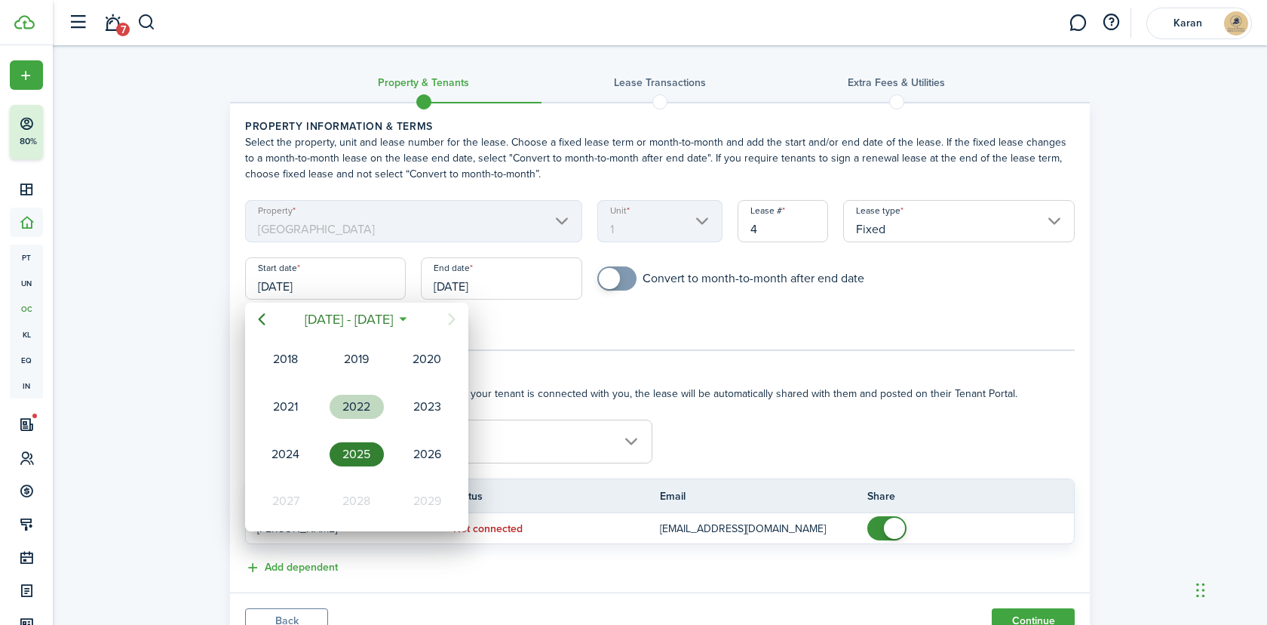
click at [367, 392] on div "2022" at bounding box center [357, 406] width 60 height 45
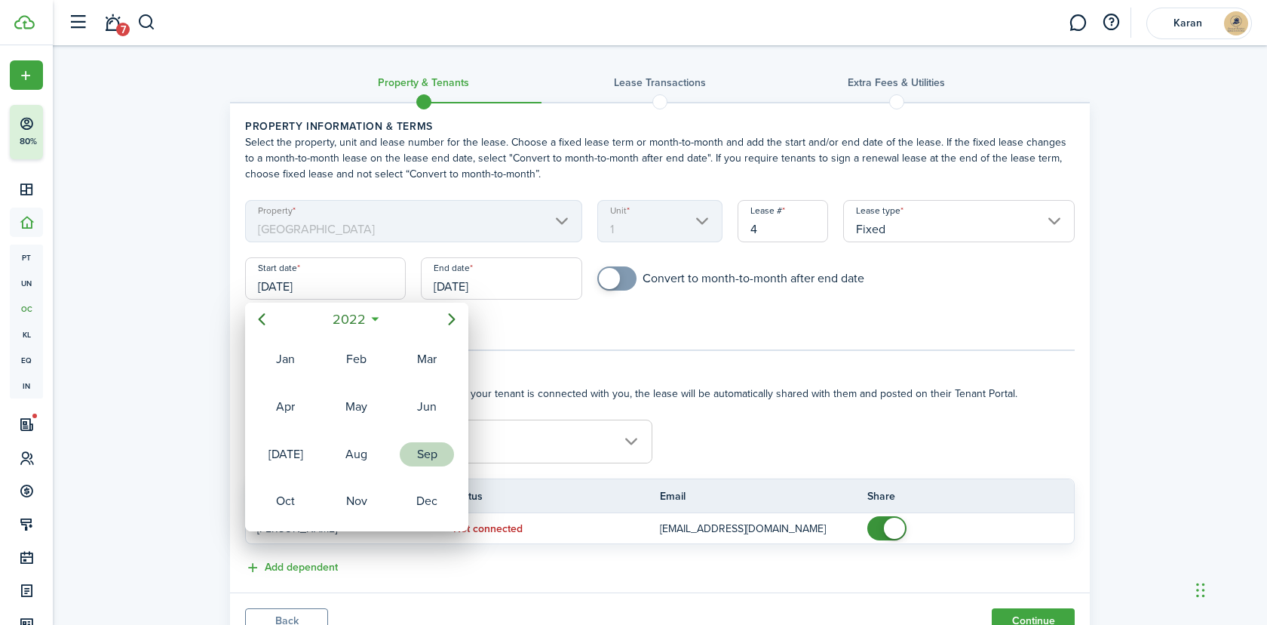
click at [421, 459] on div "Sep" at bounding box center [427, 454] width 54 height 24
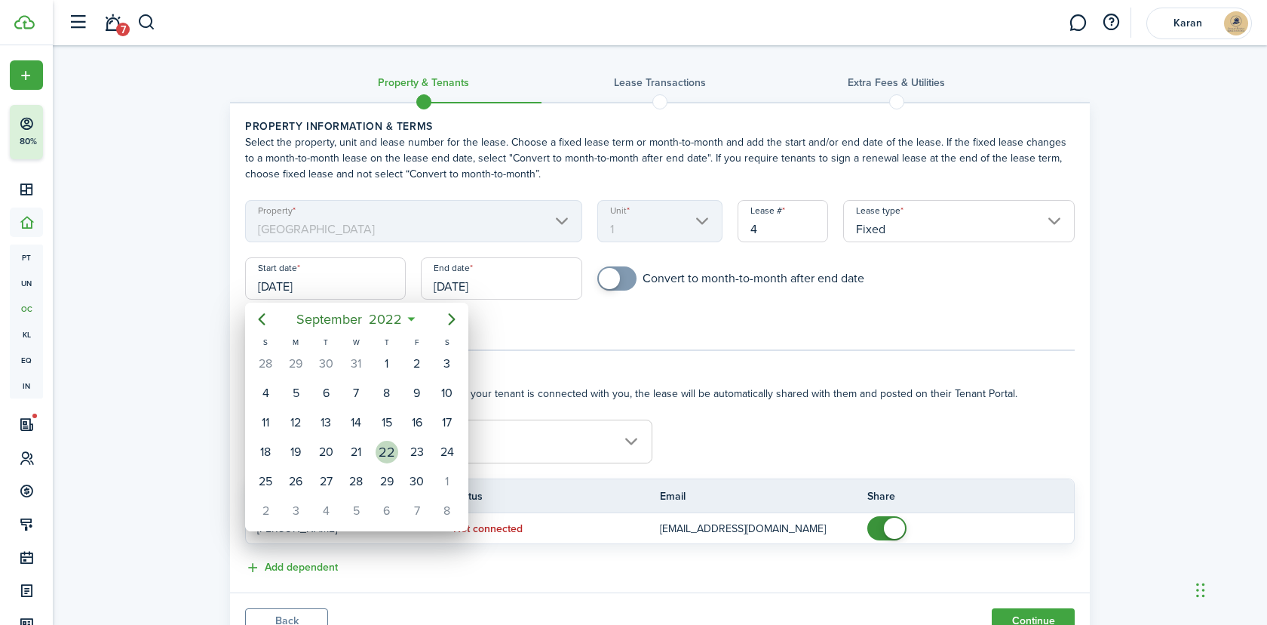
click at [379, 457] on div "22" at bounding box center [387, 452] width 23 height 23
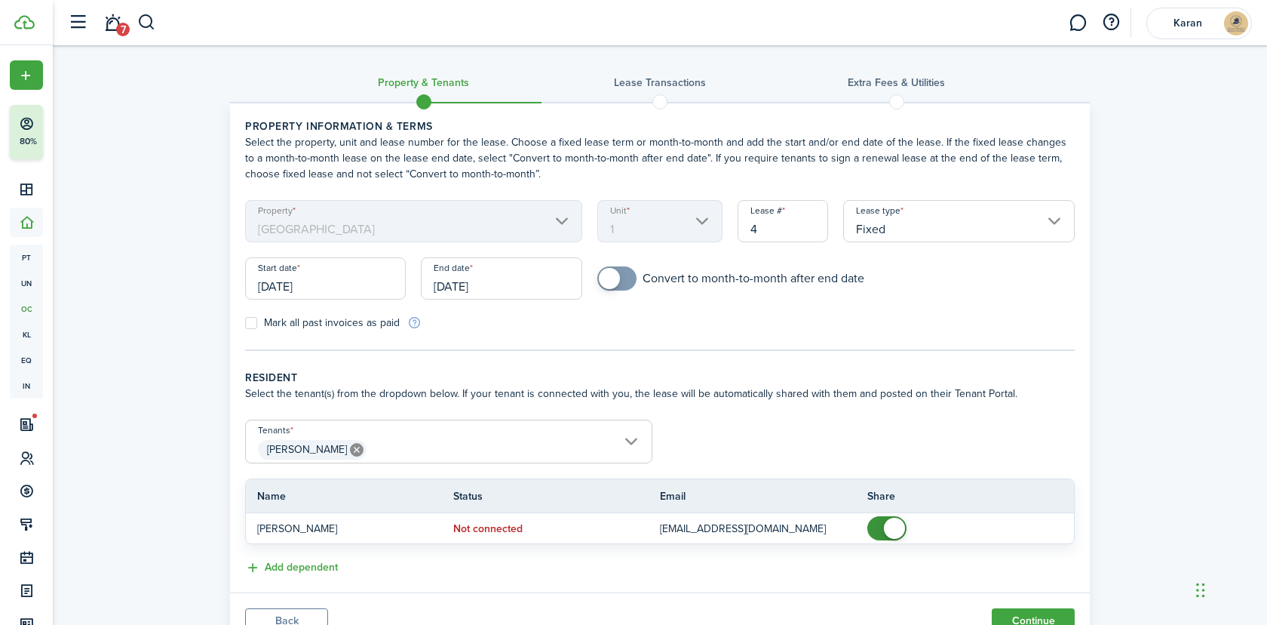
click at [363, 285] on input "[DATE]" at bounding box center [325, 278] width 161 height 42
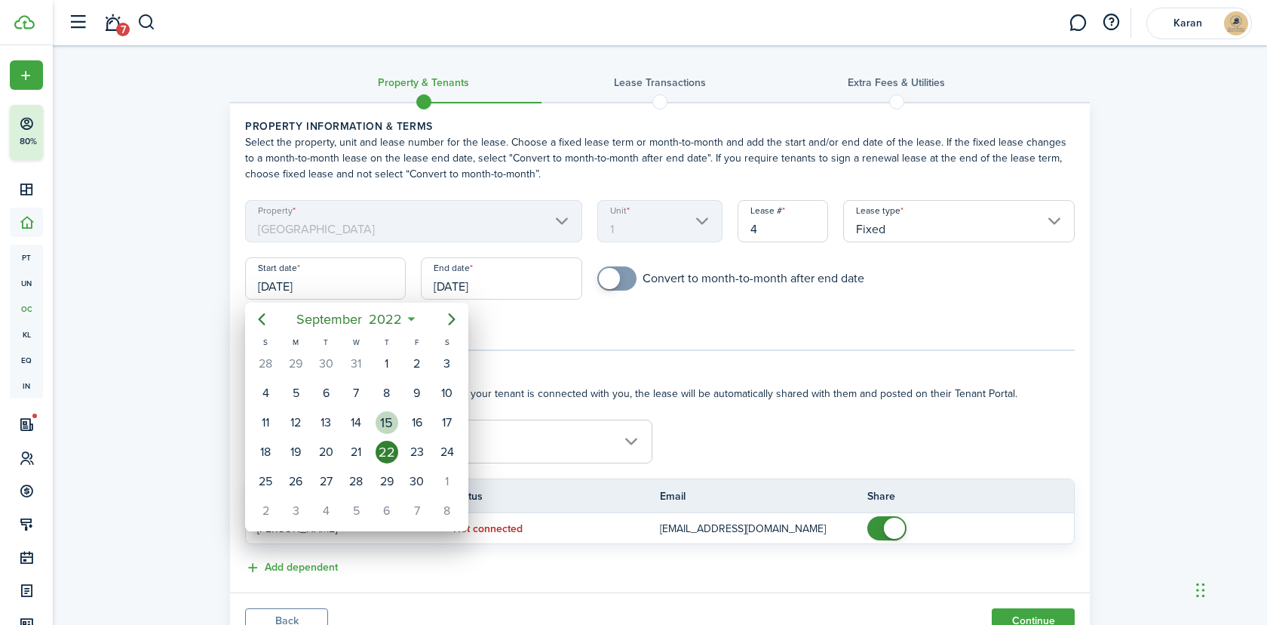
click at [379, 426] on div "15" at bounding box center [387, 422] width 23 height 23
type input "[DATE]"
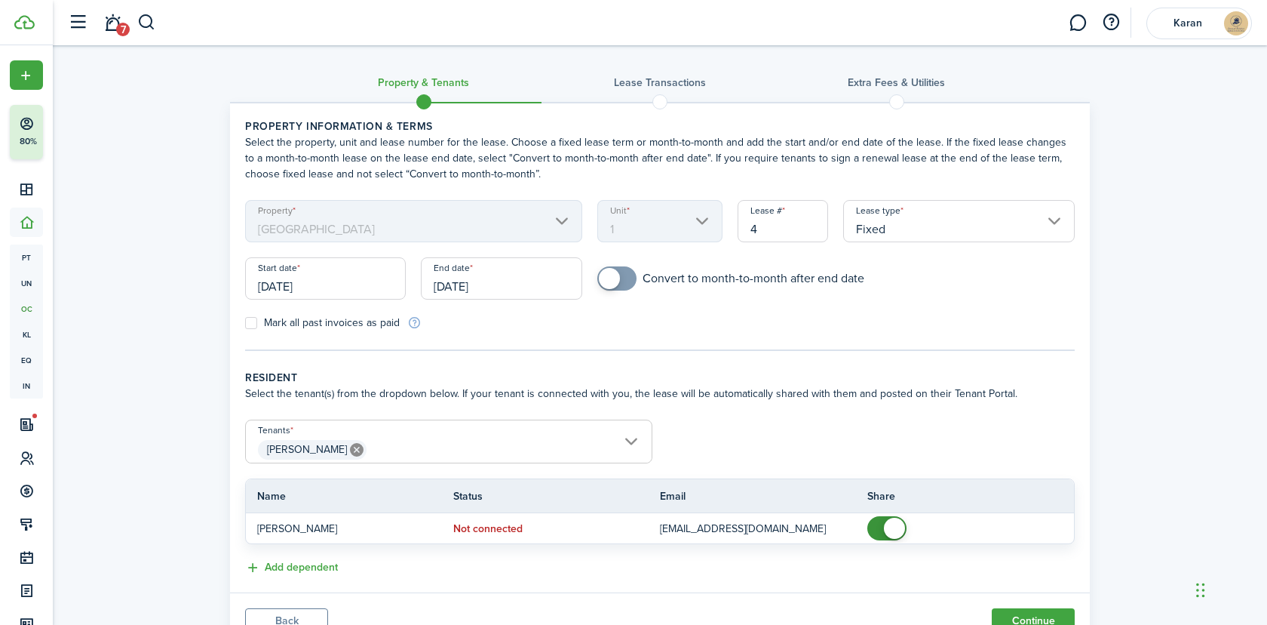
click at [366, 318] on label "Mark all past invoices as paid" at bounding box center [322, 323] width 155 height 12
click at [245, 323] on input "Mark all past invoices as paid" at bounding box center [244, 323] width 1 height 1
checkbox input "true"
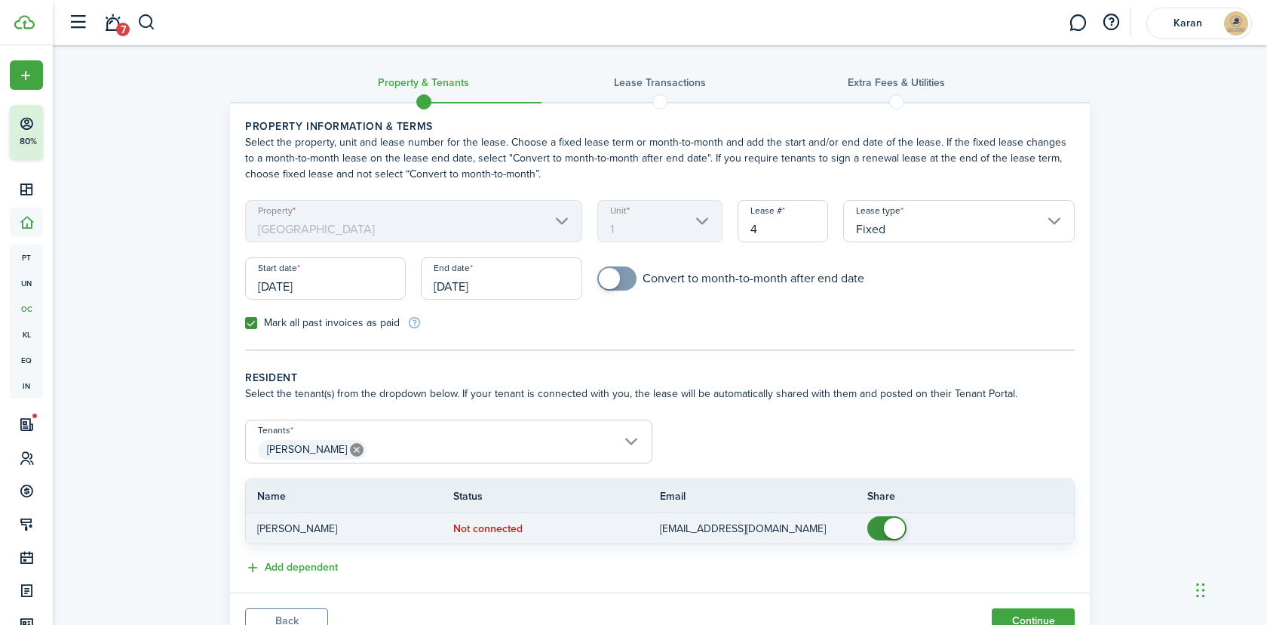
checkbox input "false"
click at [888, 529] on span at bounding box center [894, 528] width 21 height 21
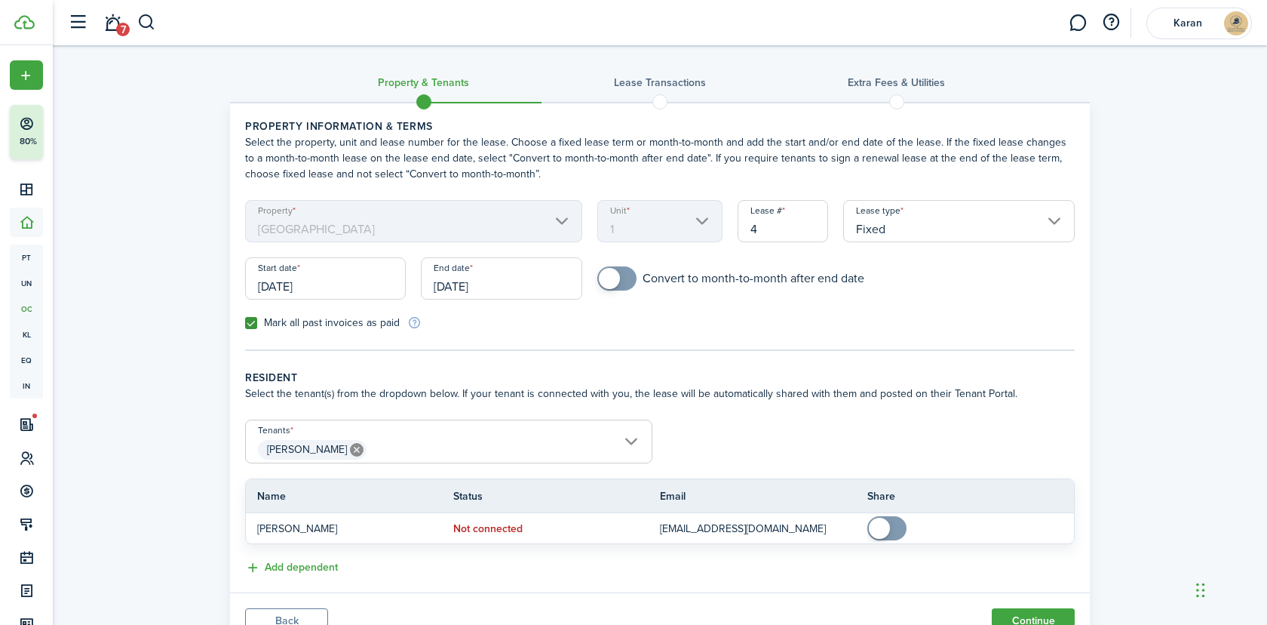
click at [507, 278] on input "[DATE]" at bounding box center [501, 278] width 161 height 42
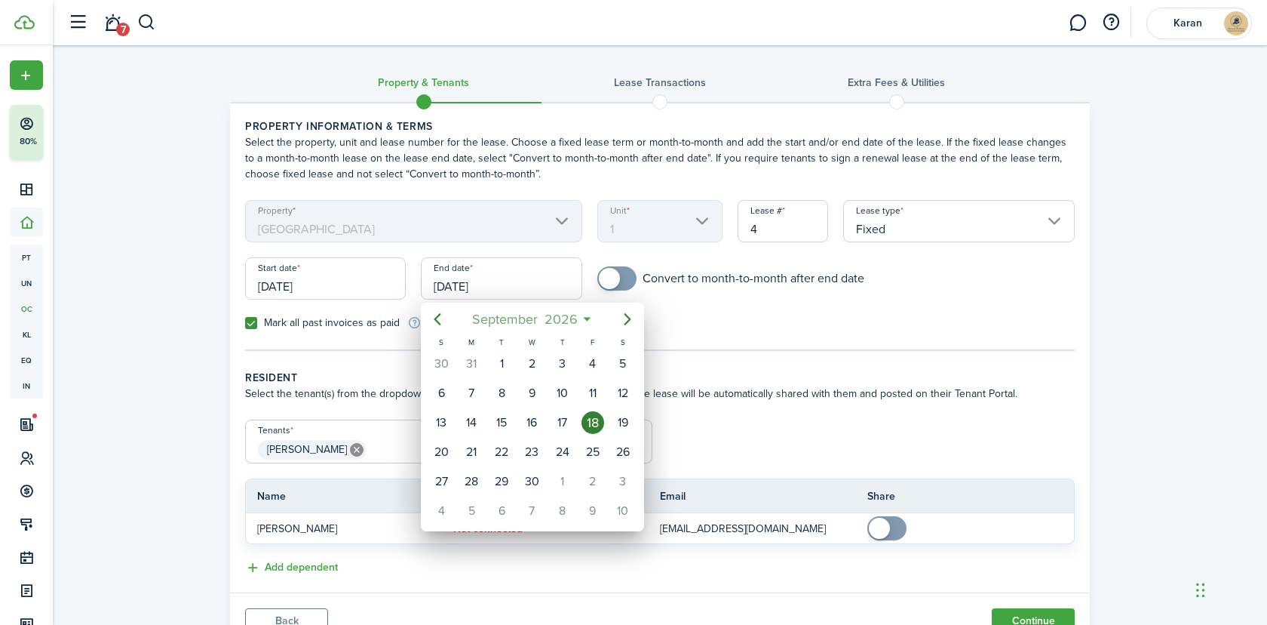
click at [523, 322] on span "September" at bounding box center [504, 319] width 72 height 27
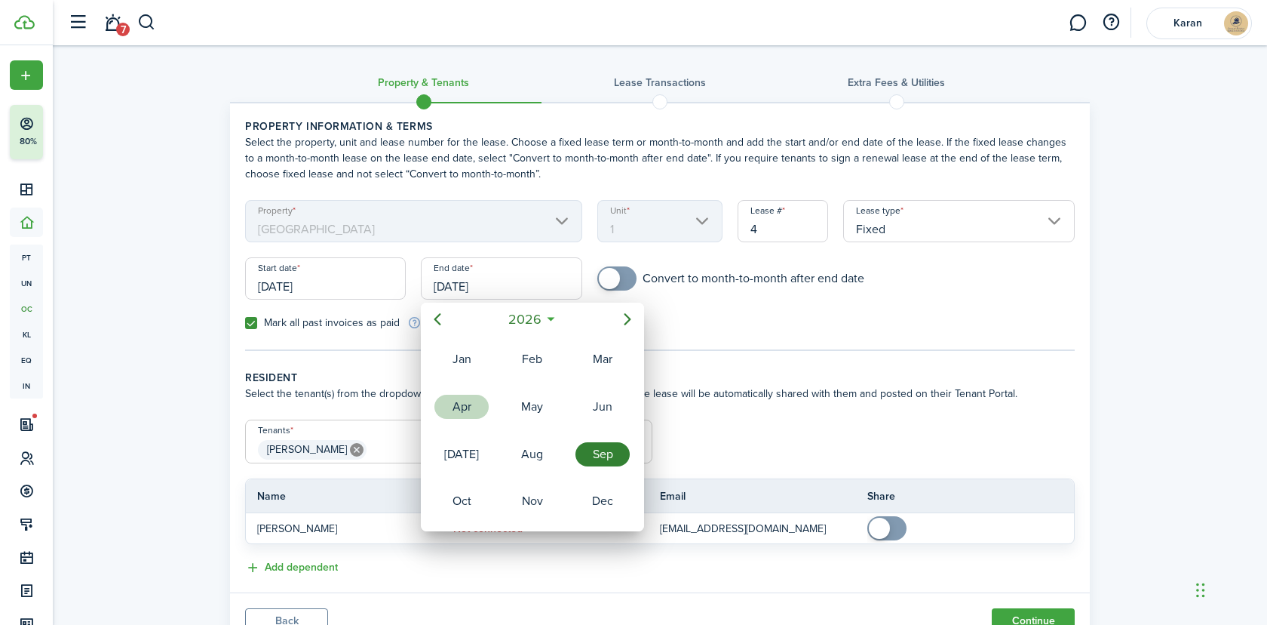
click at [471, 404] on div "Apr" at bounding box center [462, 407] width 54 height 24
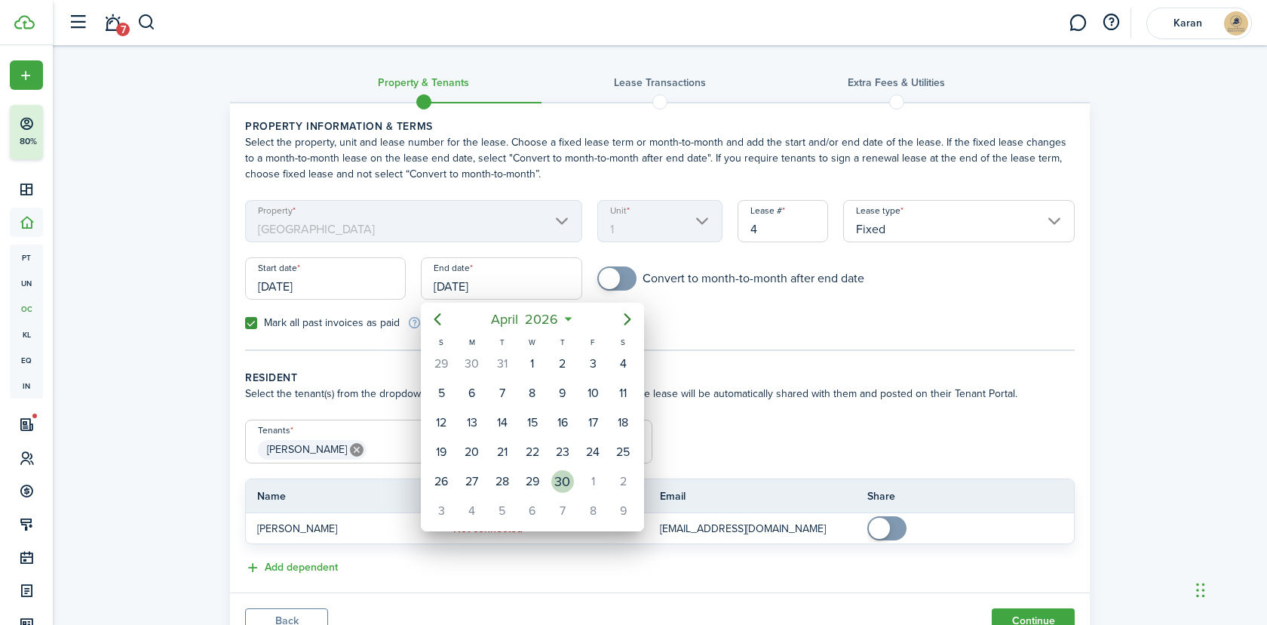
click at [567, 475] on div "30" at bounding box center [562, 481] width 23 height 23
type input "[DATE]"
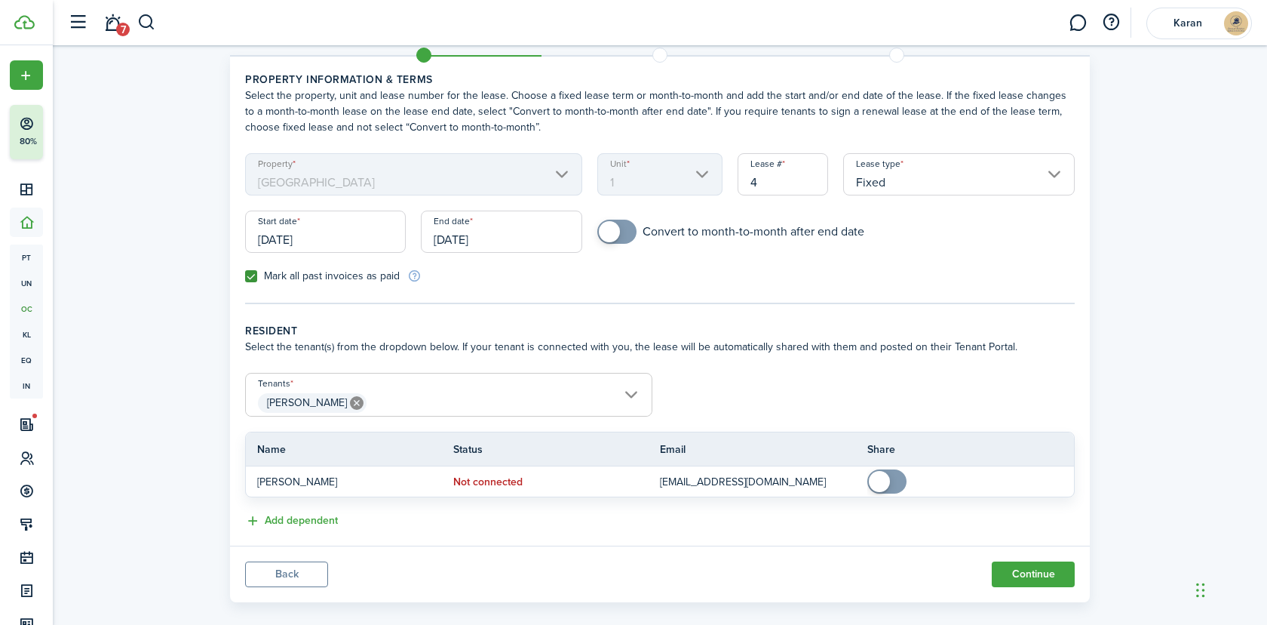
scroll to position [65, 0]
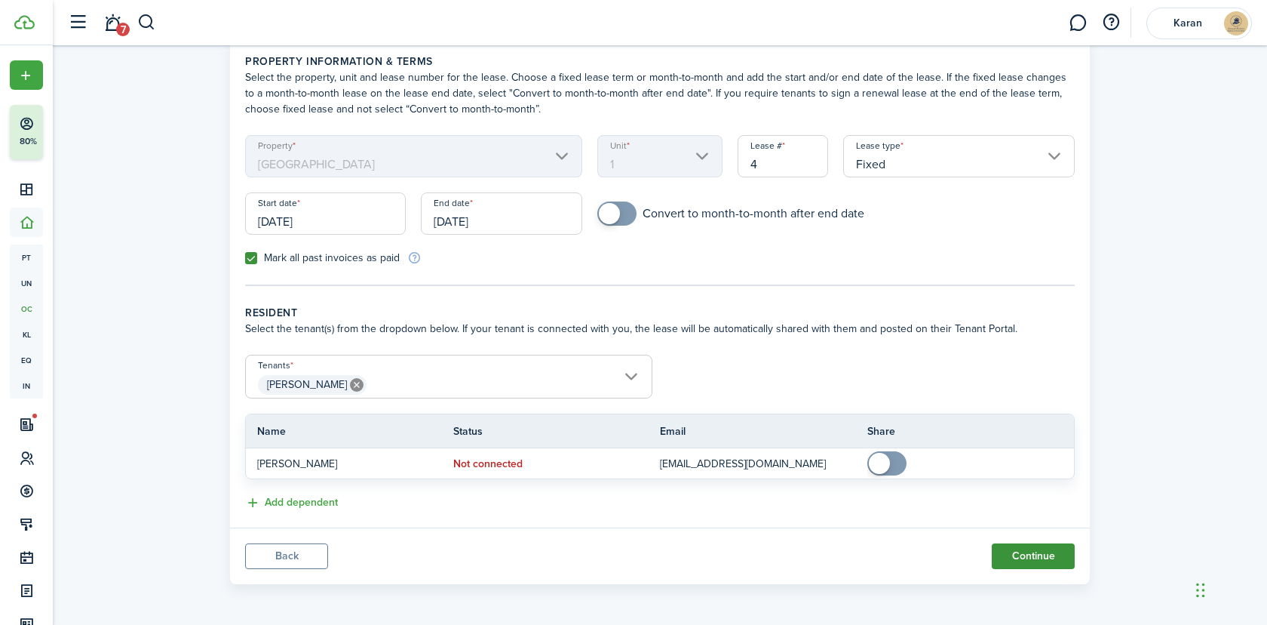
click at [1032, 545] on button "Continue" at bounding box center [1033, 556] width 83 height 26
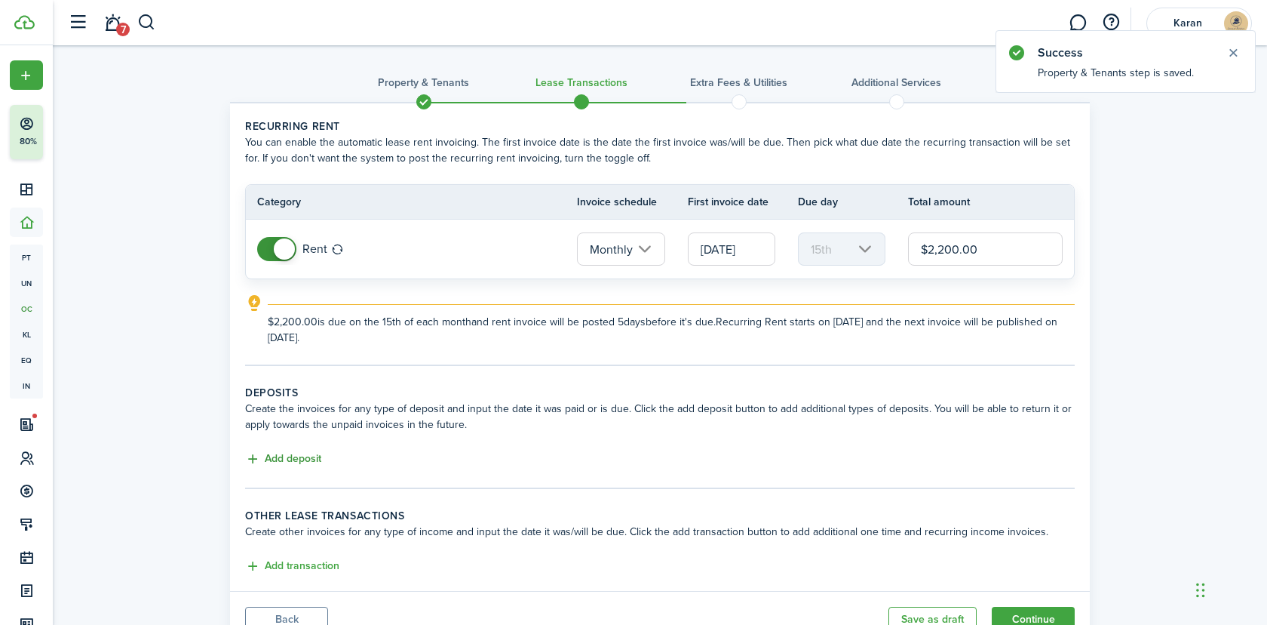
click at [315, 456] on button "Add deposit" at bounding box center [283, 458] width 76 height 17
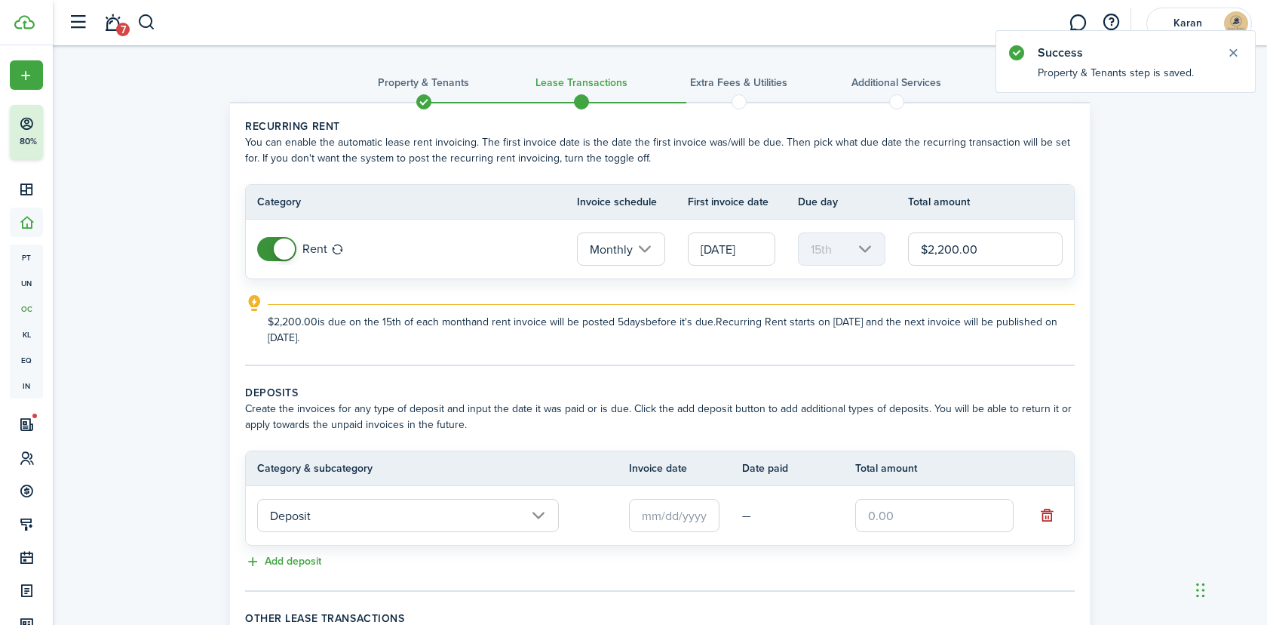
click at [676, 522] on input "text" at bounding box center [674, 515] width 91 height 33
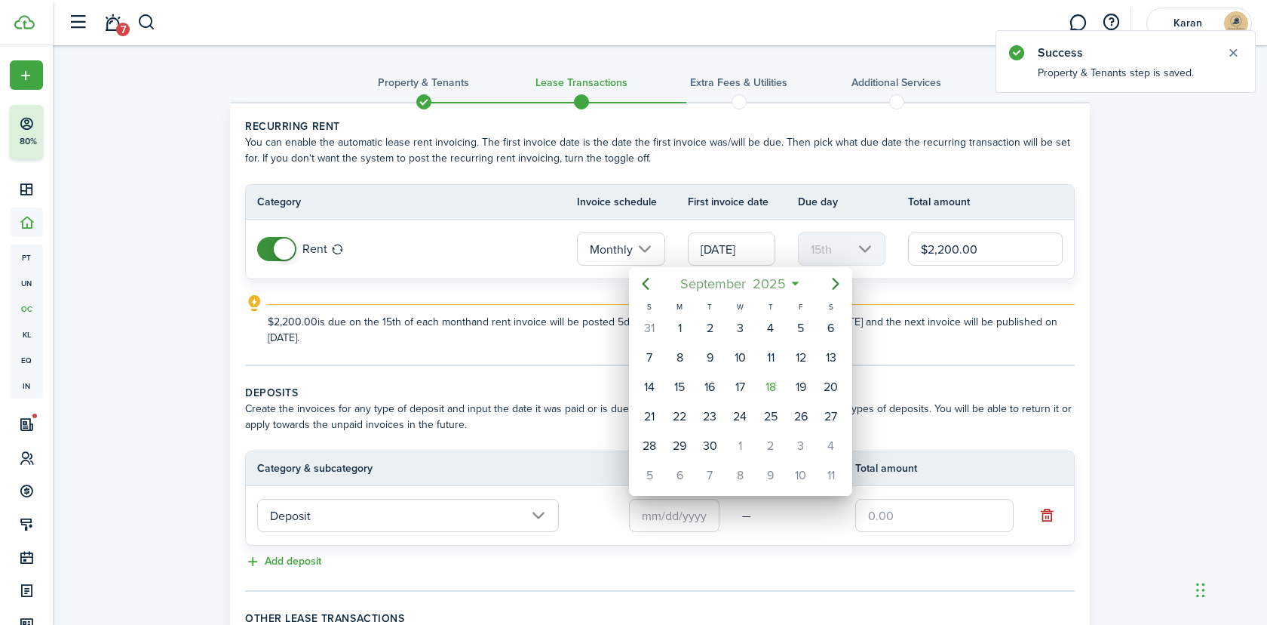
click at [732, 296] on span "September" at bounding box center [713, 283] width 72 height 27
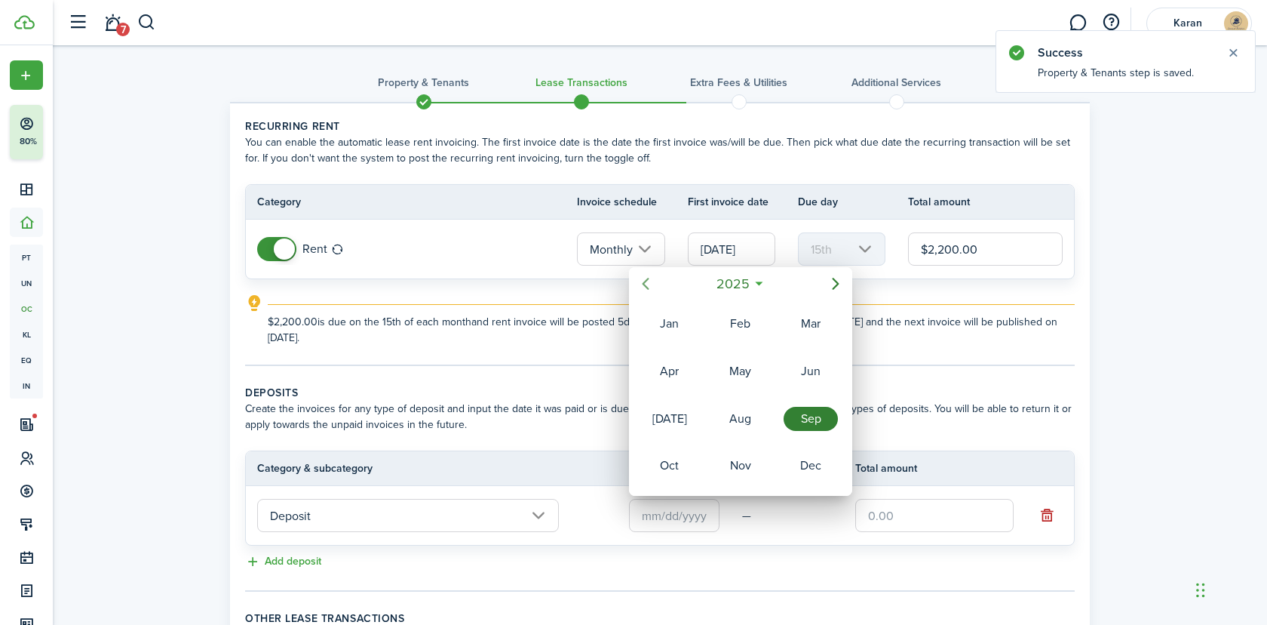
click at [650, 281] on icon "Previous page" at bounding box center [646, 284] width 18 height 18
click at [796, 407] on div "Sep" at bounding box center [811, 419] width 54 height 24
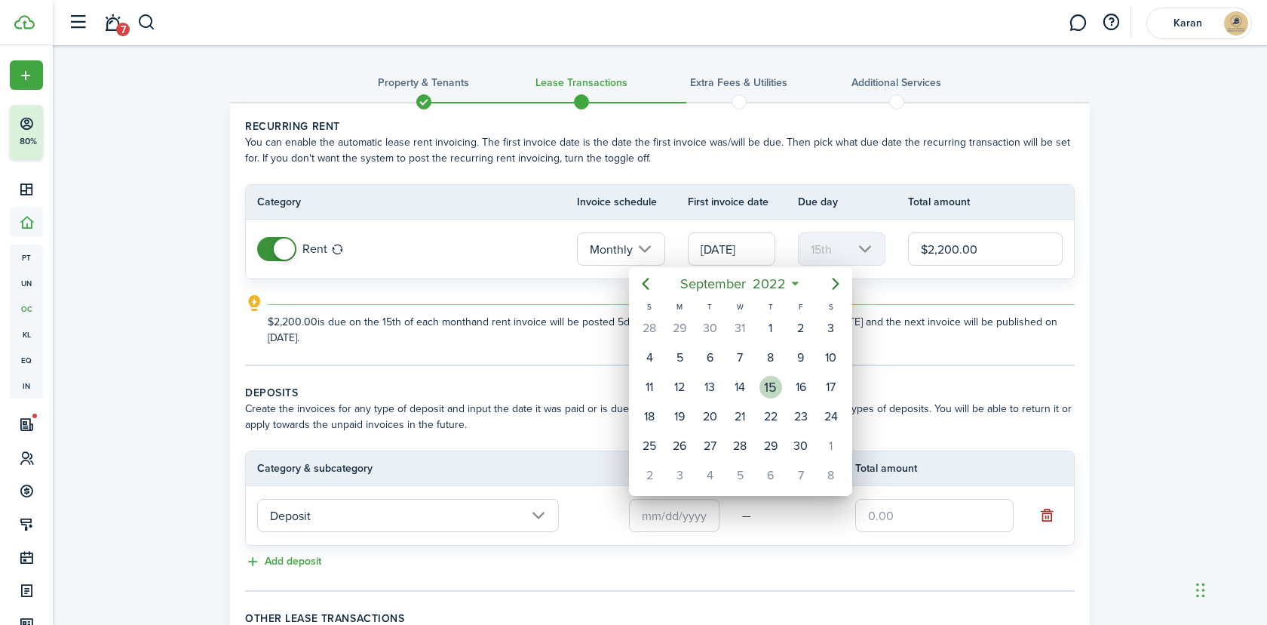
click at [776, 392] on div "15" at bounding box center [771, 387] width 23 height 23
type input "[DATE]"
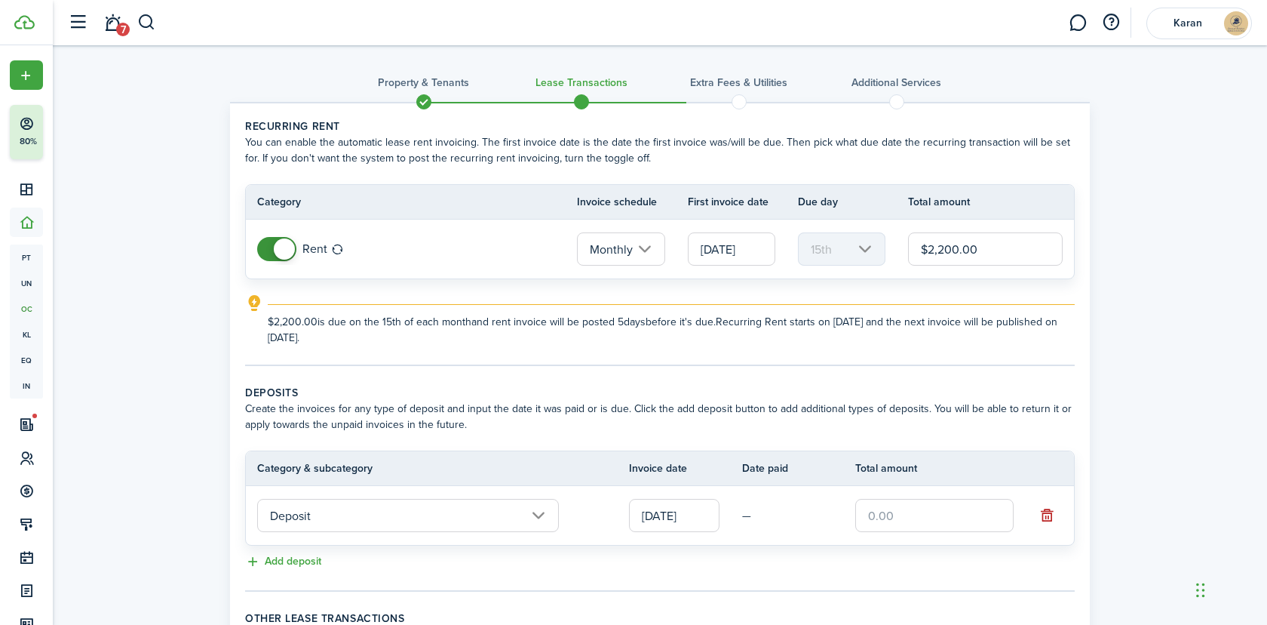
click at [895, 502] on input "text" at bounding box center [934, 515] width 158 height 33
paste input "$1,799"
click at [730, 243] on input "[DATE]" at bounding box center [732, 248] width 88 height 33
type input "$1,799.00"
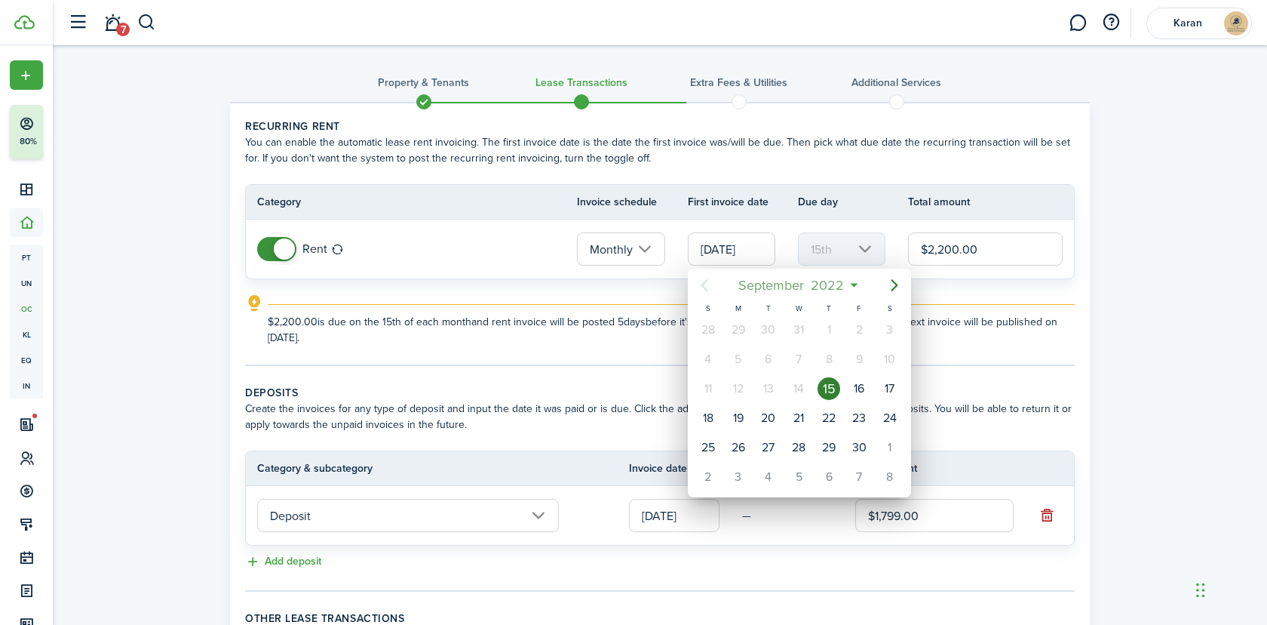
click at [780, 293] on span "September" at bounding box center [772, 285] width 72 height 27
click at [889, 290] on icon "Next page" at bounding box center [895, 285] width 18 height 18
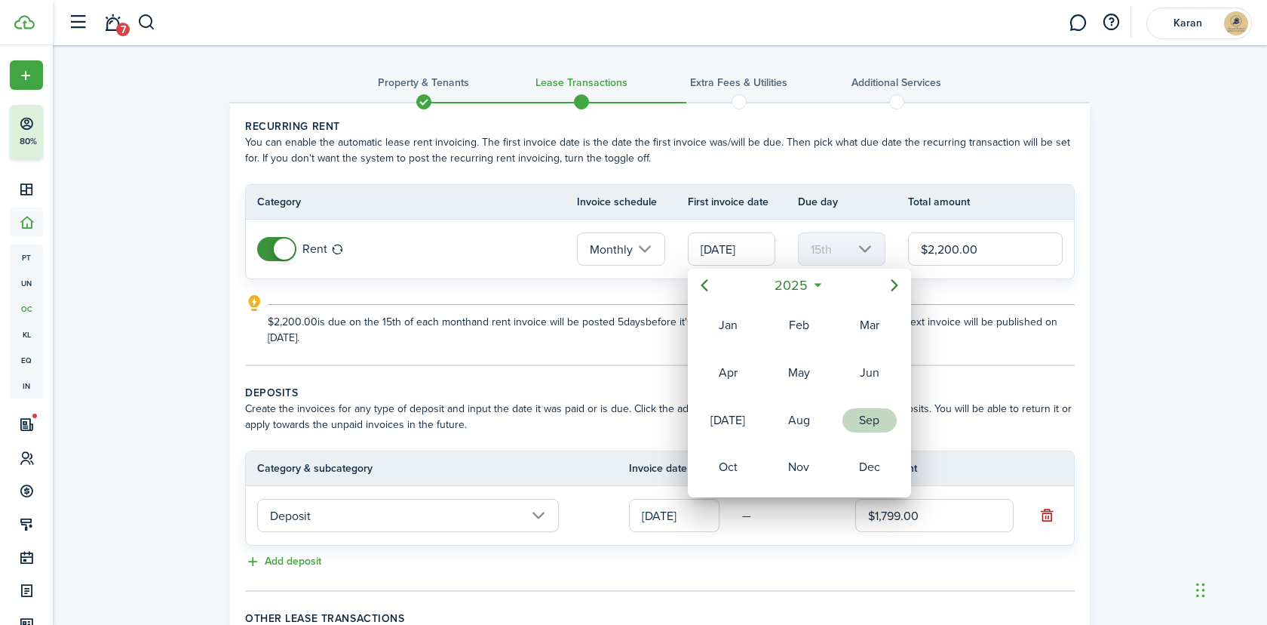
click at [861, 420] on div "Sep" at bounding box center [870, 420] width 54 height 24
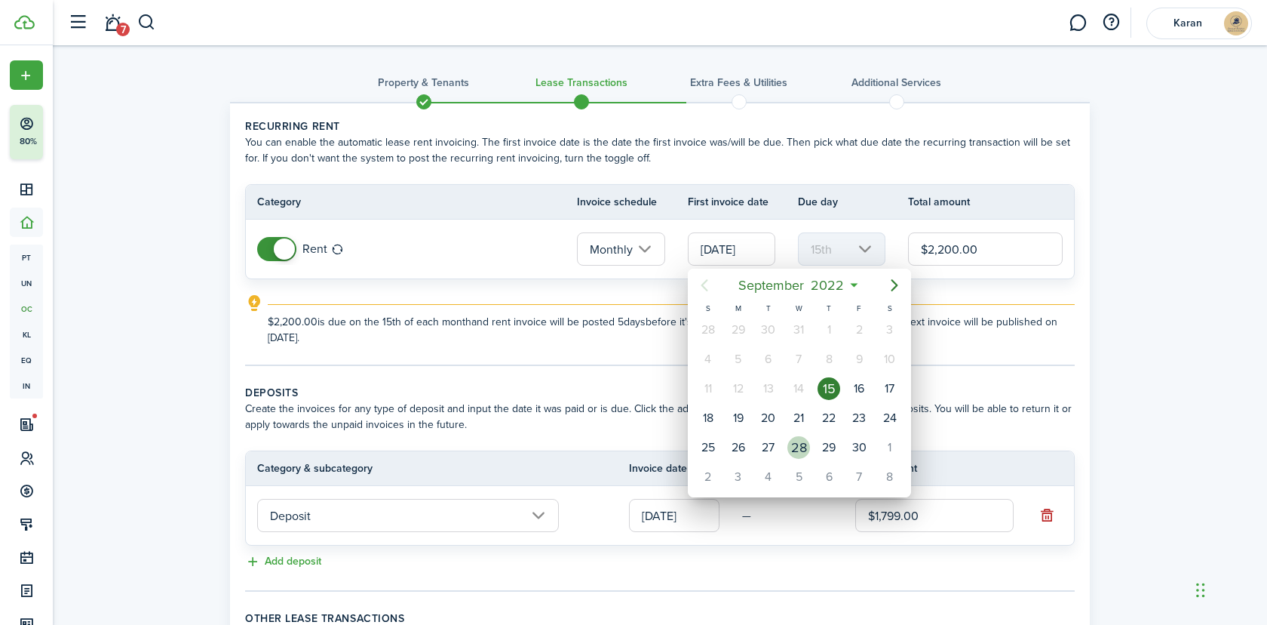
click at [792, 448] on div "28" at bounding box center [799, 447] width 23 height 23
type input "[DATE]"
type input "28th"
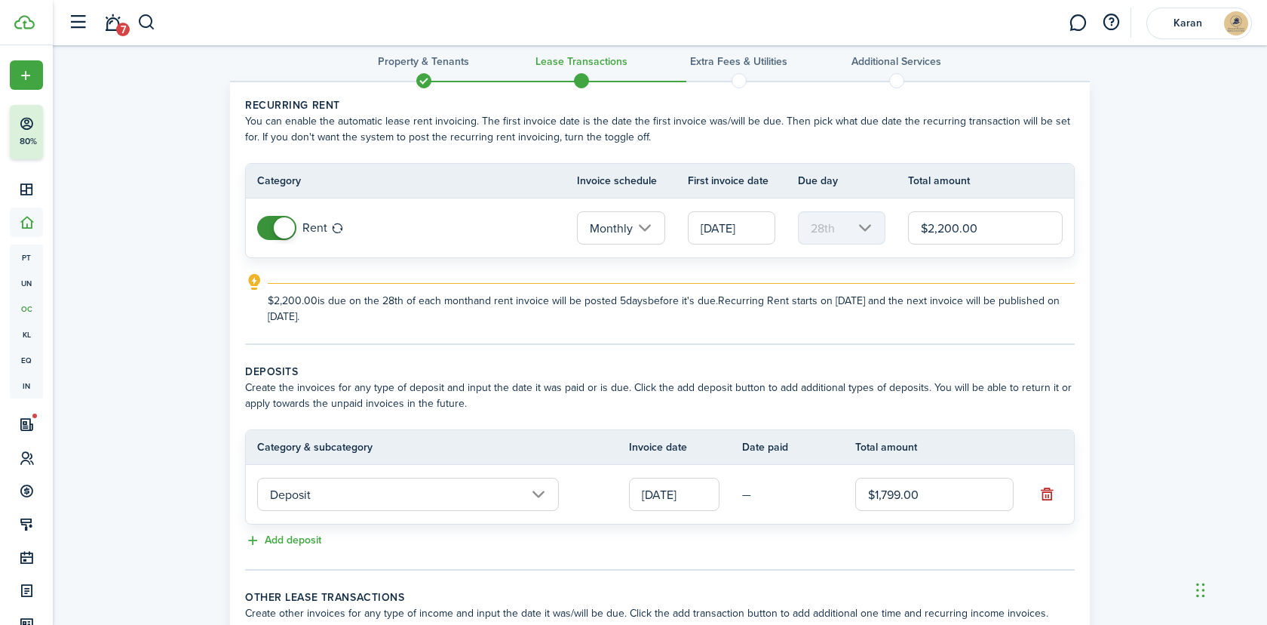
scroll to position [23, 0]
click at [726, 220] on input "[DATE]" at bounding box center [732, 225] width 88 height 33
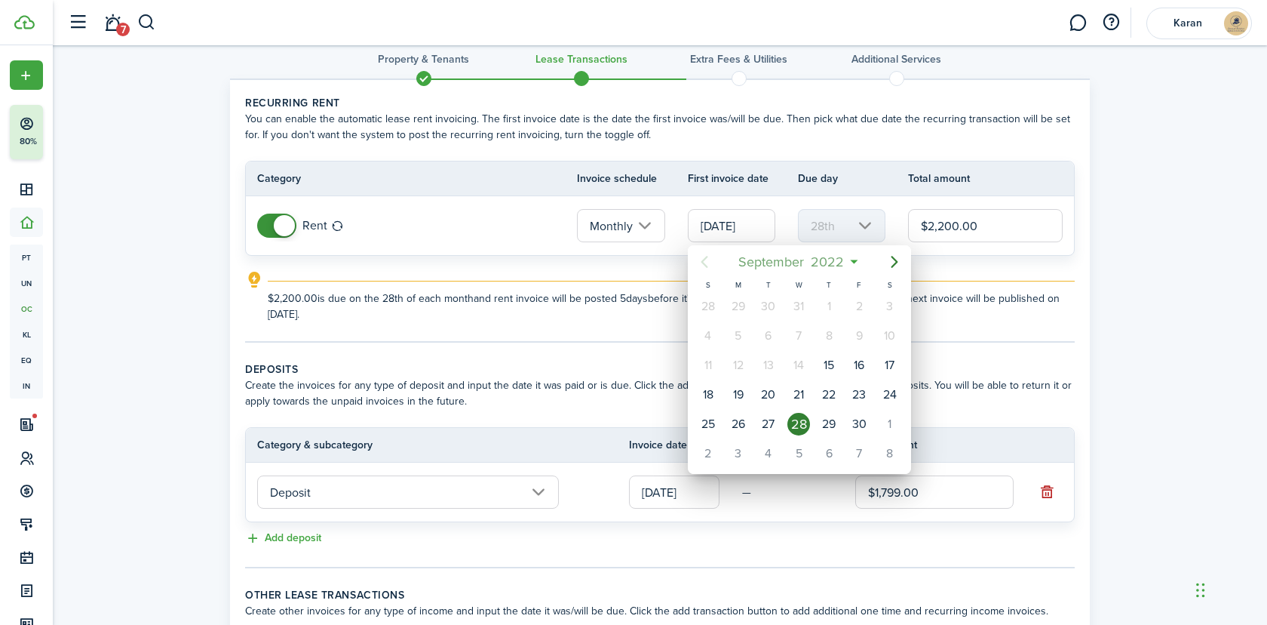
click at [779, 253] on span "September" at bounding box center [772, 261] width 72 height 27
click at [899, 253] on icon "Next page" at bounding box center [895, 262] width 18 height 18
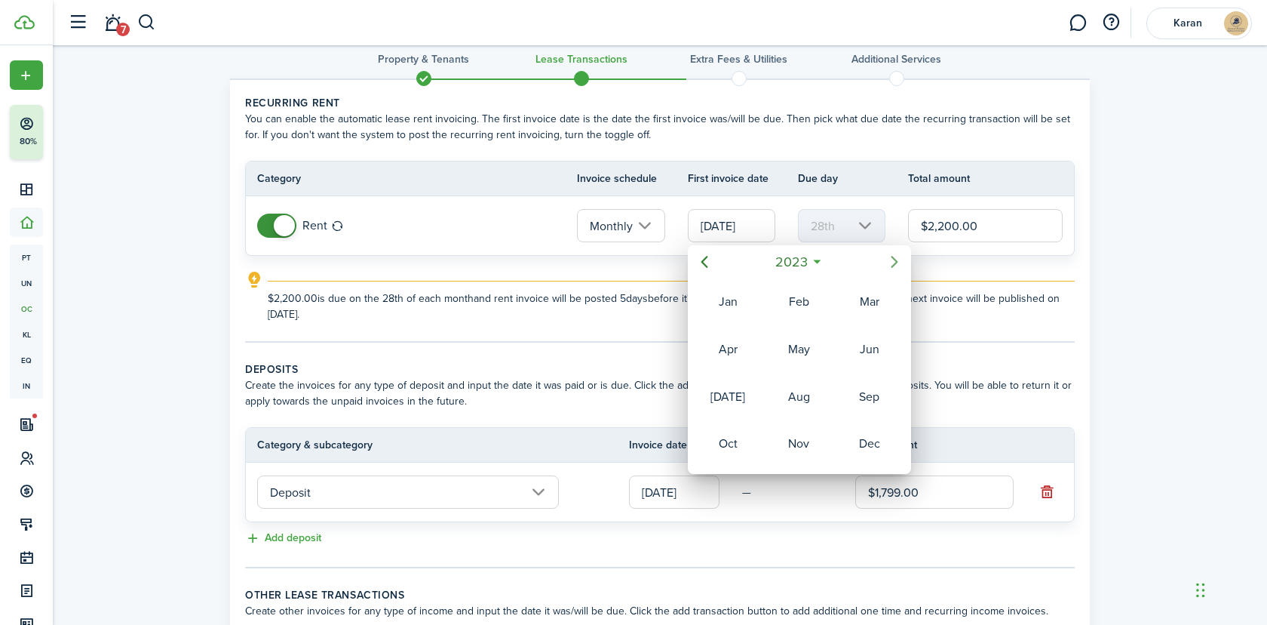
click at [899, 253] on icon "Next page" at bounding box center [895, 262] width 18 height 18
click at [877, 401] on div "Sep" at bounding box center [870, 397] width 54 height 24
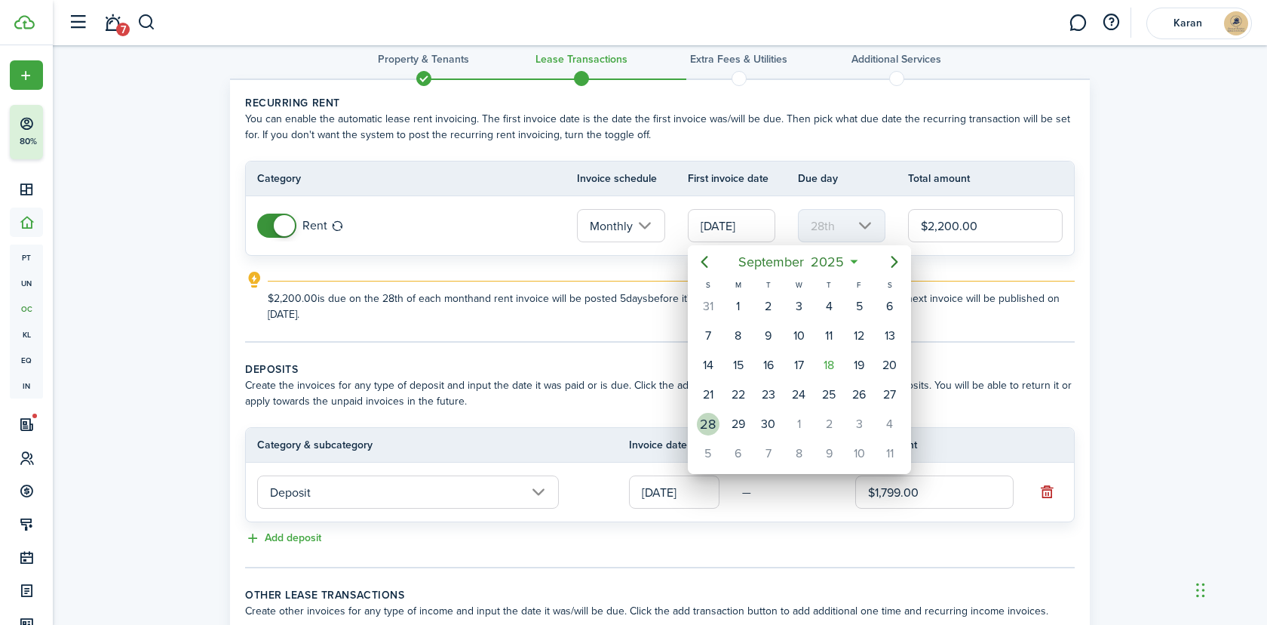
click at [714, 422] on div "28" at bounding box center [708, 424] width 23 height 23
type input "[DATE]"
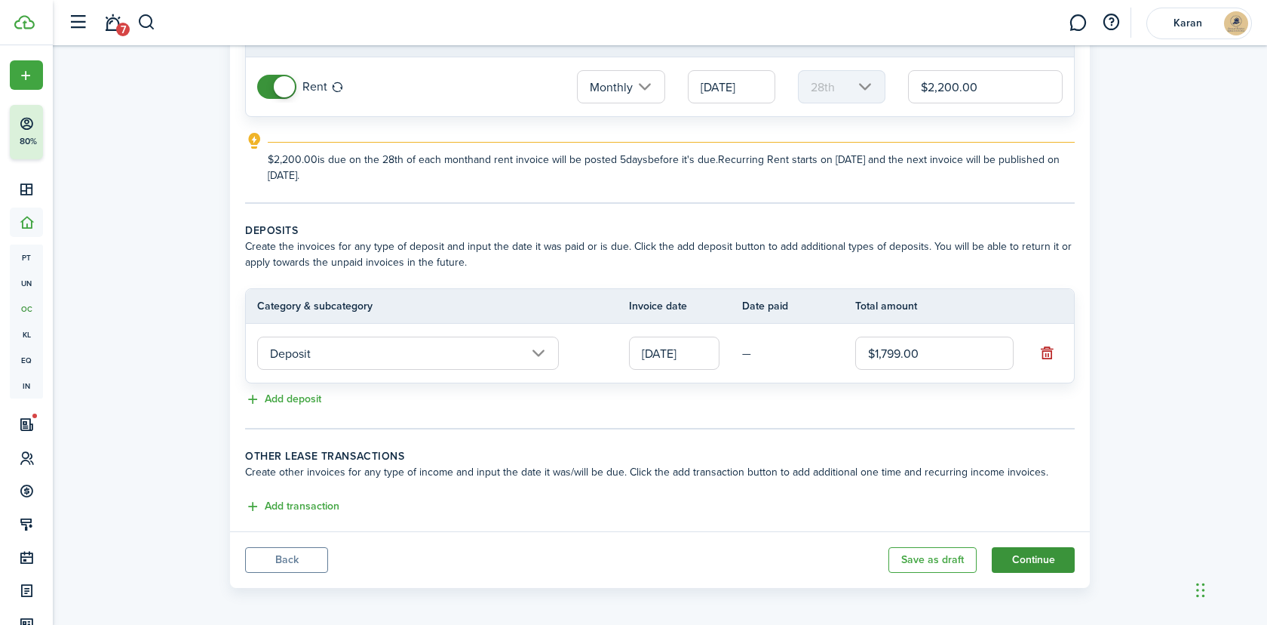
click at [1024, 556] on button "Continue" at bounding box center [1033, 560] width 83 height 26
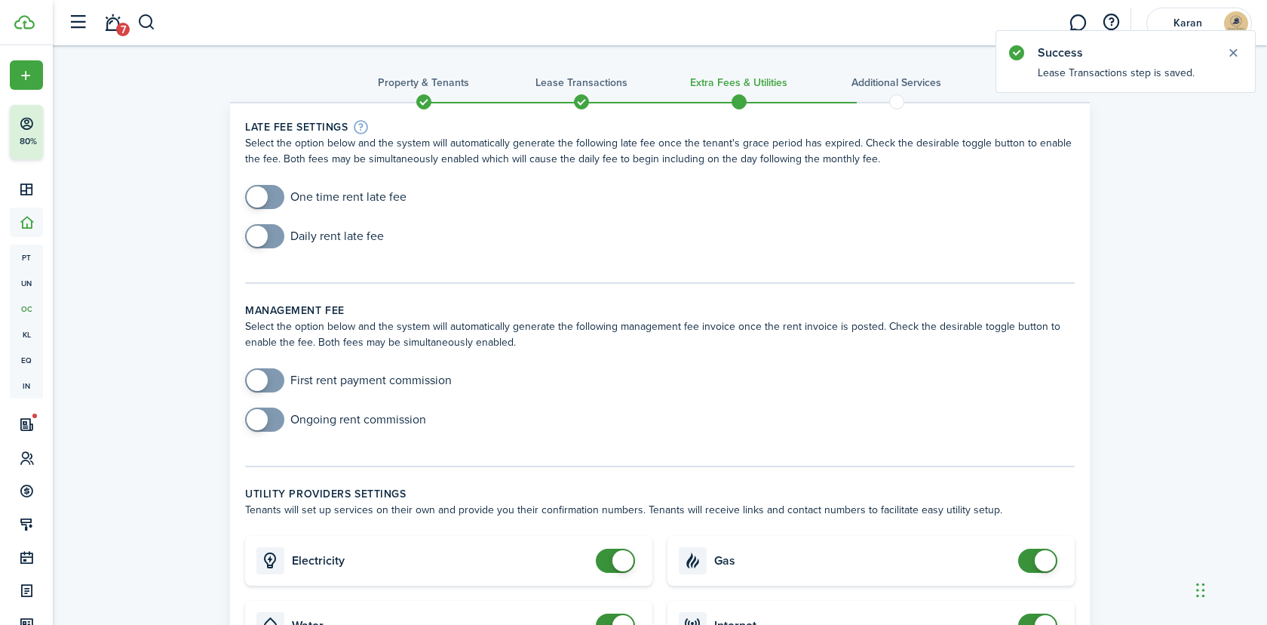
click at [463, 78] on h3 "Property & Tenants" at bounding box center [423, 83] width 91 height 16
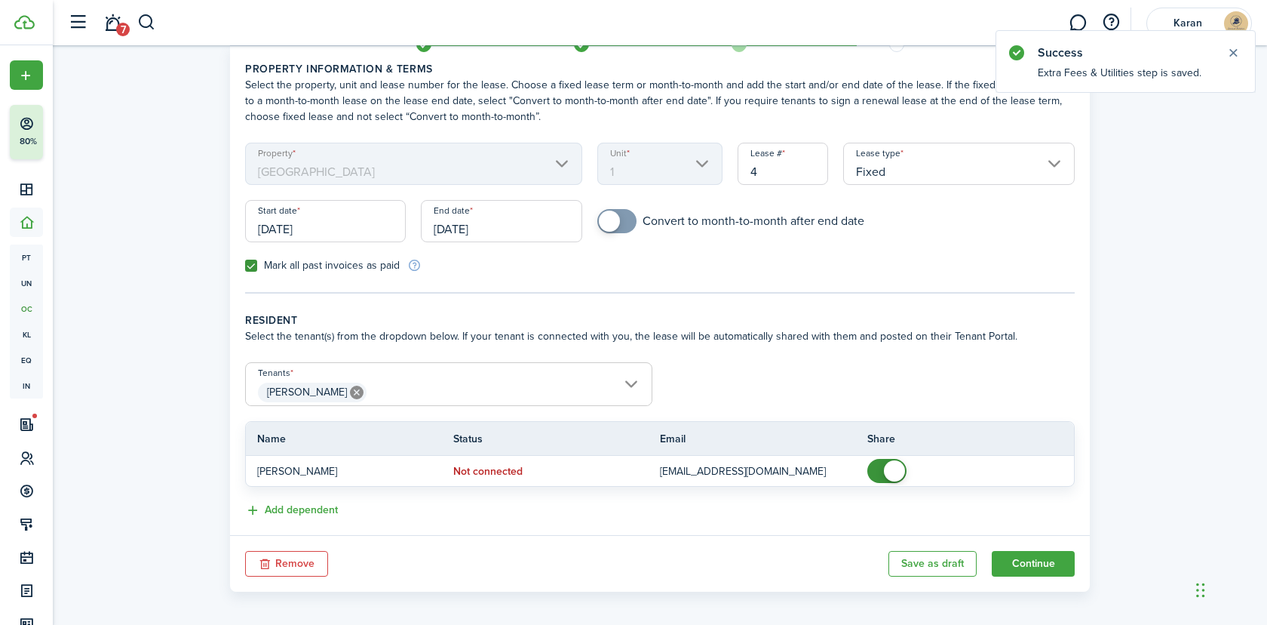
scroll to position [65, 0]
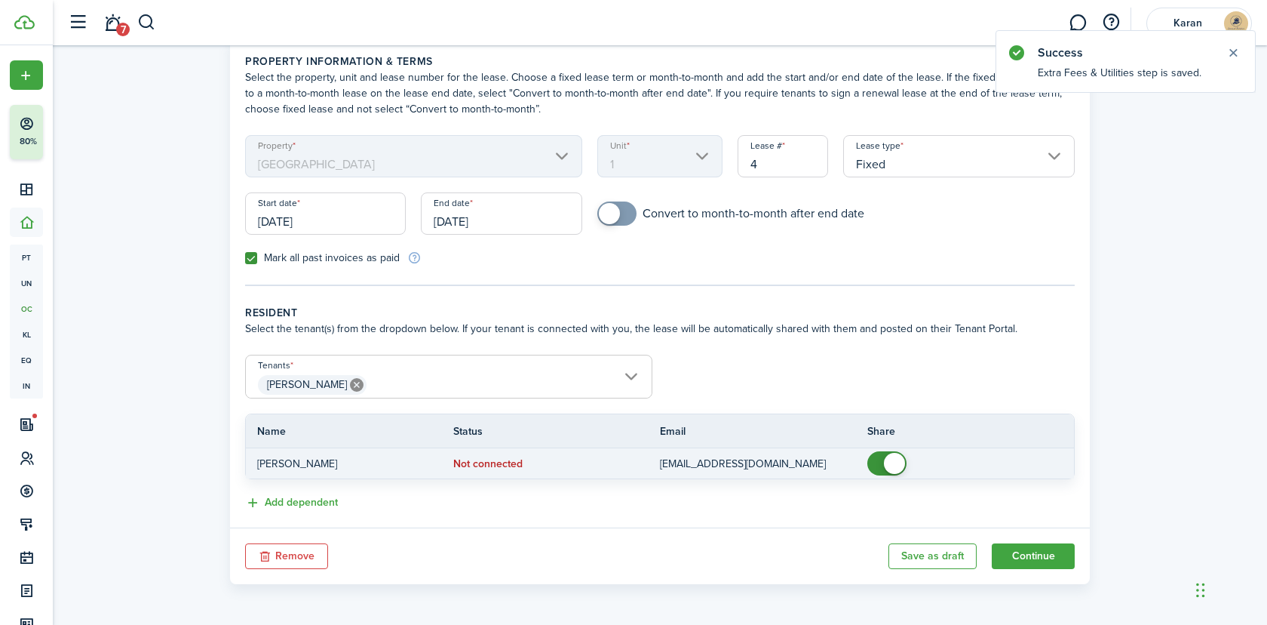
checkbox input "false"
click at [897, 460] on span at bounding box center [894, 463] width 21 height 21
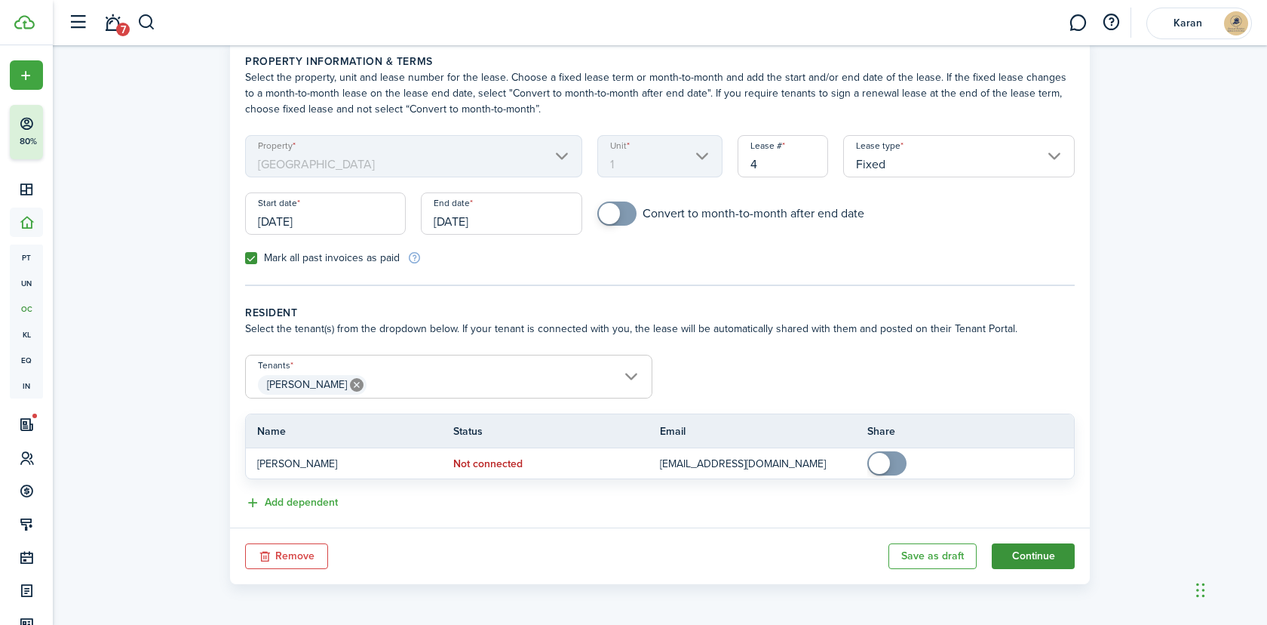
click at [1037, 548] on button "Continue" at bounding box center [1033, 556] width 83 height 26
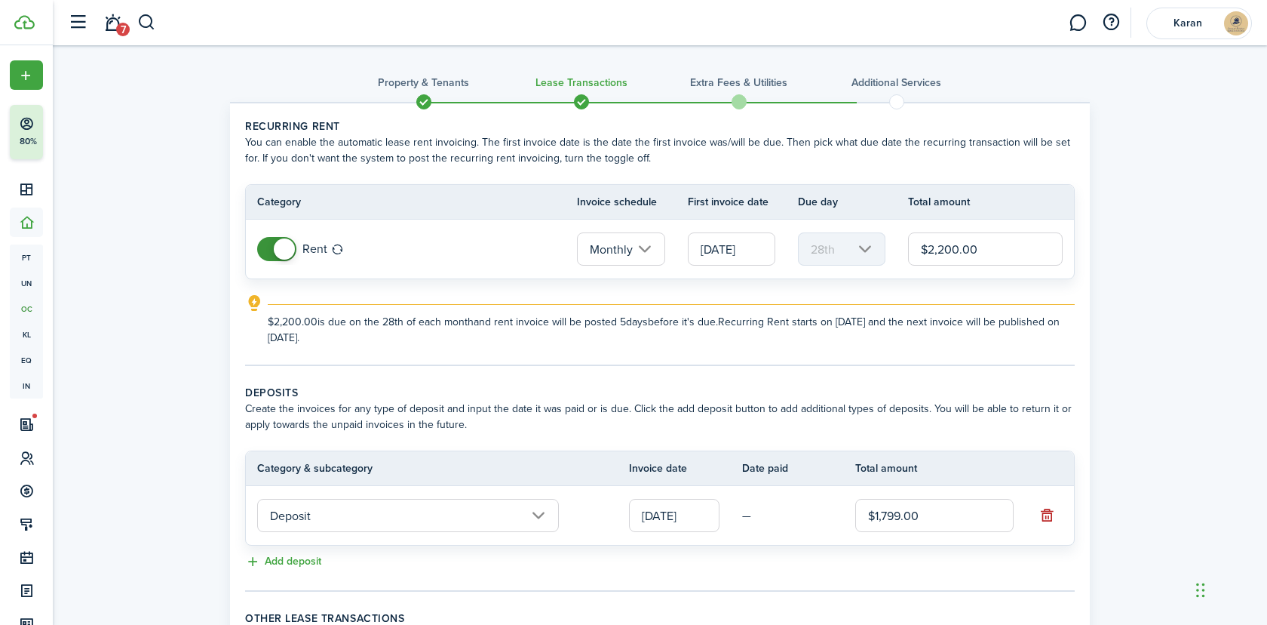
click at [733, 247] on input "[DATE]" at bounding box center [732, 248] width 88 height 33
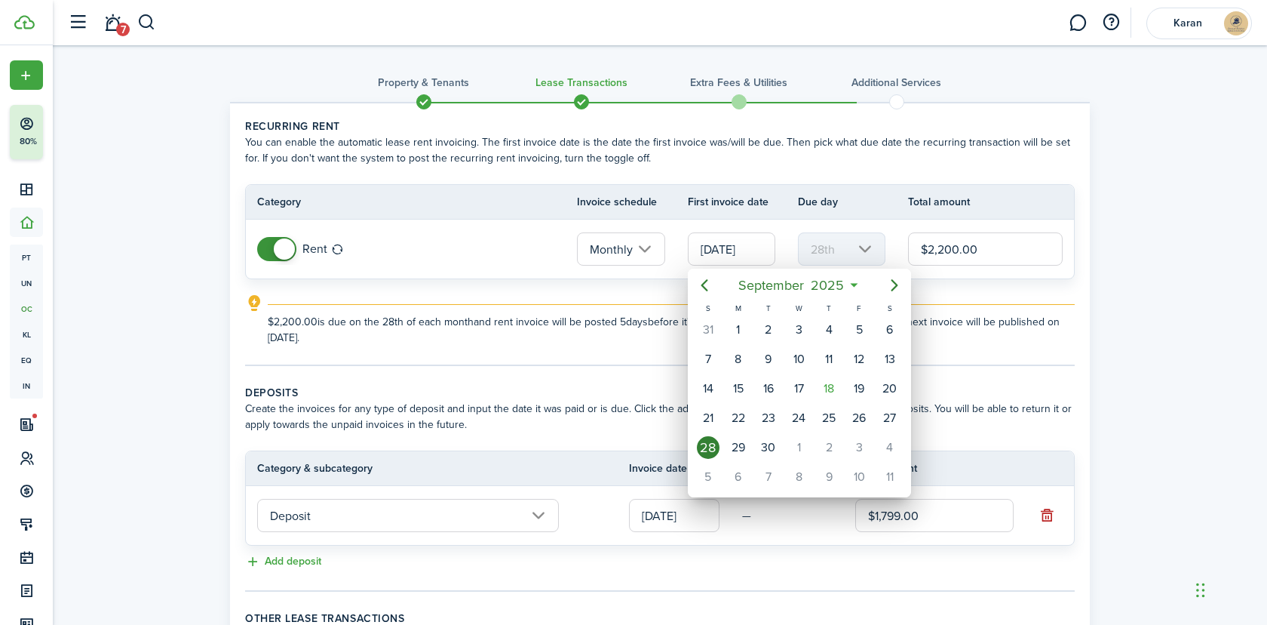
click at [1035, 318] on div at bounding box center [633, 312] width 1509 height 866
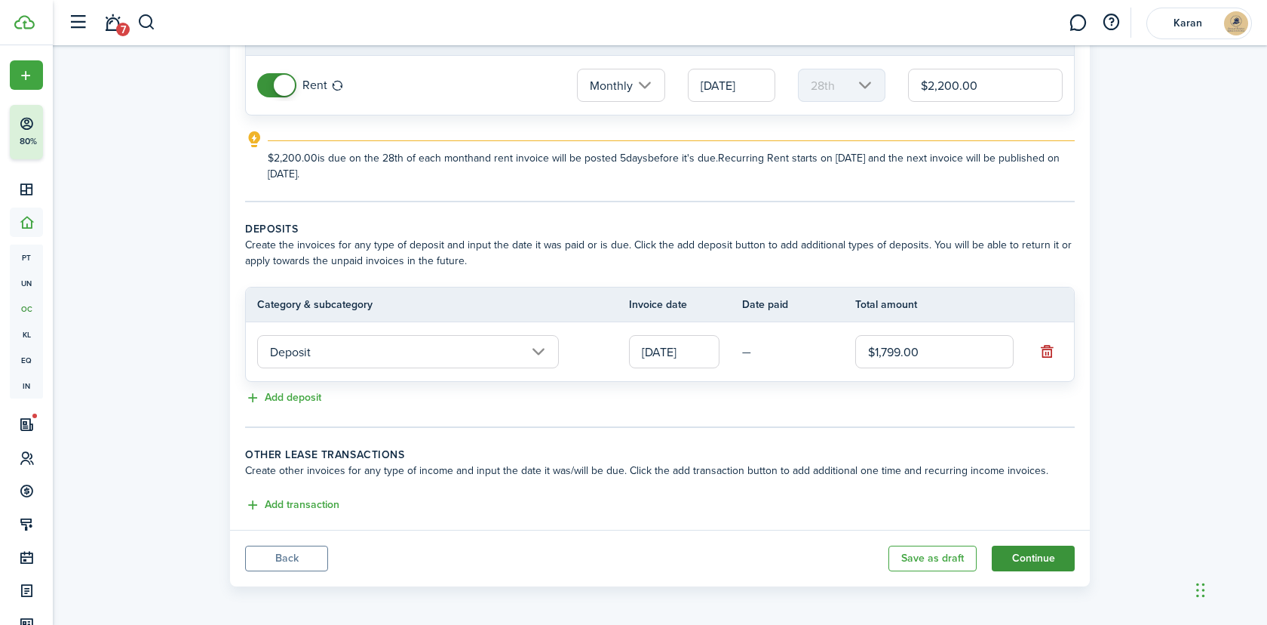
click at [1048, 564] on button "Continue" at bounding box center [1033, 558] width 83 height 26
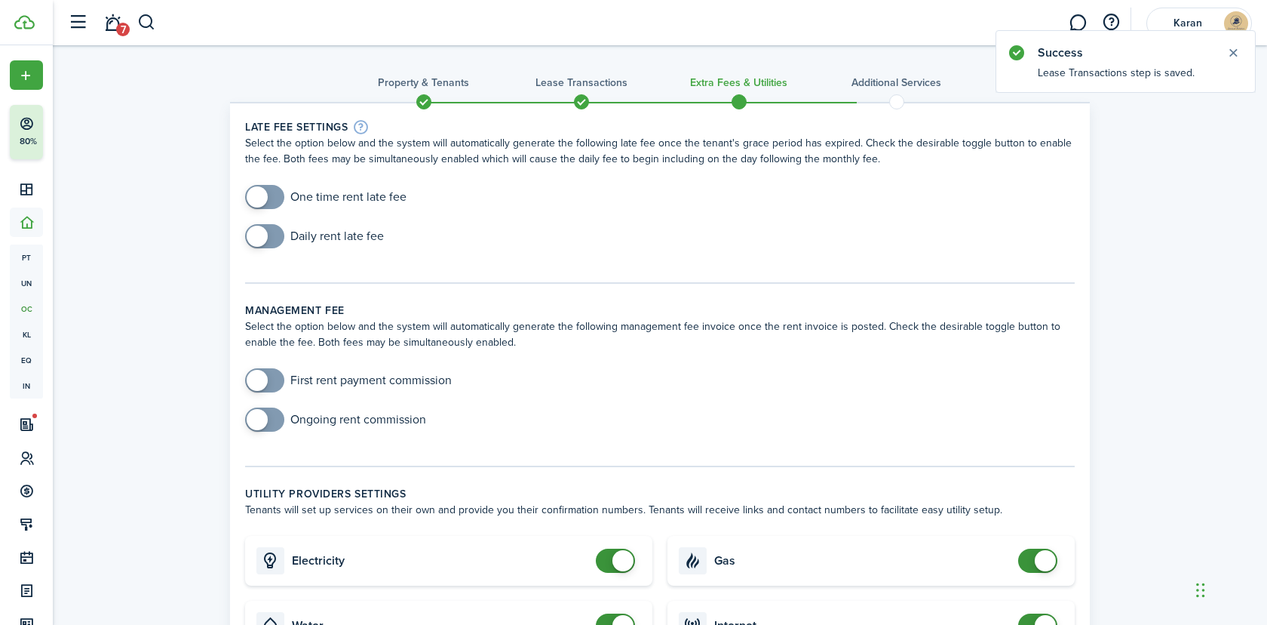
click at [340, 195] on input "checkbox" at bounding box center [325, 197] width 161 height 24
checkbox input "true"
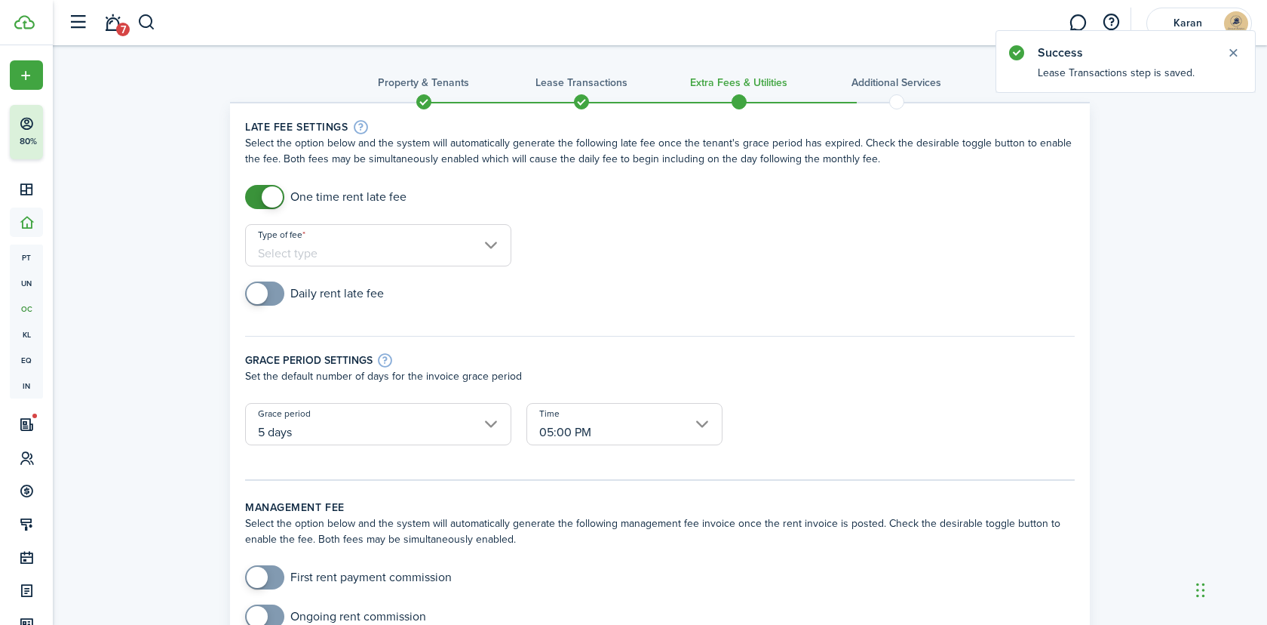
click at [352, 233] on input "Type of fee" at bounding box center [378, 245] width 266 height 42
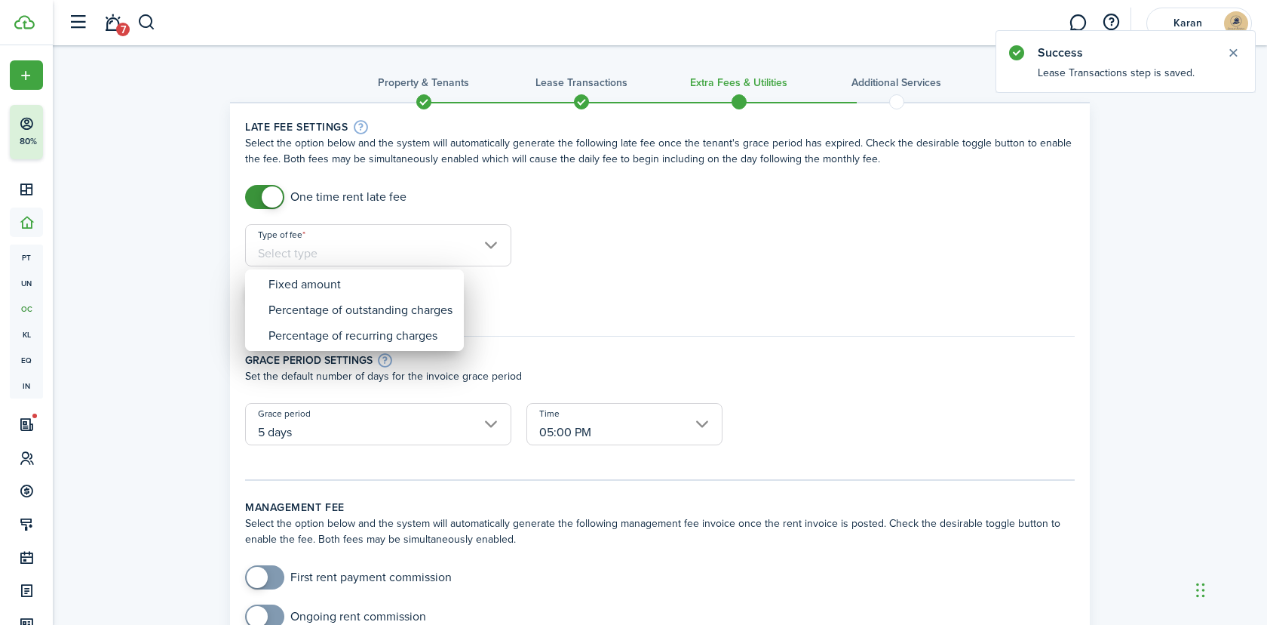
click at [348, 278] on div "Fixed amount" at bounding box center [361, 285] width 184 height 26
type input "Fixed amount"
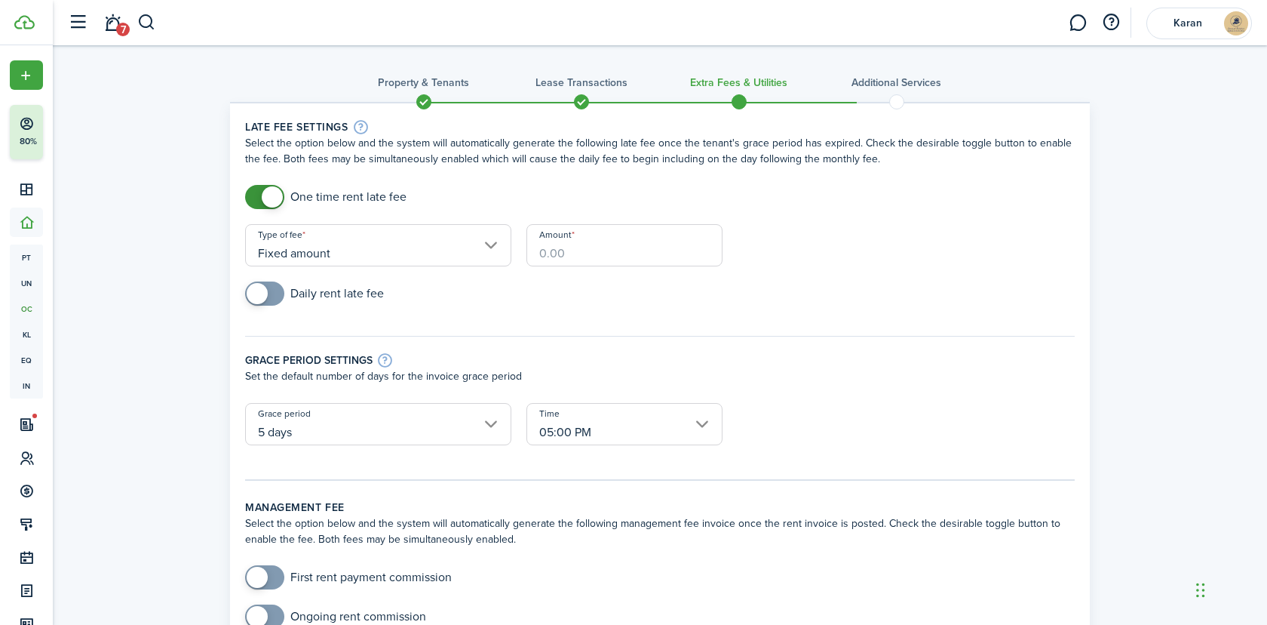
click at [565, 265] on input "Amount" at bounding box center [625, 245] width 196 height 42
paste input "$330"
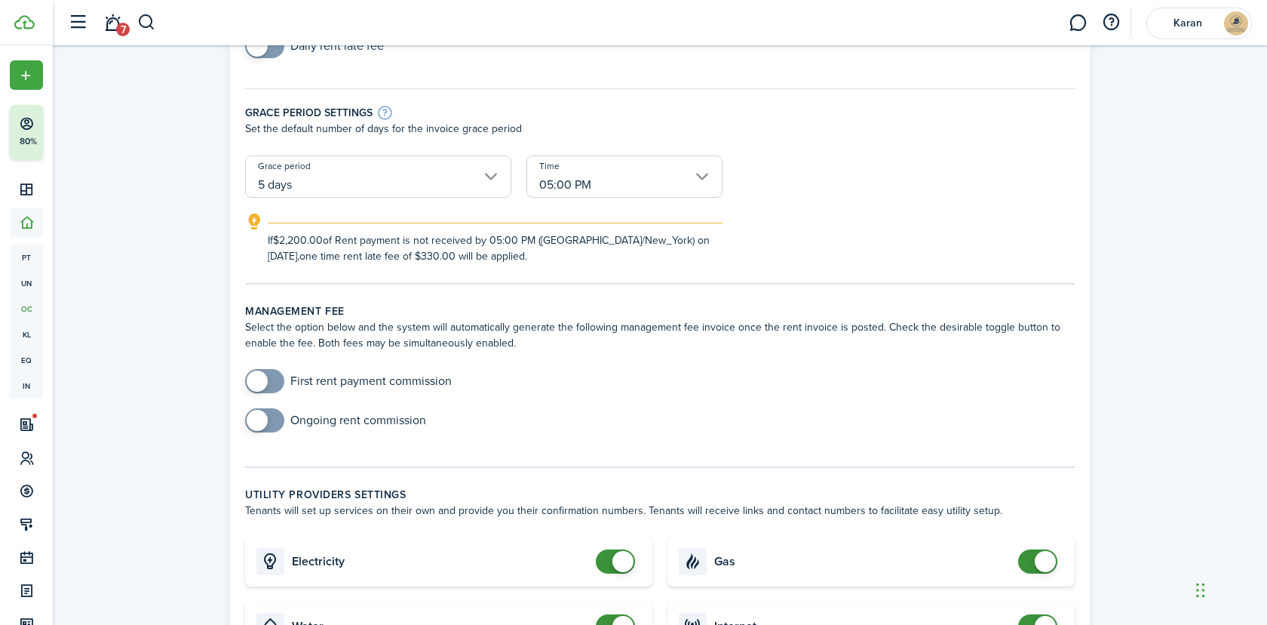
scroll to position [356, 0]
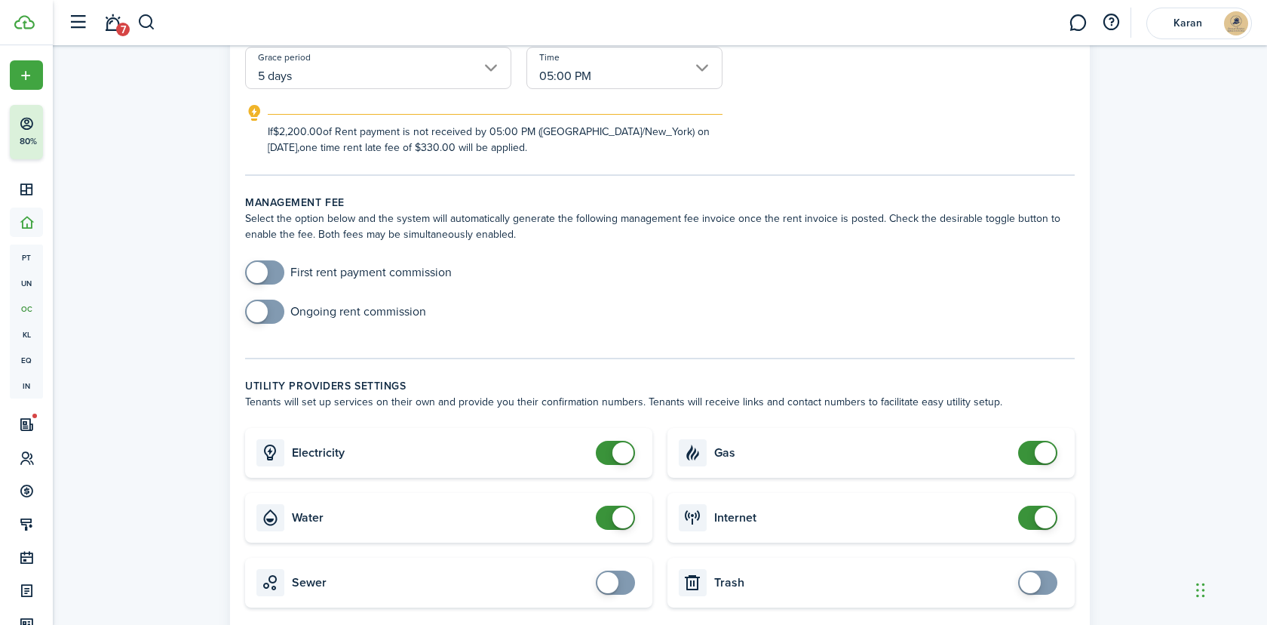
type input "$330.00"
checkbox input "false"
click at [623, 453] on span at bounding box center [623, 452] width 21 height 21
checkbox input "false"
click at [619, 514] on span at bounding box center [623, 517] width 21 height 21
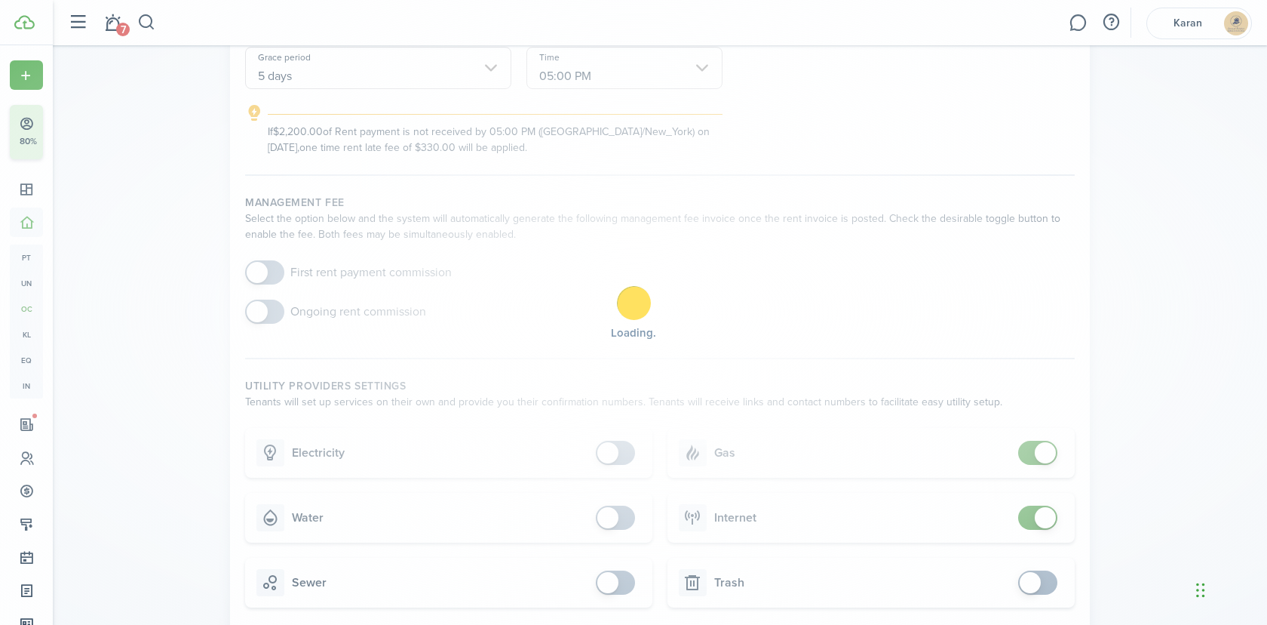
click at [1042, 445] on div "Loading" at bounding box center [633, 312] width 1267 height 625
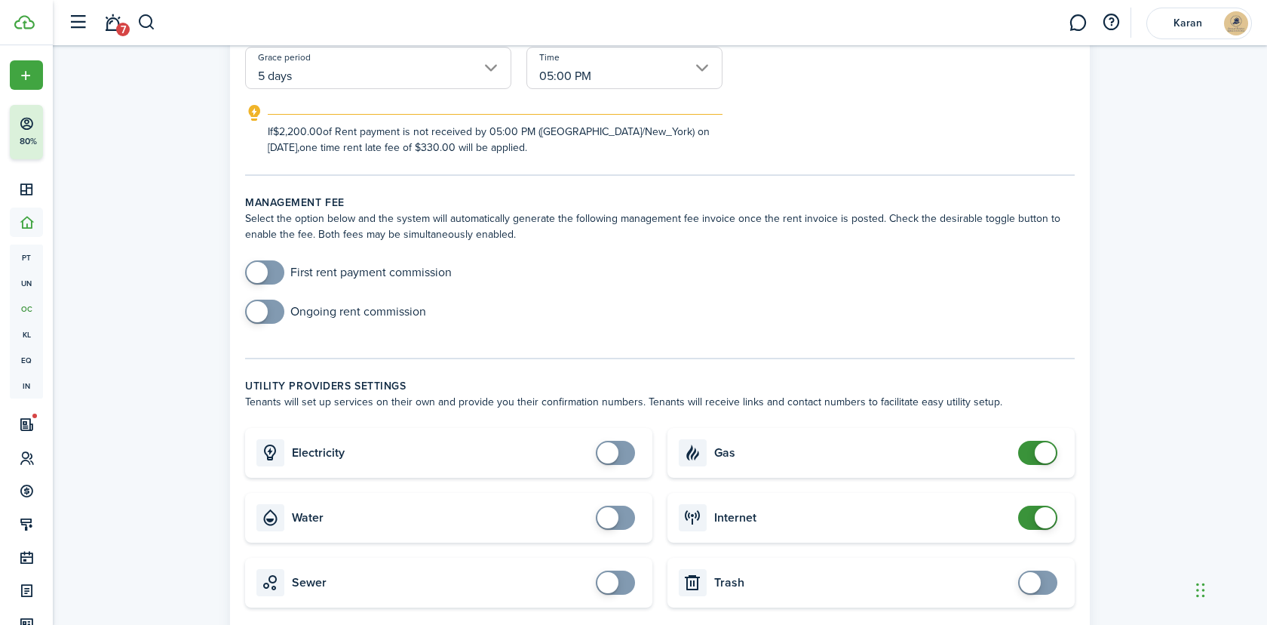
checkbox input "false"
click at [1042, 445] on span at bounding box center [1045, 452] width 21 height 21
checkbox input "false"
click at [1040, 518] on span at bounding box center [1045, 517] width 21 height 21
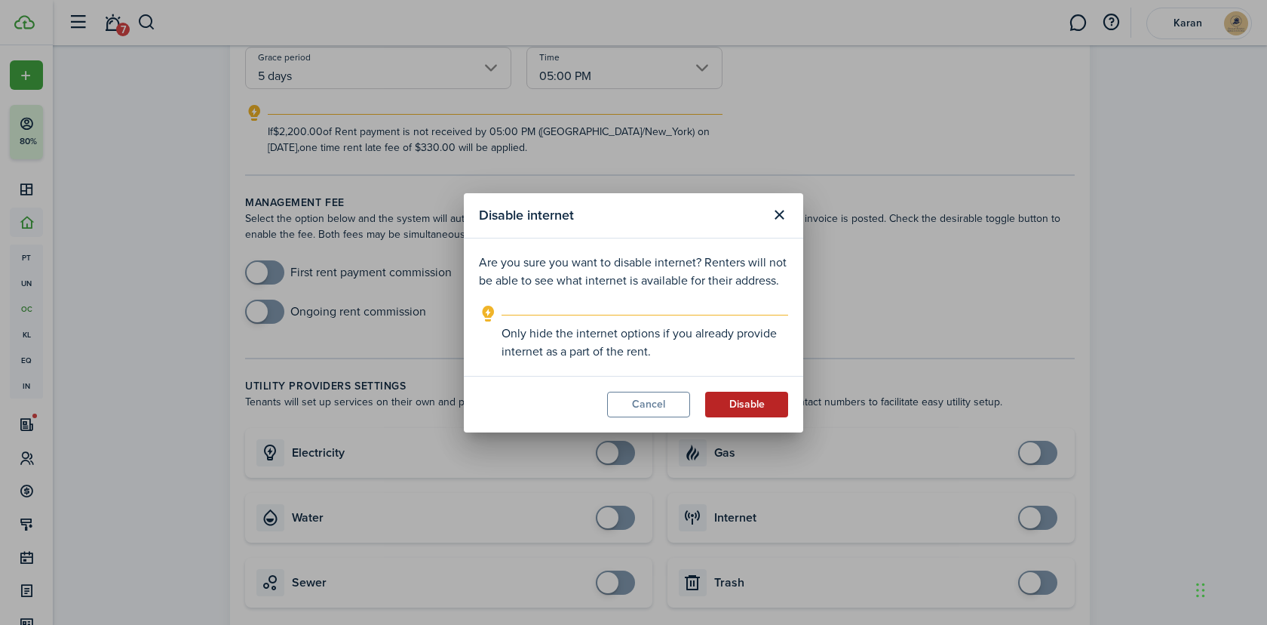
click at [758, 404] on button "Disable" at bounding box center [746, 405] width 83 height 26
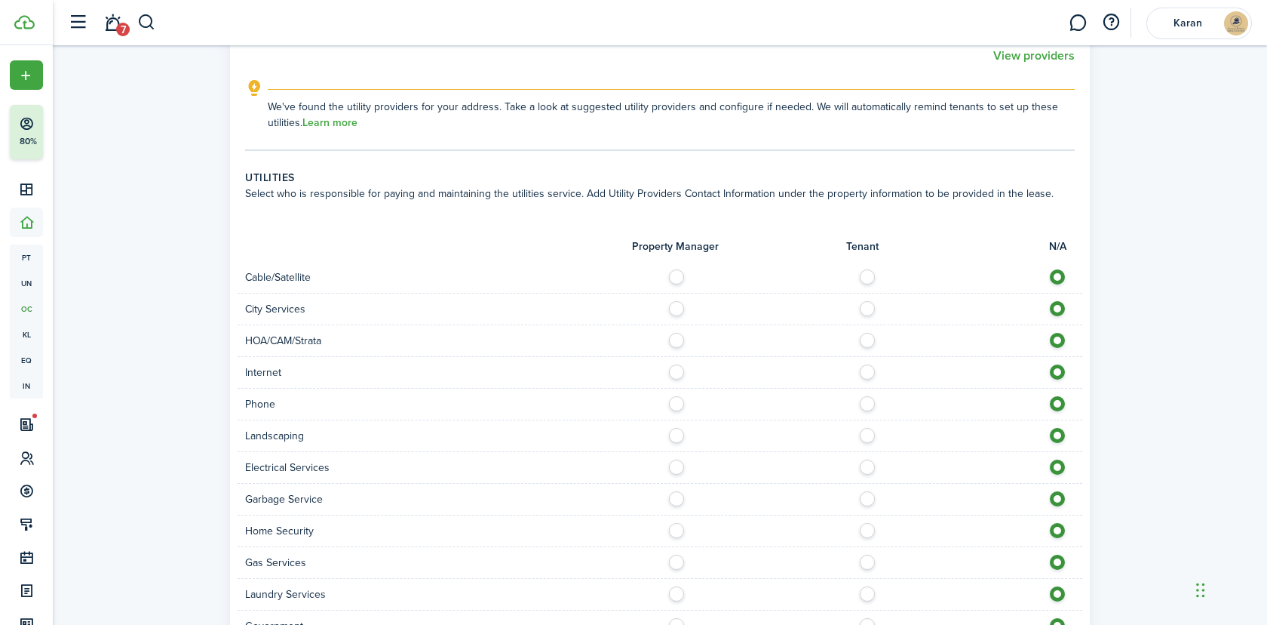
scroll to position [1222, 0]
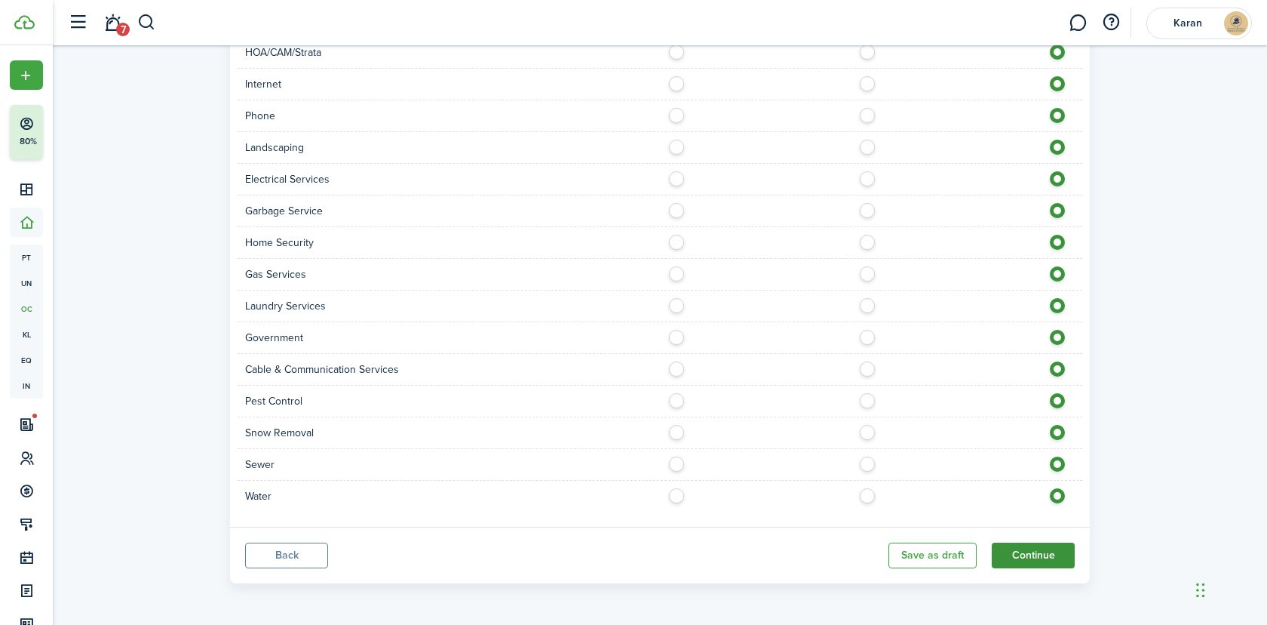
click at [1048, 547] on button "Continue" at bounding box center [1033, 555] width 83 height 26
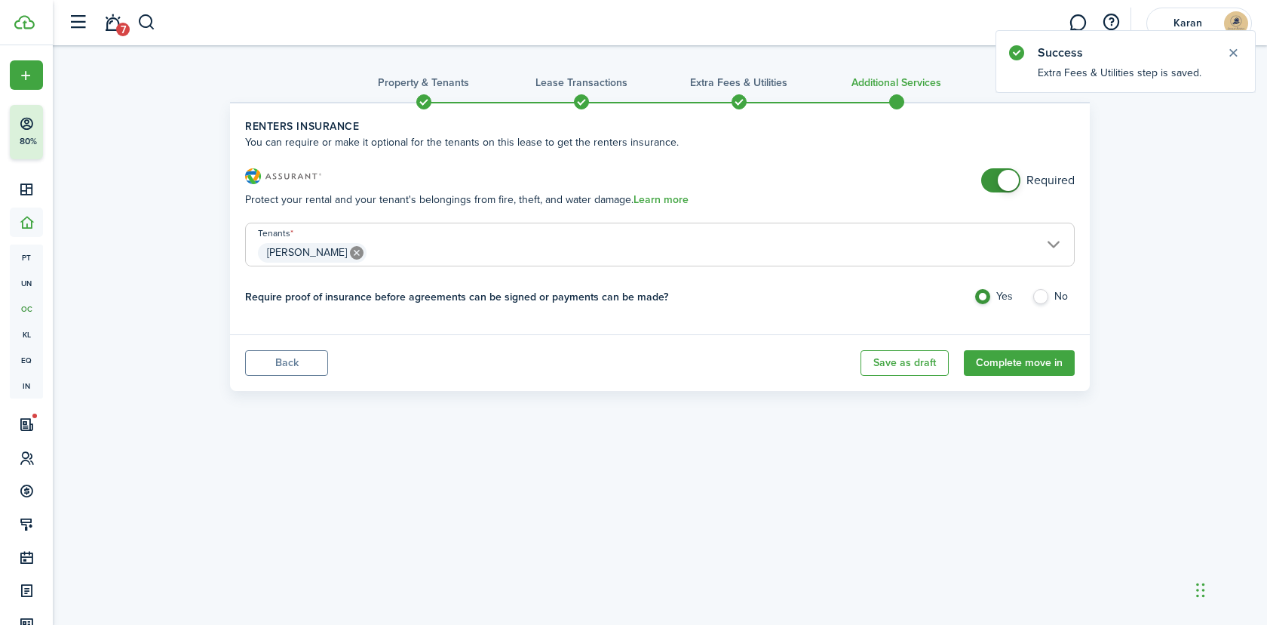
checkbox input "false"
click at [1012, 179] on span at bounding box center [1008, 180] width 21 height 21
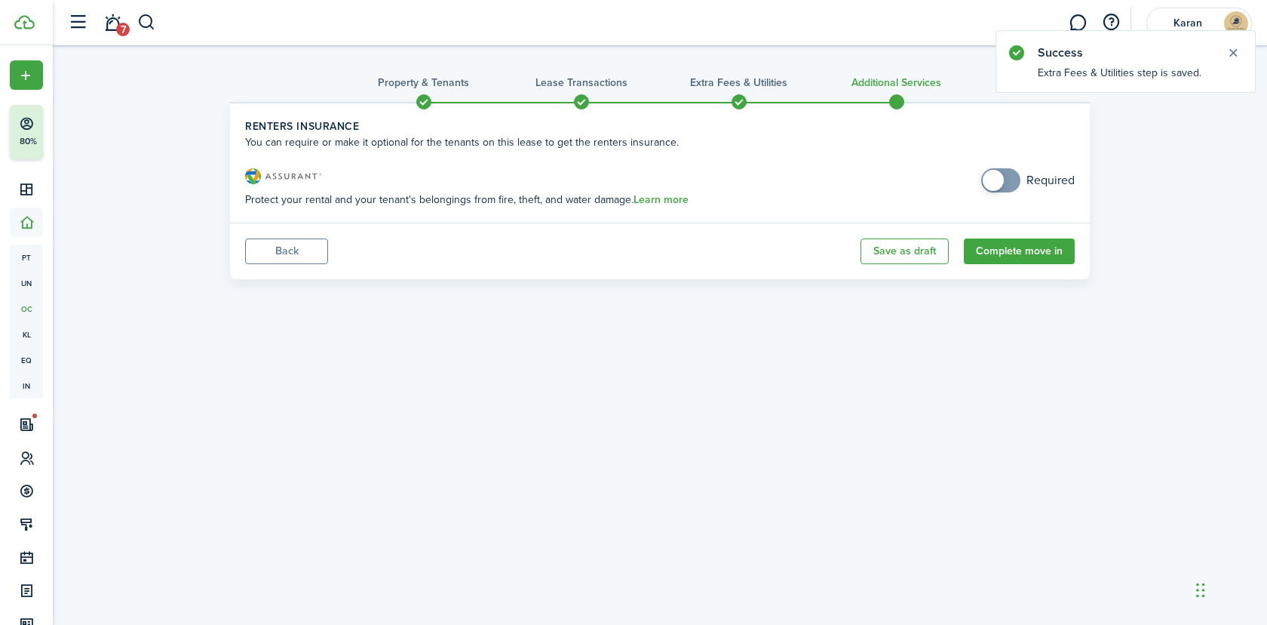
click at [1019, 266] on panel-main-footer "Back Save as draft Complete move in" at bounding box center [660, 251] width 860 height 57
click at [1028, 259] on button "Complete move in" at bounding box center [1019, 251] width 111 height 26
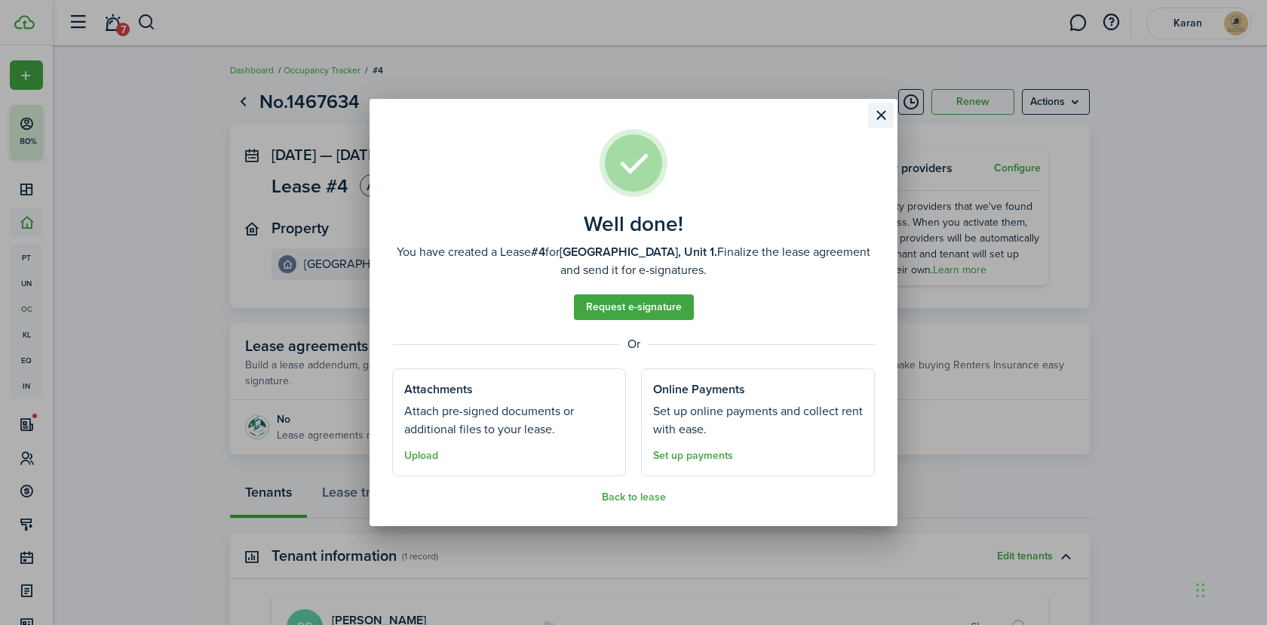
click at [876, 121] on button "Close modal" at bounding box center [881, 116] width 26 height 26
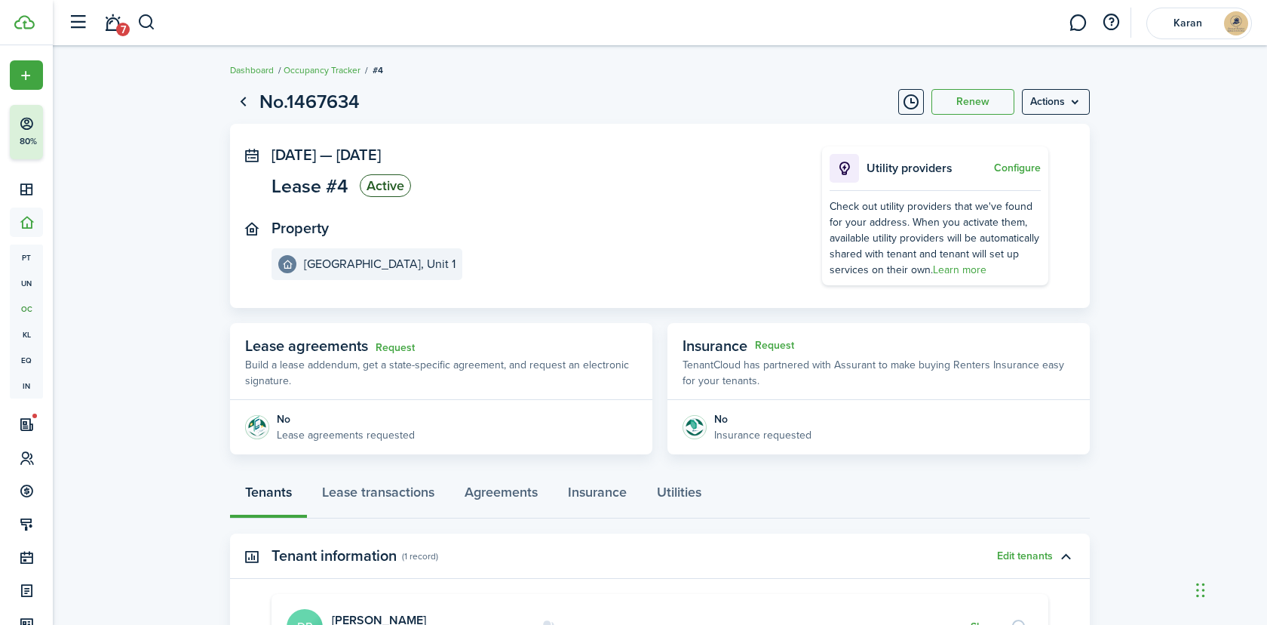
scroll to position [87, 0]
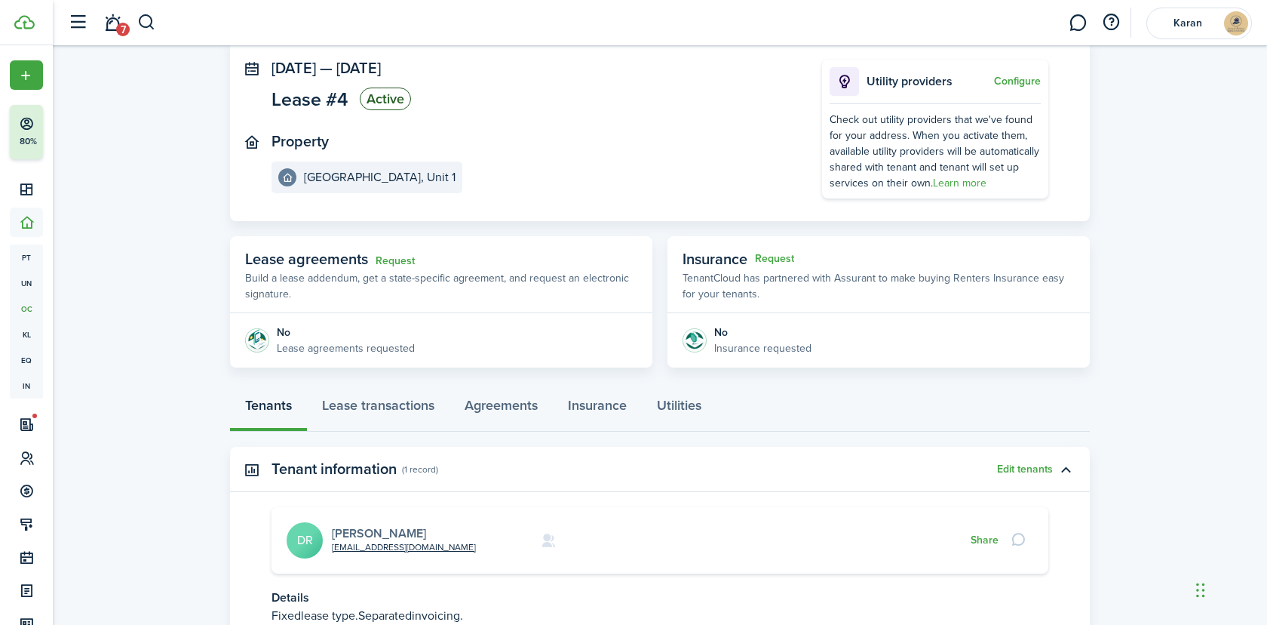
click at [374, 534] on link "[PERSON_NAME]" at bounding box center [379, 532] width 94 height 17
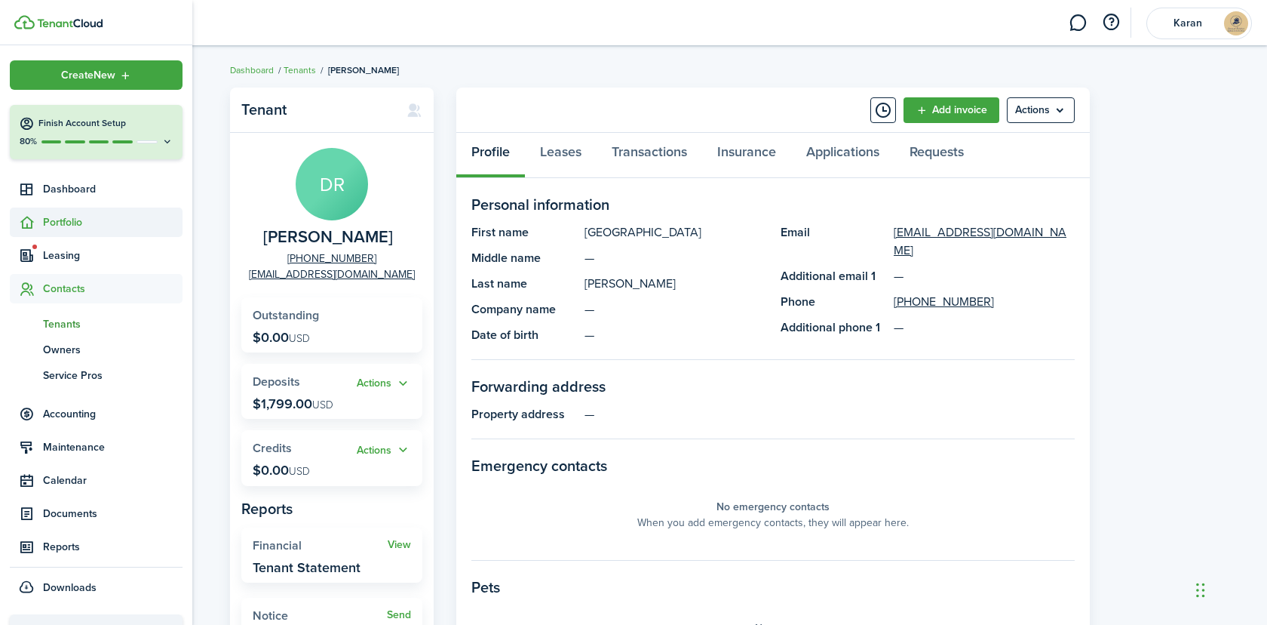
click at [51, 218] on span "Portfolio" at bounding box center [113, 222] width 140 height 16
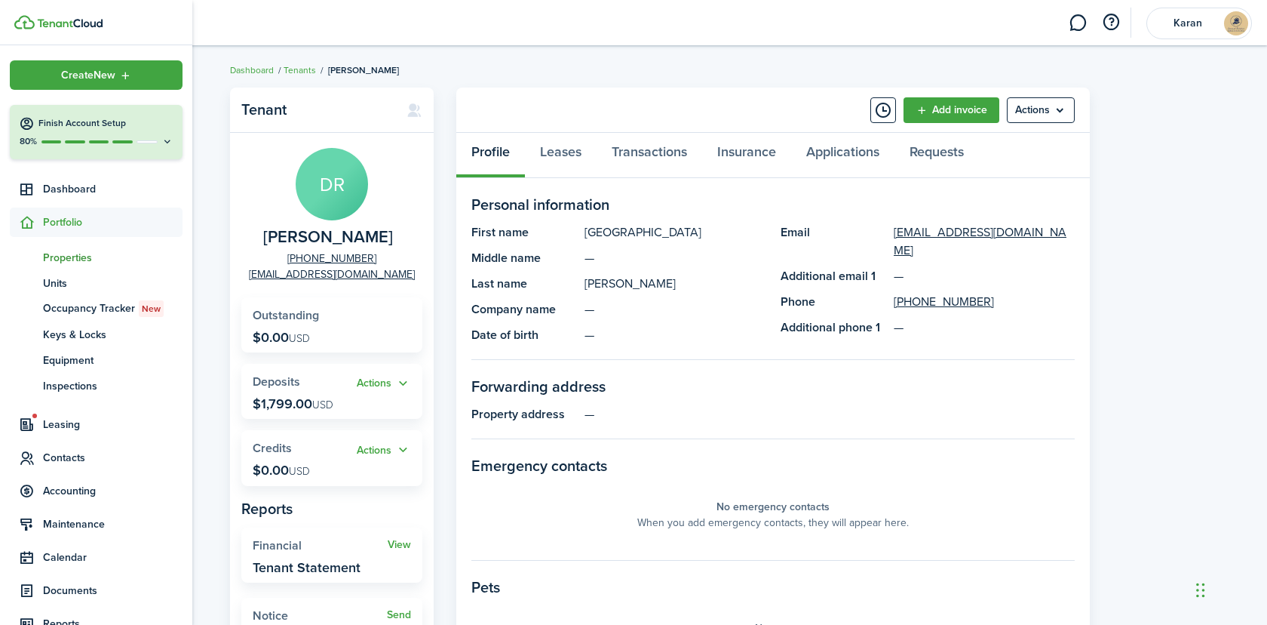
click at [67, 253] on span "Properties" at bounding box center [113, 258] width 140 height 16
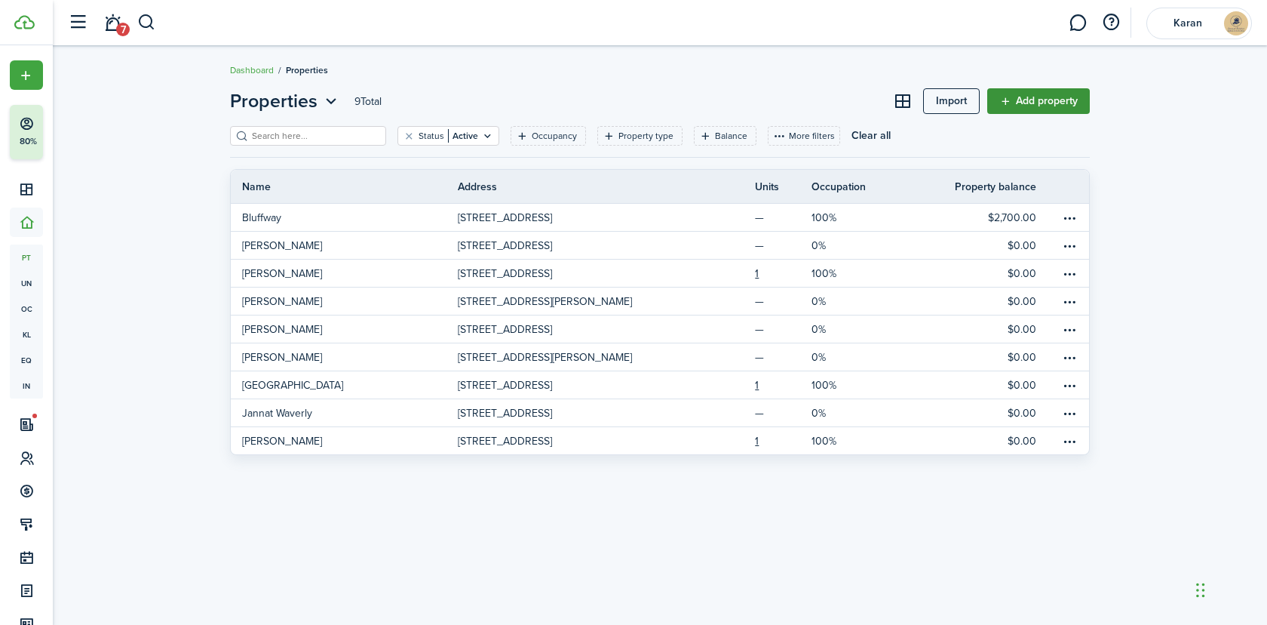
click at [1067, 103] on link "Add property" at bounding box center [1039, 101] width 103 height 26
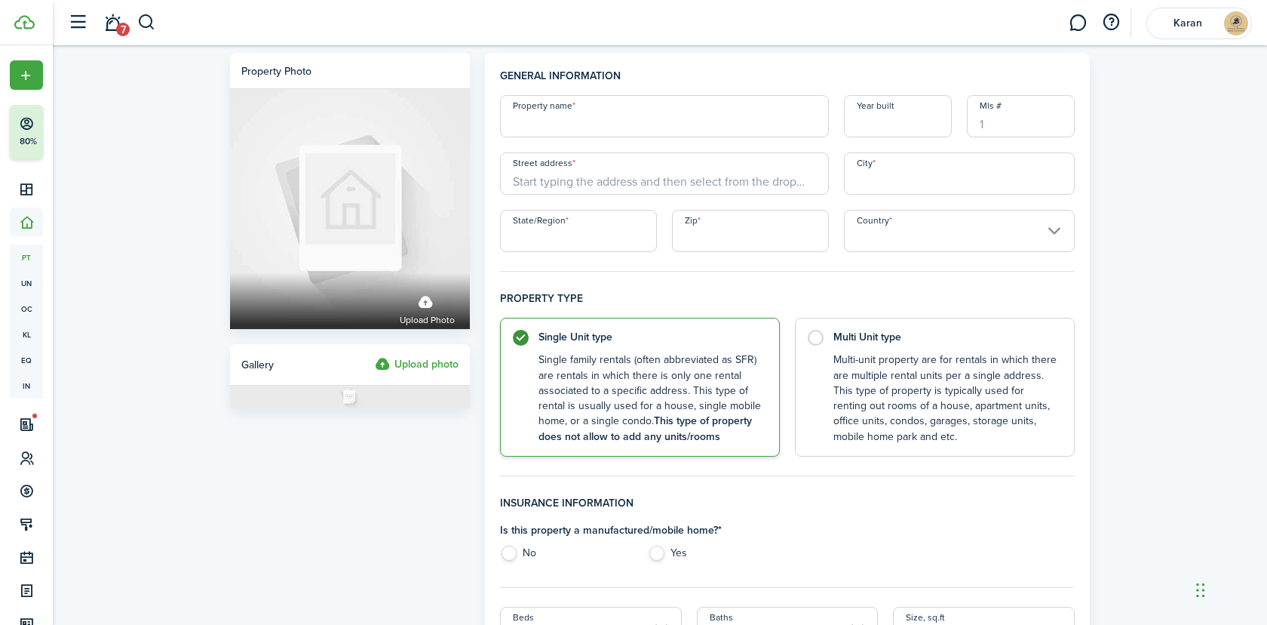
click at [620, 115] on input "Property name" at bounding box center [664, 116] width 329 height 42
paste input "[PERSON_NAME] 6255 Craughwell"
type input "[PERSON_NAME] 6255 Craughwell"
click at [607, 178] on input "Street address" at bounding box center [664, 173] width 329 height 42
paste input "[STREET_ADDRESS][US_STATE]"
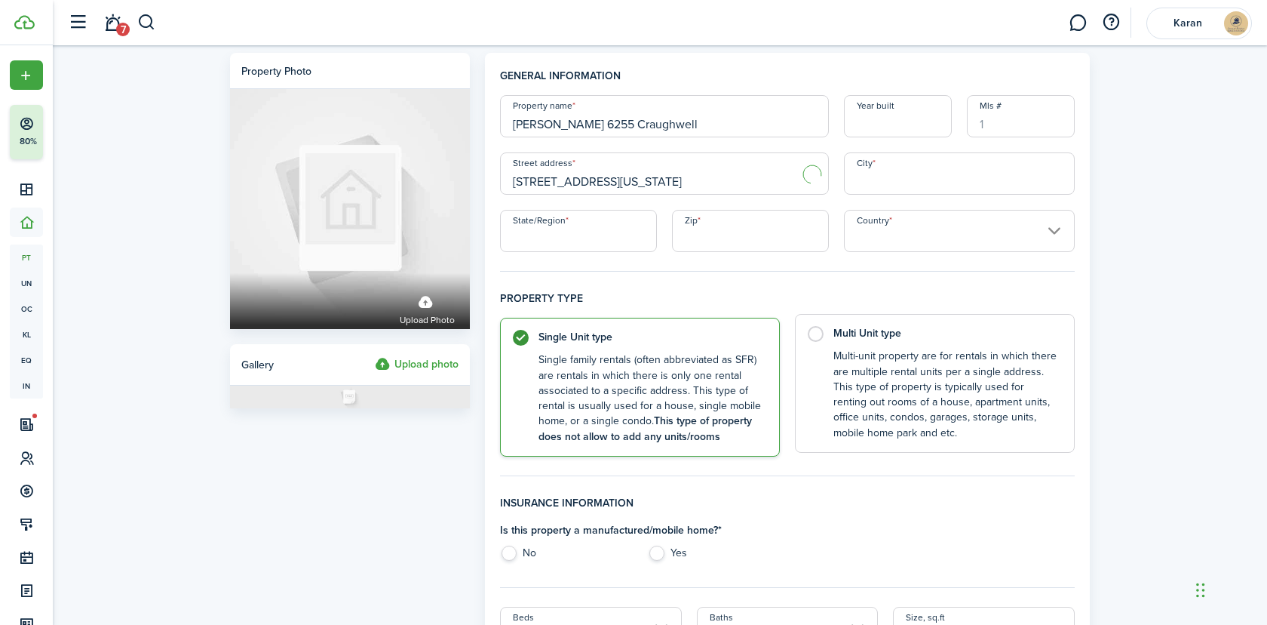
type input "[STREET_ADDRESS][US_STATE]"
click at [918, 411] on control-radio-card-description "Multi-unit property are for rentals in which there are multiple rental units pe…" at bounding box center [947, 395] width 226 height 92
radio input "false"
radio input "true"
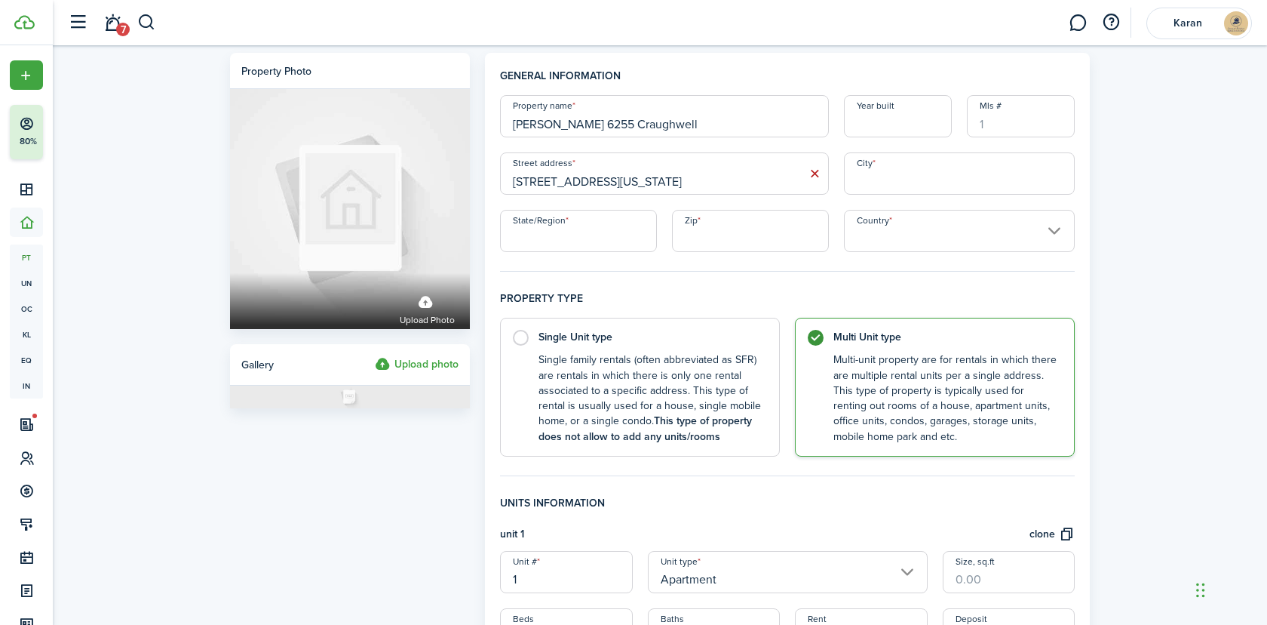
click at [742, 182] on input "[STREET_ADDRESS][US_STATE]" at bounding box center [664, 173] width 329 height 42
click at [673, 206] on span "[STREET_ADDRESS][US_STATE]" at bounding box center [599, 207] width 148 height 16
type input "[STREET_ADDRESS]"
type input "[GEOGRAPHIC_DATA]"
type input "OH"
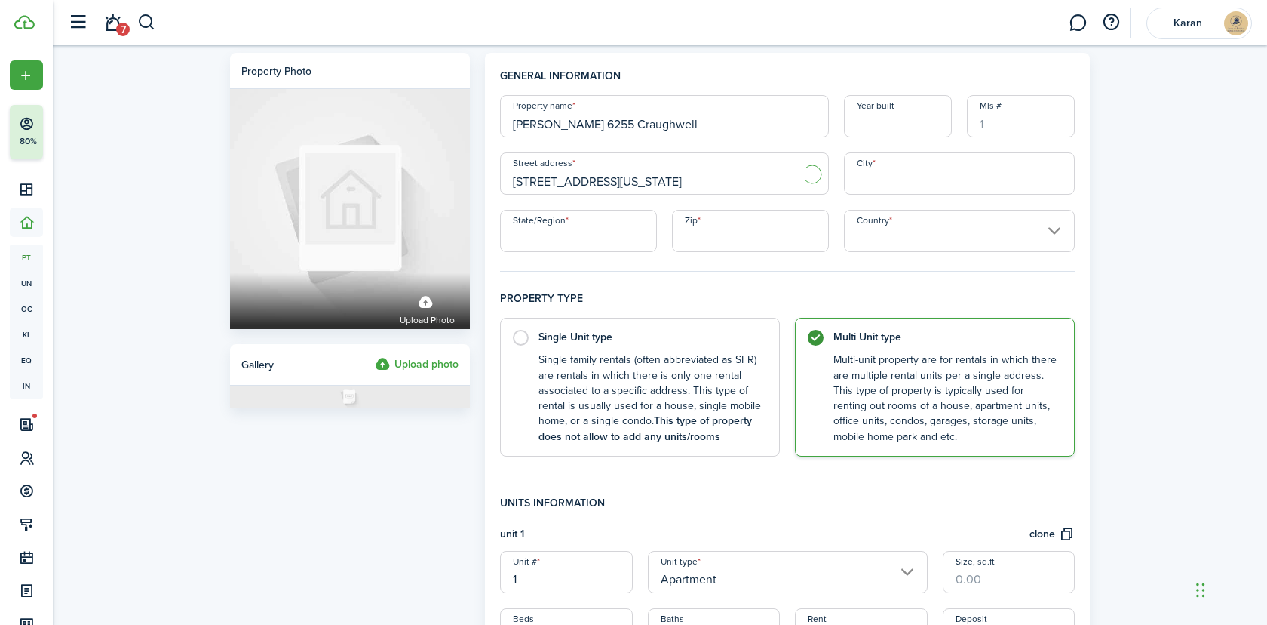
type input "43017"
type input "[GEOGRAPHIC_DATA]"
click at [693, 567] on input "Apartment" at bounding box center [788, 572] width 280 height 42
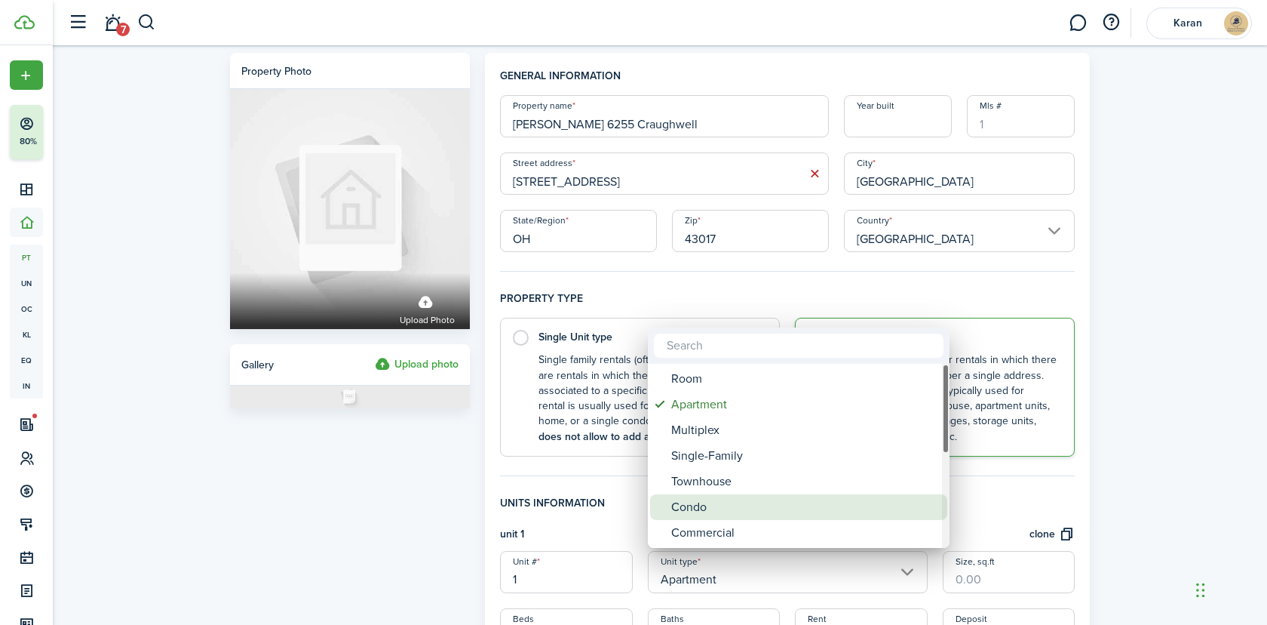
click at [711, 507] on div "Condo" at bounding box center [804, 507] width 267 height 26
type input "Condo"
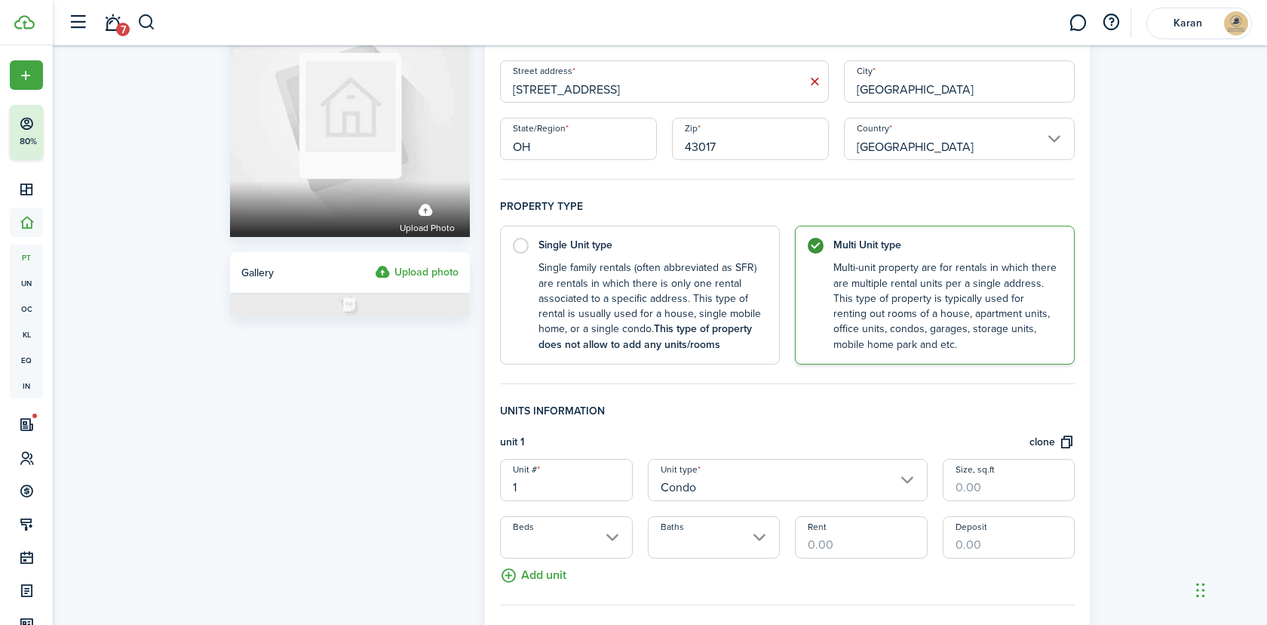
scroll to position [97, 0]
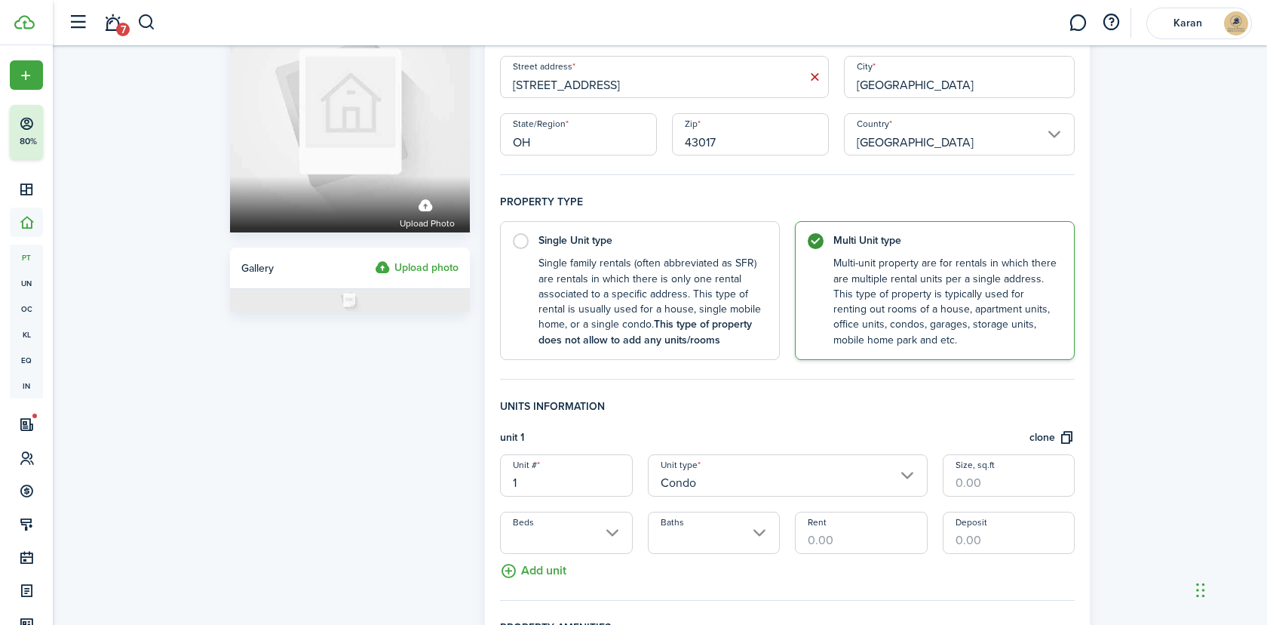
click at [558, 537] on input "Beds" at bounding box center [566, 532] width 132 height 42
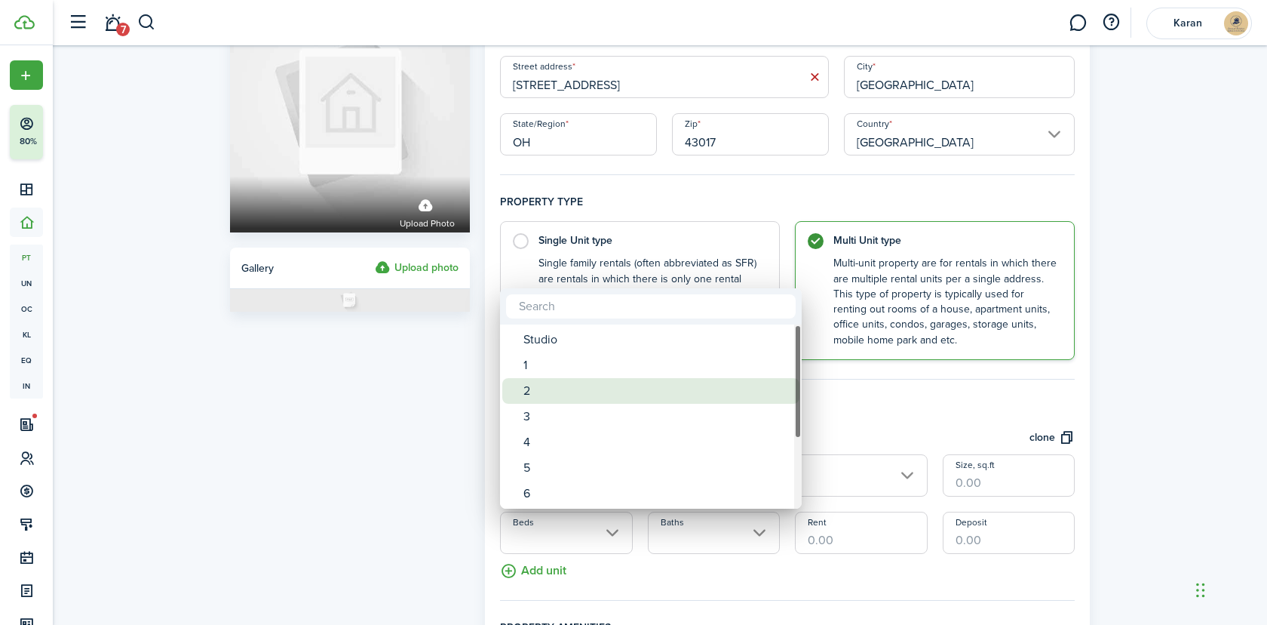
click at [554, 396] on div "2" at bounding box center [657, 391] width 267 height 26
type input "2"
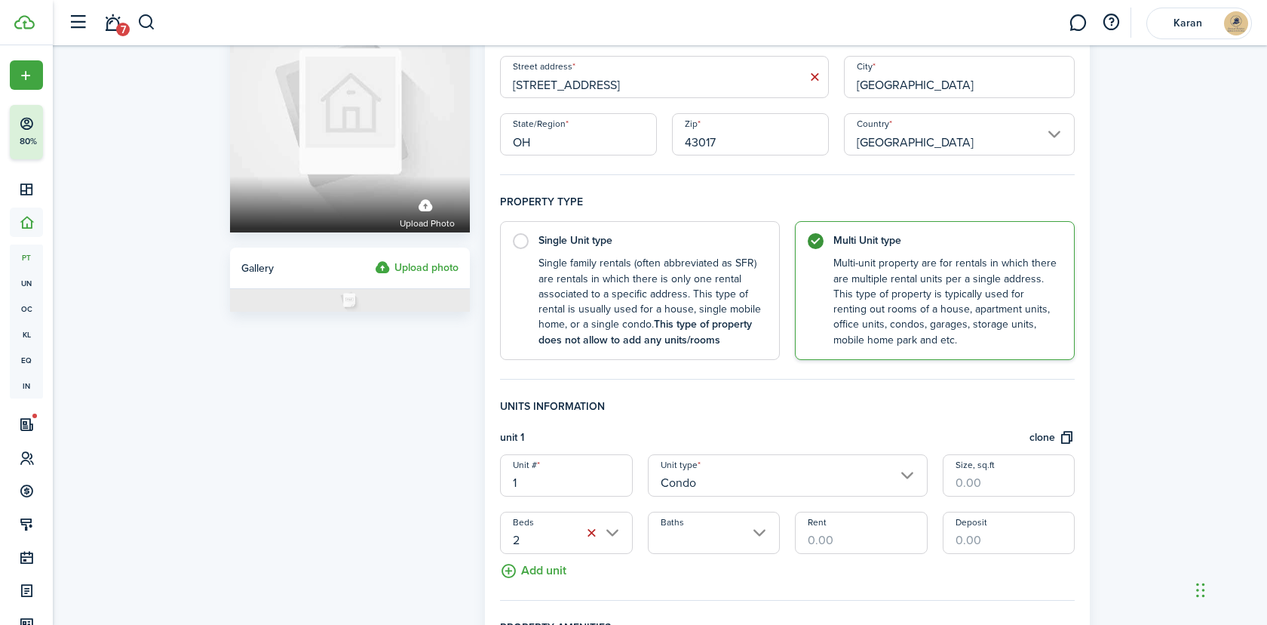
click at [677, 522] on input "Baths" at bounding box center [714, 532] width 132 height 42
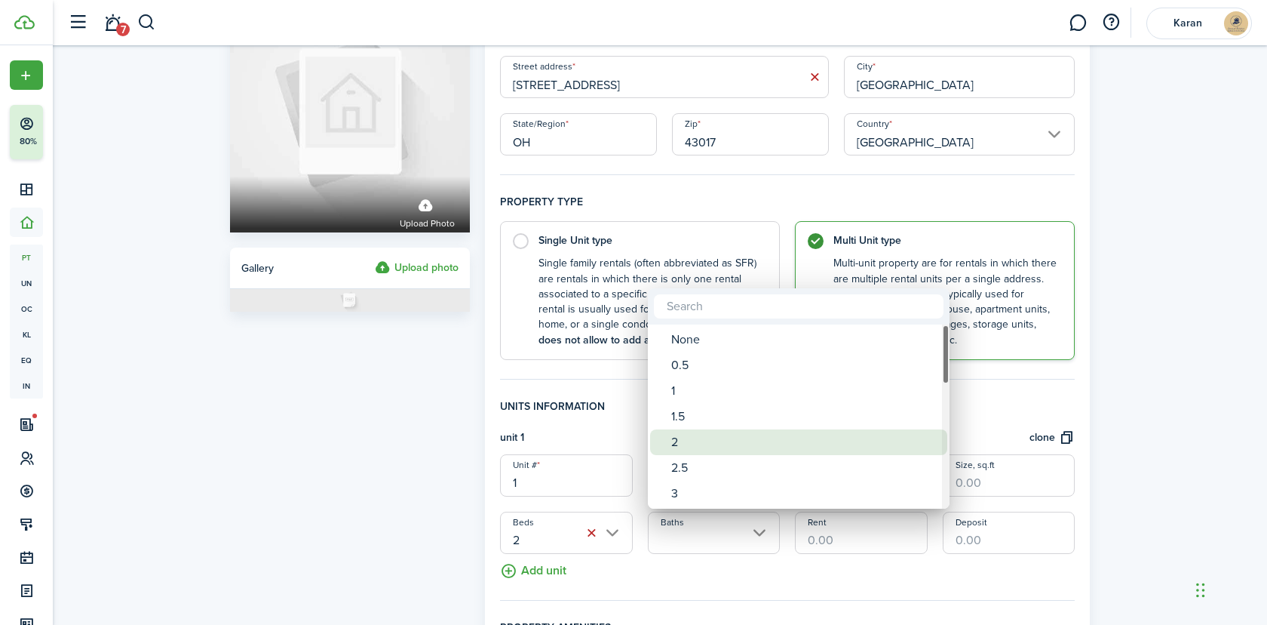
click at [695, 439] on div "2" at bounding box center [804, 442] width 267 height 26
type input "2"
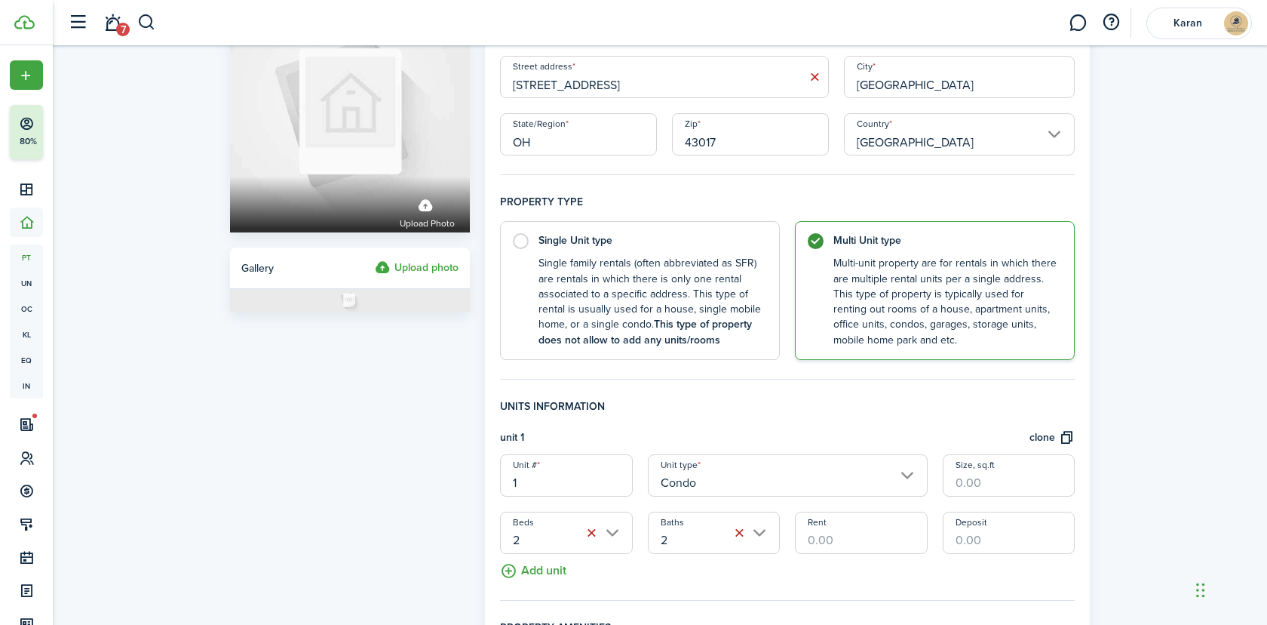
click at [955, 466] on input "Size, sq.ft" at bounding box center [1009, 475] width 132 height 42
paste input "1,104"
type input "1,104"
click at [861, 524] on input "Rent" at bounding box center [861, 532] width 132 height 42
paste input "$1,640"
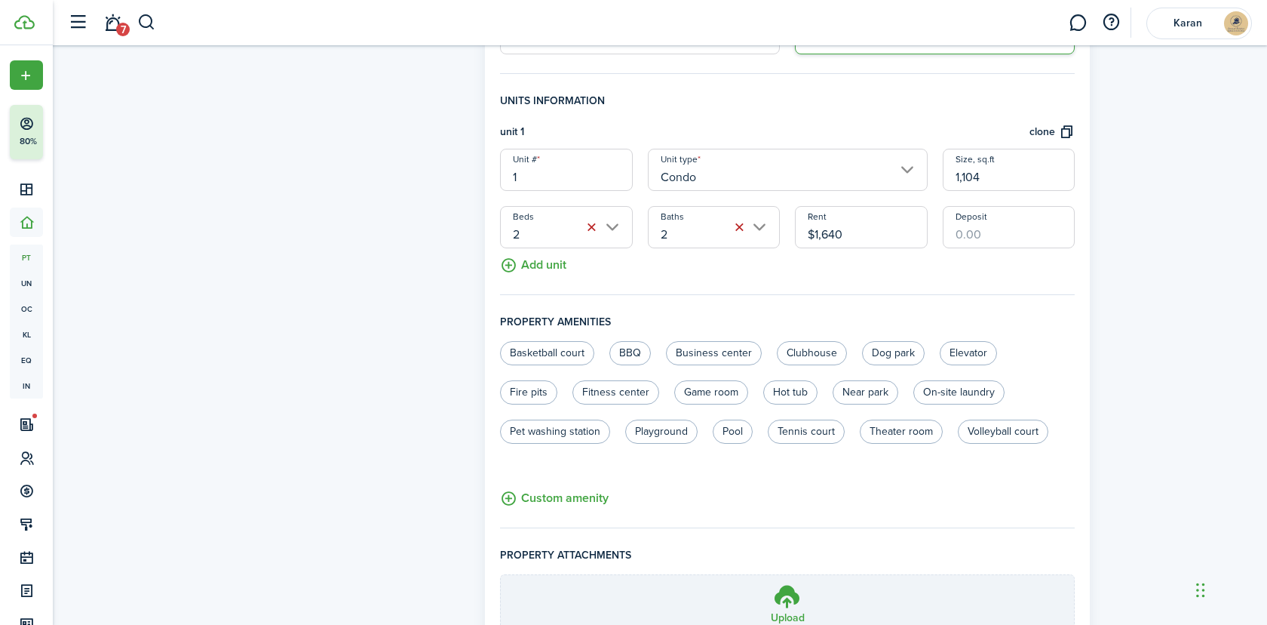
scroll to position [542, 0]
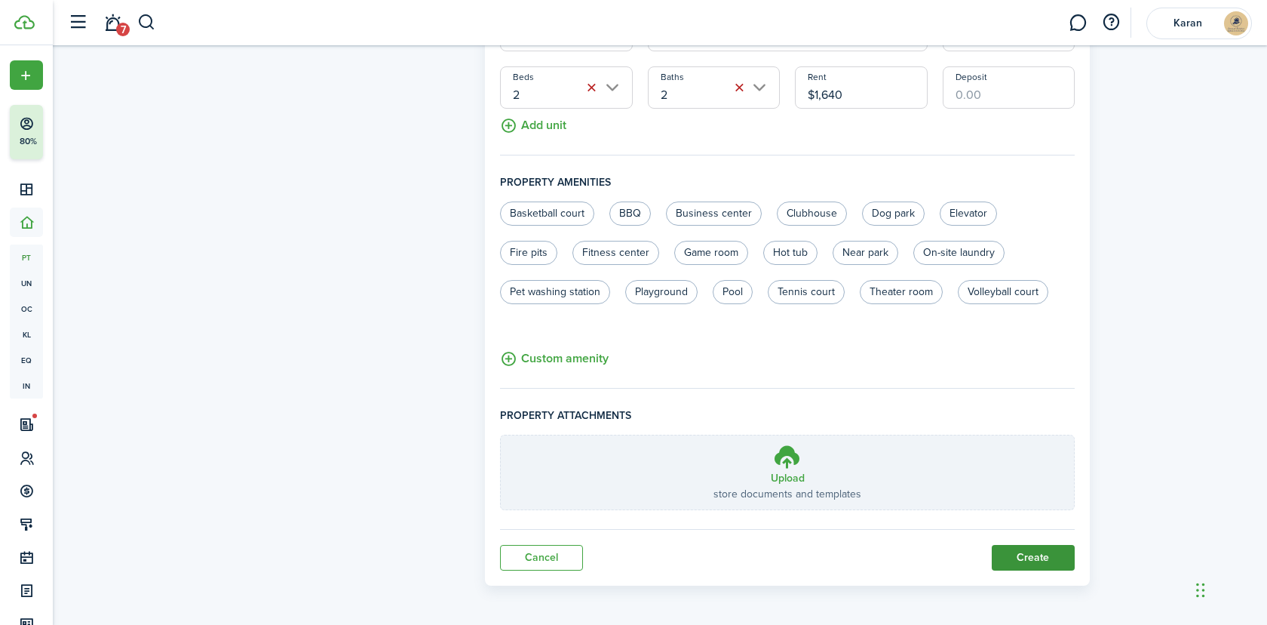
type input "$1,640.00"
click at [1027, 555] on button "Create" at bounding box center [1033, 558] width 83 height 26
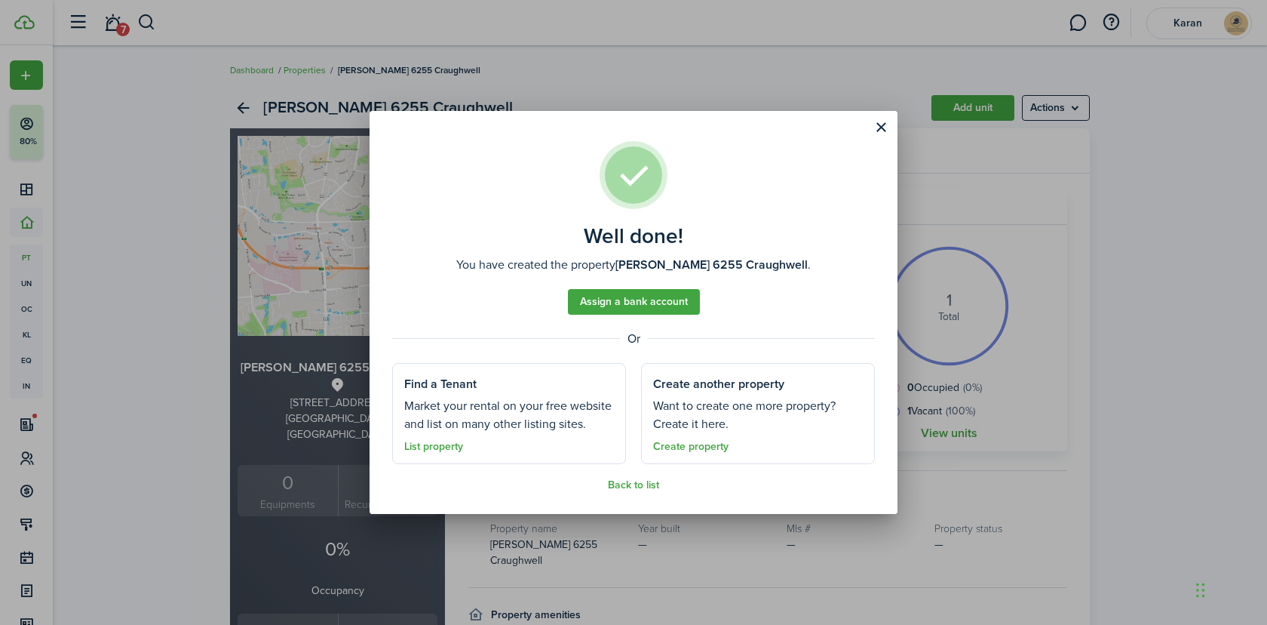
click at [1083, 308] on div "Well done! You have created the property [PERSON_NAME] 6255 [GEOGRAPHIC_DATA] .…" at bounding box center [633, 312] width 1267 height 625
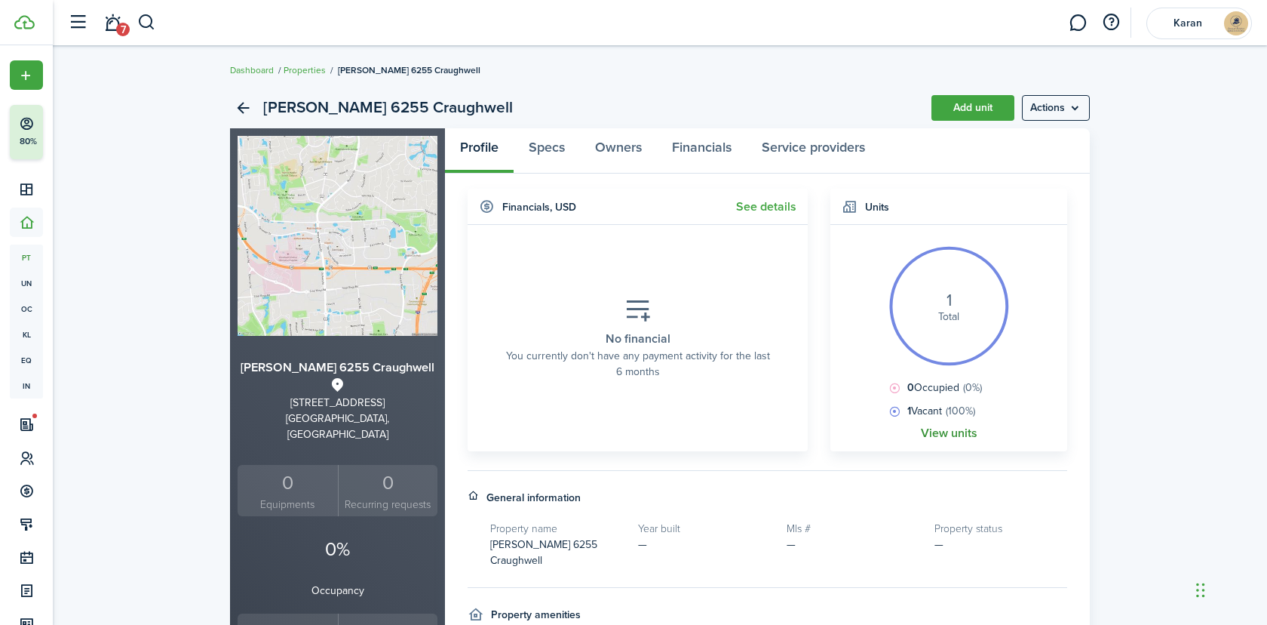
click at [950, 426] on link "View units" at bounding box center [949, 433] width 57 height 14
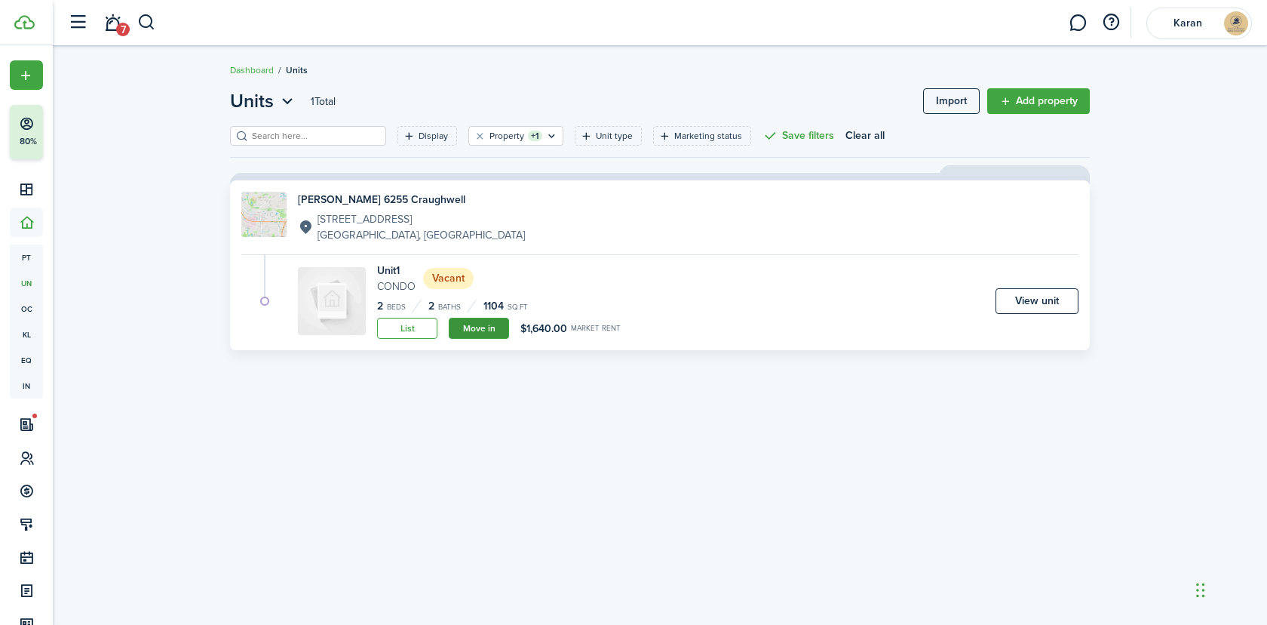
click at [485, 326] on link "Move in" at bounding box center [479, 328] width 60 height 21
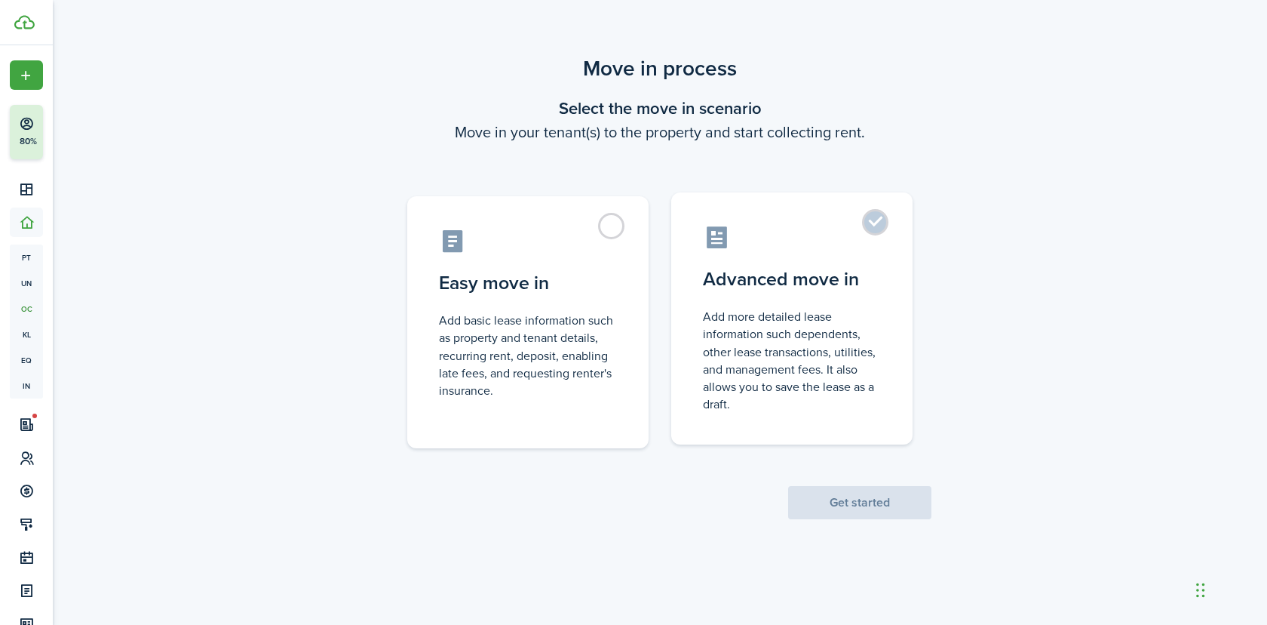
click at [744, 199] on label "Advanced move in Add more detailed lease information such dependents, other lea…" at bounding box center [791, 318] width 241 height 252
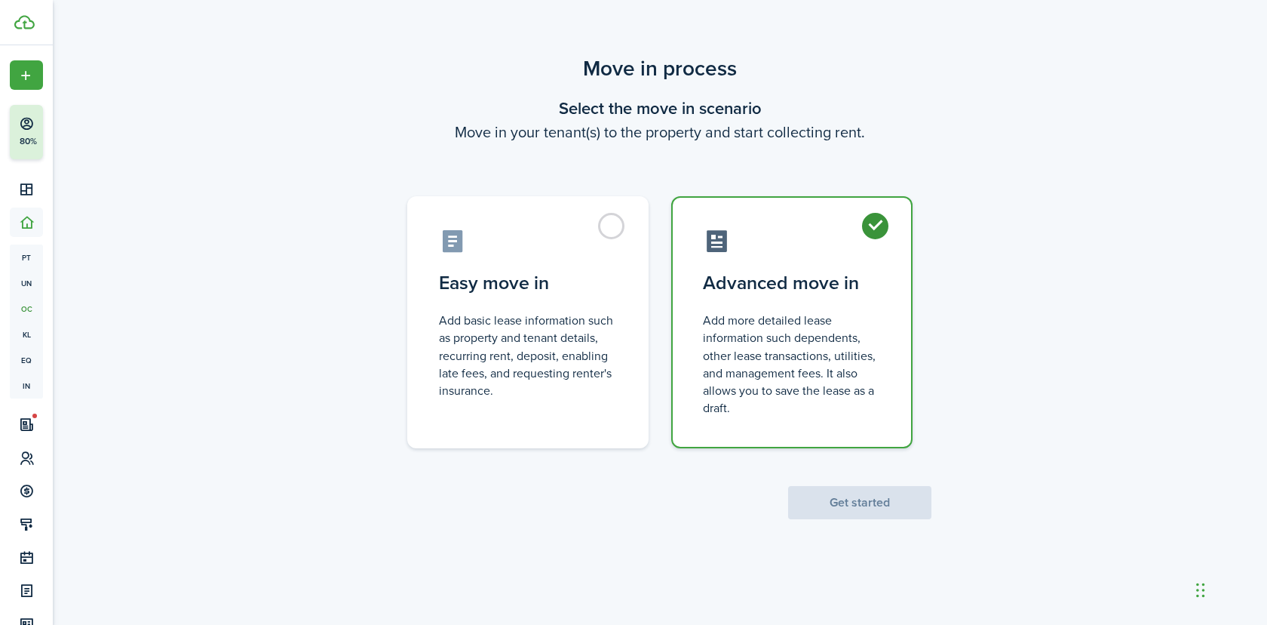
radio input "true"
click at [869, 503] on button "Get started" at bounding box center [859, 502] width 143 height 33
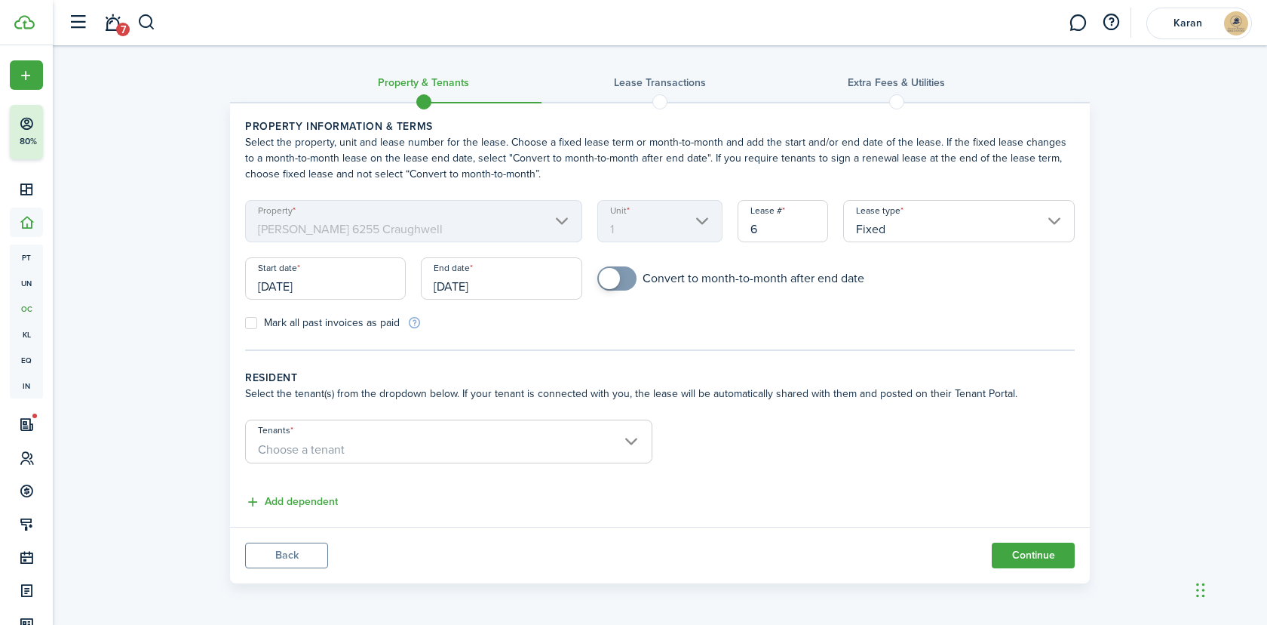
click at [361, 325] on label "Mark all past invoices as paid" at bounding box center [322, 323] width 155 height 12
click at [245, 324] on input "Mark all past invoices as paid" at bounding box center [244, 323] width 1 height 1
checkbox input "true"
click at [367, 430] on input "Tenants" at bounding box center [449, 429] width 406 height 18
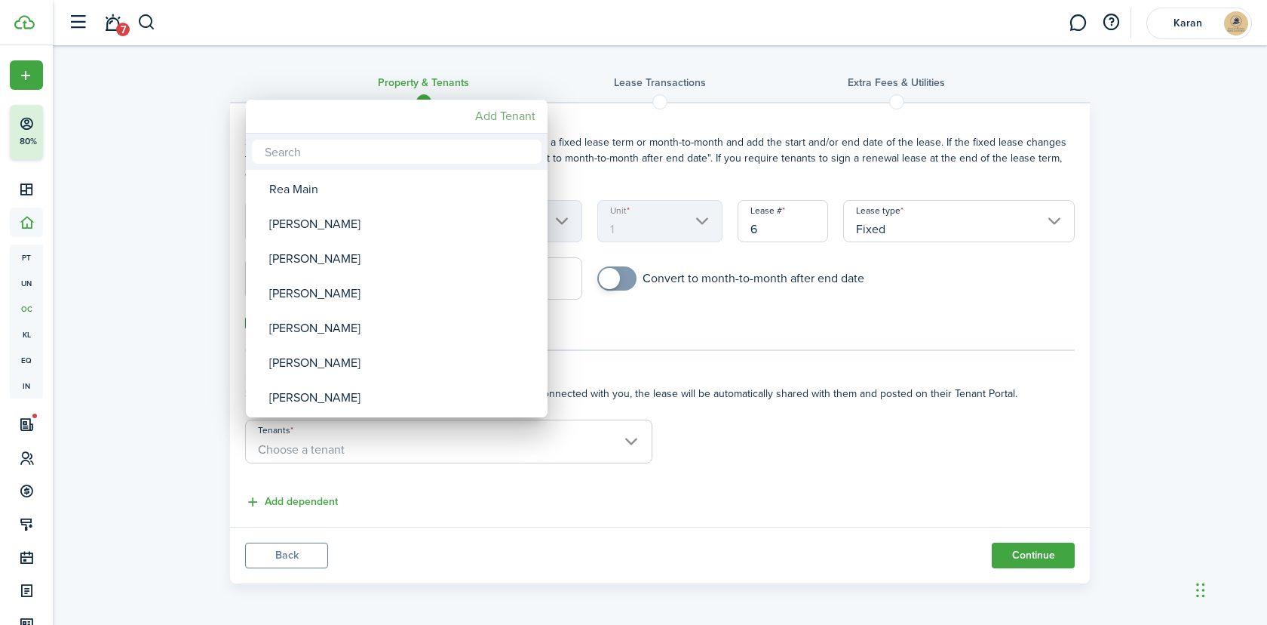
click at [508, 115] on mbsc-button "Add Tenant" at bounding box center [505, 116] width 72 height 27
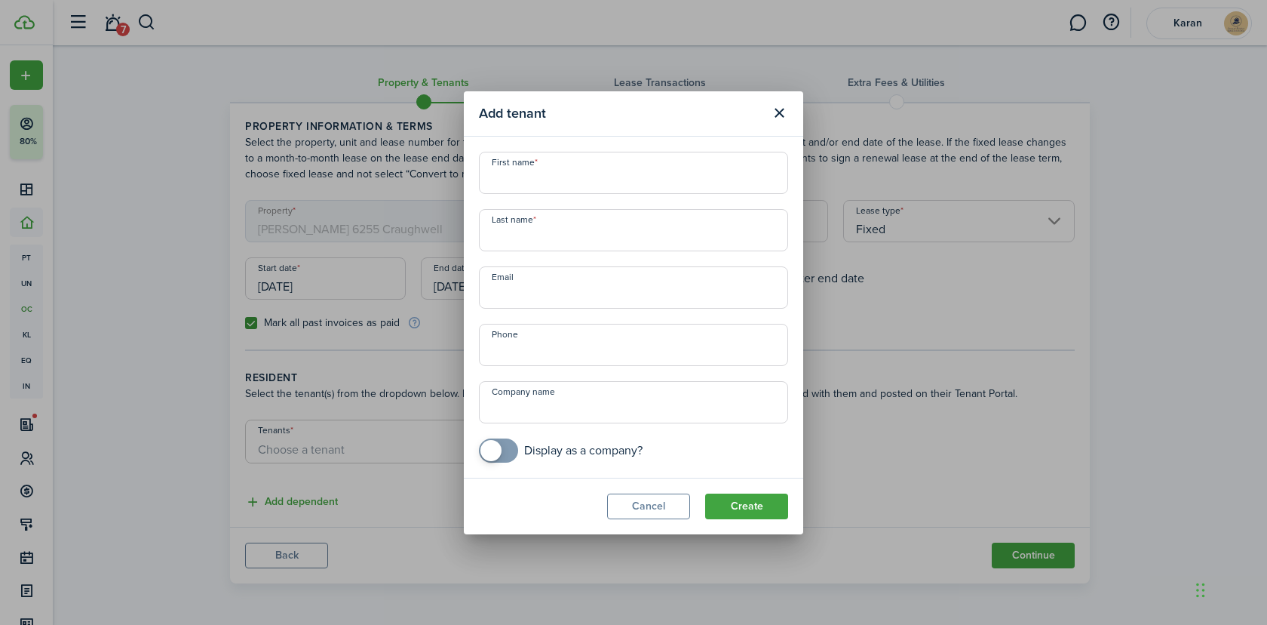
click at [542, 173] on input "First name" at bounding box center [633, 173] width 309 height 42
paste input "[PERSON_NAME]"
type input "[PERSON_NAME]"
click at [614, 232] on input "Last name" at bounding box center [633, 230] width 309 height 42
paste input "Gauthney"
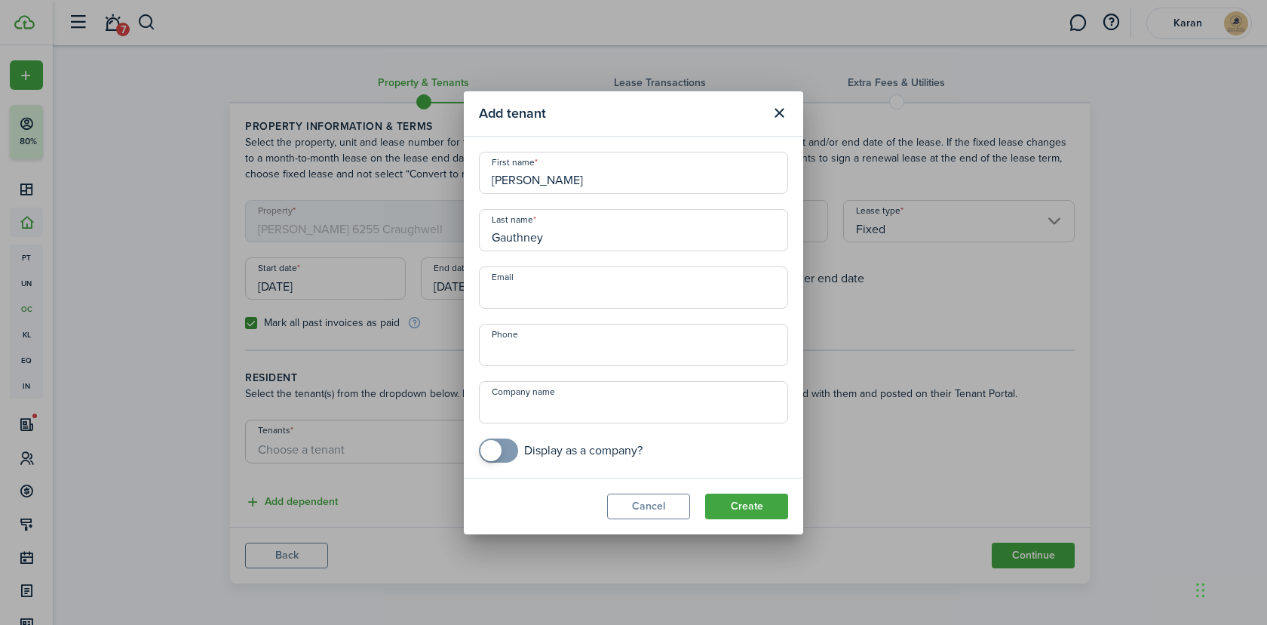
type input "Gauthney"
click at [548, 282] on input "Email" at bounding box center [633, 287] width 309 height 42
paste input "[EMAIL_ADDRESS][DOMAIN_NAME]"
type input "[EMAIL_ADDRESS][DOMAIN_NAME]"
click at [552, 333] on input "+1" at bounding box center [633, 345] width 309 height 42
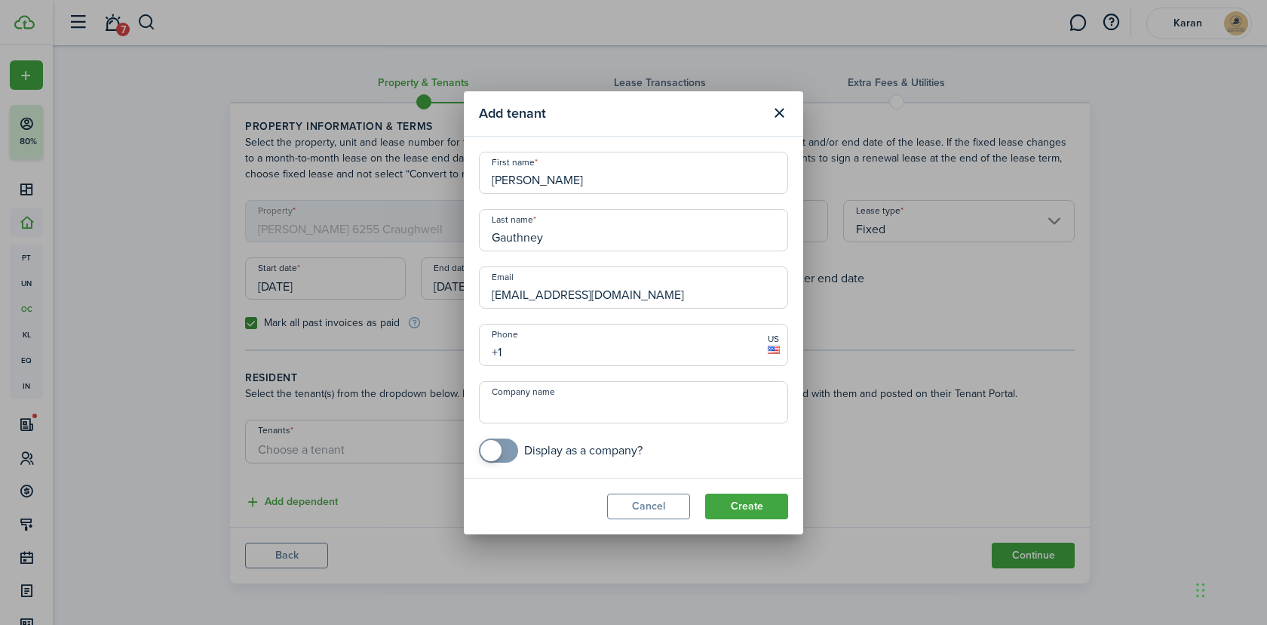
click at [556, 344] on input "+1" at bounding box center [633, 345] width 309 height 42
paste input "[PHONE_NUMBER]"
type input "[PHONE_NUMBER]"
click at [736, 505] on button "Create" at bounding box center [746, 506] width 83 height 26
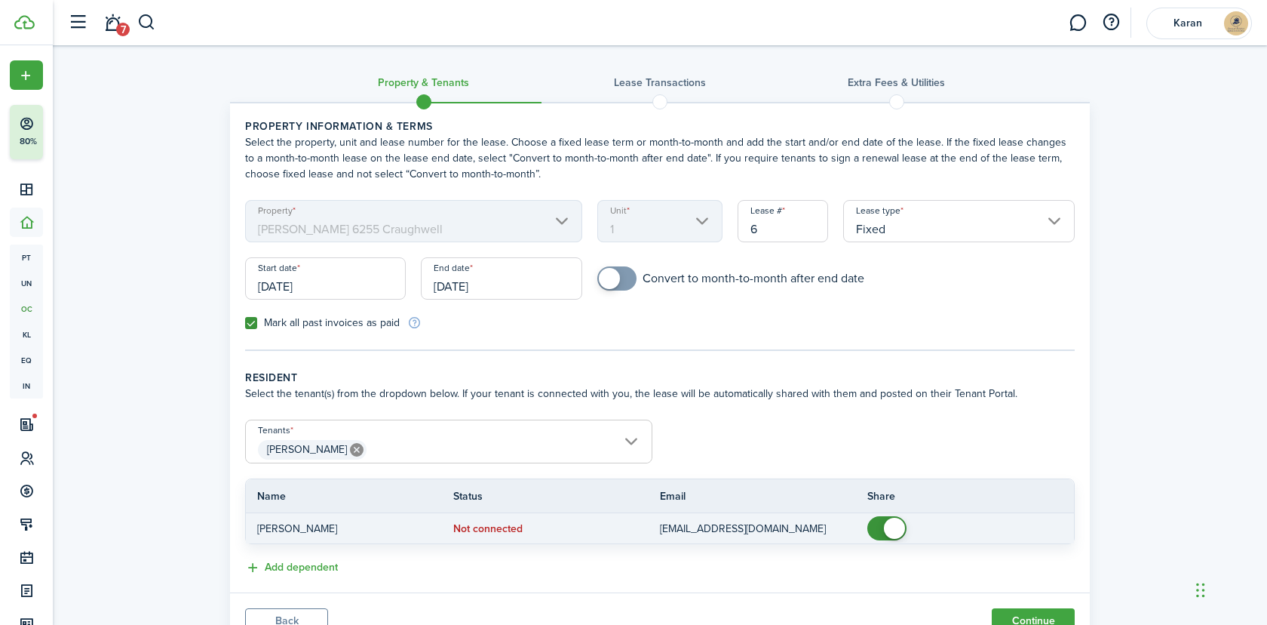
checkbox input "false"
click at [887, 532] on span at bounding box center [894, 528] width 21 height 21
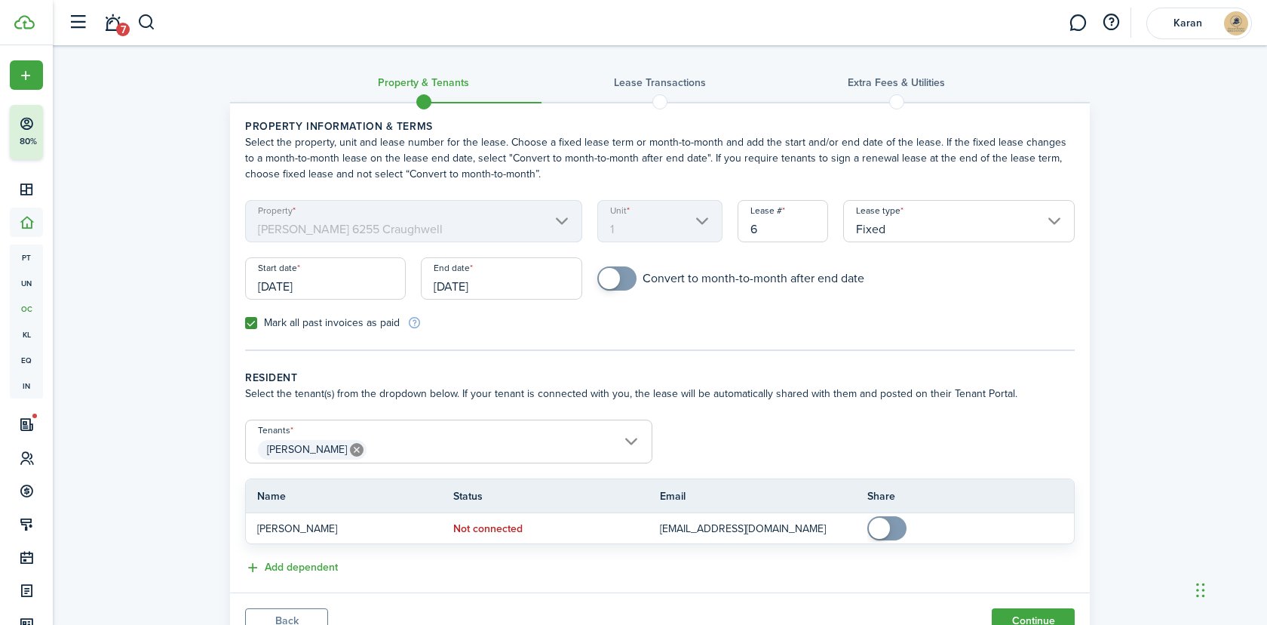
click at [278, 287] on input "[DATE]" at bounding box center [325, 278] width 161 height 42
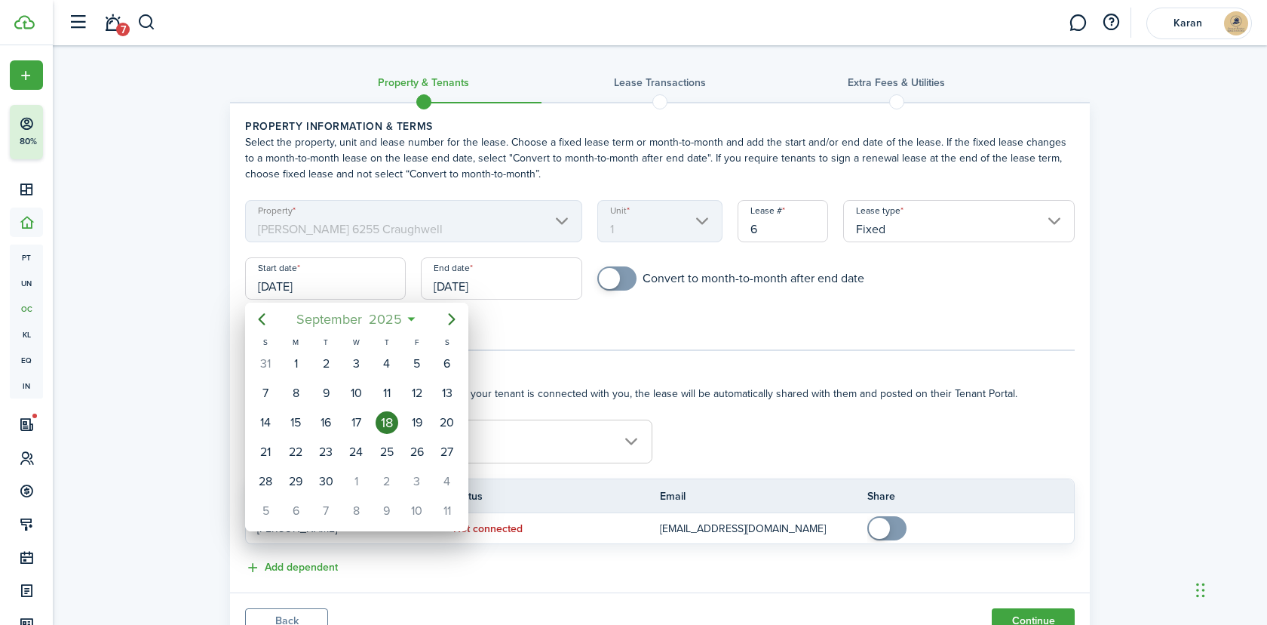
click at [383, 315] on span "2025" at bounding box center [385, 319] width 40 height 27
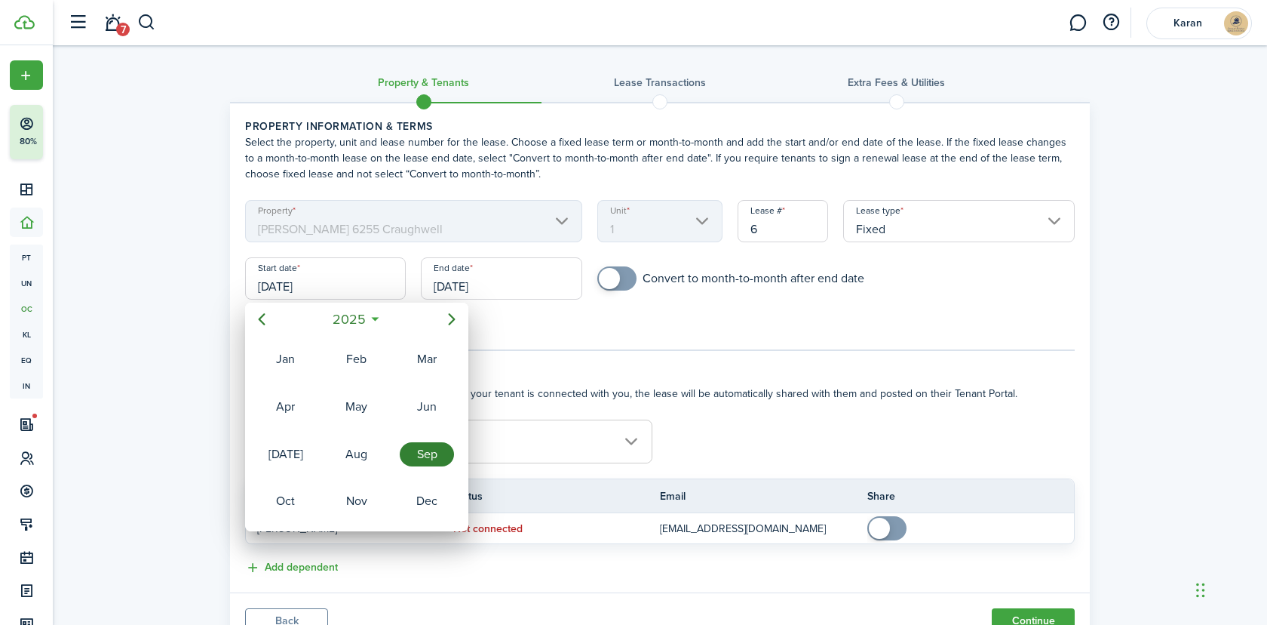
click at [422, 454] on div "Sep" at bounding box center [427, 454] width 54 height 24
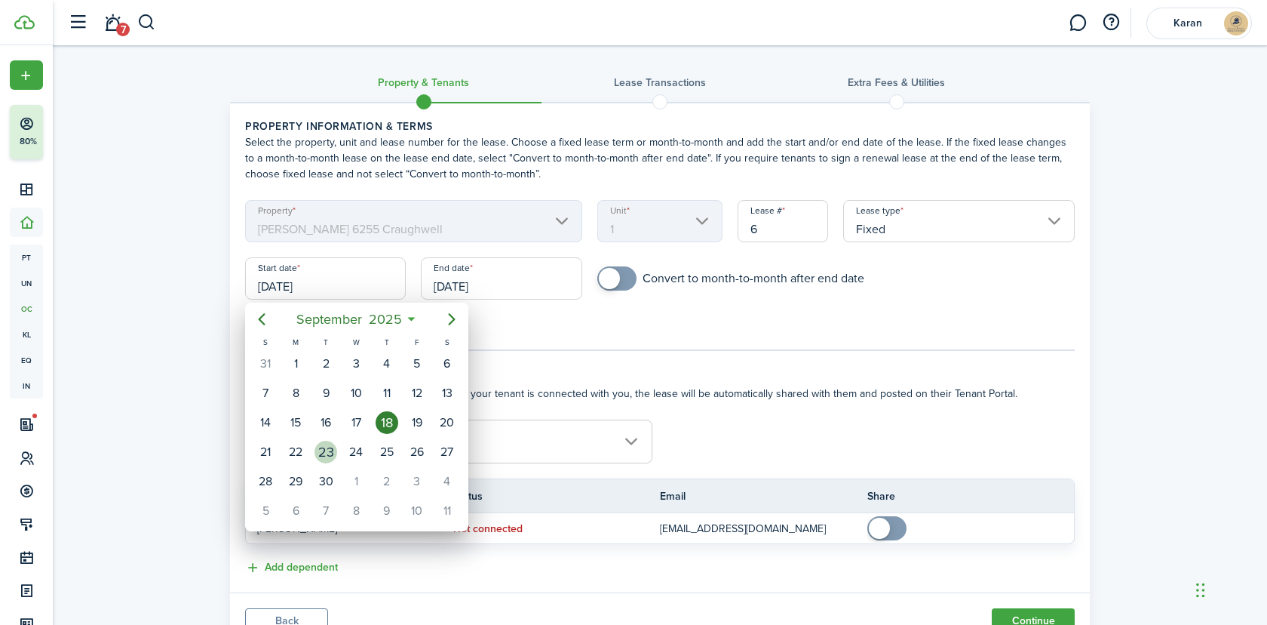
click at [333, 448] on div "23" at bounding box center [326, 452] width 23 height 23
type input "[DATE]"
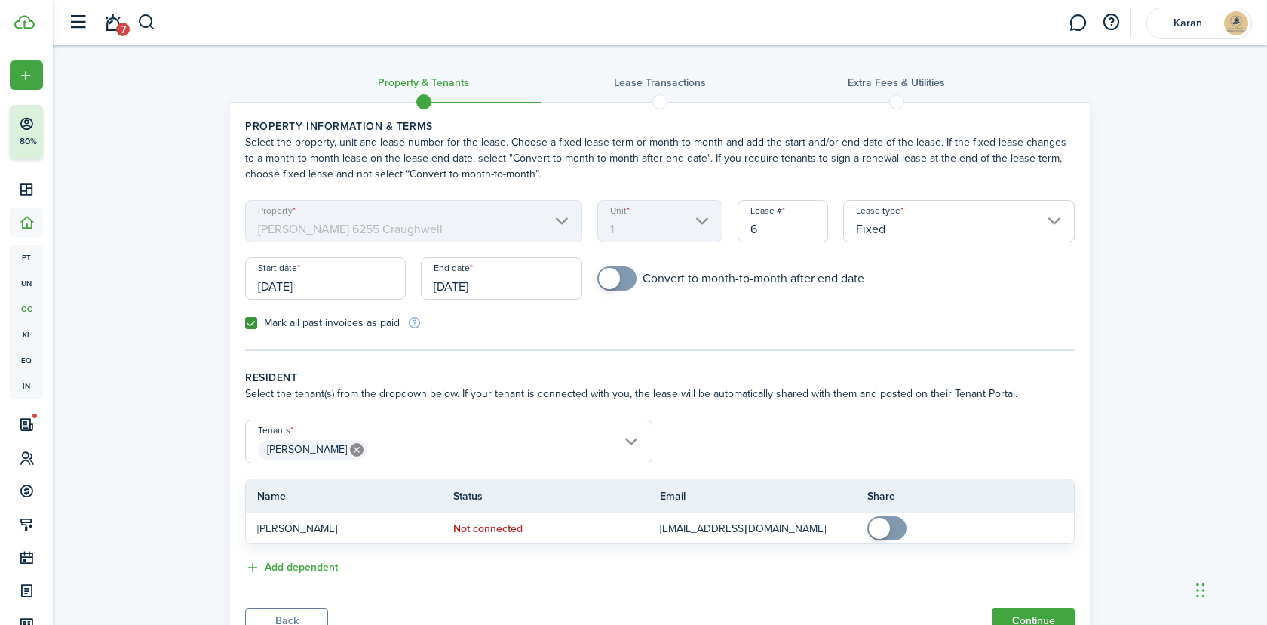
click at [502, 279] on input "[DATE]" at bounding box center [501, 278] width 161 height 42
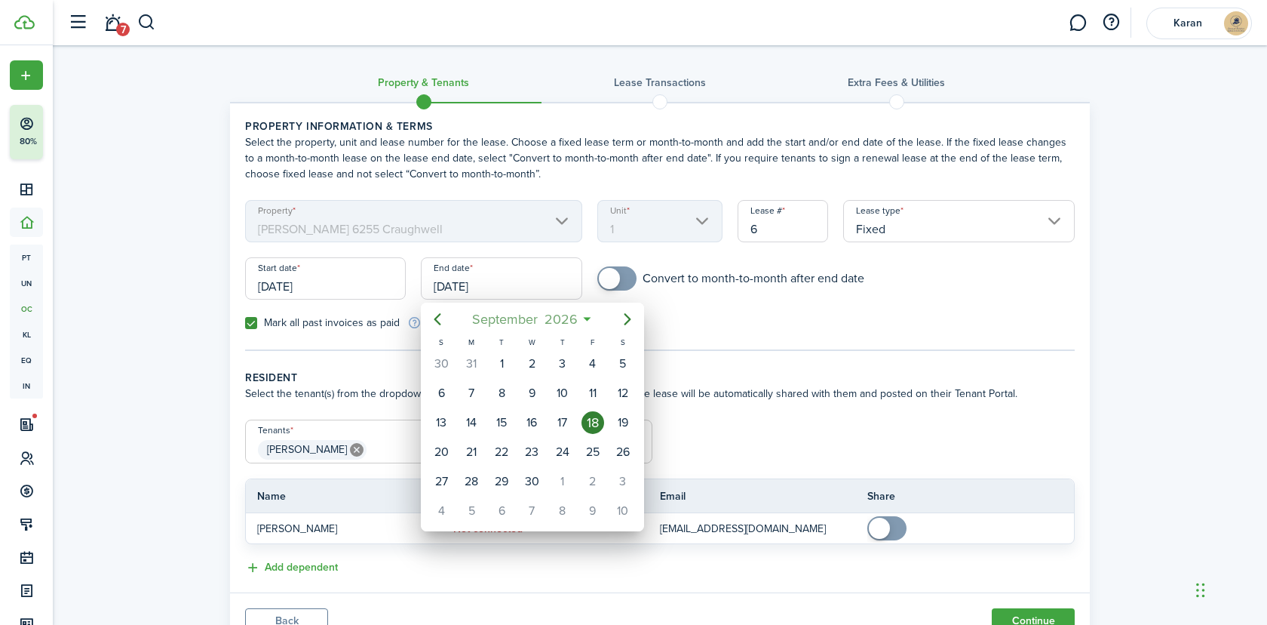
click at [535, 310] on span "September" at bounding box center [504, 319] width 72 height 27
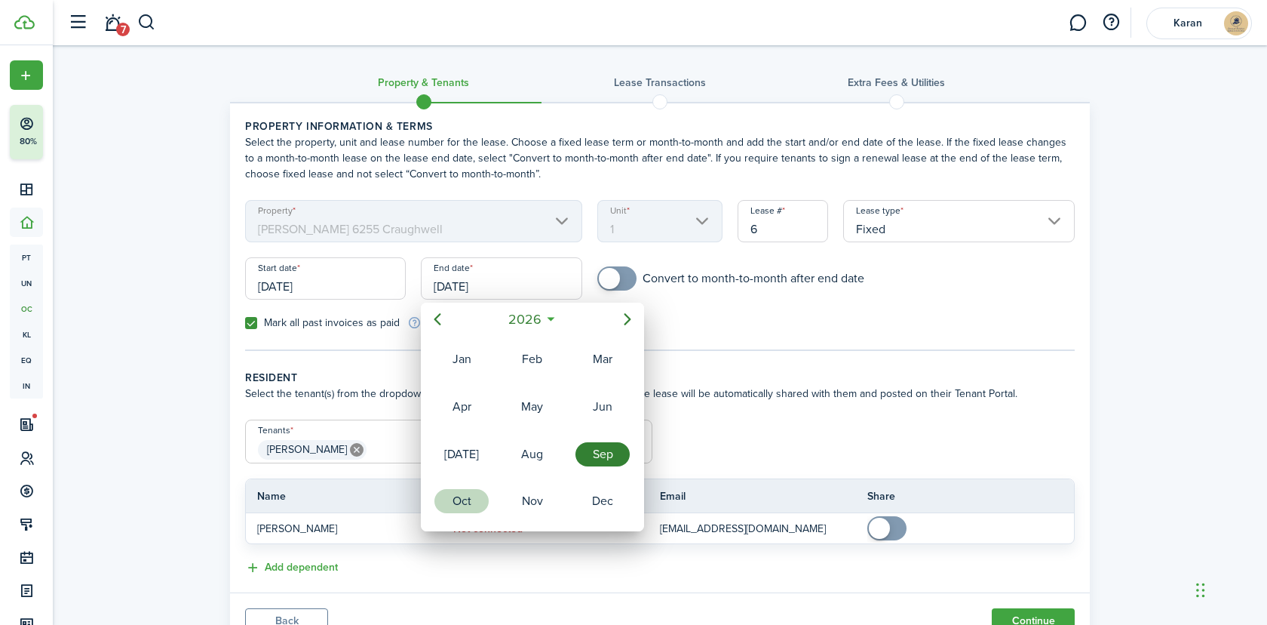
click at [465, 491] on div "Oct" at bounding box center [462, 501] width 54 height 24
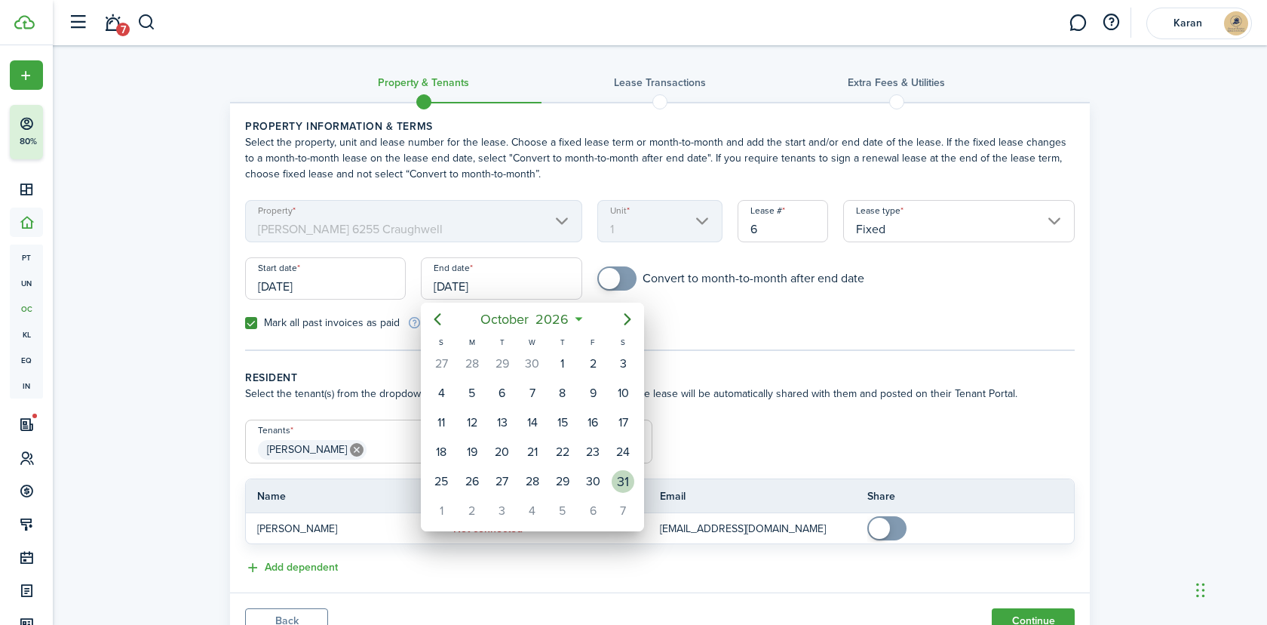
click at [621, 482] on div "31" at bounding box center [623, 481] width 23 height 23
type input "[DATE]"
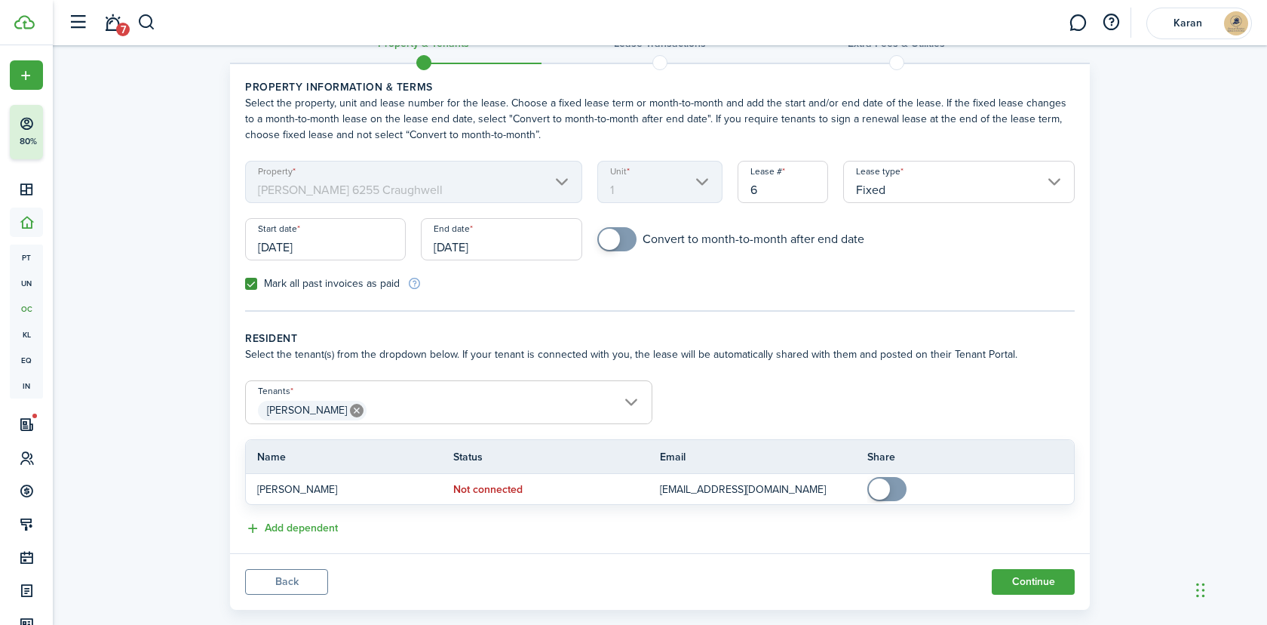
scroll to position [65, 0]
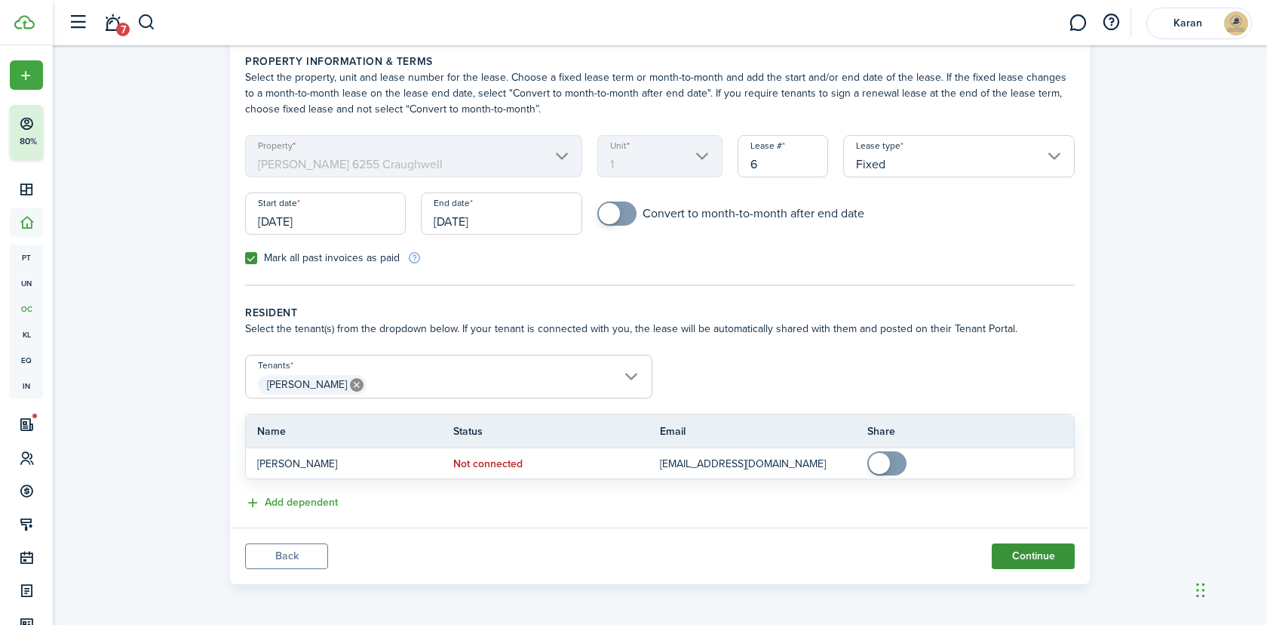
click at [1052, 550] on button "Continue" at bounding box center [1033, 556] width 83 height 26
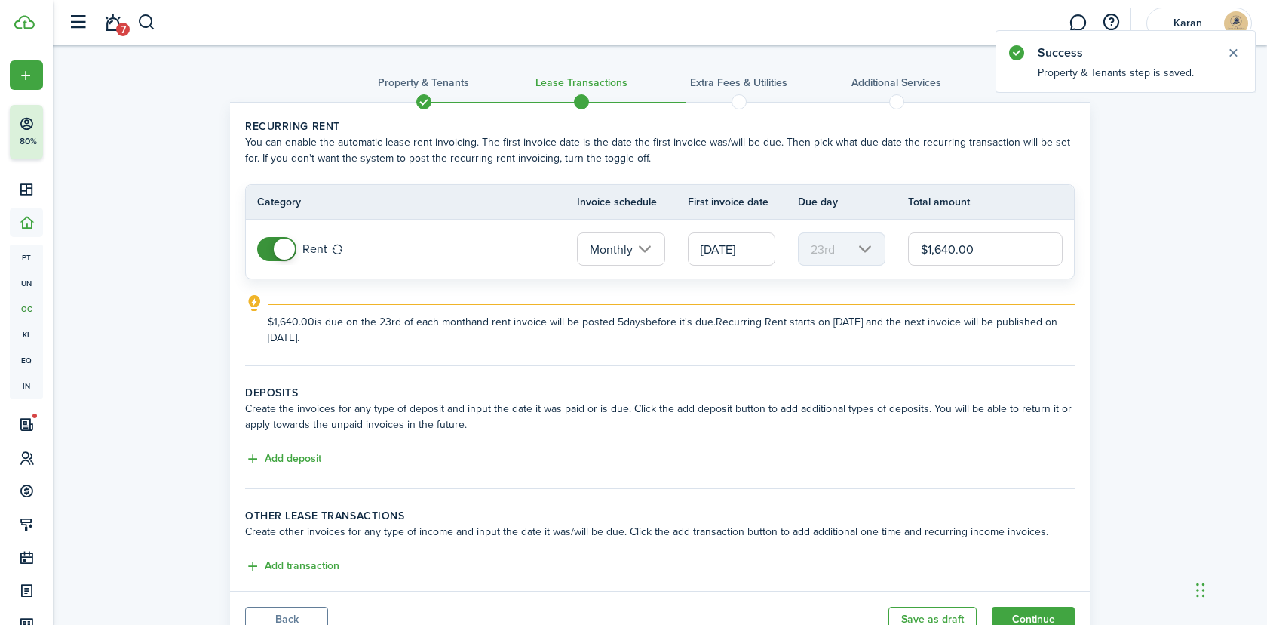
click at [994, 248] on input "$1,640.00" at bounding box center [985, 248] width 155 height 33
drag, startPoint x: 994, startPoint y: 248, endPoint x: 910, endPoint y: 247, distance: 83.7
click at [910, 247] on input "$1,640.00" at bounding box center [985, 248] width 155 height 33
click at [287, 462] on button "Add deposit" at bounding box center [283, 458] width 76 height 17
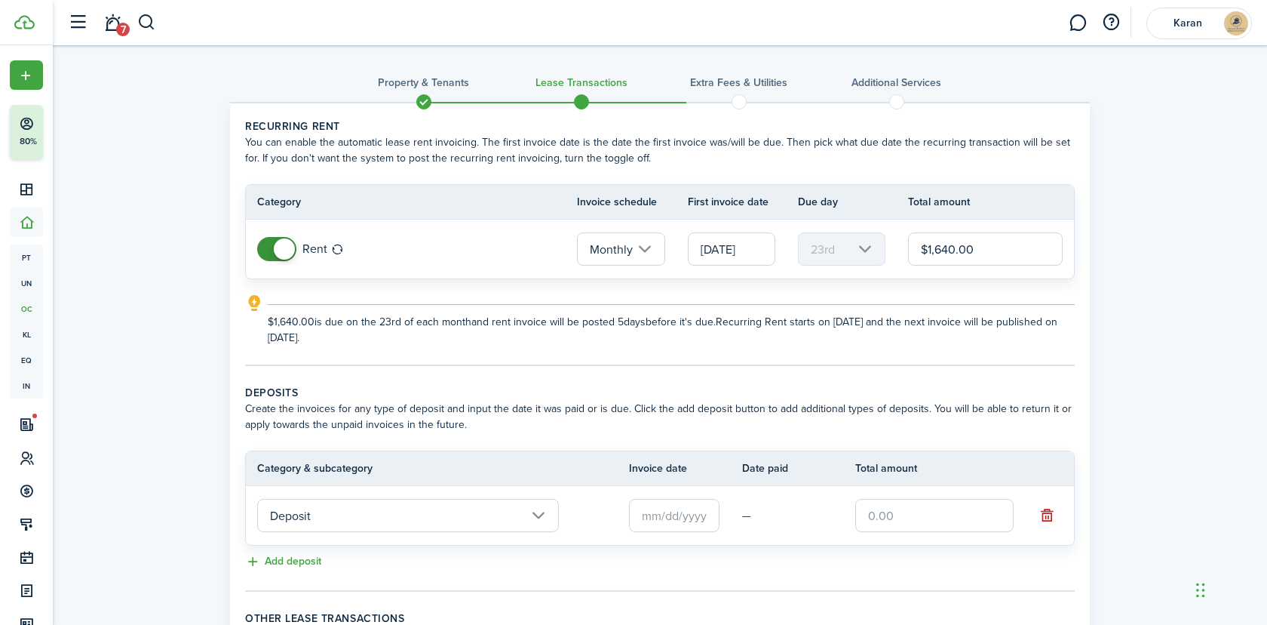
click at [944, 519] on input "text" at bounding box center [934, 515] width 158 height 33
paste input "$2,640"
click at [668, 514] on input "text" at bounding box center [674, 515] width 91 height 33
type input "$2,640.00"
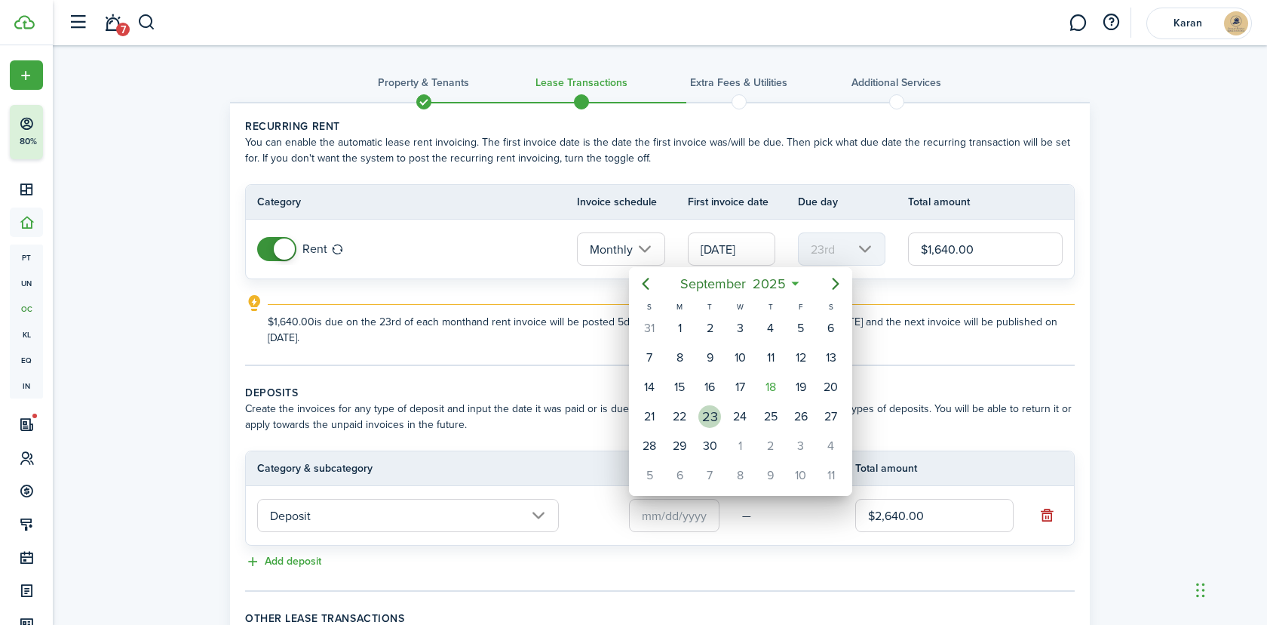
click at [706, 418] on div "23" at bounding box center [710, 416] width 23 height 23
type input "[DATE]"
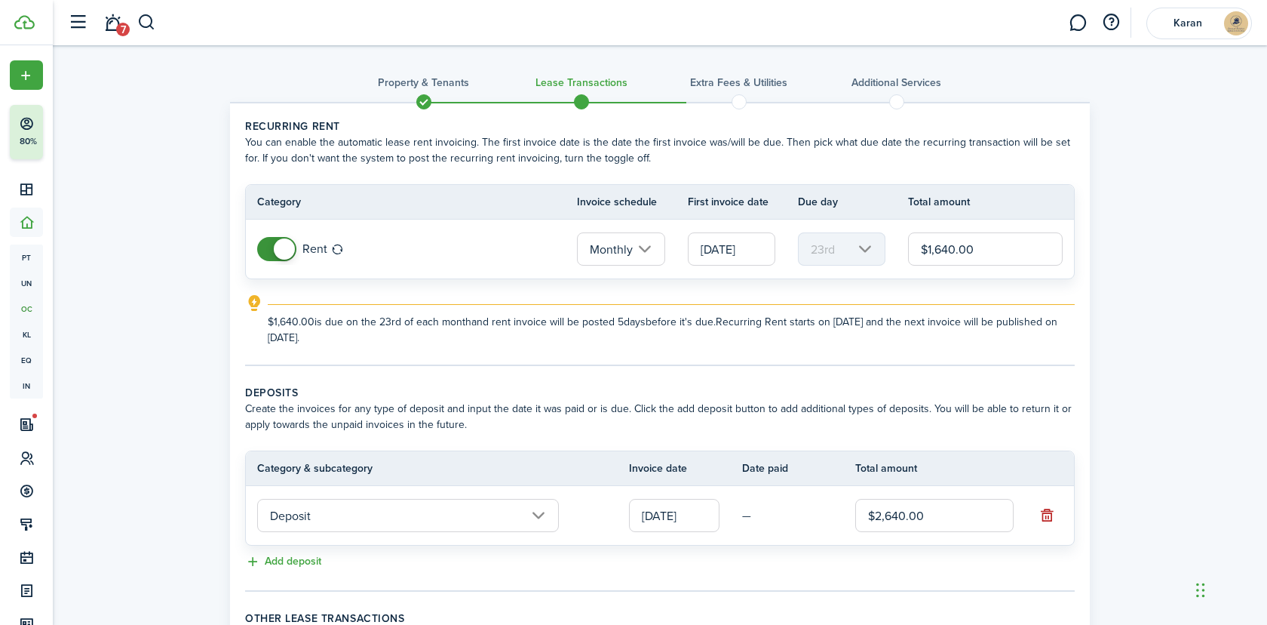
click at [739, 254] on input "[DATE]" at bounding box center [732, 248] width 88 height 33
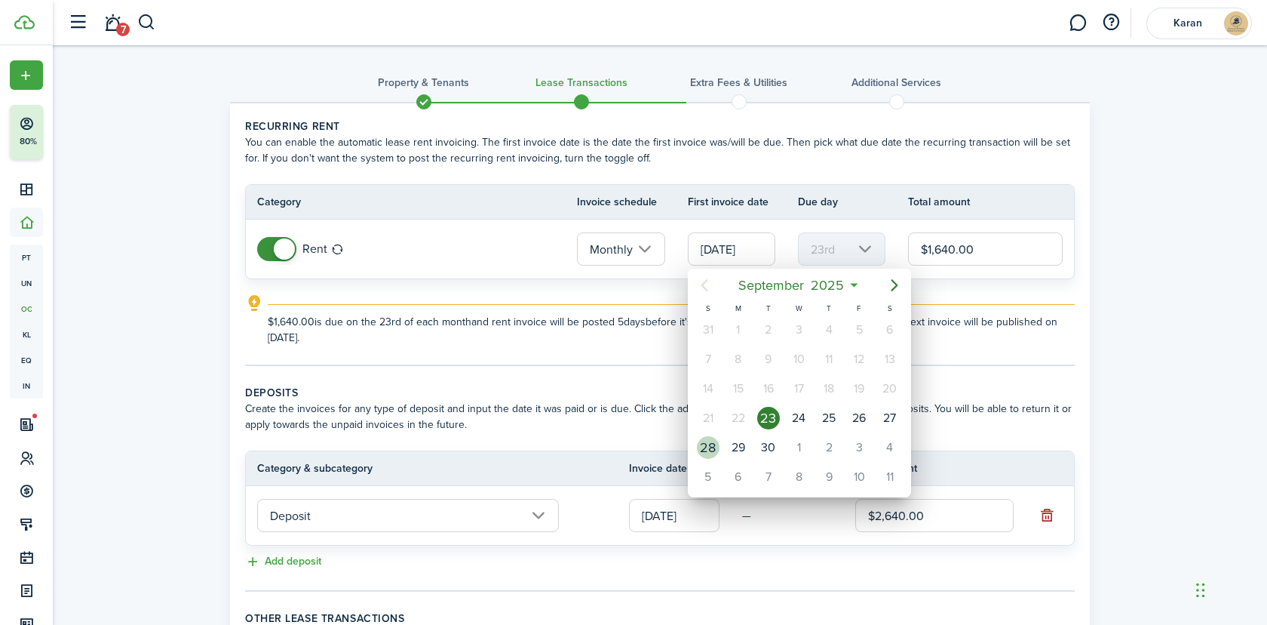
click at [714, 445] on div "28" at bounding box center [708, 447] width 23 height 23
type input "[DATE]"
type input "28th"
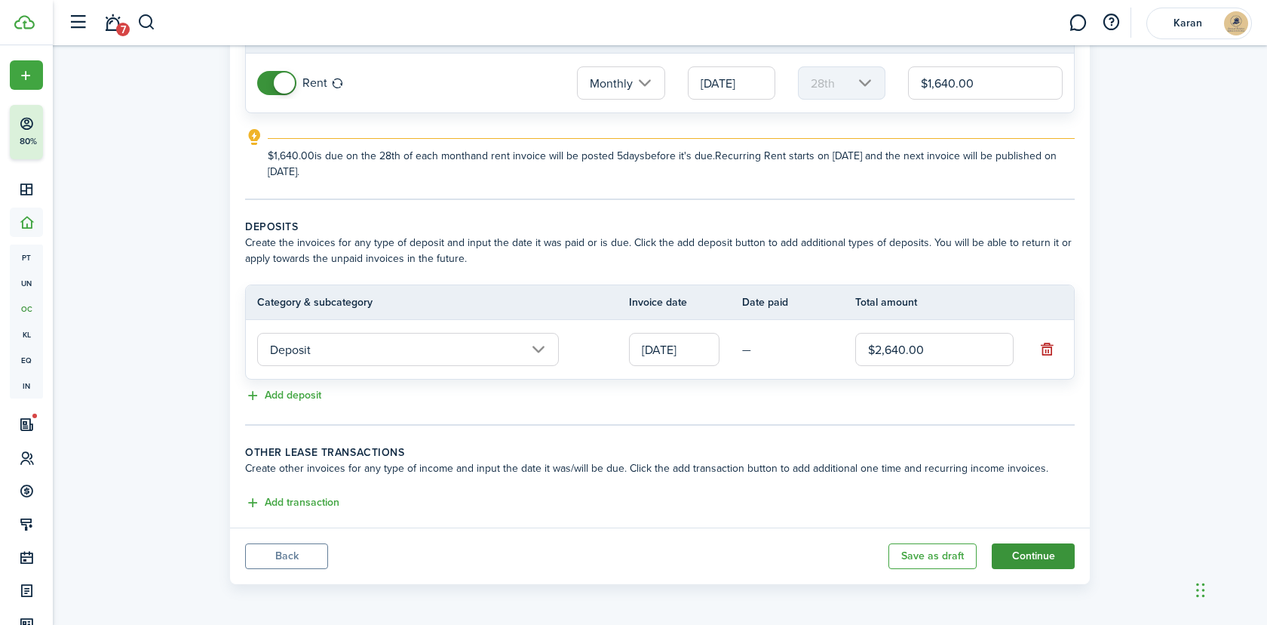
click at [1036, 553] on button "Continue" at bounding box center [1033, 556] width 83 height 26
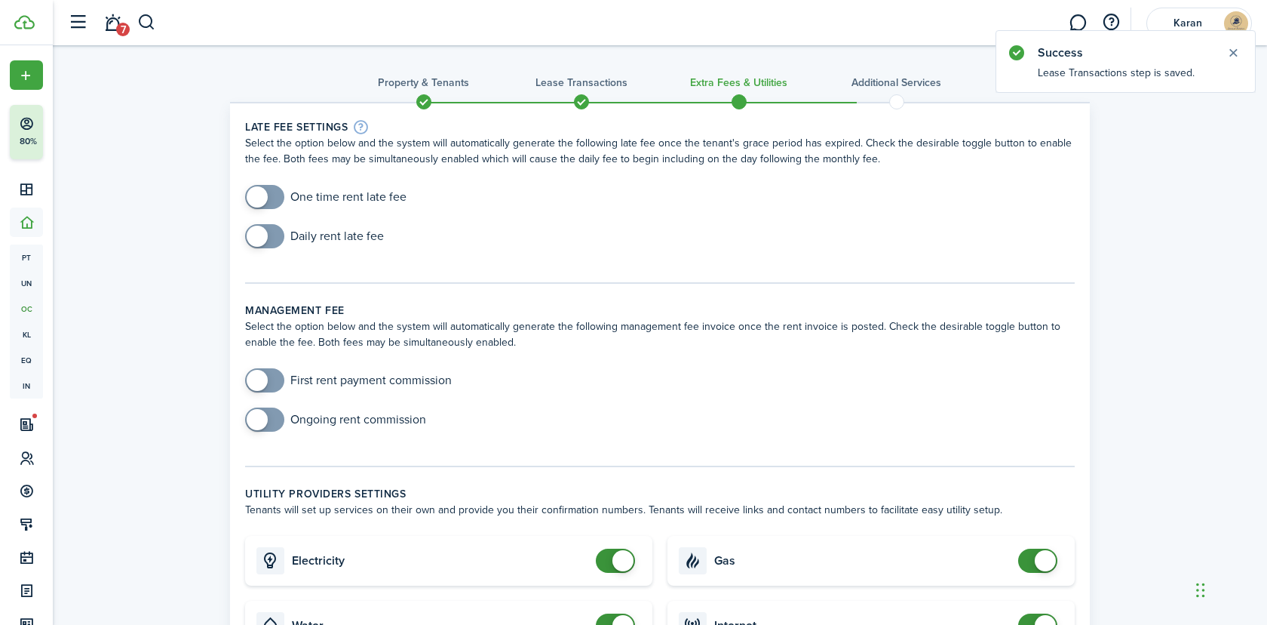
checkbox input "true"
click at [255, 198] on span at bounding box center [257, 196] width 21 height 21
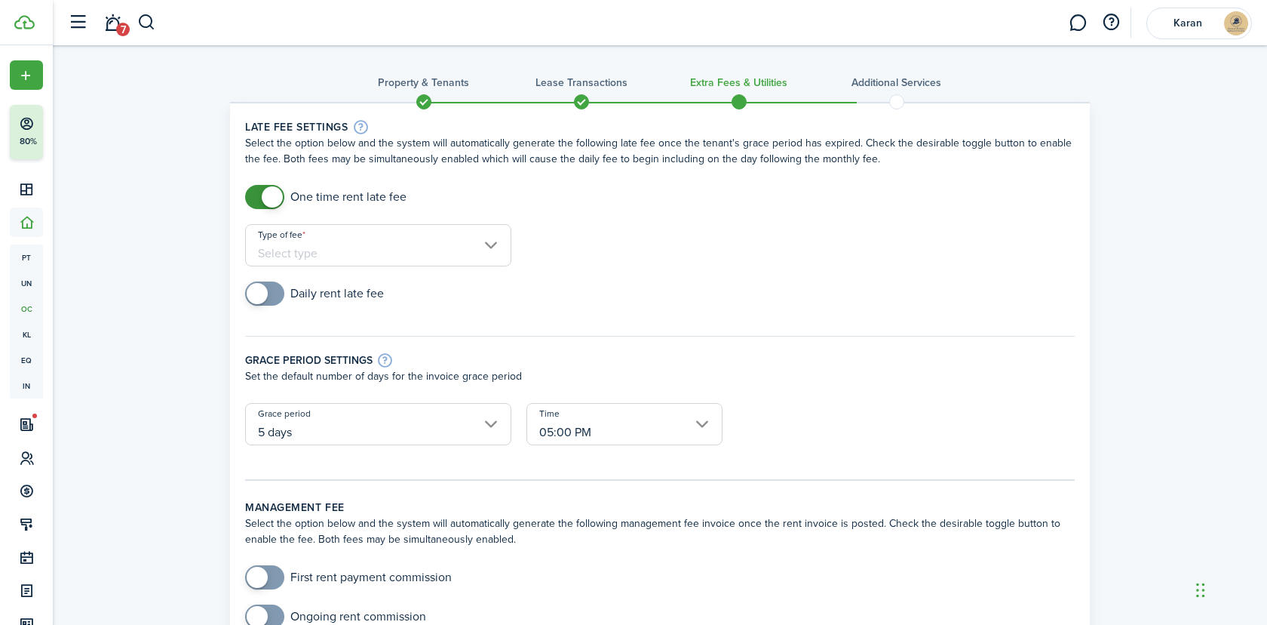
click at [407, 247] on input "Type of fee" at bounding box center [378, 245] width 266 height 42
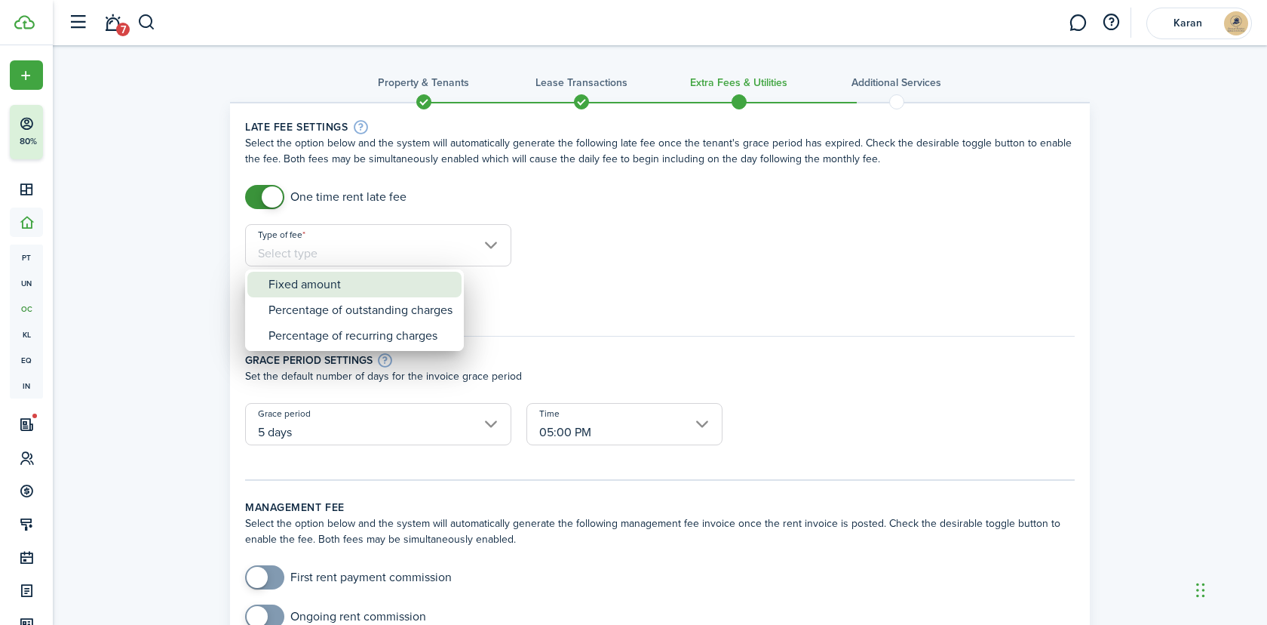
click at [340, 290] on div "Fixed amount" at bounding box center [361, 285] width 184 height 26
type input "Fixed amount"
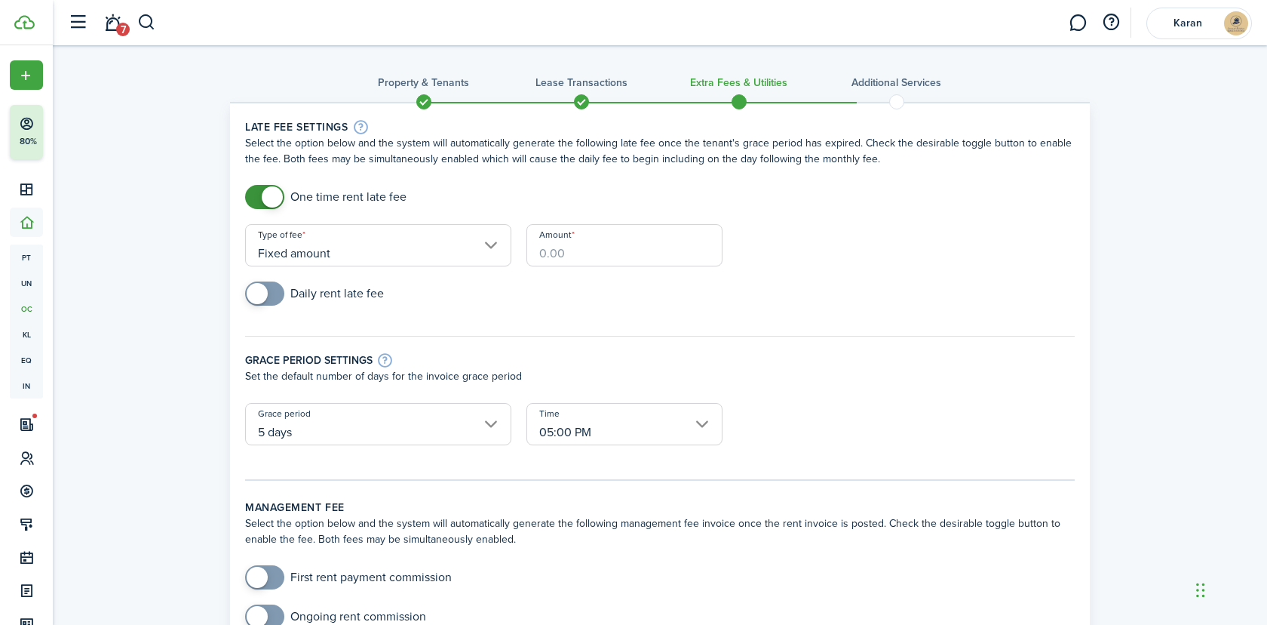
click at [596, 265] on input "Amount" at bounding box center [625, 245] width 196 height 42
paste input "$246"
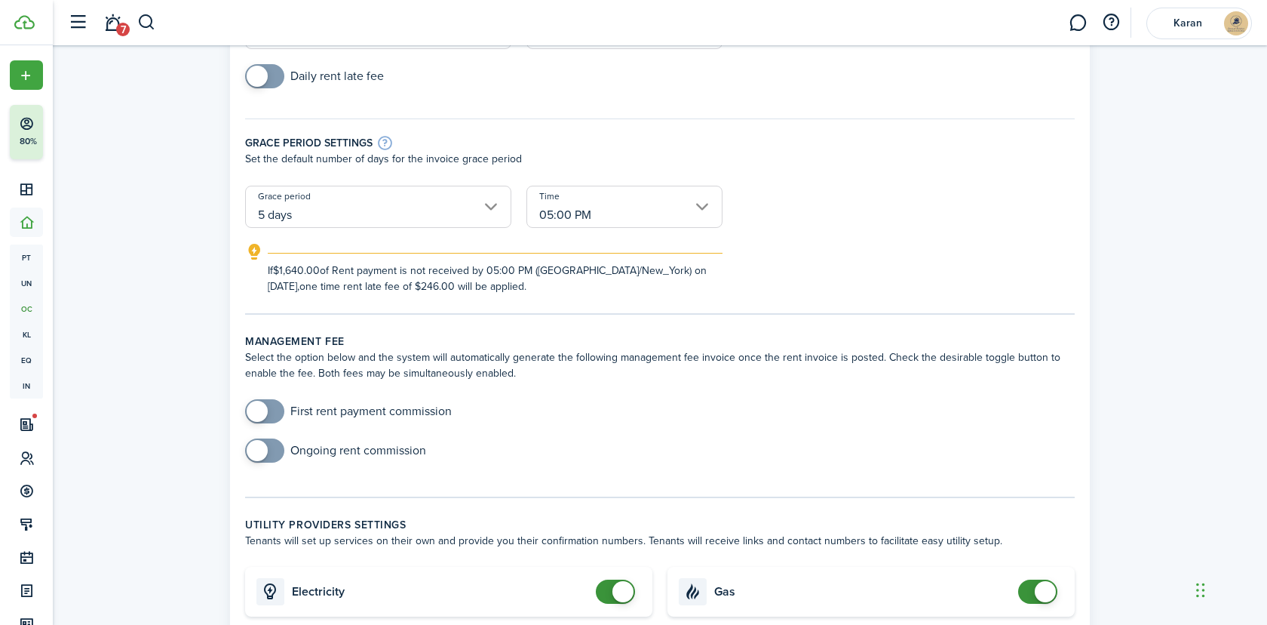
scroll to position [315, 0]
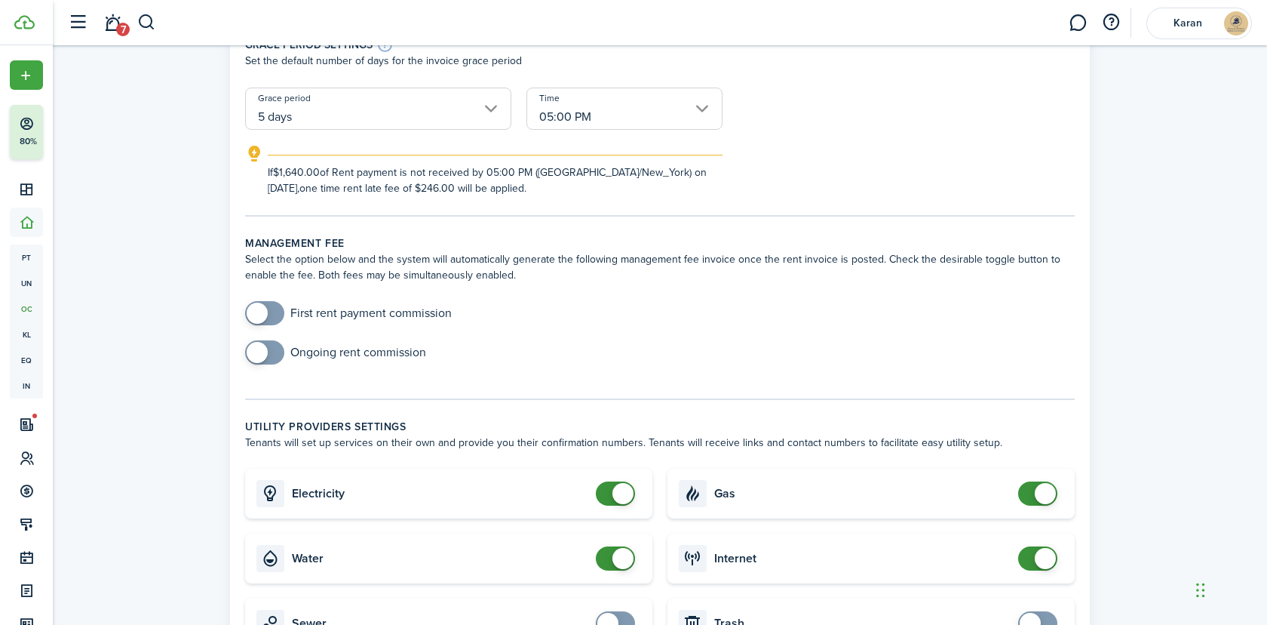
type input "$246.00"
checkbox input "false"
click at [631, 491] on span at bounding box center [623, 493] width 21 height 21
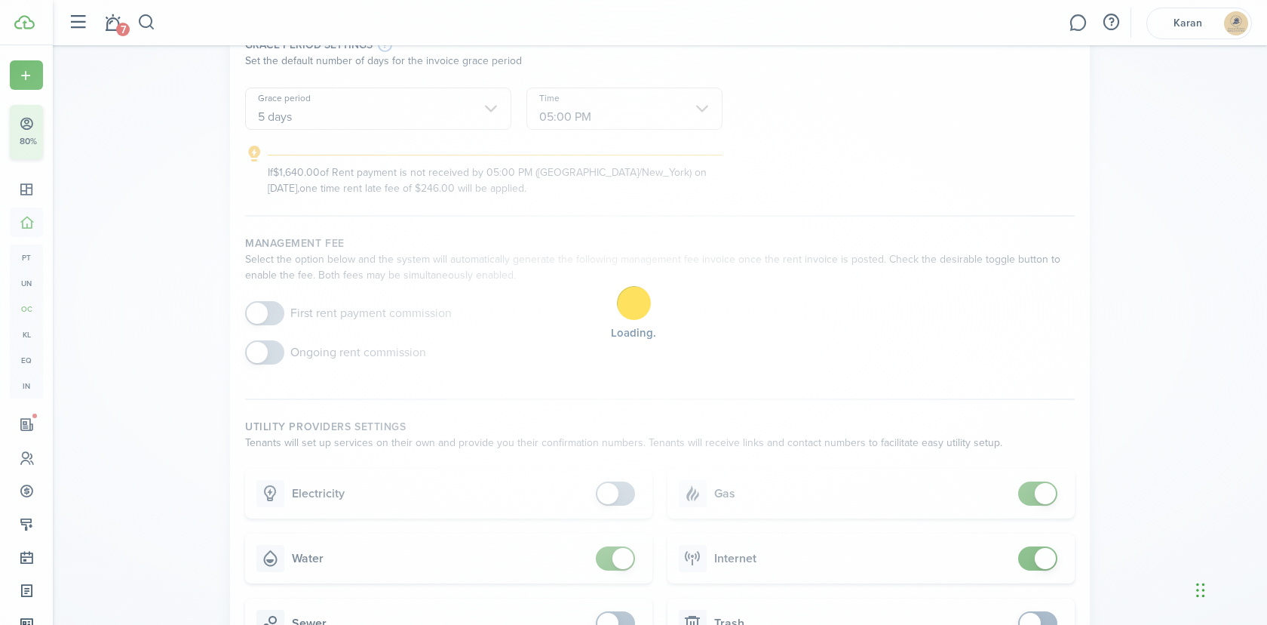
click at [623, 556] on div "Loading" at bounding box center [633, 312] width 1267 height 625
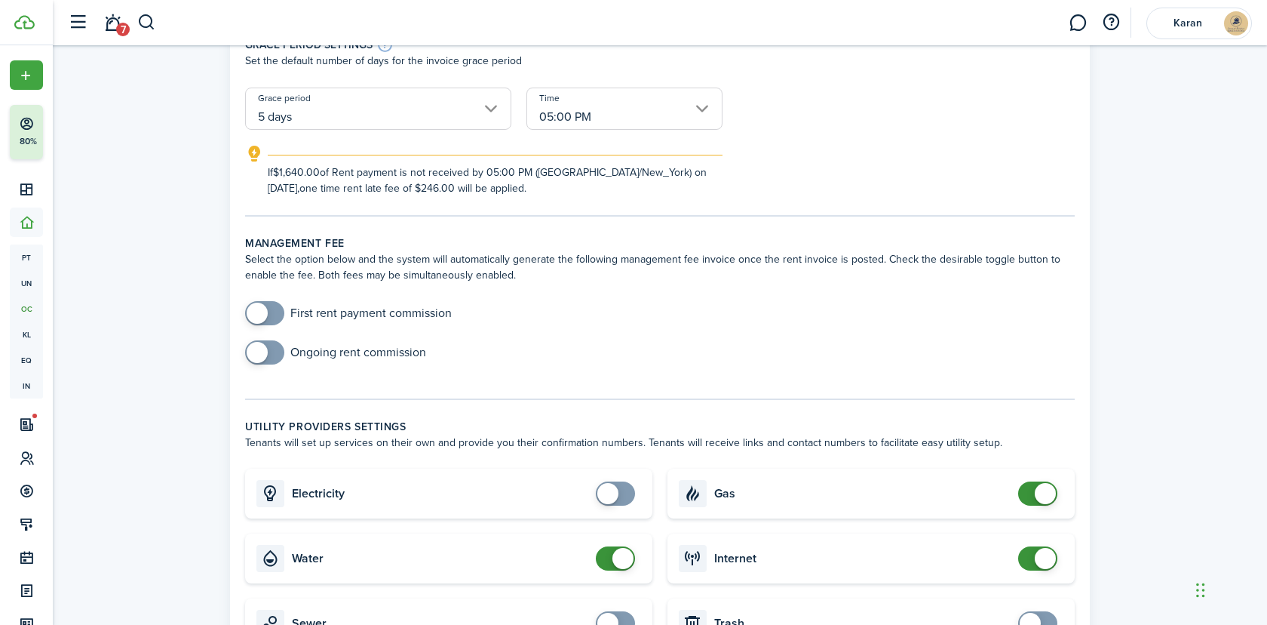
checkbox input "false"
click at [623, 556] on span at bounding box center [623, 558] width 21 height 21
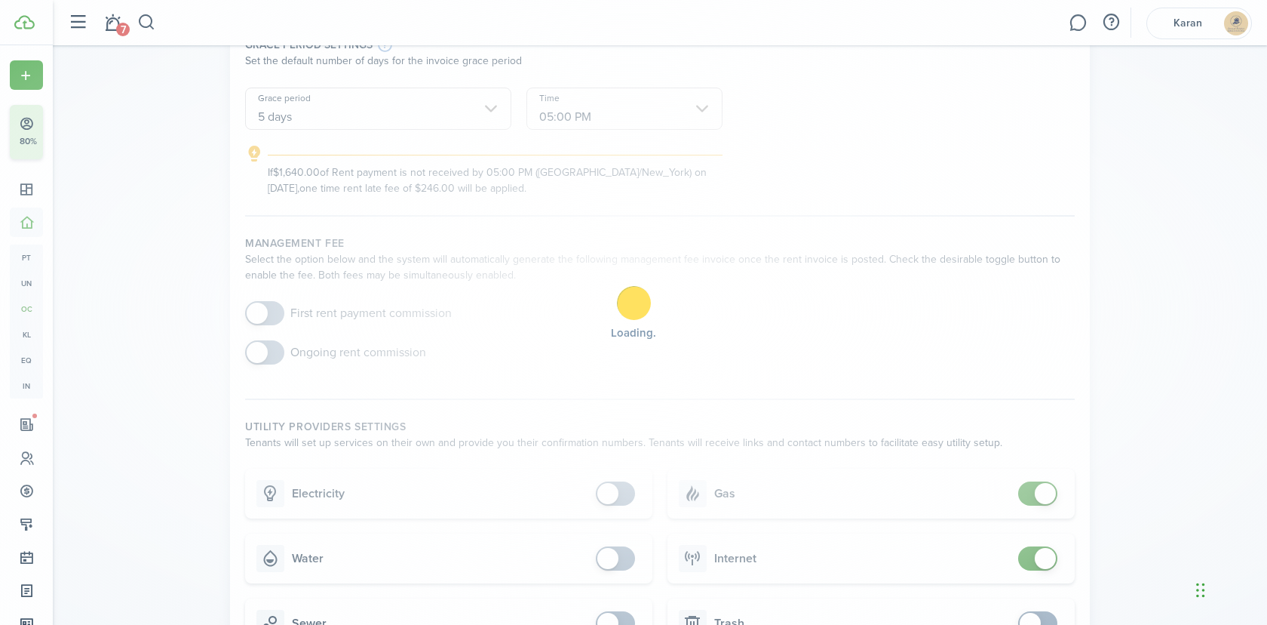
checkbox input "false"
click at [1037, 486] on span at bounding box center [1045, 493] width 21 height 21
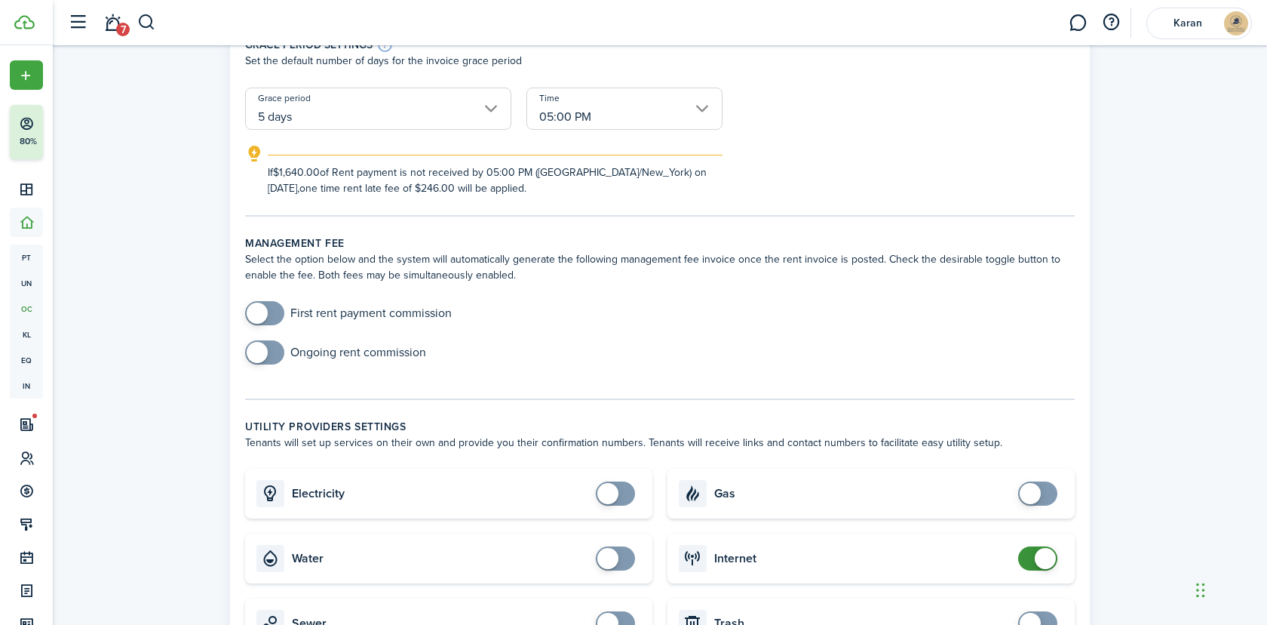
checkbox input "false"
click at [1032, 562] on span at bounding box center [1038, 558] width 15 height 24
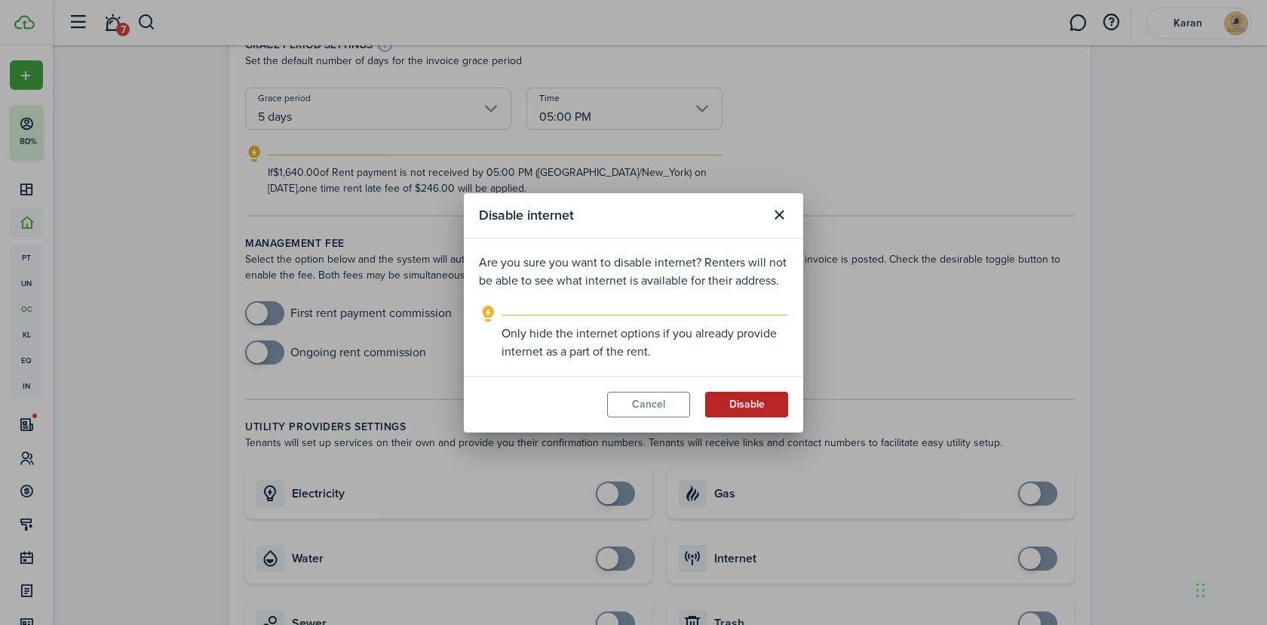
click at [759, 398] on button "Disable" at bounding box center [746, 405] width 83 height 26
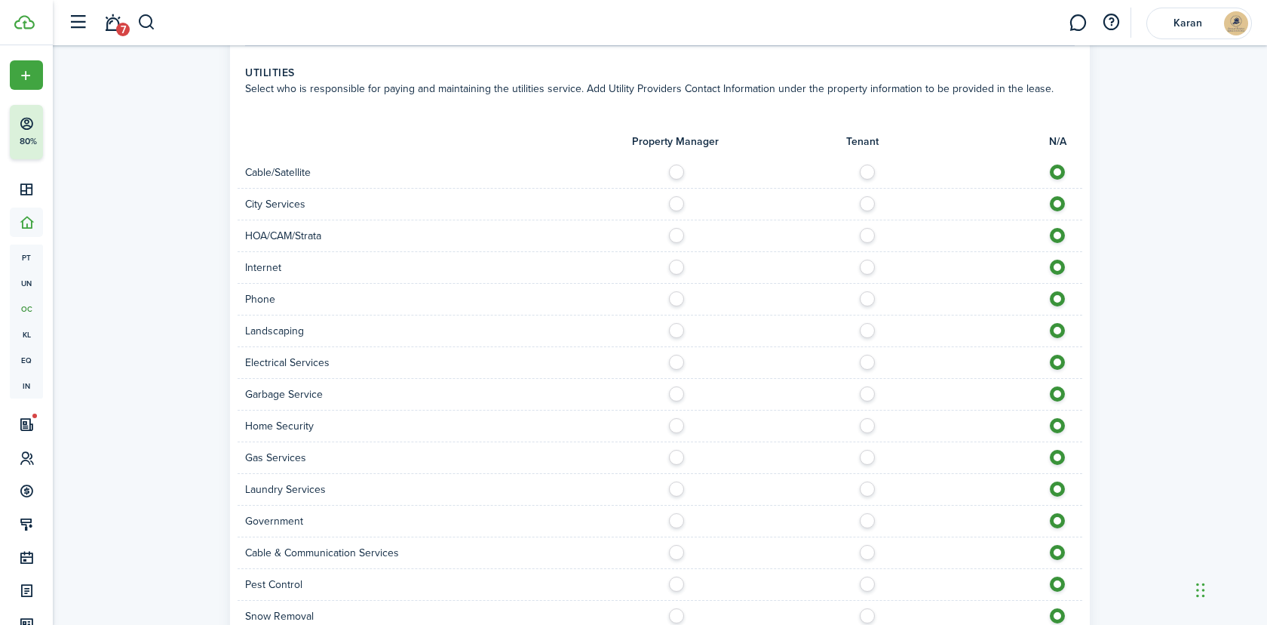
scroll to position [1121, 0]
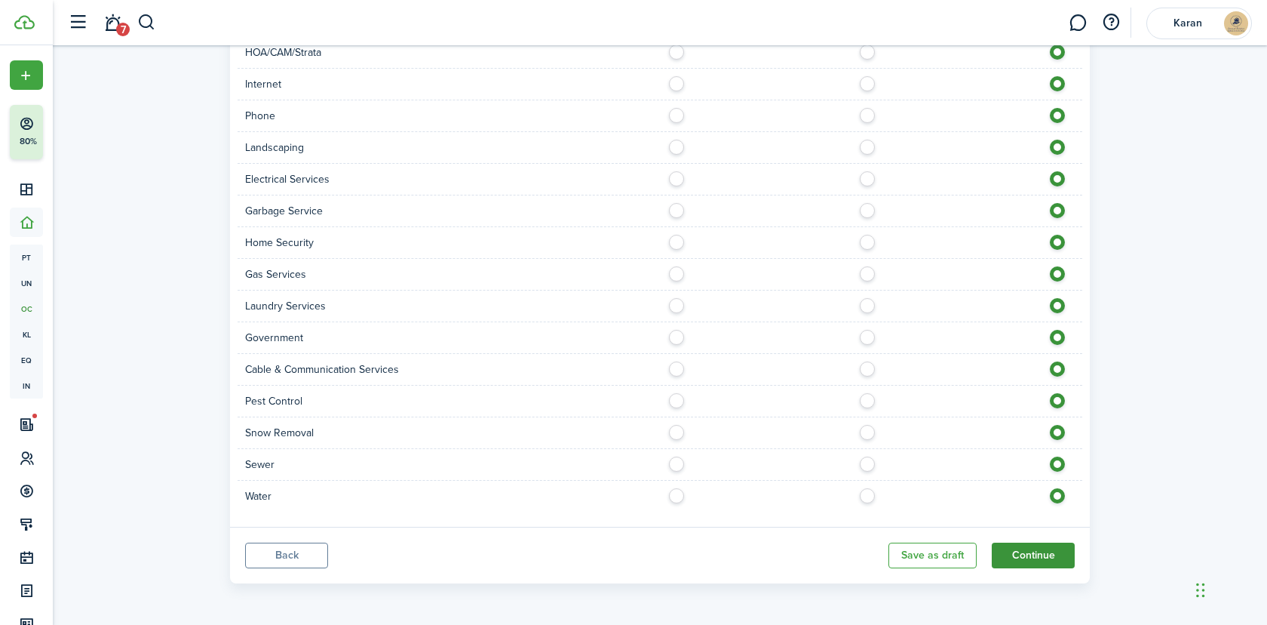
click at [1034, 546] on button "Continue" at bounding box center [1033, 555] width 83 height 26
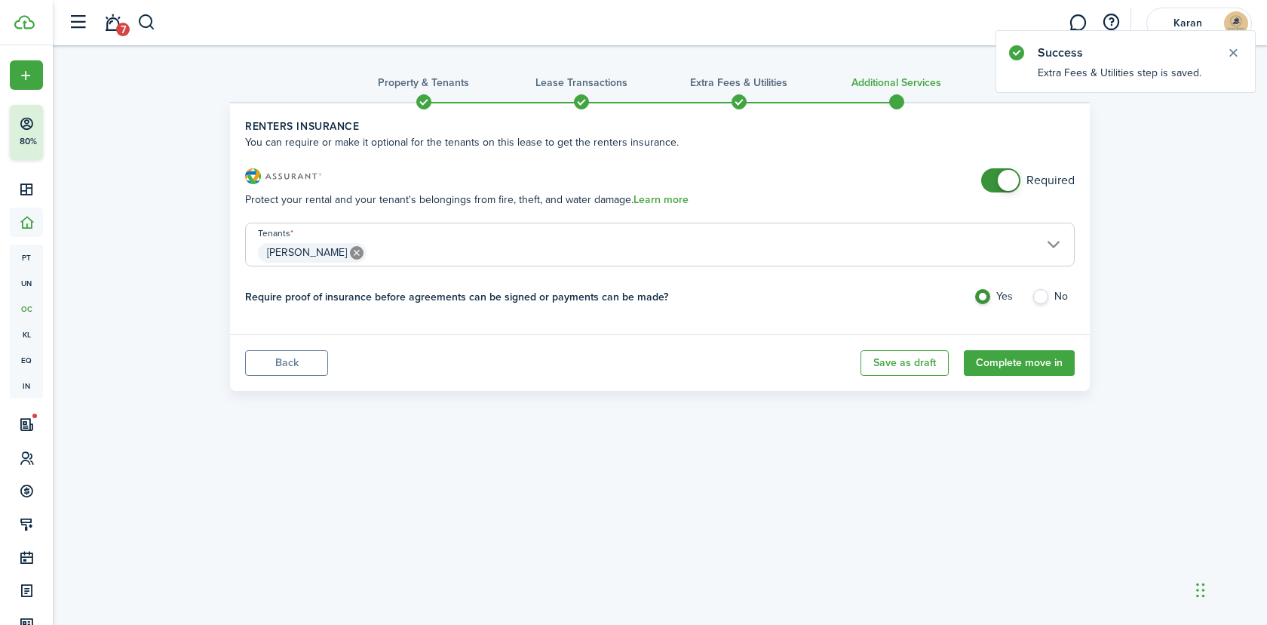
checkbox input "false"
click at [1013, 179] on span at bounding box center [1008, 180] width 21 height 21
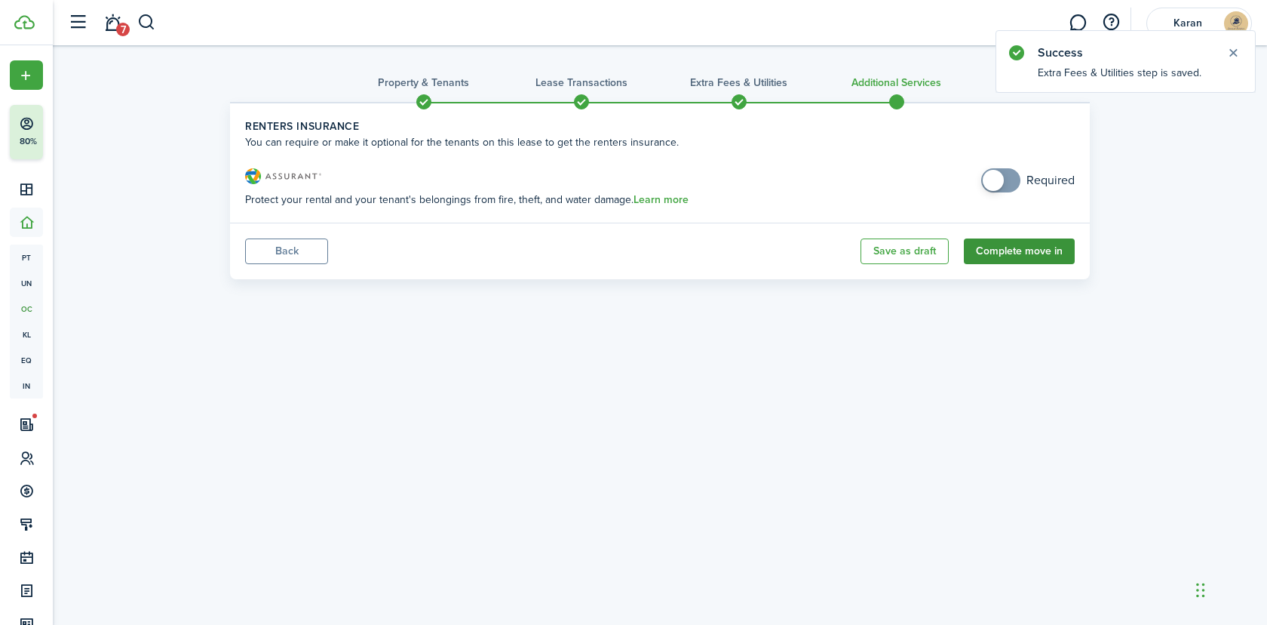
click at [1024, 244] on button "Complete move in" at bounding box center [1019, 251] width 111 height 26
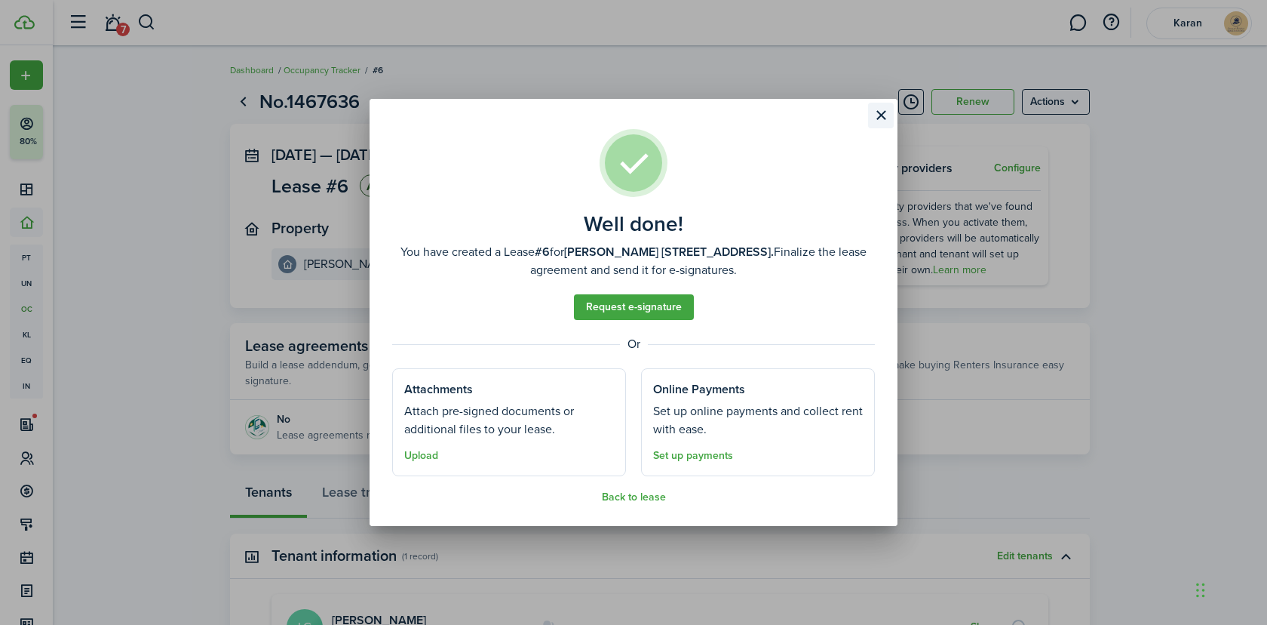
click at [873, 121] on button "Close modal" at bounding box center [881, 116] width 26 height 26
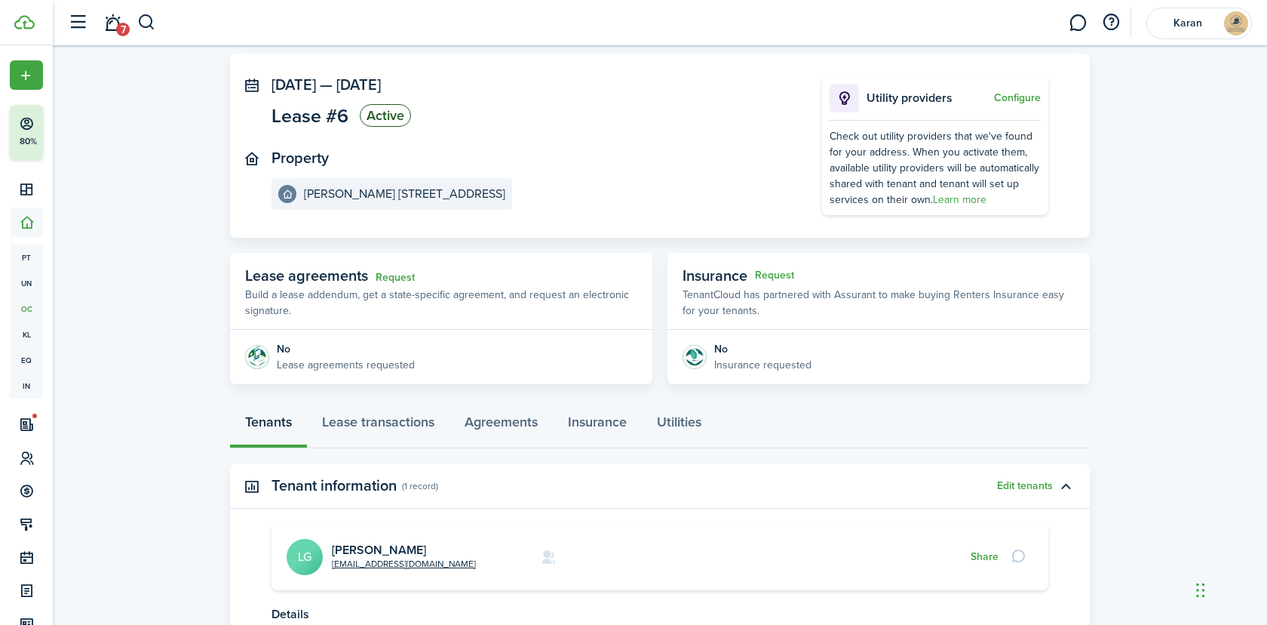
scroll to position [135, 0]
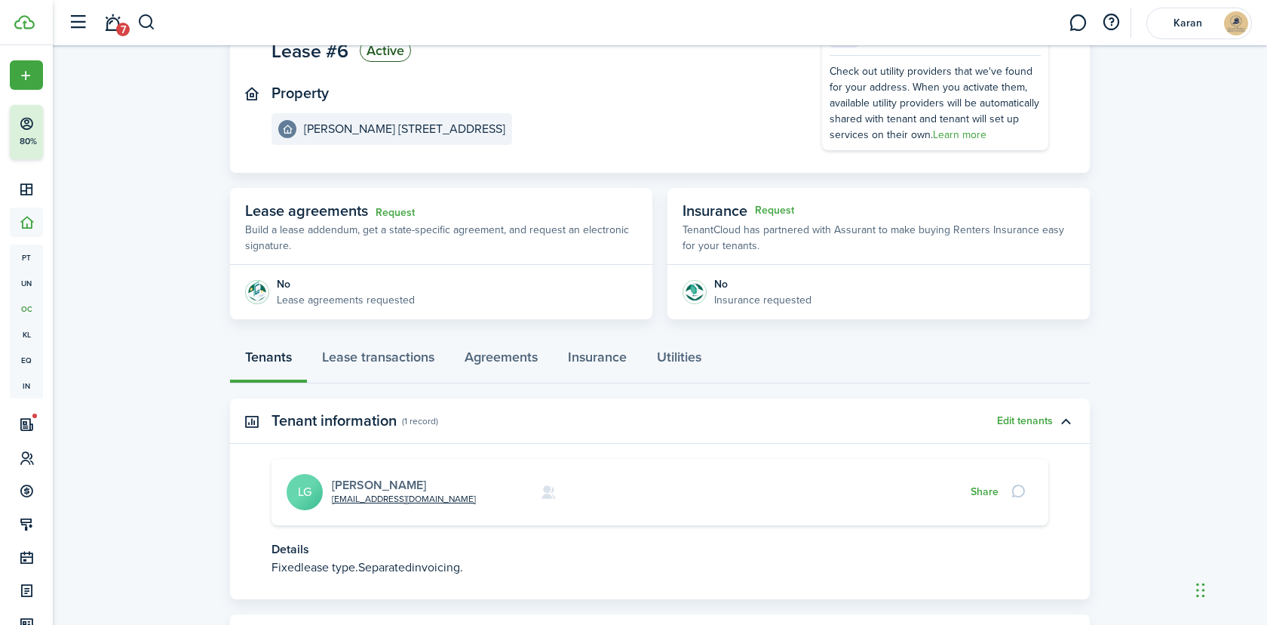
click at [397, 481] on link "[PERSON_NAME]" at bounding box center [379, 484] width 94 height 17
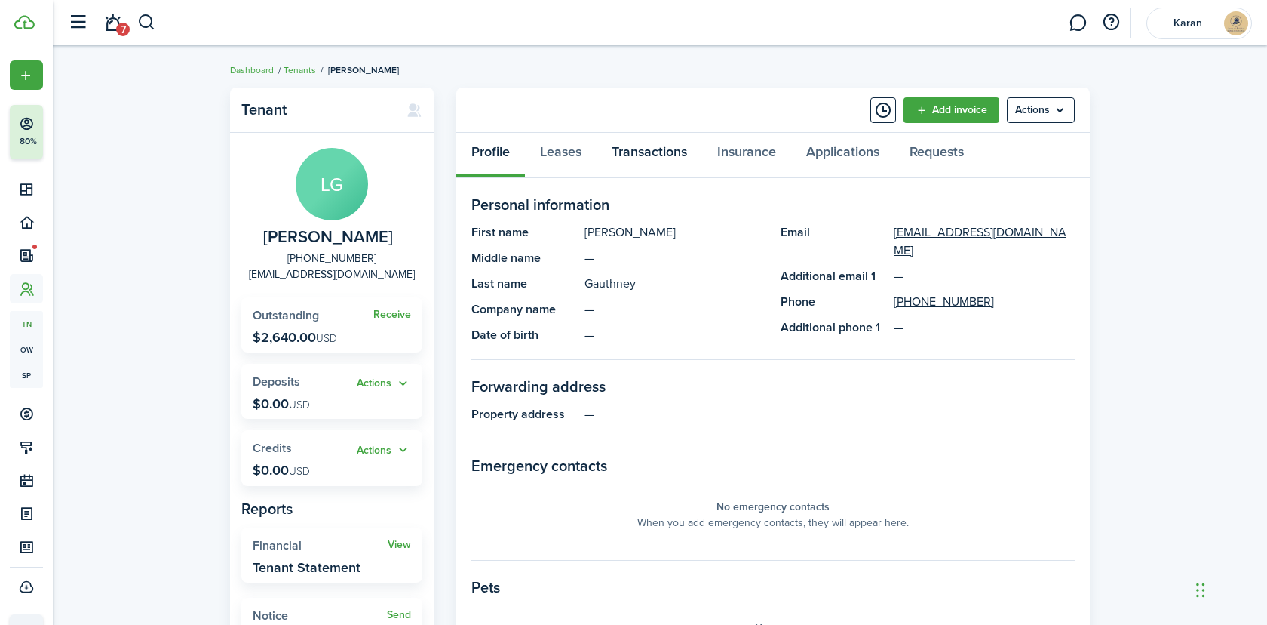
click at [636, 157] on link "Transactions" at bounding box center [650, 155] width 106 height 45
